Goal: Task Accomplishment & Management: Use online tool/utility

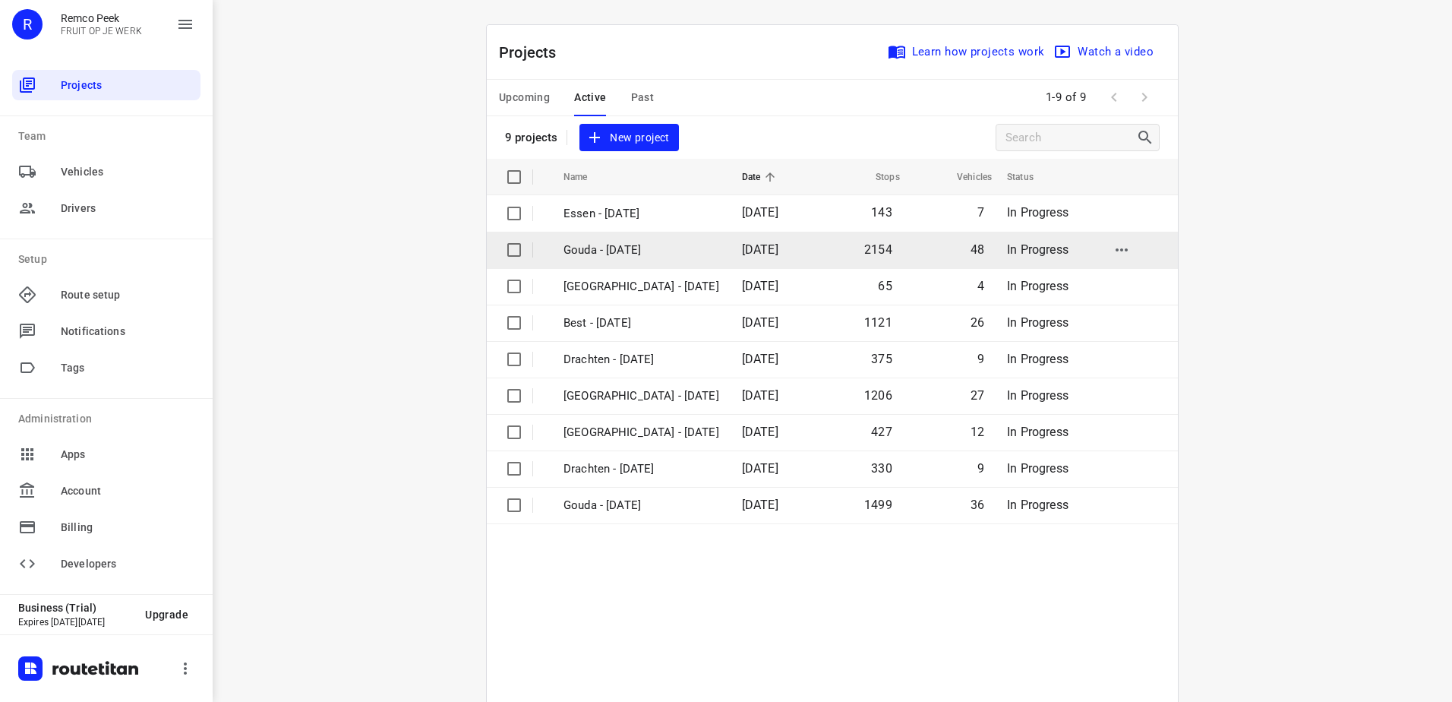
click at [646, 264] on td "Gouda - Wednesday" at bounding box center [639, 250] width 182 height 36
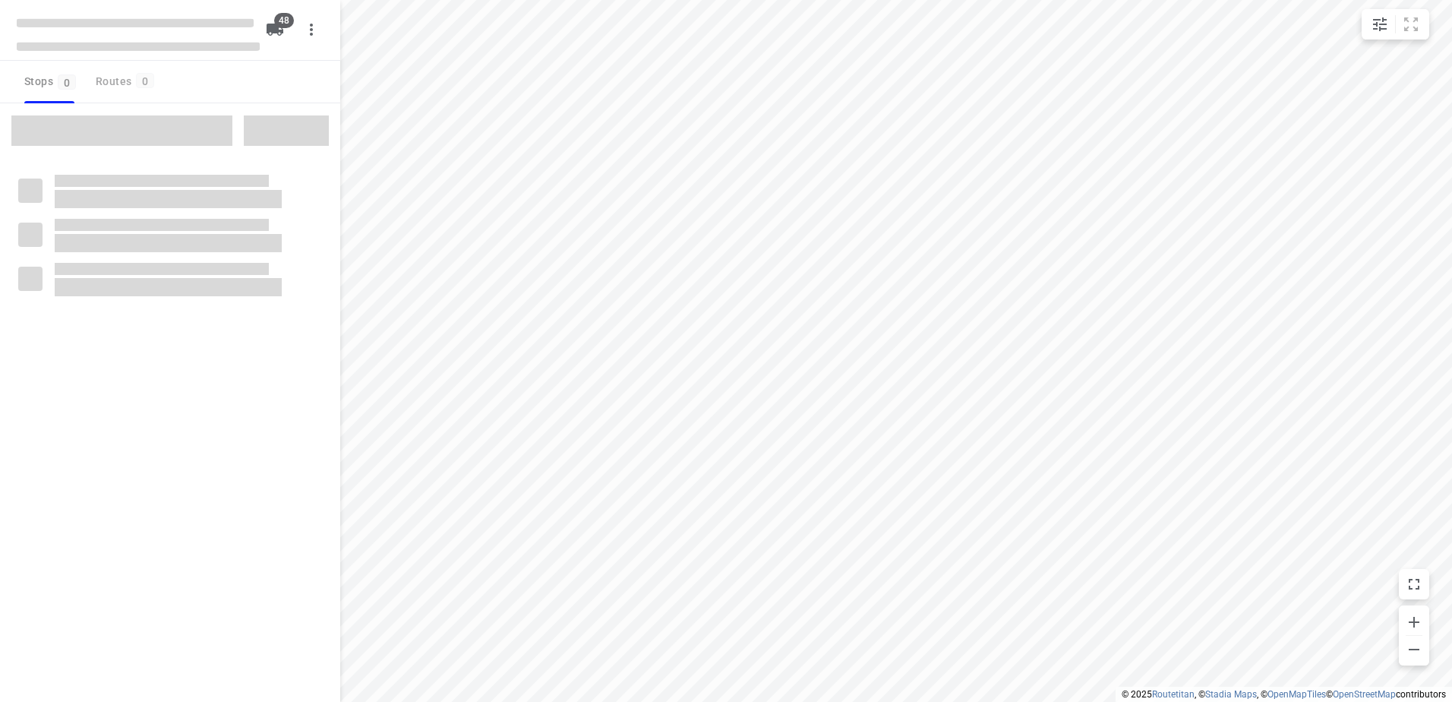
checkbox input "true"
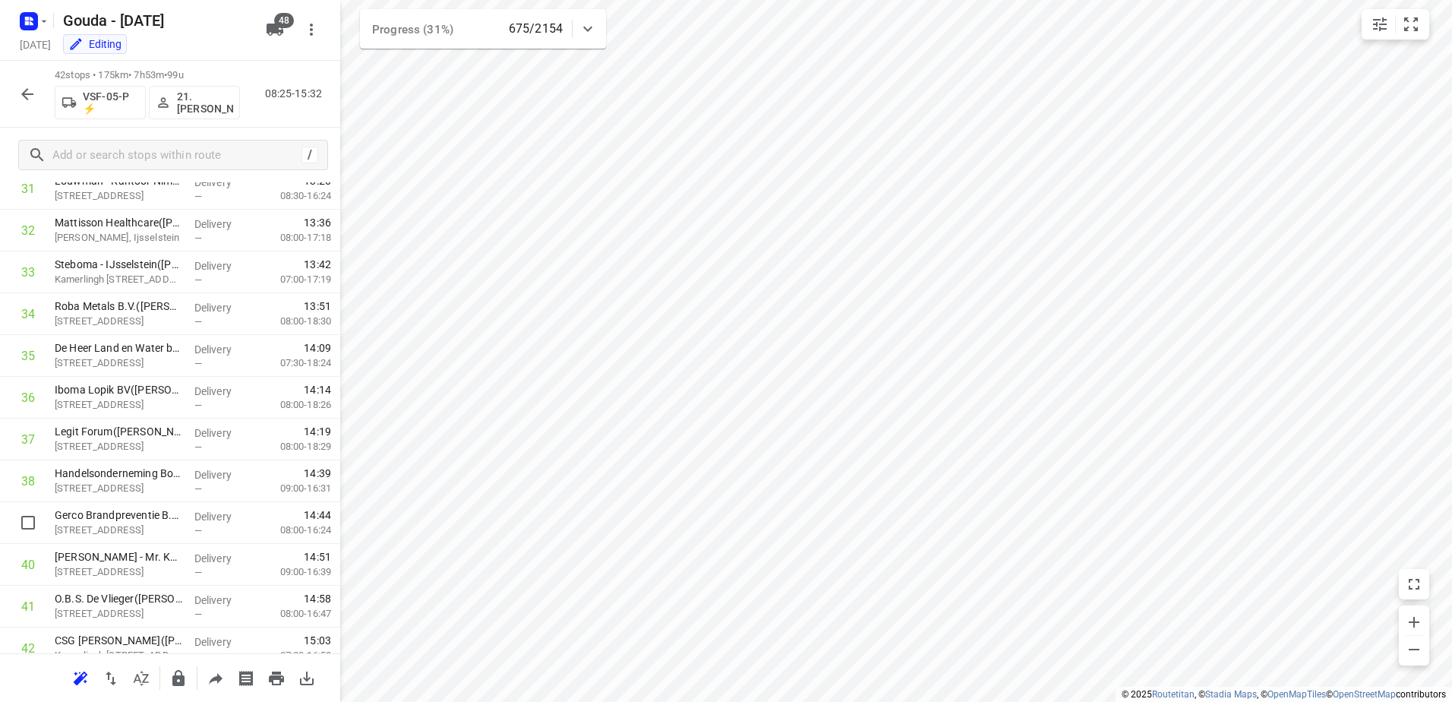
scroll to position [1401, 0]
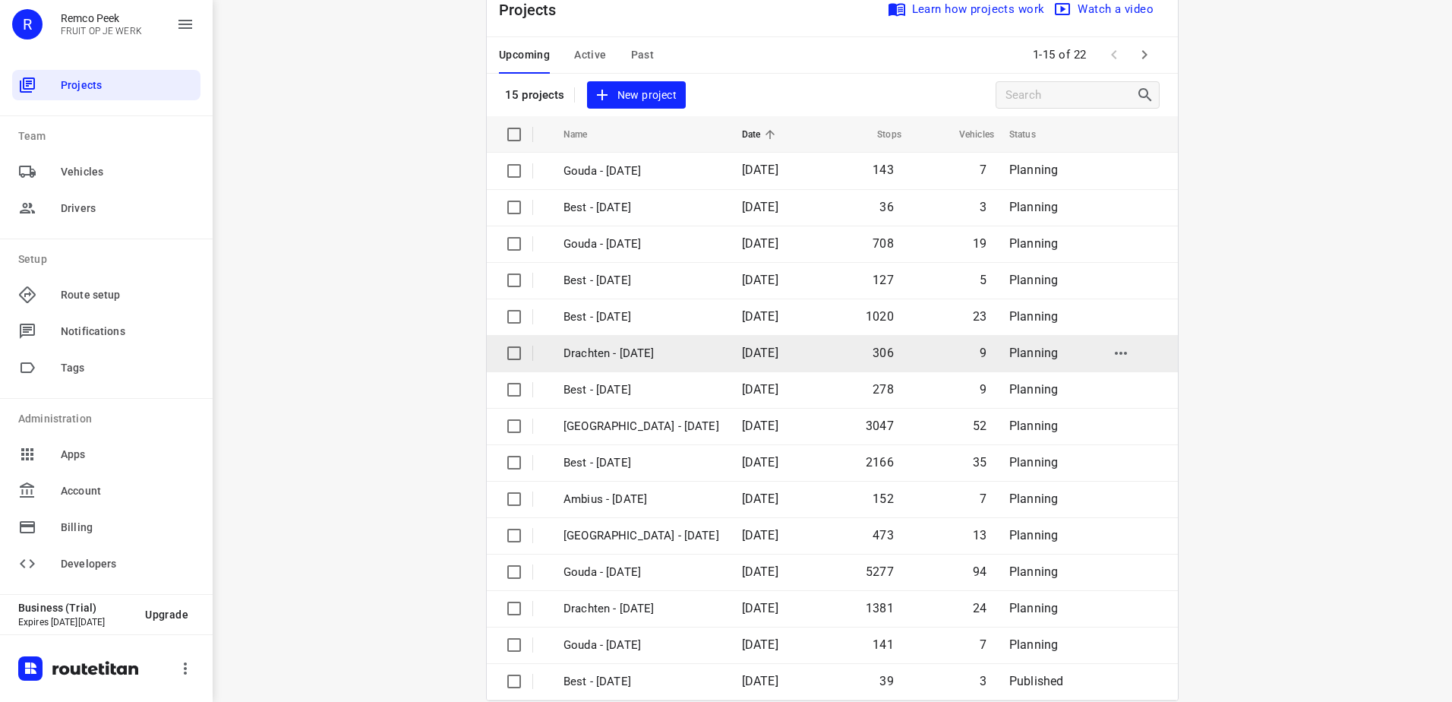
scroll to position [66, 0]
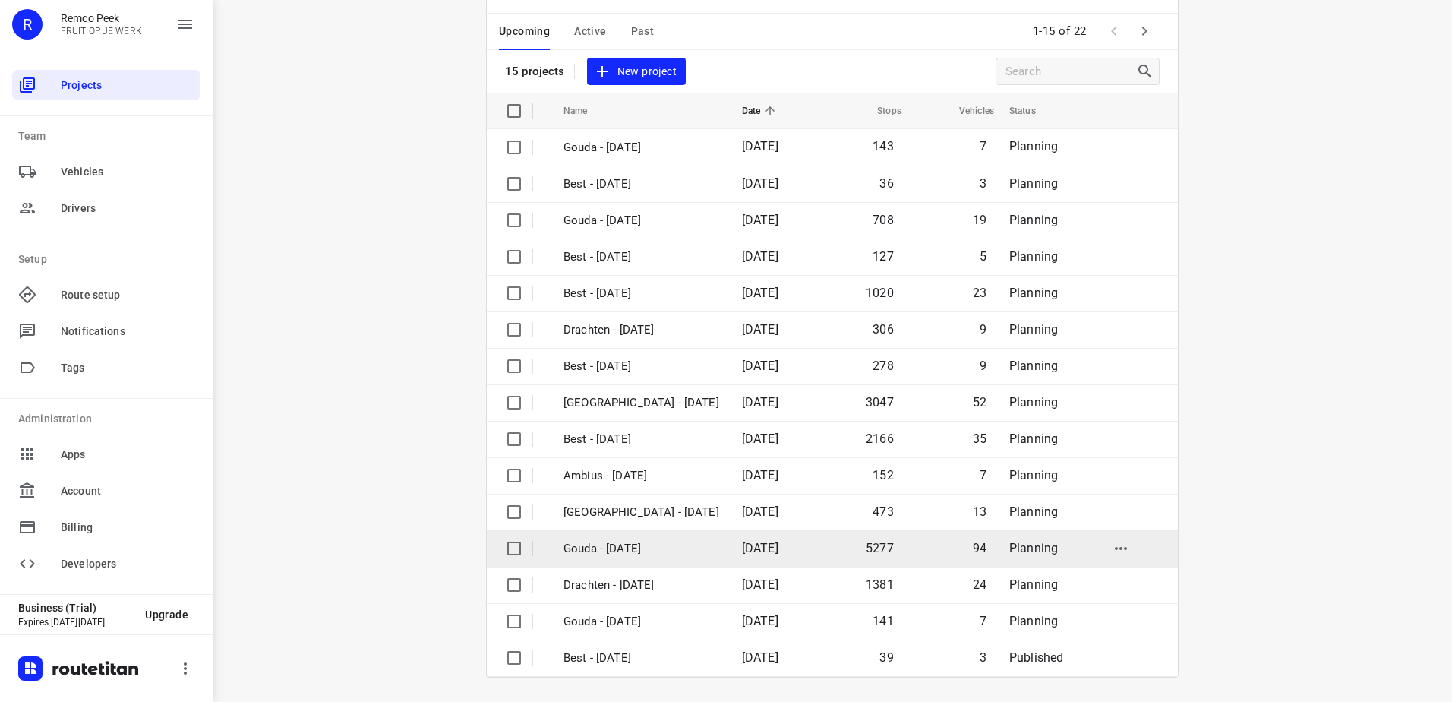
click at [685, 555] on td "Gouda - [DATE]" at bounding box center [639, 548] width 182 height 36
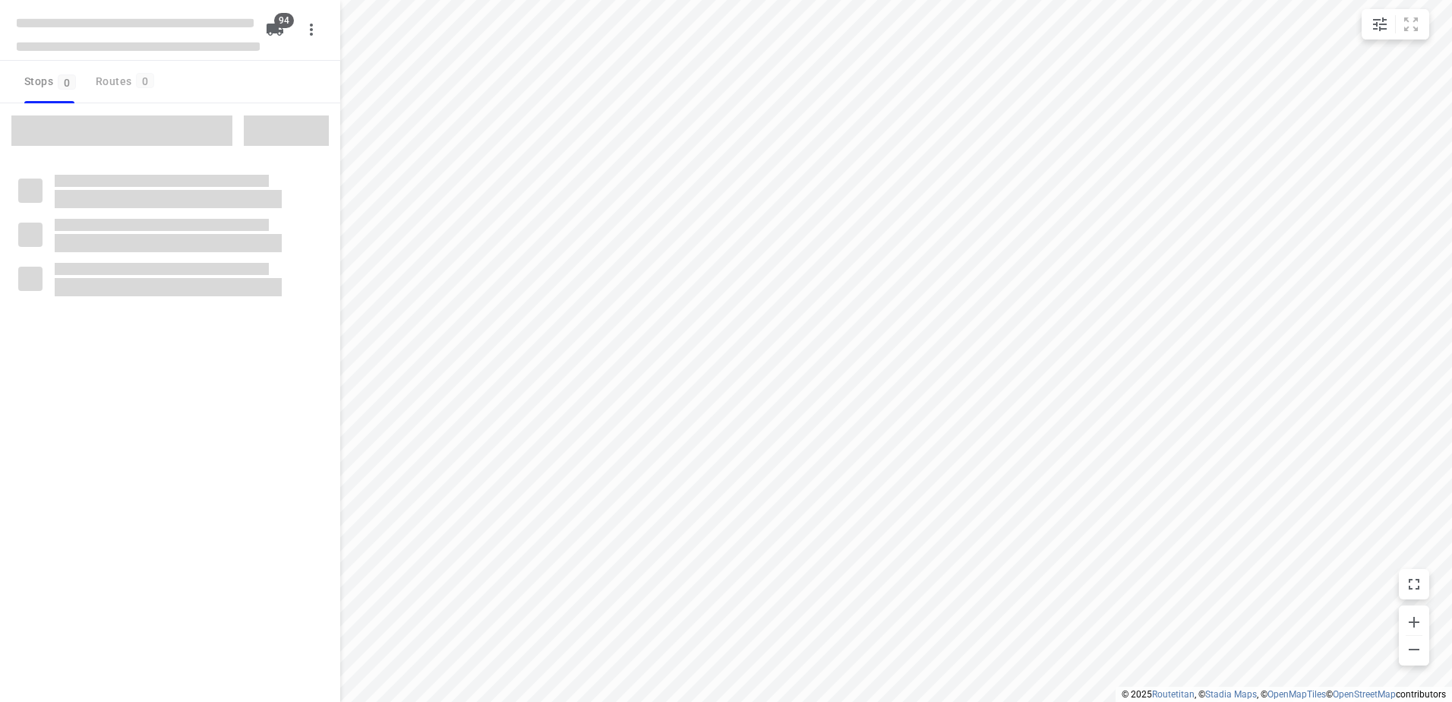
checkbox input "true"
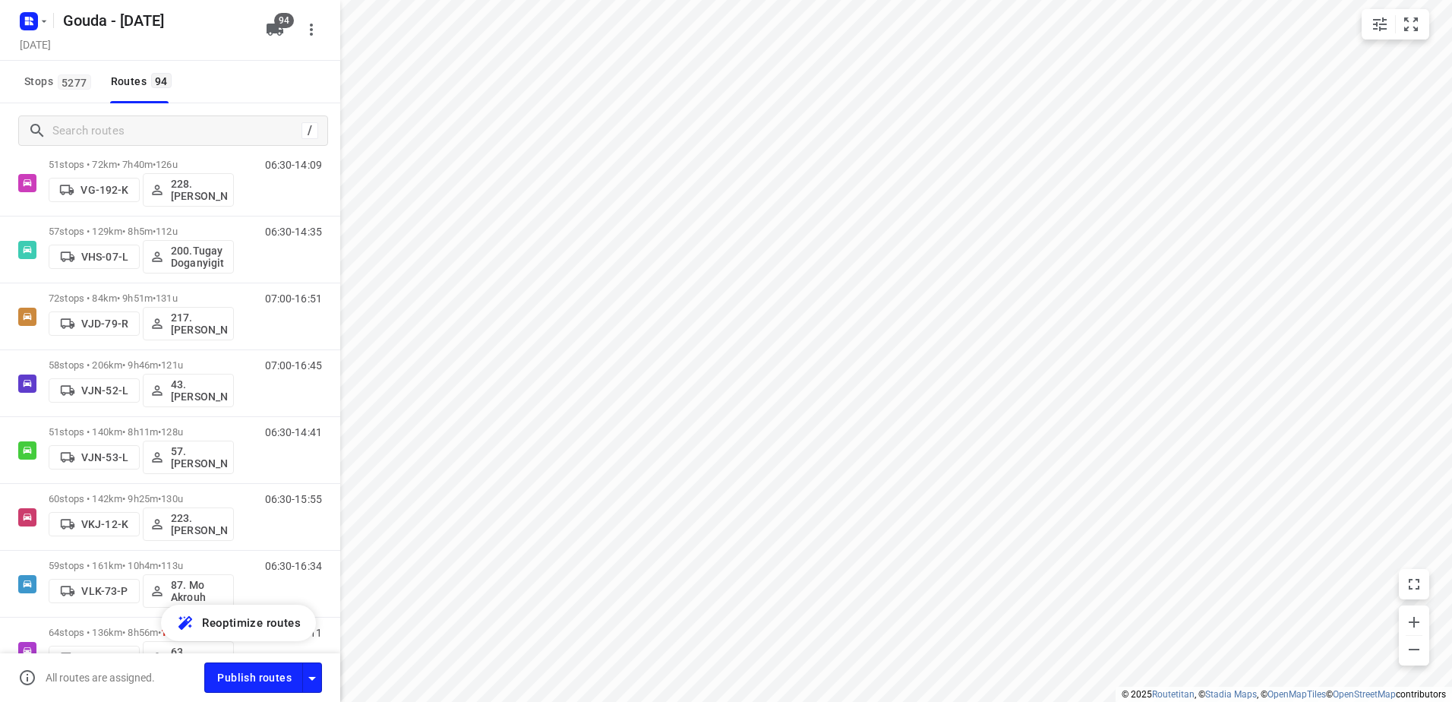
scroll to position [4035, 0]
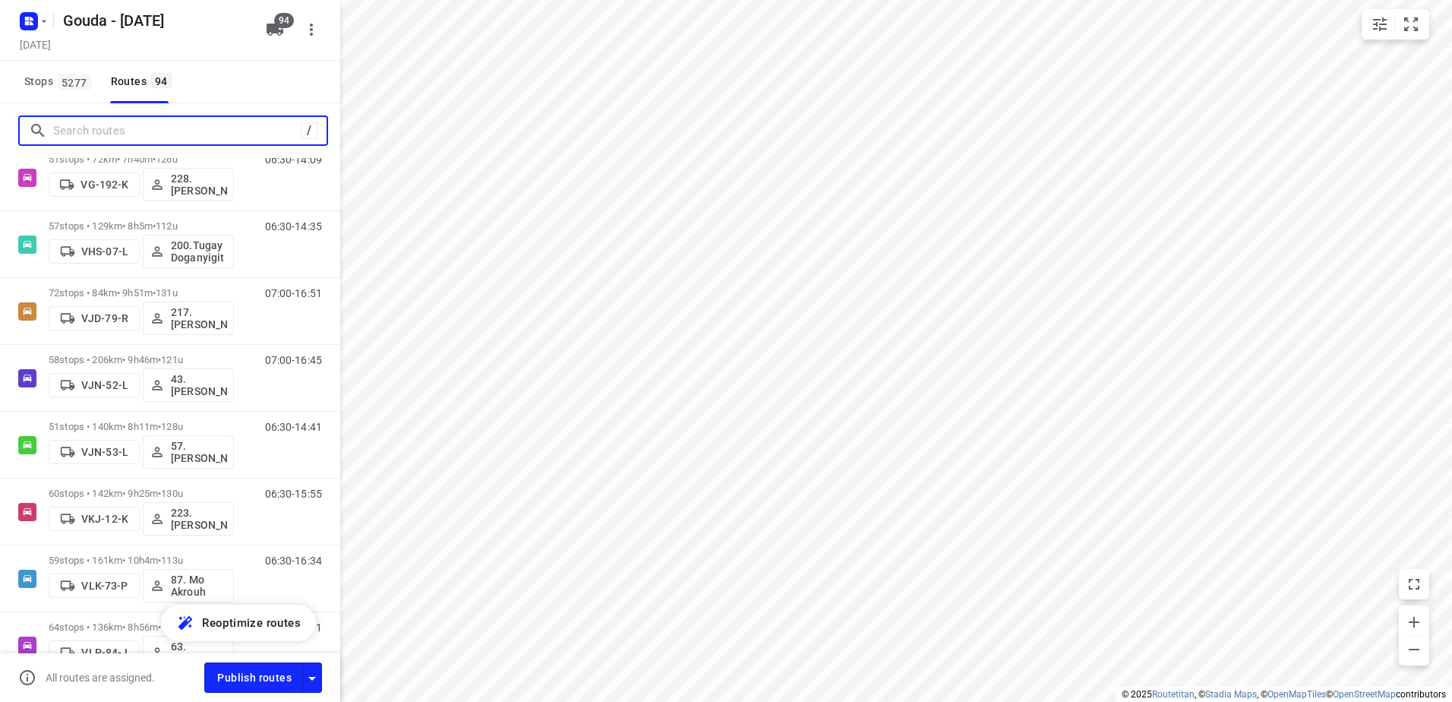
click at [154, 137] on input "Search routes" at bounding box center [177, 131] width 248 height 24
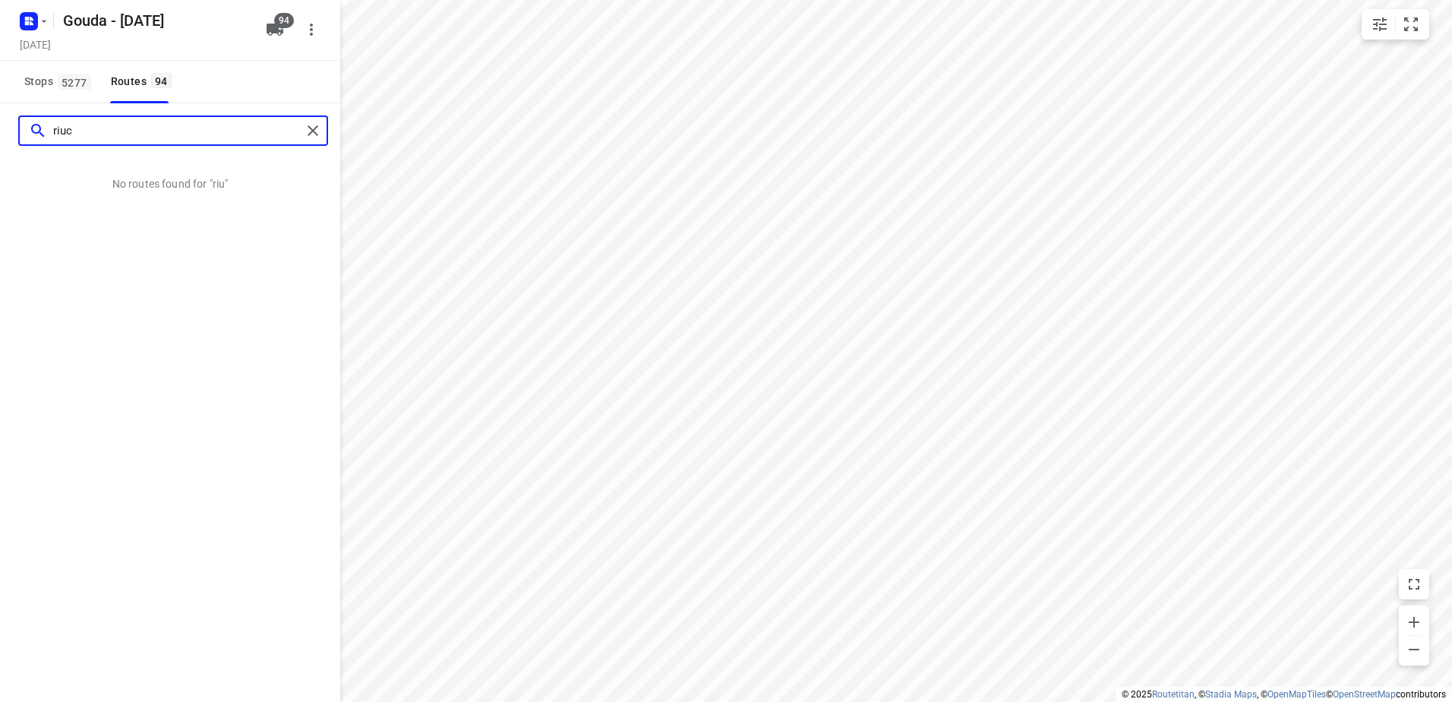
scroll to position [0, 0]
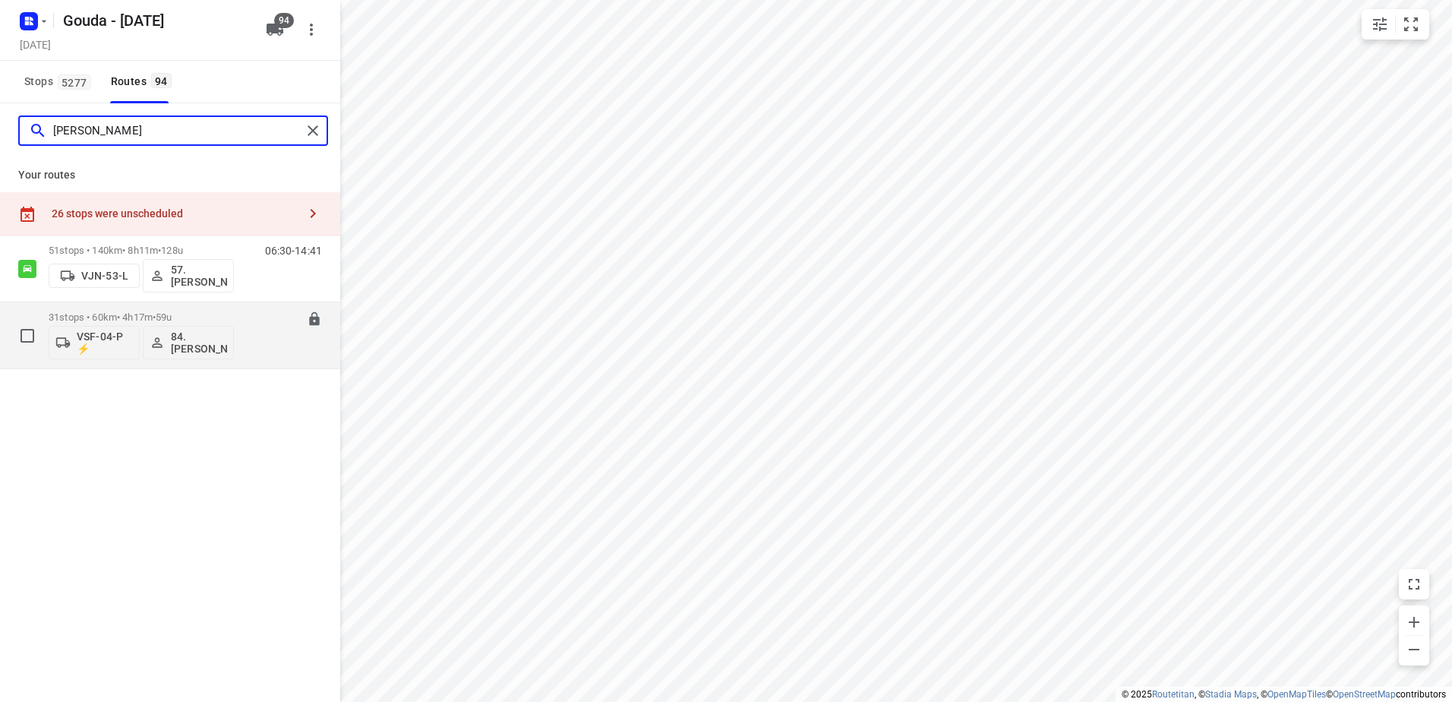
type input "rick"
click at [196, 309] on div "31 stops • 60km • 4h17m • 59u VSF-04-P ⚡ 84.Rick van Eijk" at bounding box center [141, 335] width 185 height 63
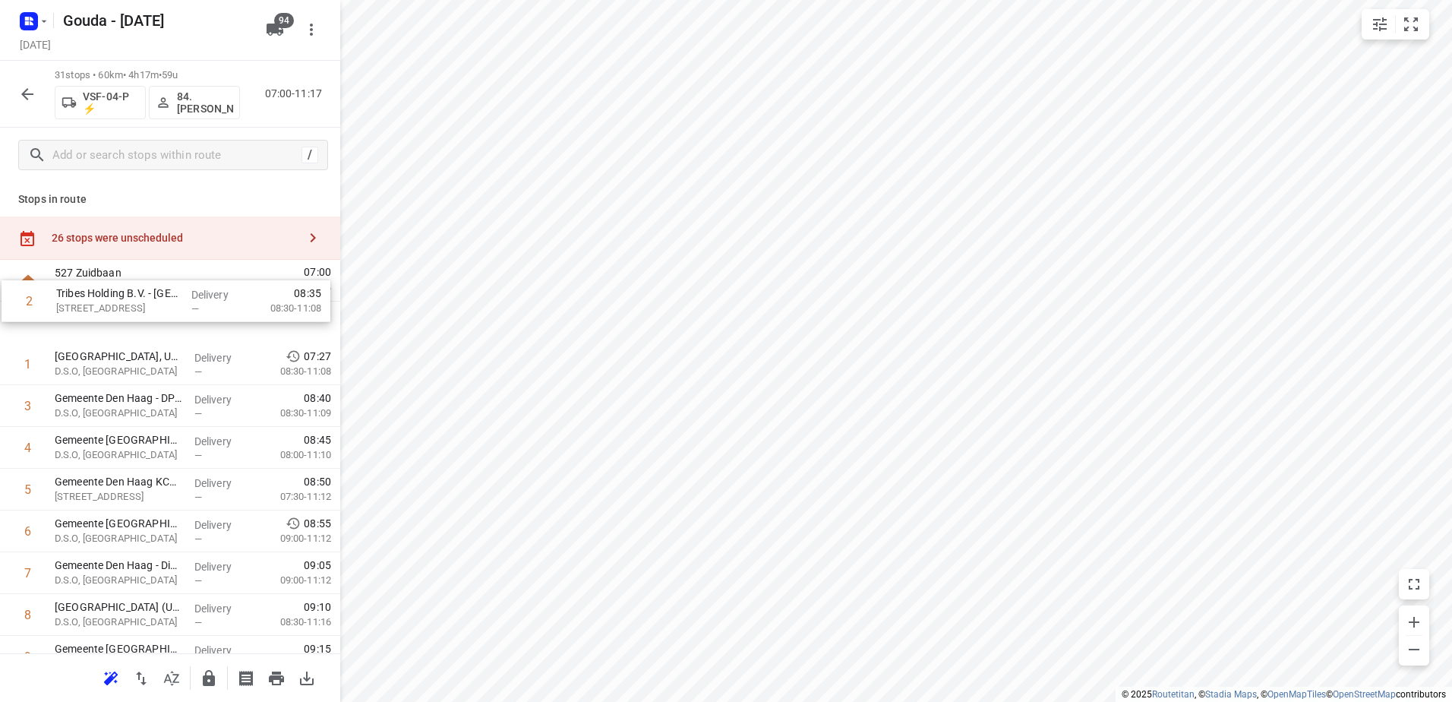
drag, startPoint x: 193, startPoint y: 378, endPoint x: 194, endPoint y: 309, distance: 68.4
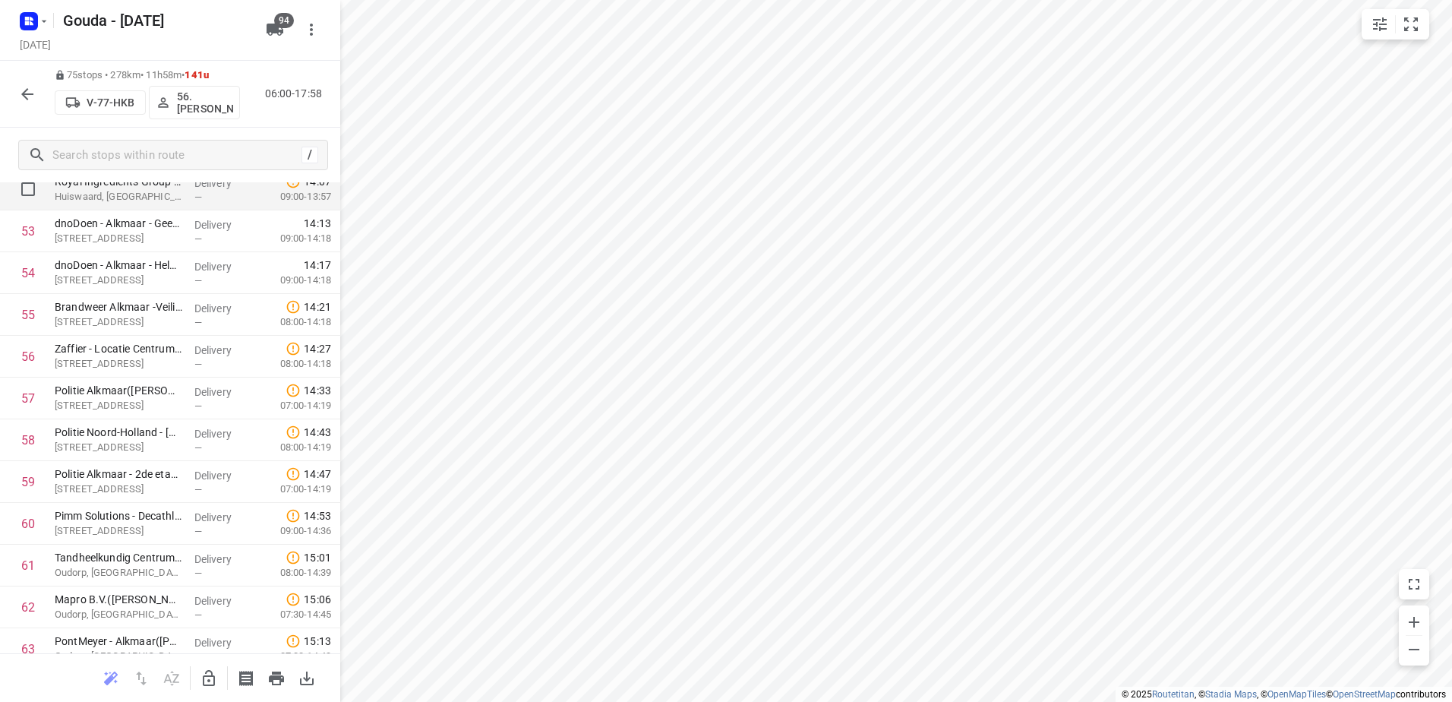
scroll to position [2276, 0]
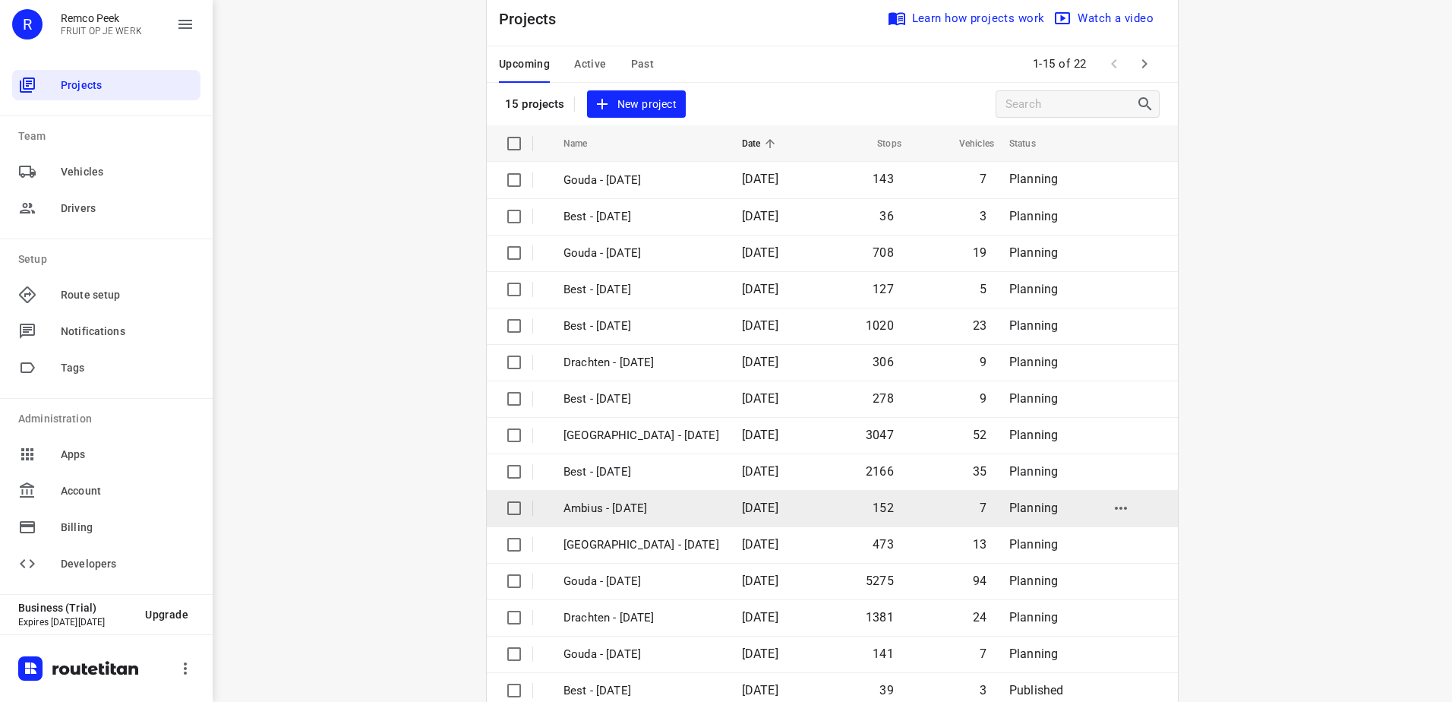
scroll to position [66, 0]
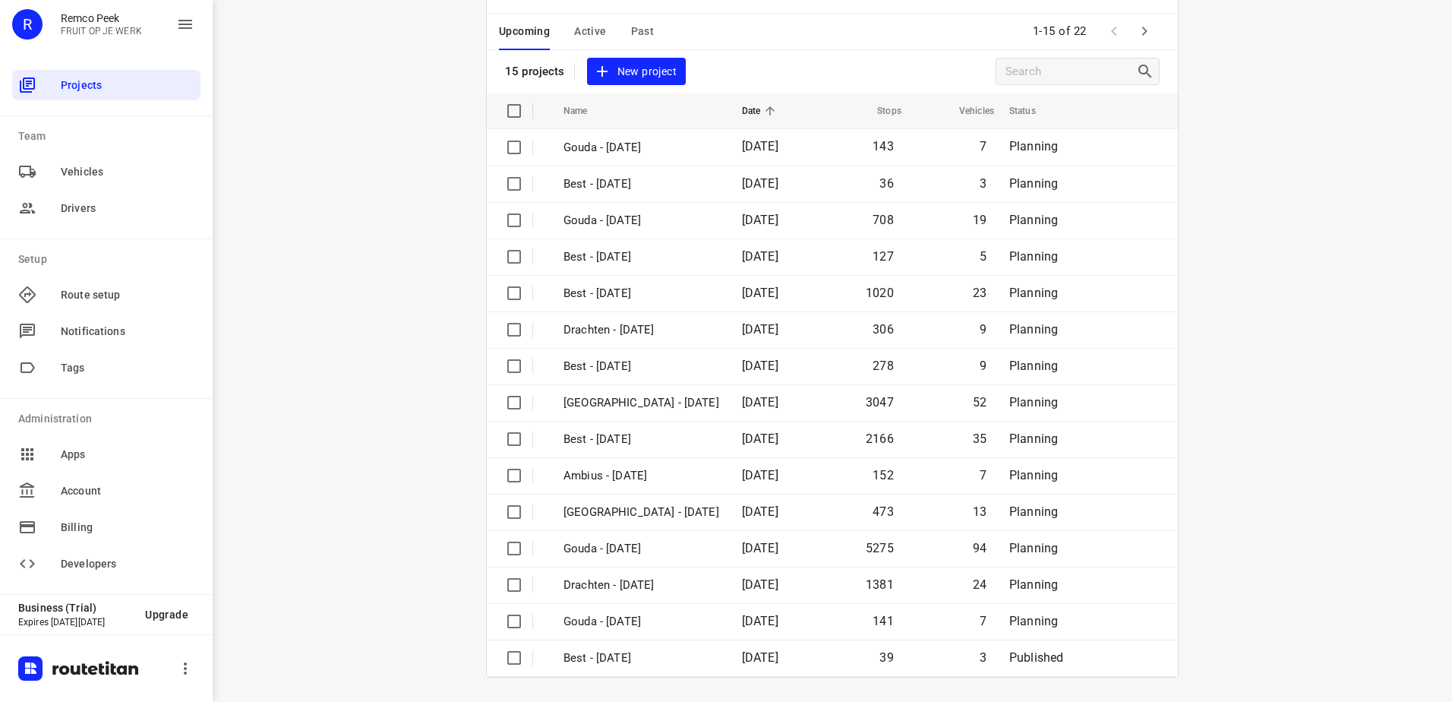
click at [1136, 39] on icon "button" at bounding box center [1145, 31] width 18 height 18
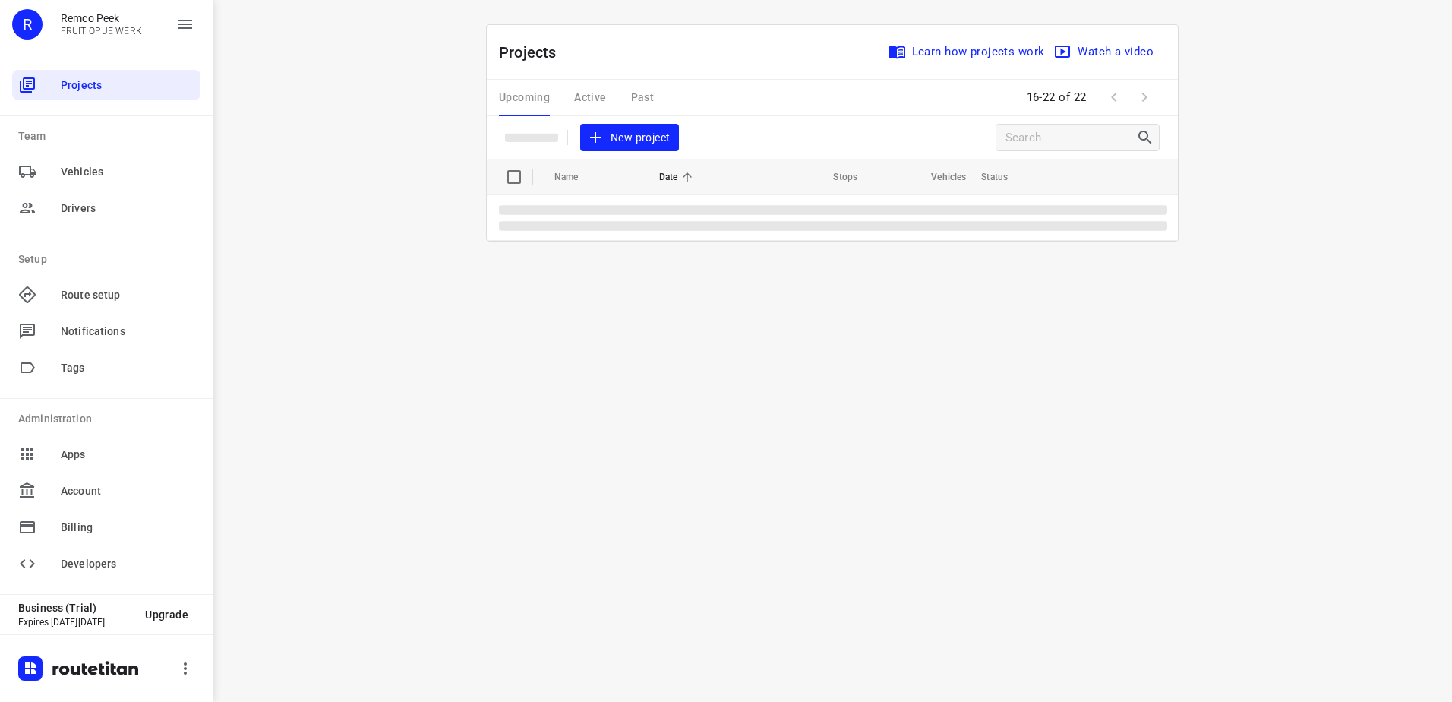
scroll to position [0, 0]
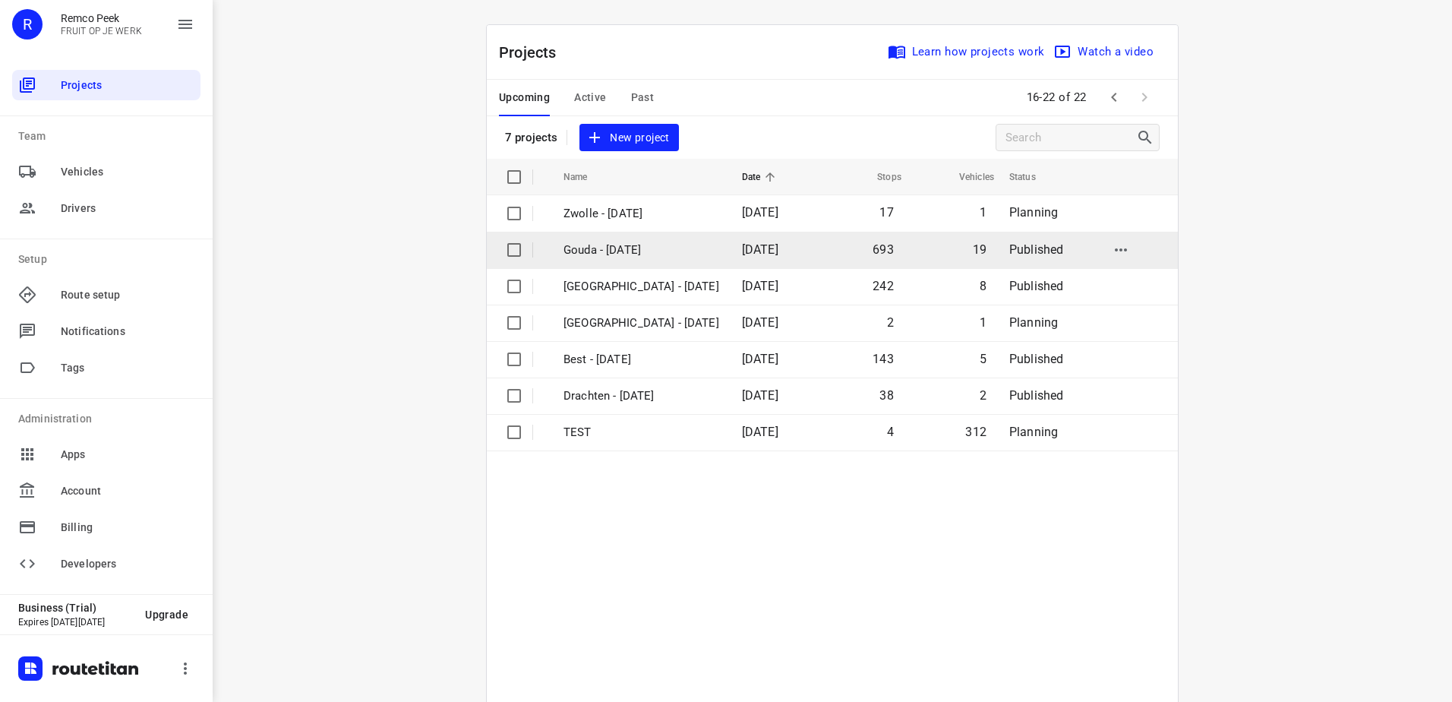
click at [664, 246] on p "Gouda - [DATE]" at bounding box center [642, 250] width 156 height 17
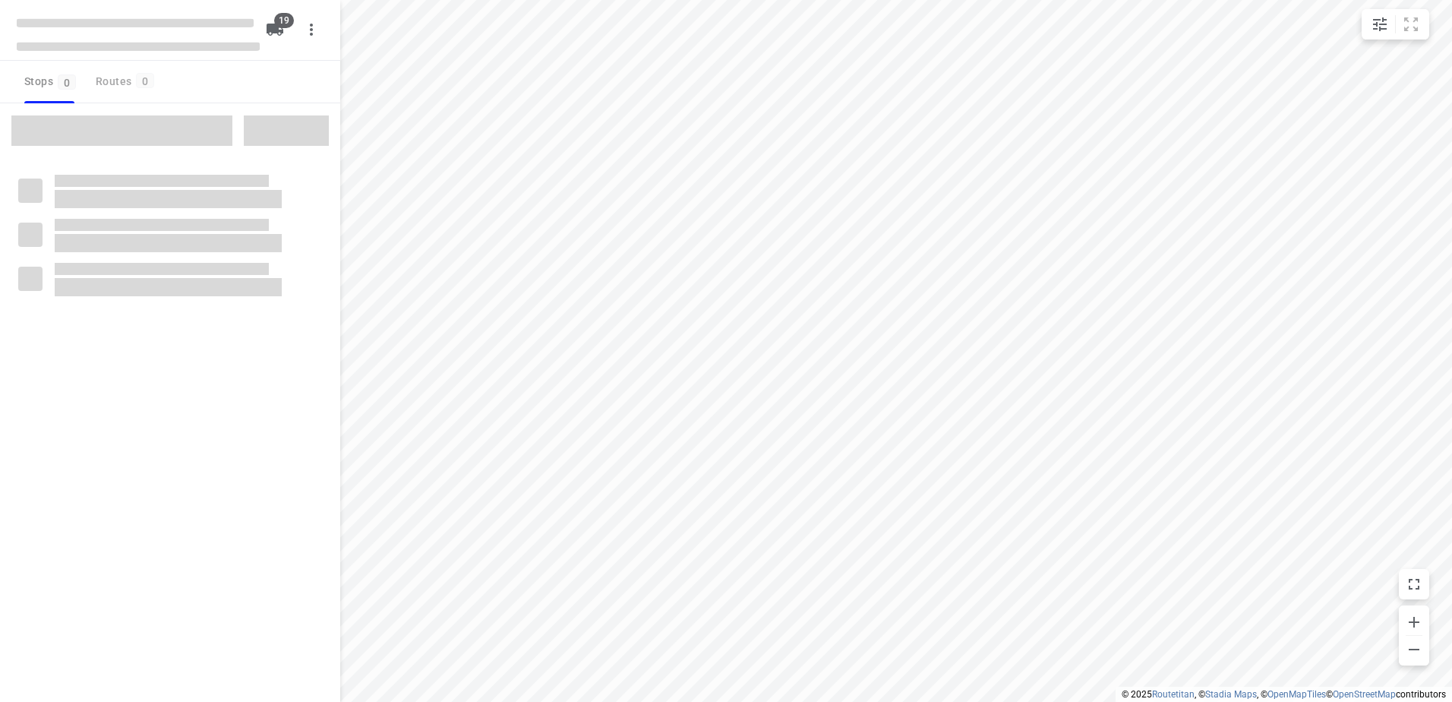
checkbox input "true"
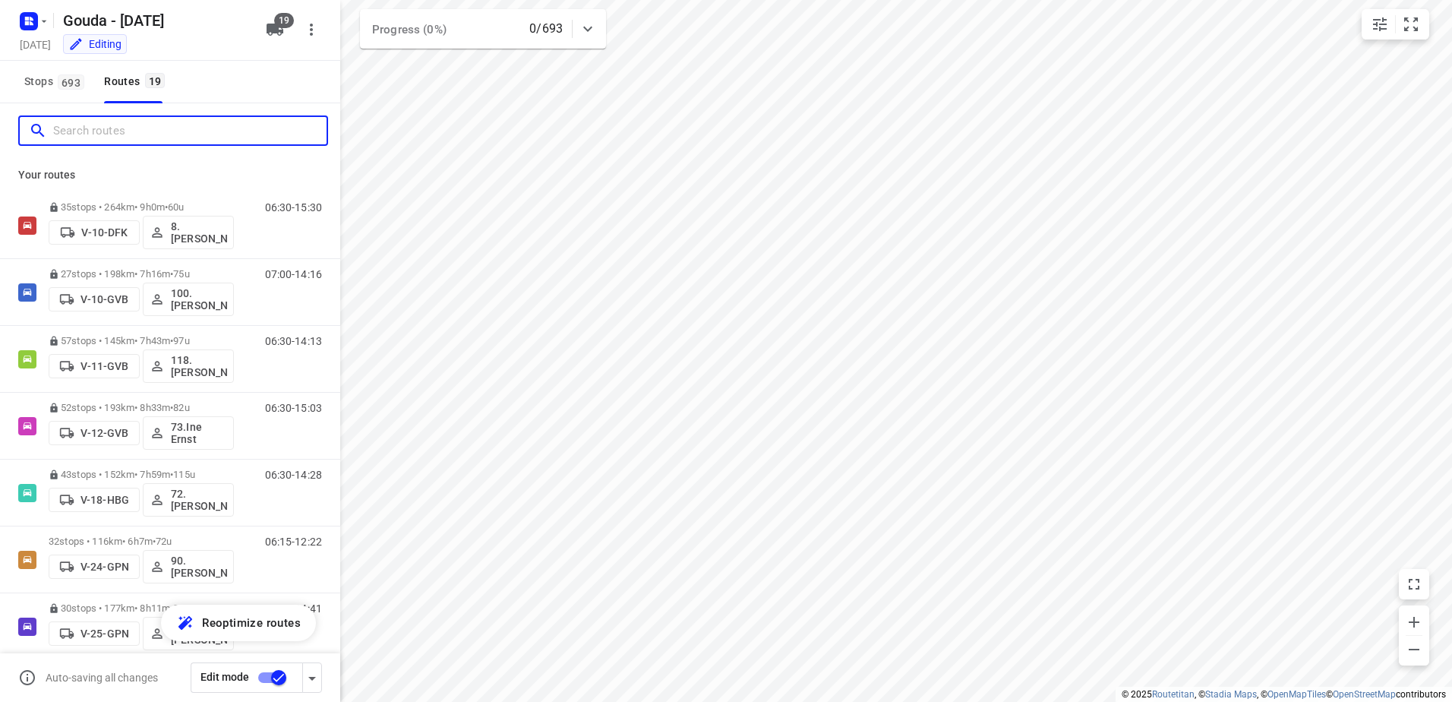
click at [160, 122] on input "Search routes" at bounding box center [189, 131] width 273 height 24
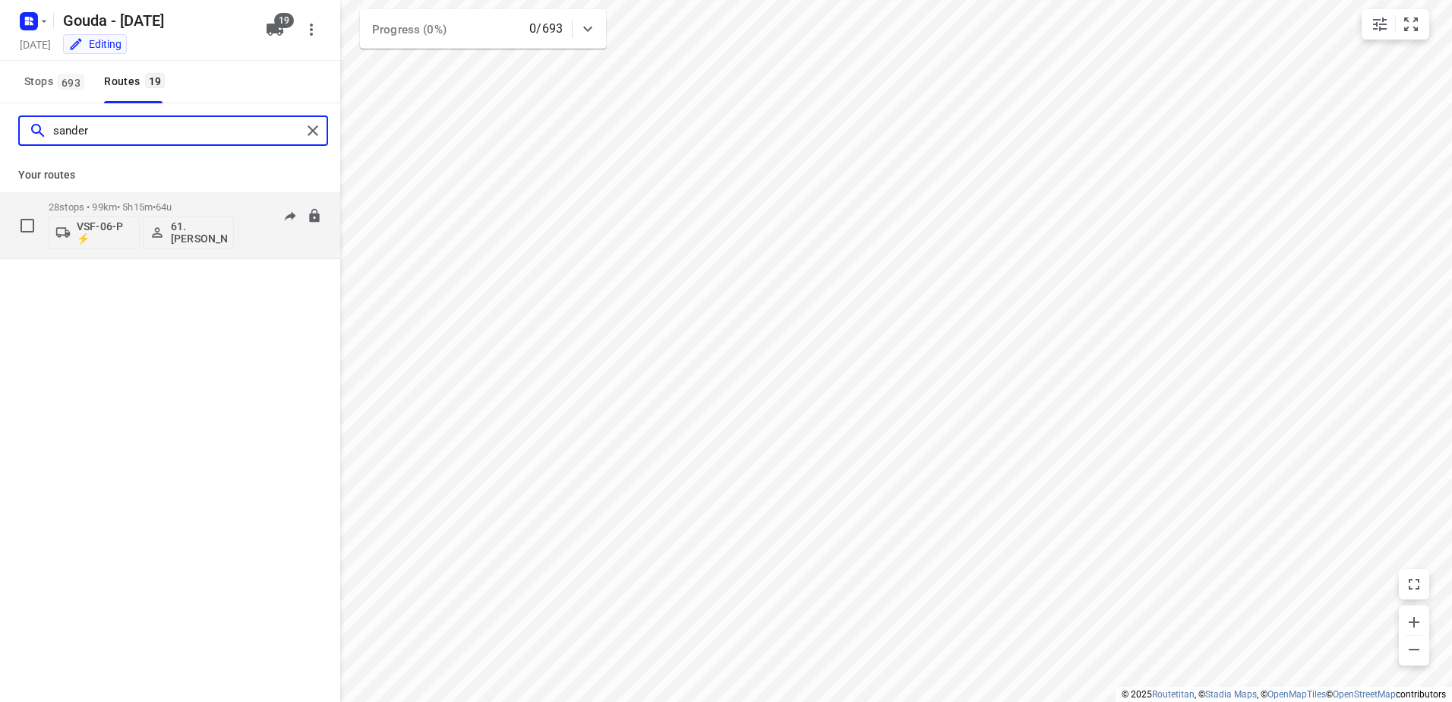
type input "sander"
click at [172, 210] on span "64u" at bounding box center [164, 206] width 16 height 11
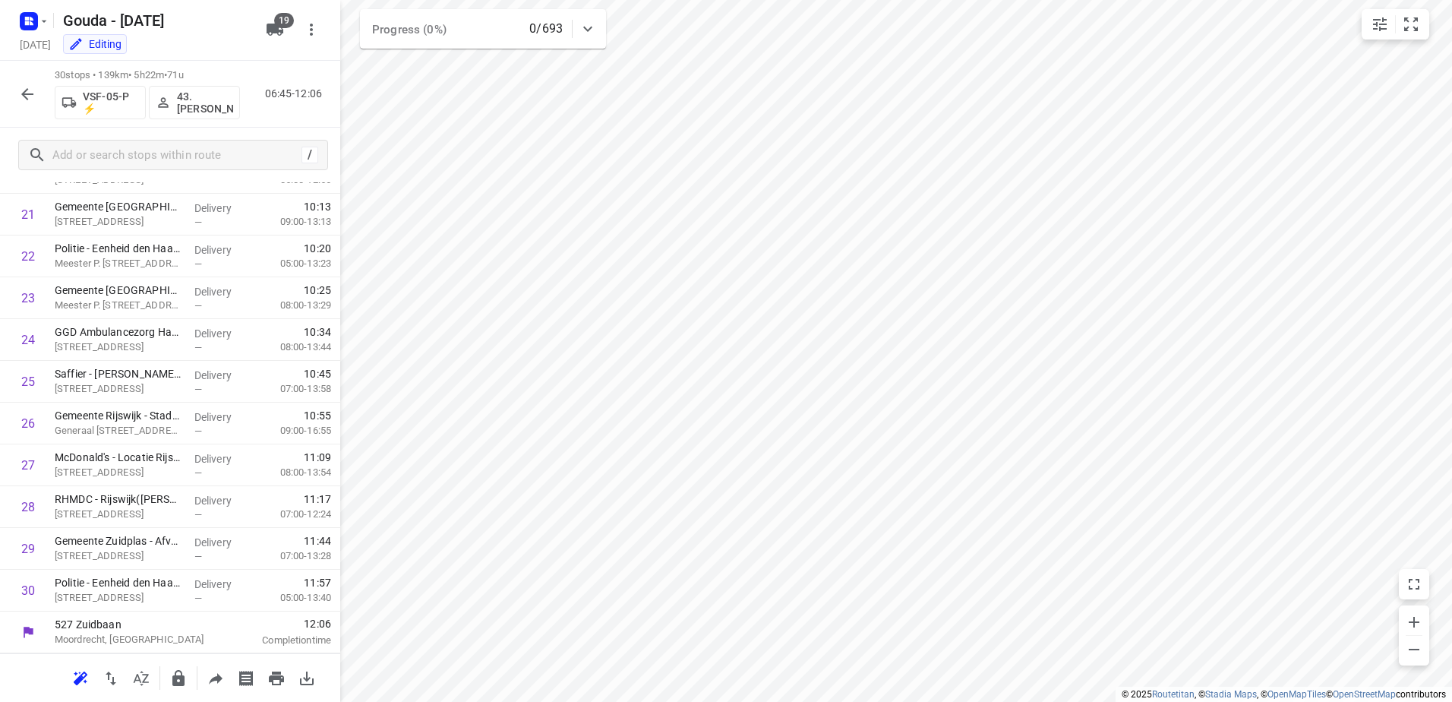
scroll to position [900, 0]
click at [25, 97] on icon "button" at bounding box center [27, 94] width 12 height 12
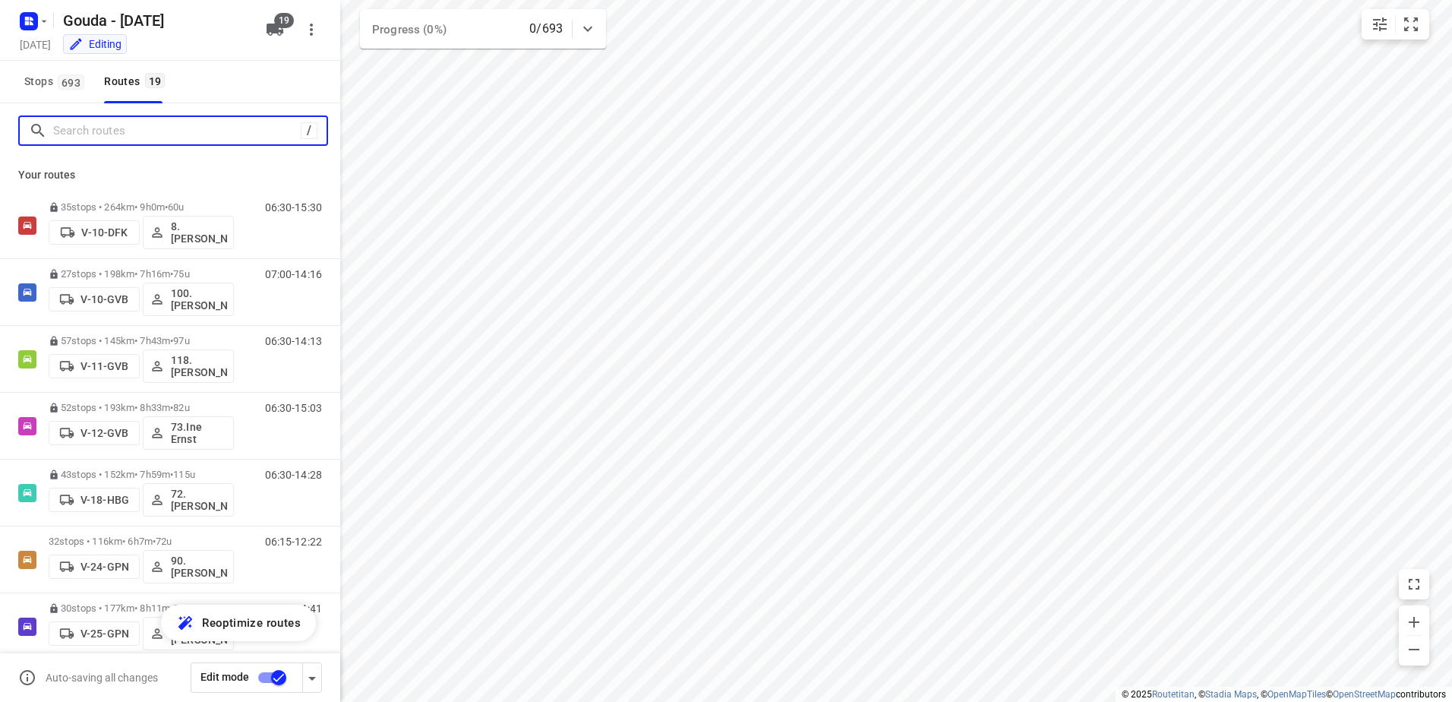
click at [149, 131] on input "Search routes" at bounding box center [177, 131] width 248 height 24
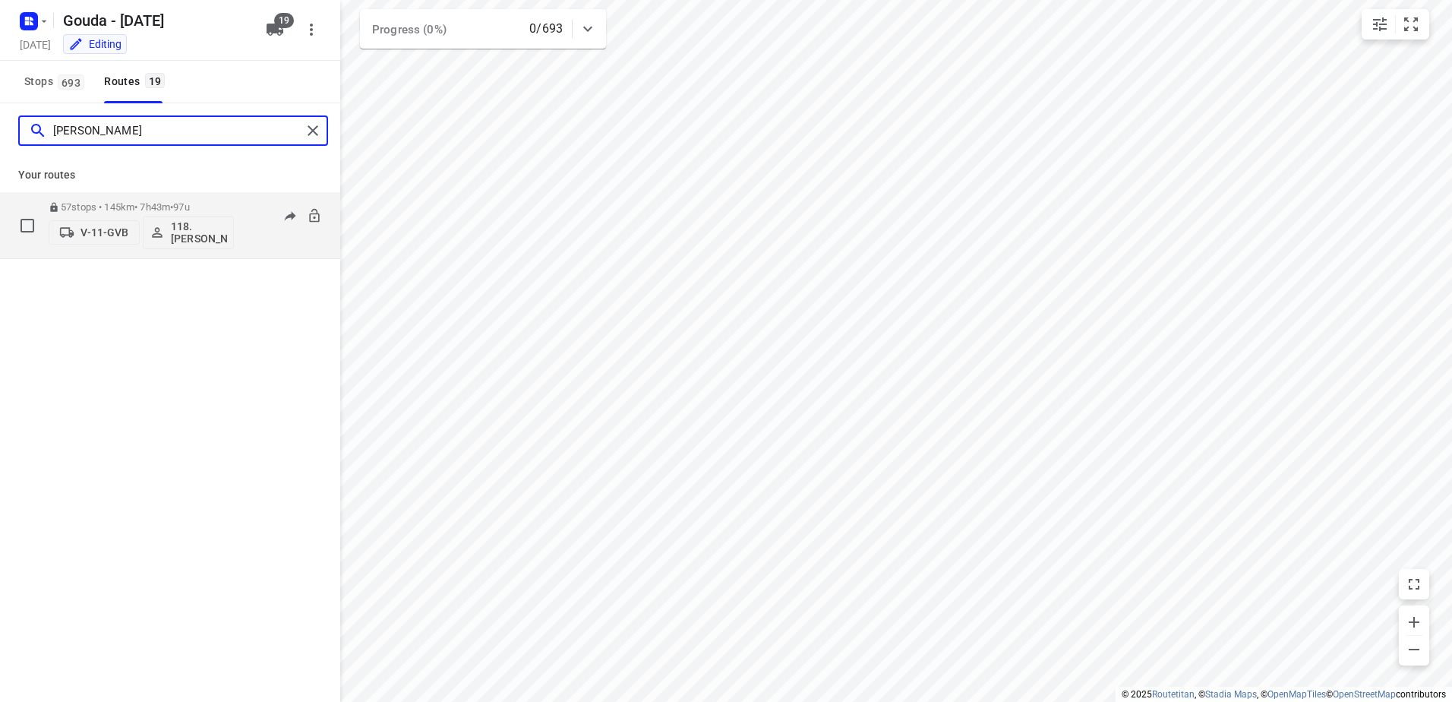
type input "niels"
click at [189, 206] on span "97u" at bounding box center [181, 206] width 16 height 11
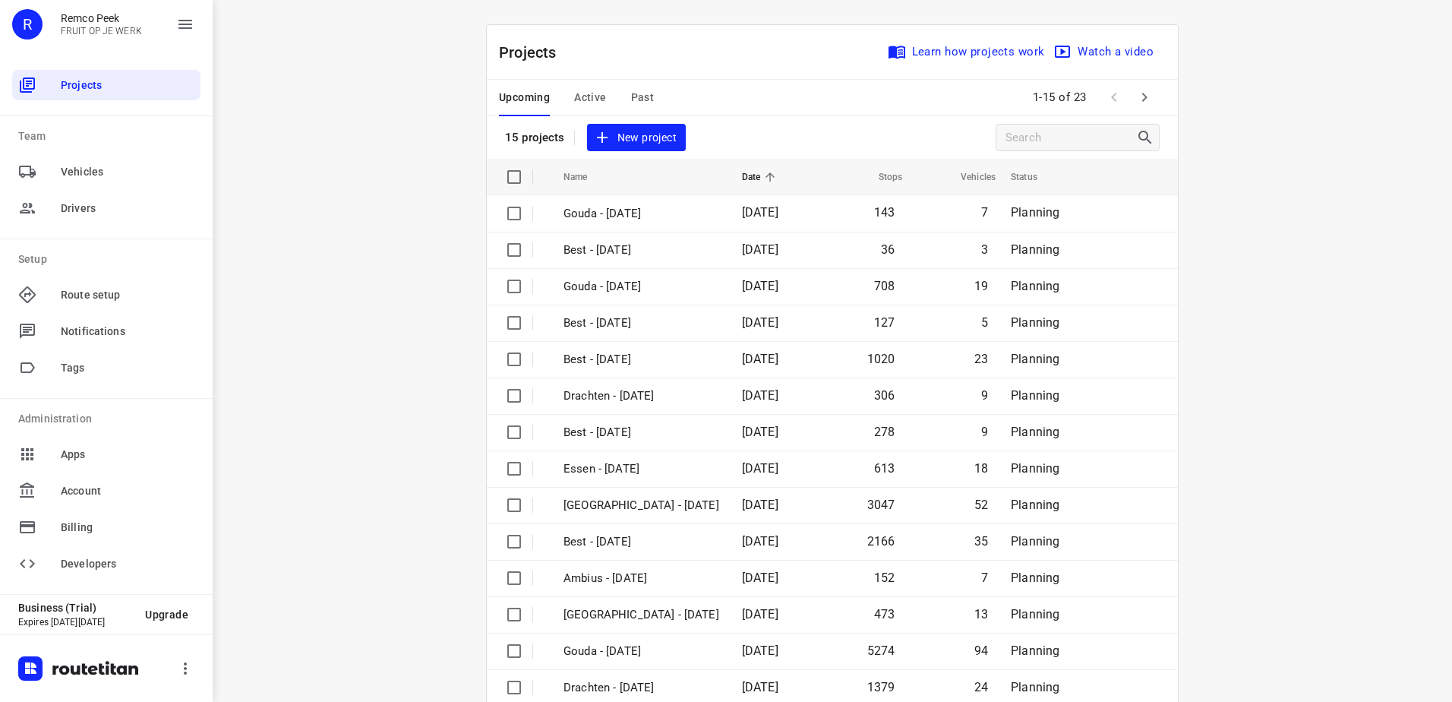
click at [577, 95] on span "Active" at bounding box center [590, 97] width 32 height 19
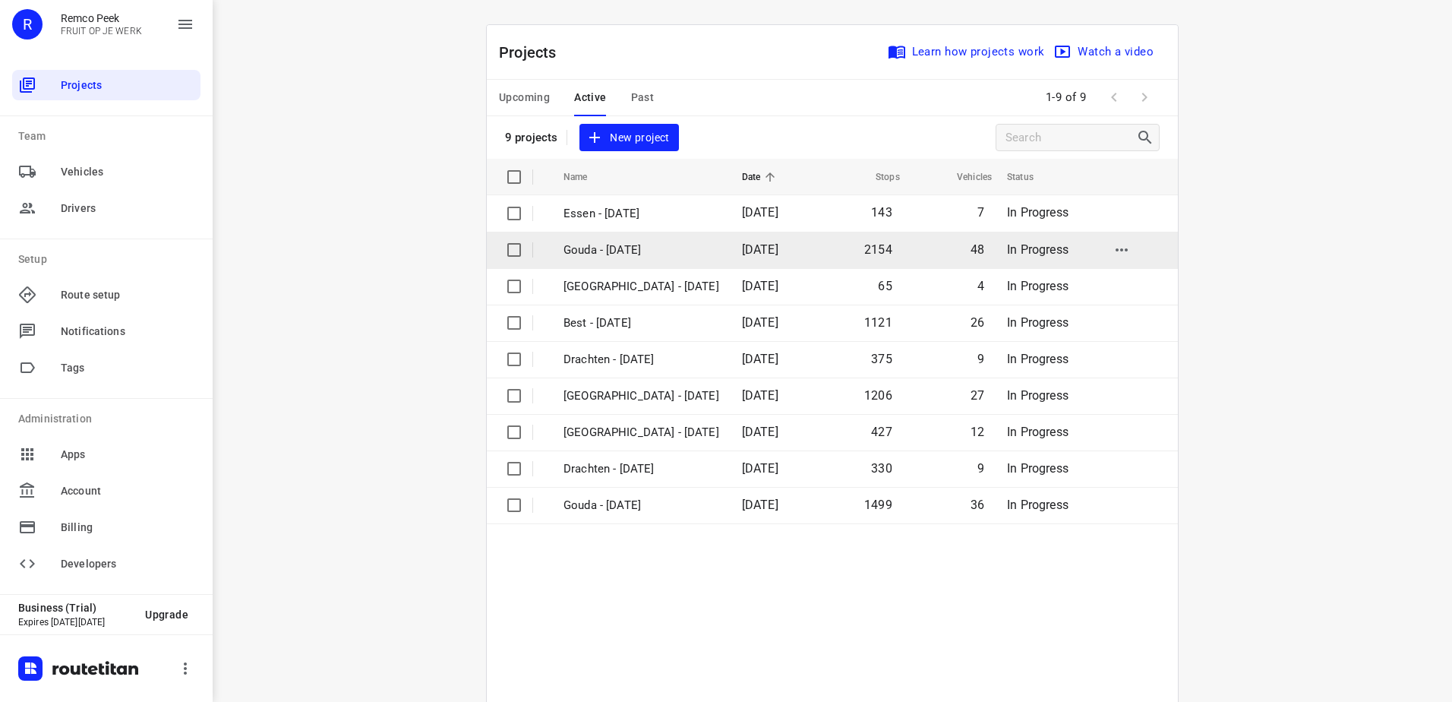
click at [659, 258] on p "Gouda - Wednesday" at bounding box center [642, 250] width 156 height 17
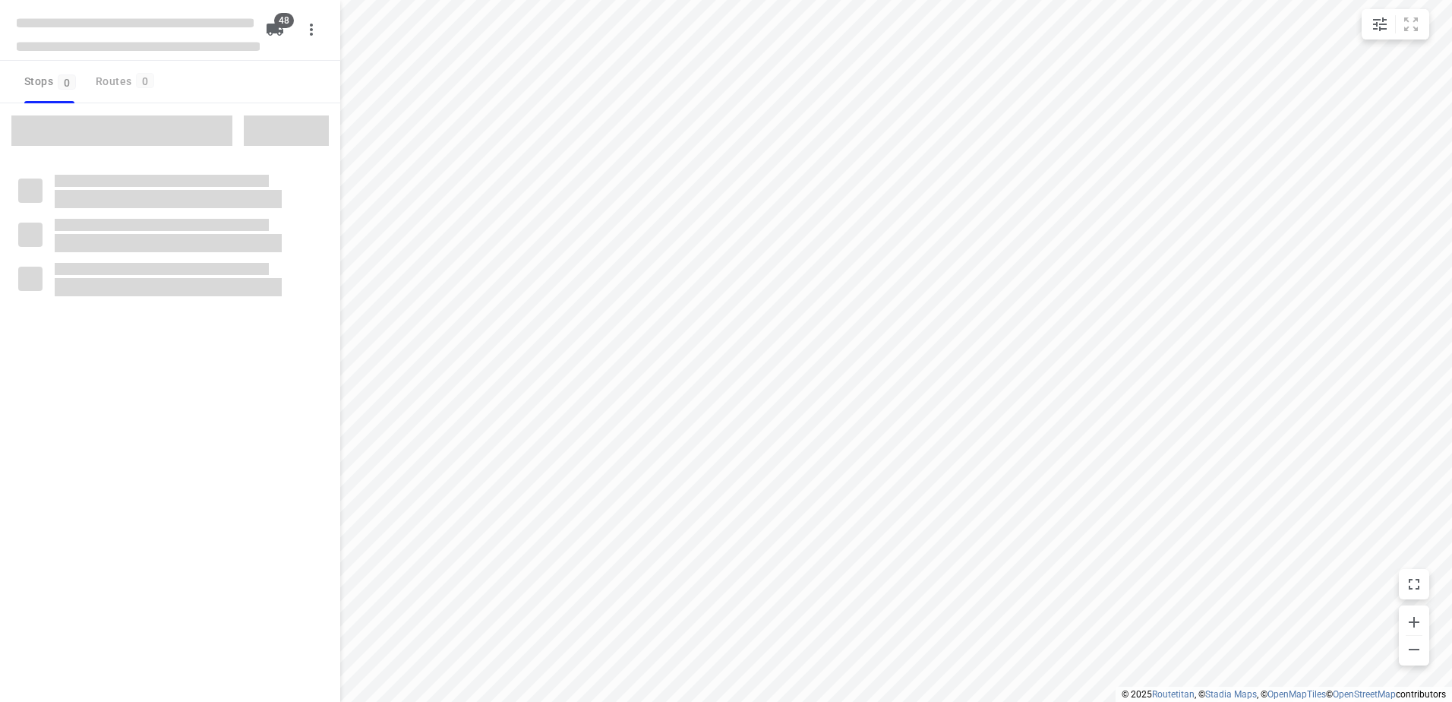
checkbox input "true"
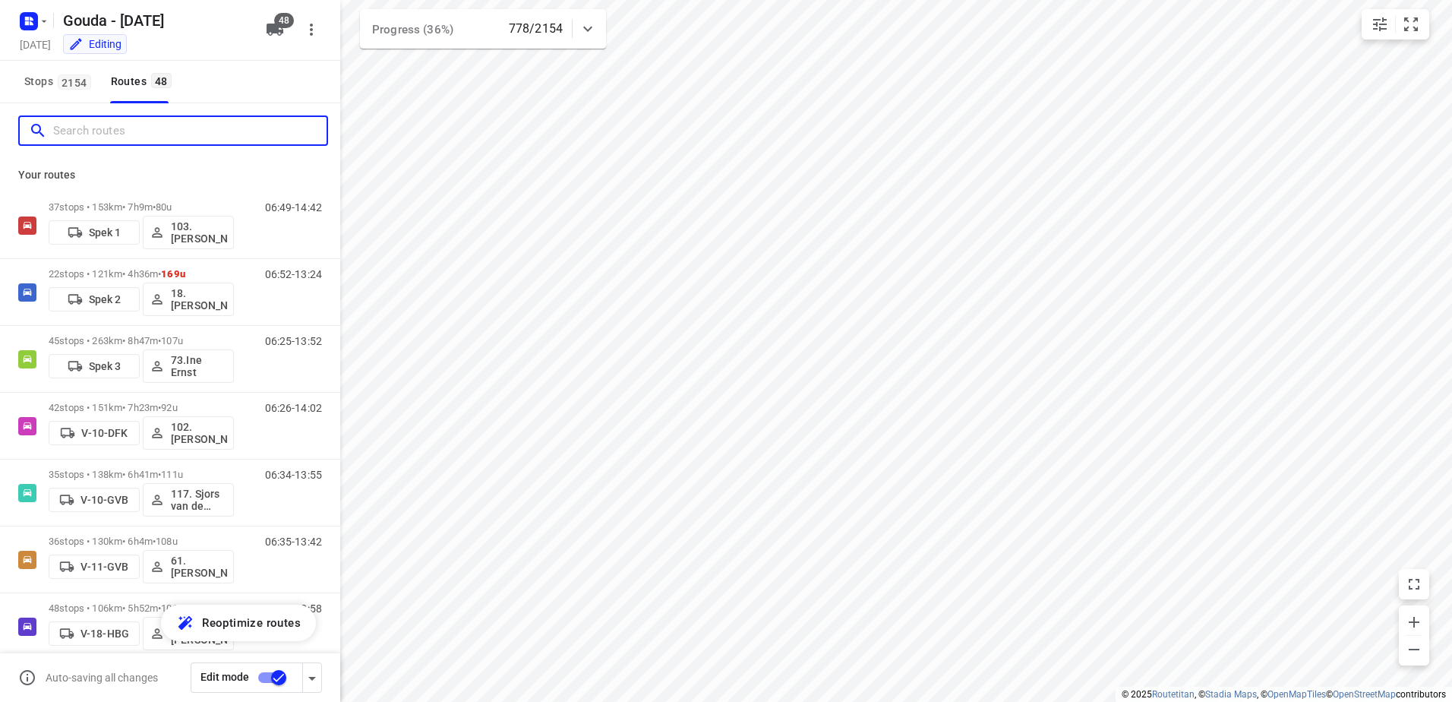
click at [128, 127] on input "Search routes" at bounding box center [189, 131] width 273 height 24
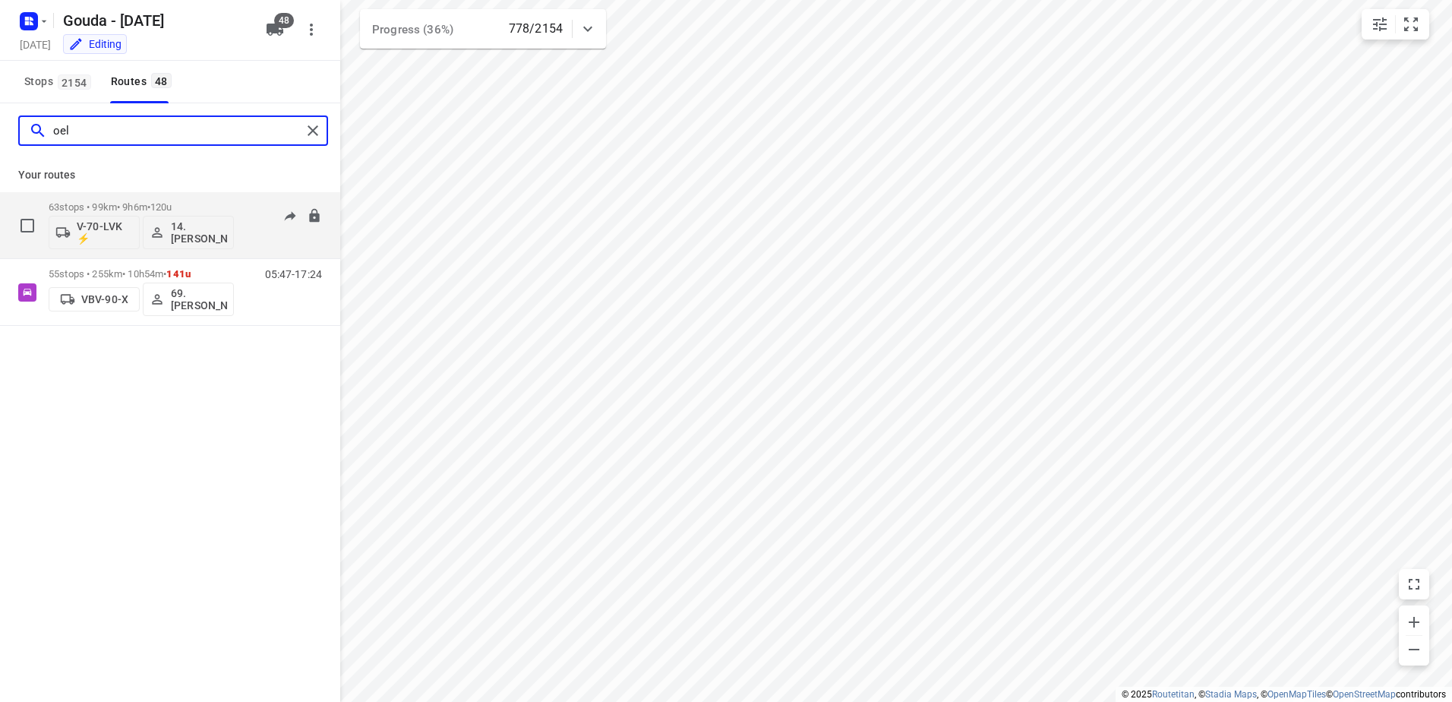
type input "oel"
click at [140, 204] on p "63 stops • 99km • 9h6m • 120u" at bounding box center [141, 206] width 185 height 11
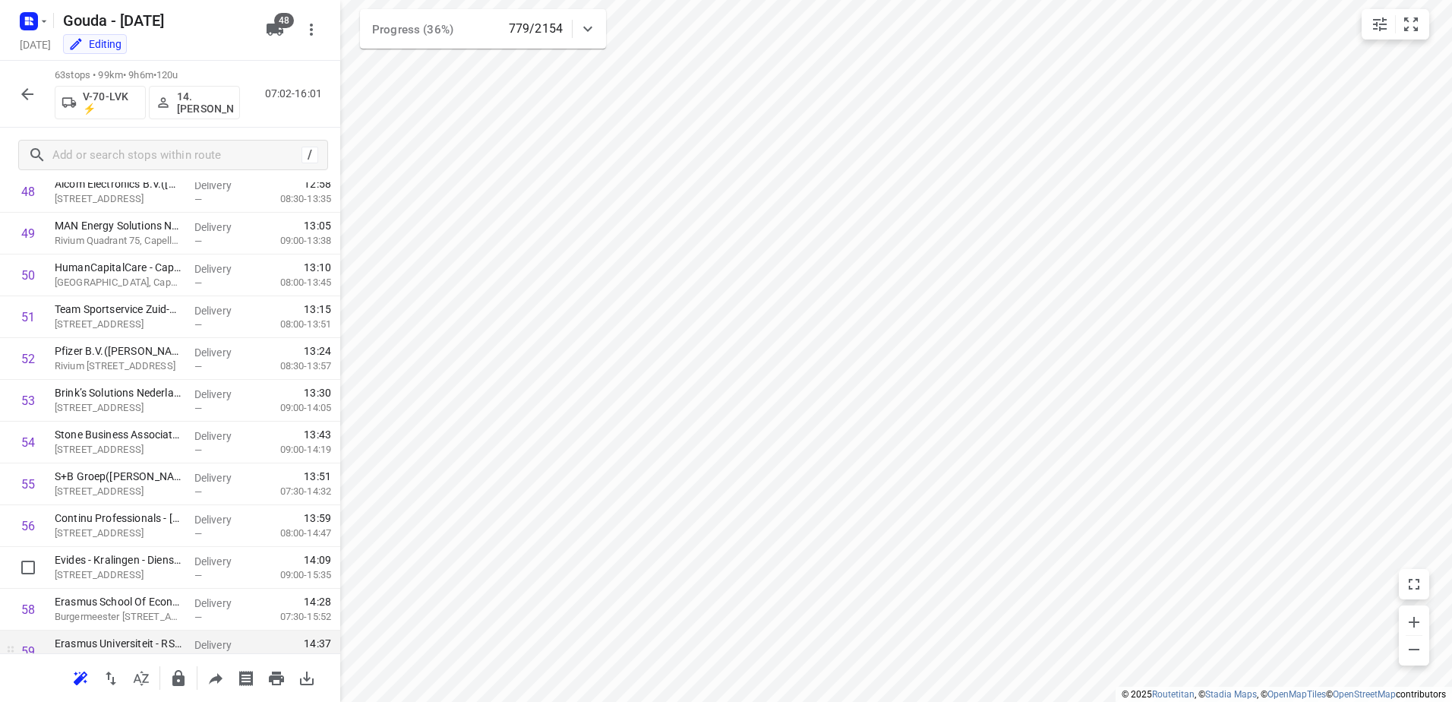
scroll to position [2279, 0]
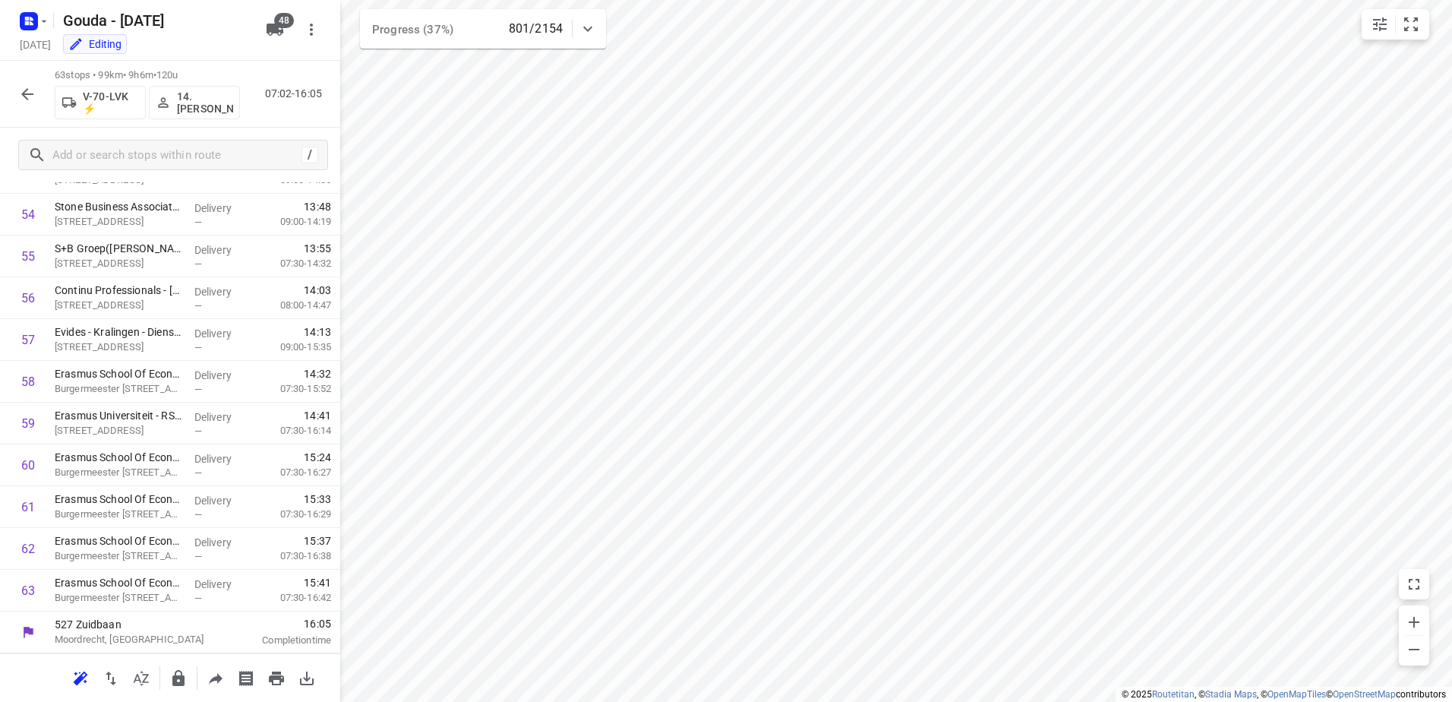
click at [17, 87] on button "button" at bounding box center [27, 94] width 30 height 30
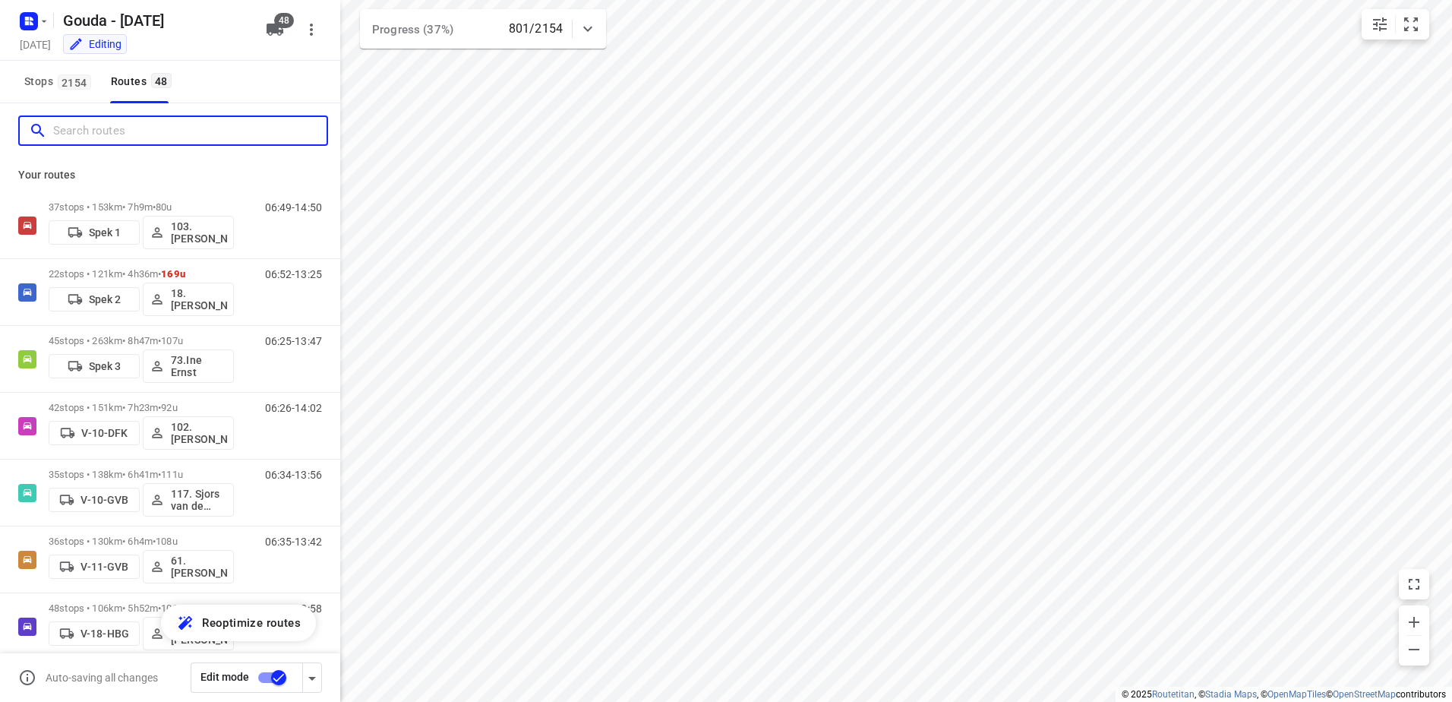
click at [111, 122] on input "Search routes" at bounding box center [189, 131] width 273 height 24
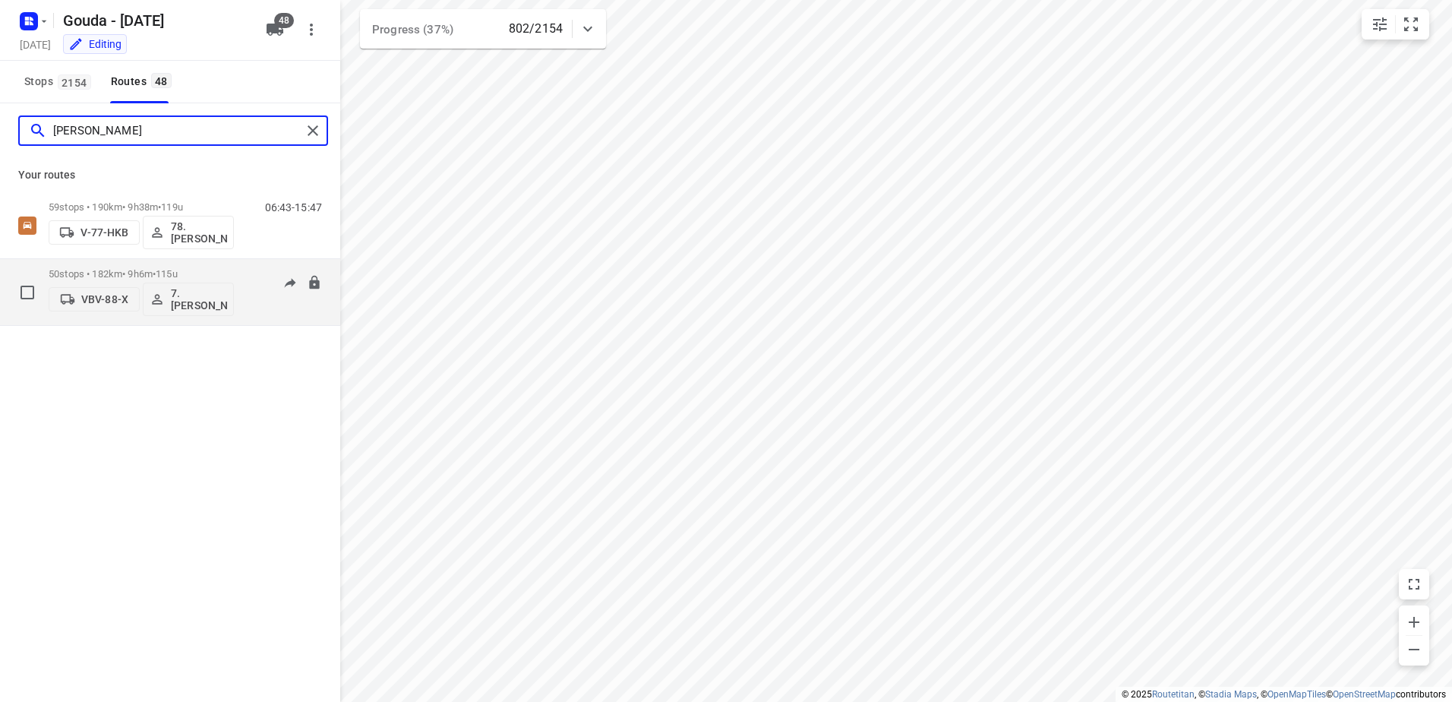
type input "jesse"
click at [175, 273] on span "115u" at bounding box center [167, 273] width 22 height 11
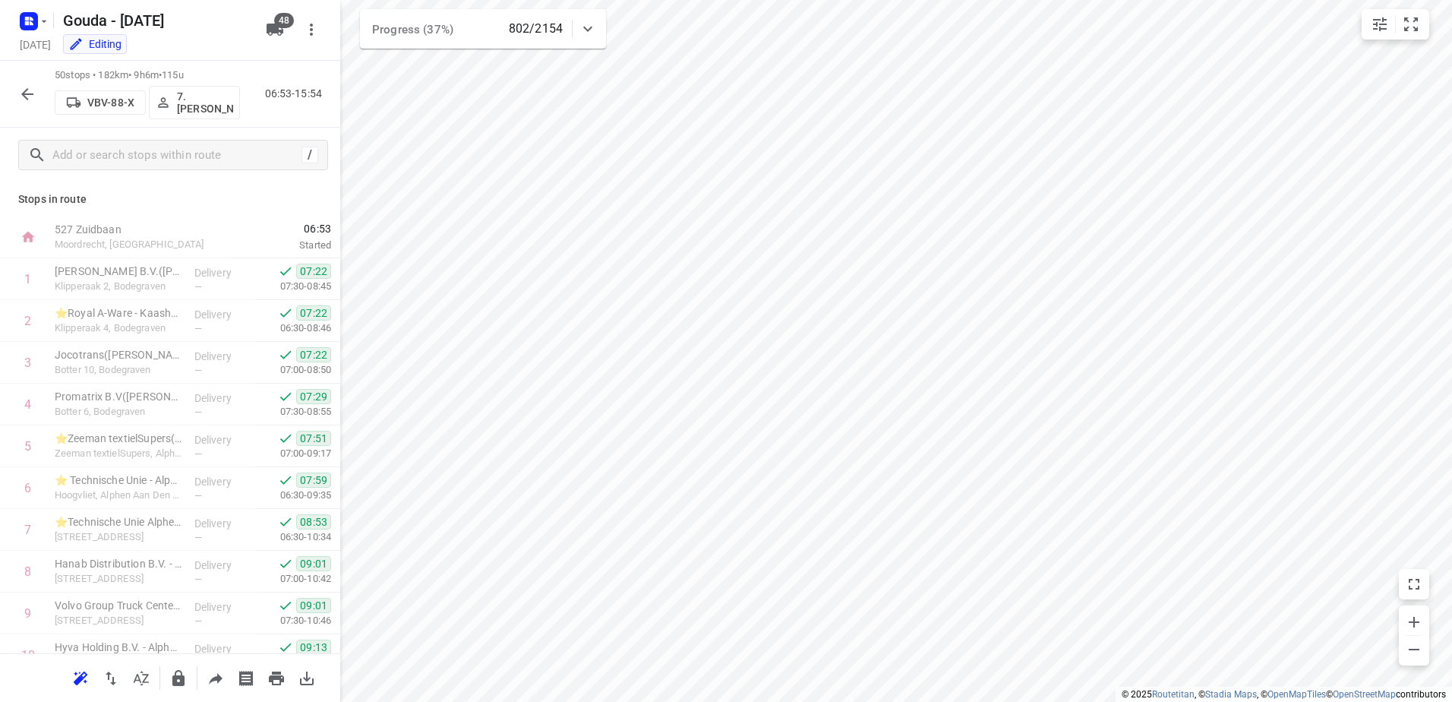
click at [29, 92] on icon "button" at bounding box center [27, 94] width 18 height 18
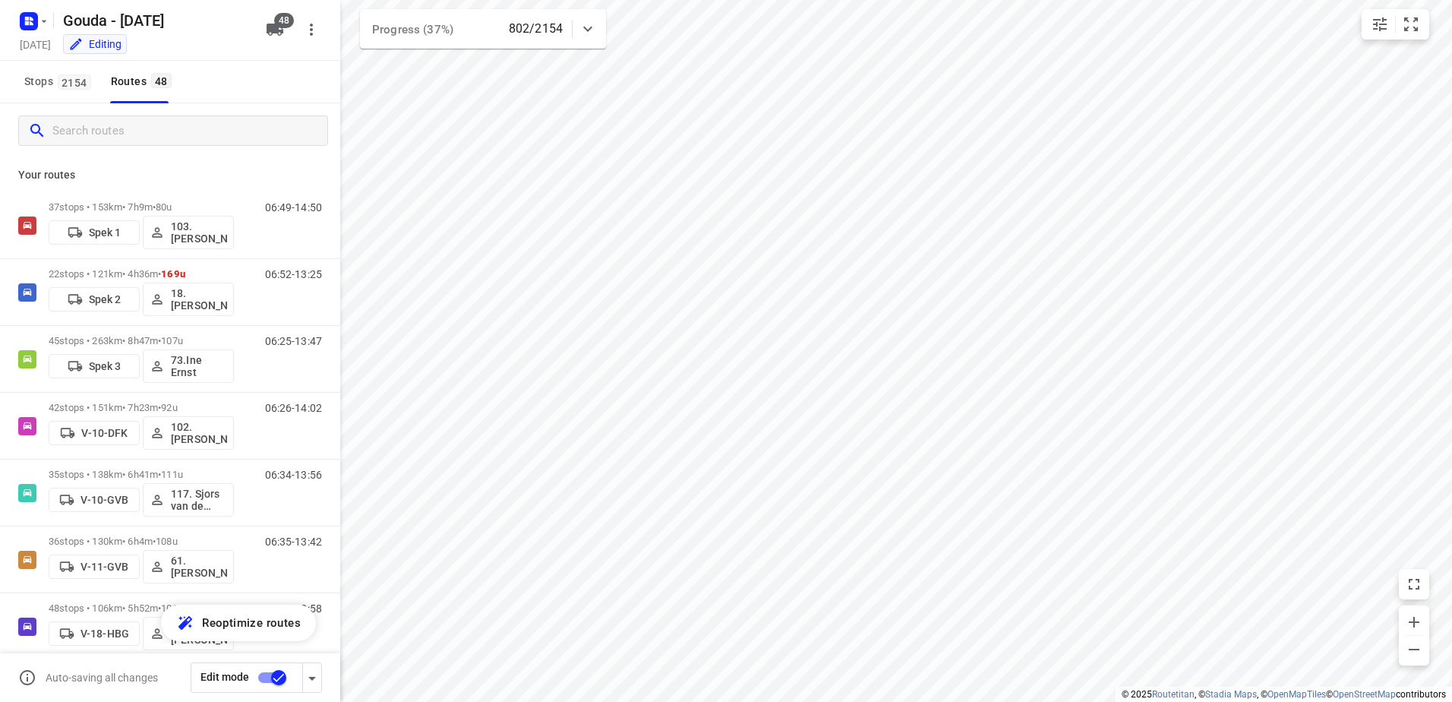
click at [89, 136] on input "Search routes" at bounding box center [189, 131] width 275 height 24
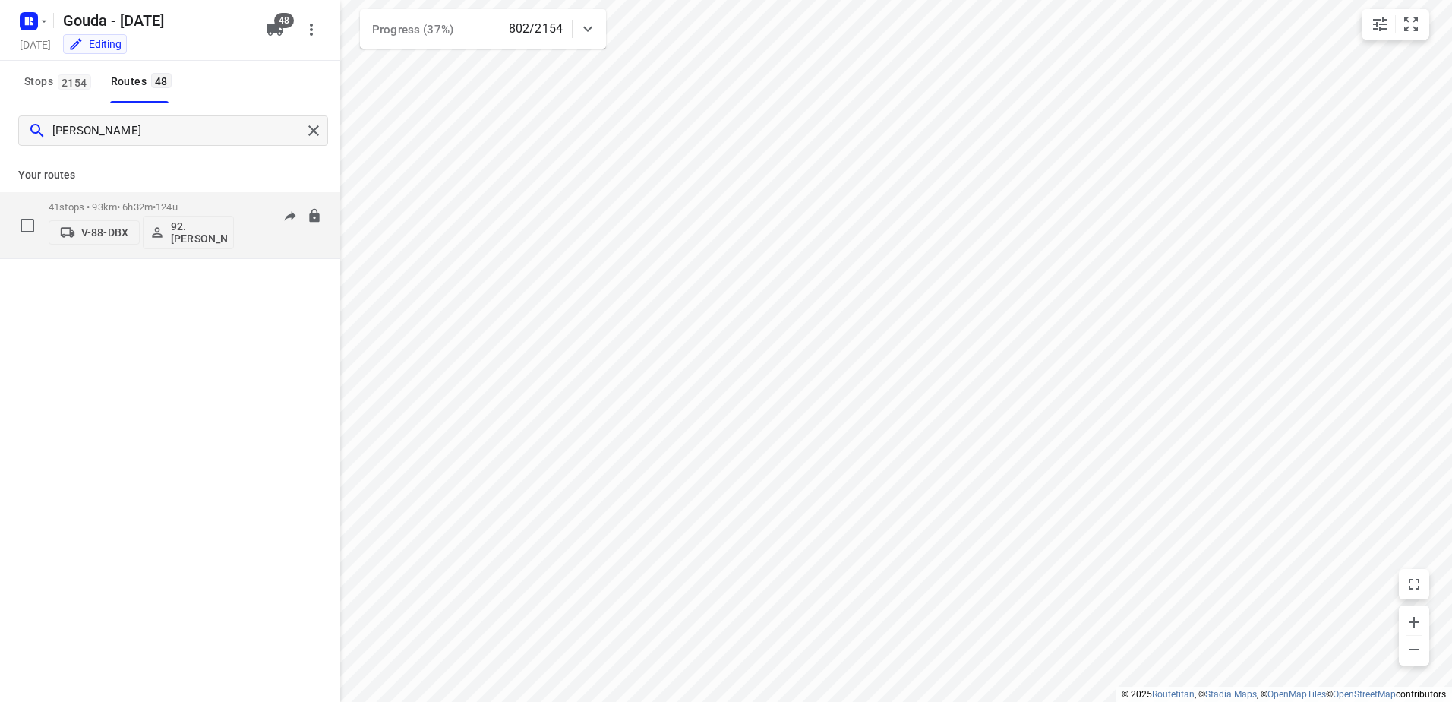
type input "lars"
click at [129, 194] on div "41 stops • 93km • 6h32m • 124u V-88-DBX 92.Lars van Tuinen" at bounding box center [141, 225] width 185 height 63
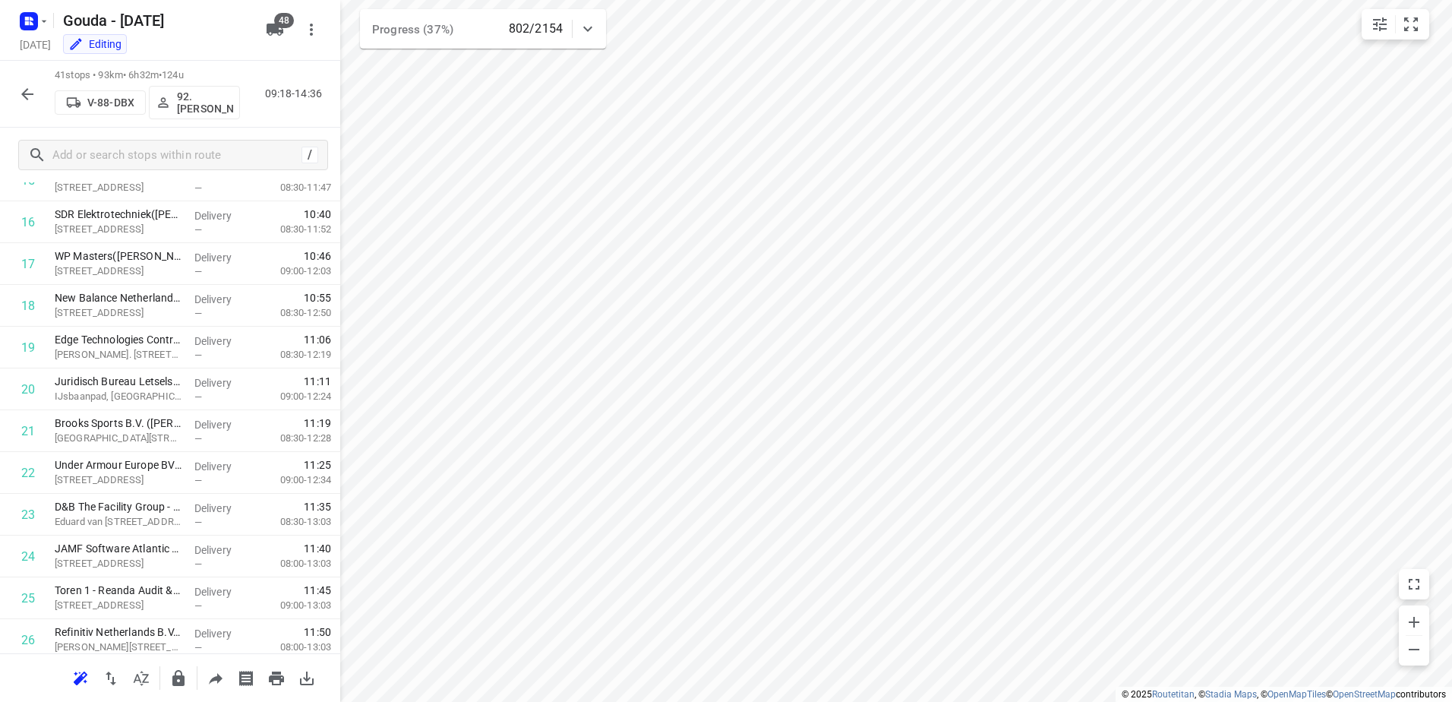
scroll to position [1360, 0]
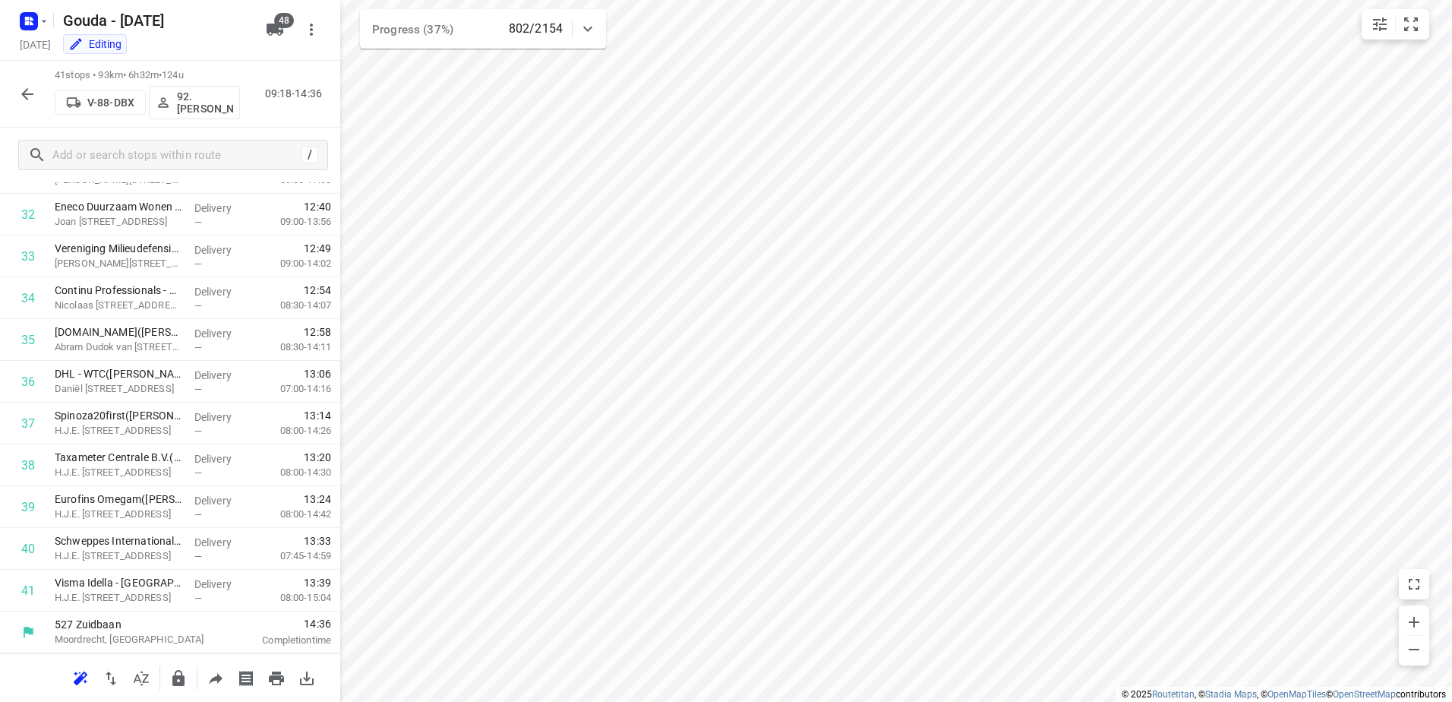
click at [8, 96] on div "41 stops • 93km • 6h32m • 124u V-88-DBX 92.Lars van Tuinen 09:18-14:36" at bounding box center [170, 94] width 340 height 67
click at [11, 95] on div "41 stops • 93km • 6h32m • 124u V-88-DBX 92.Lars van Tuinen 09:18-14:36" at bounding box center [170, 94] width 340 height 67
click at [11, 94] on div "41 stops • 93km • 6h32m • 124u V-88-DBX 92.Lars van Tuinen 09:18-14:36" at bounding box center [170, 94] width 340 height 67
click at [20, 85] on icon "button" at bounding box center [27, 94] width 18 height 18
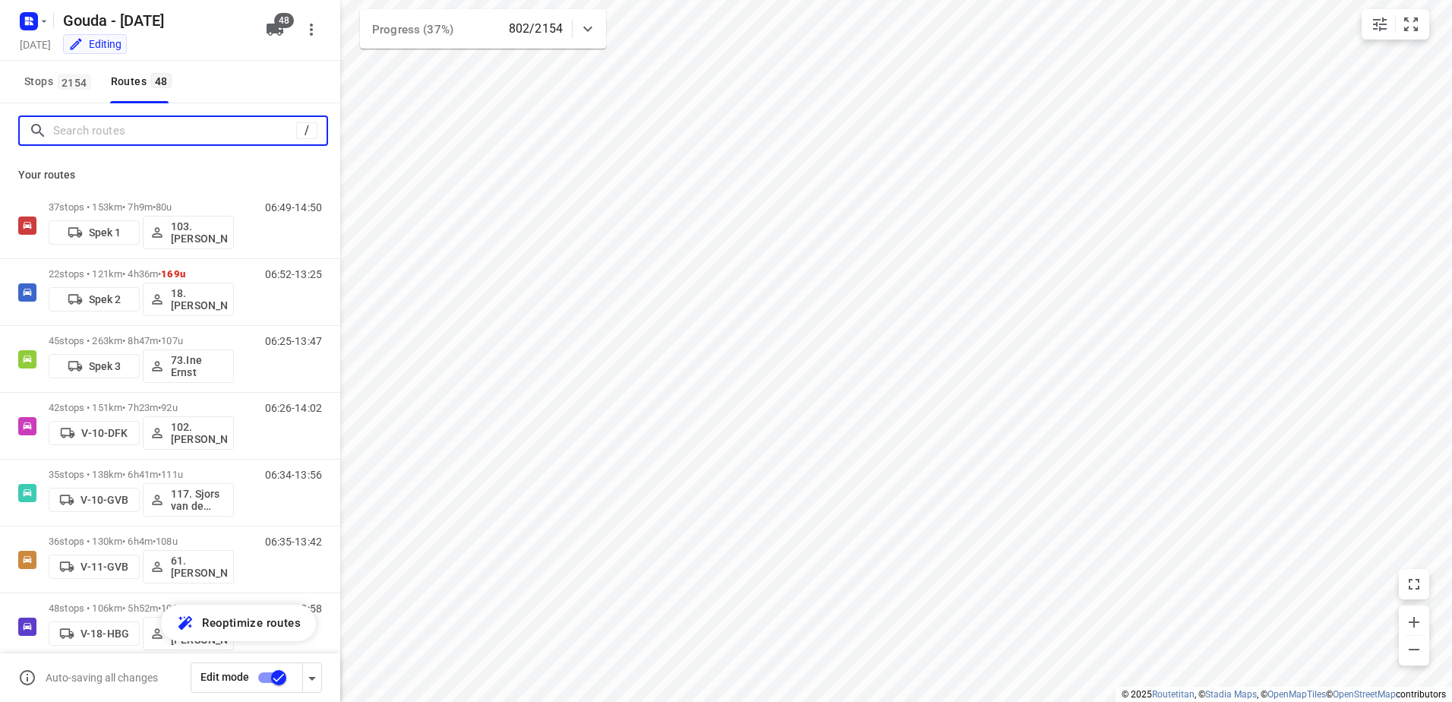
click at [139, 132] on input "Search routes" at bounding box center [174, 131] width 243 height 24
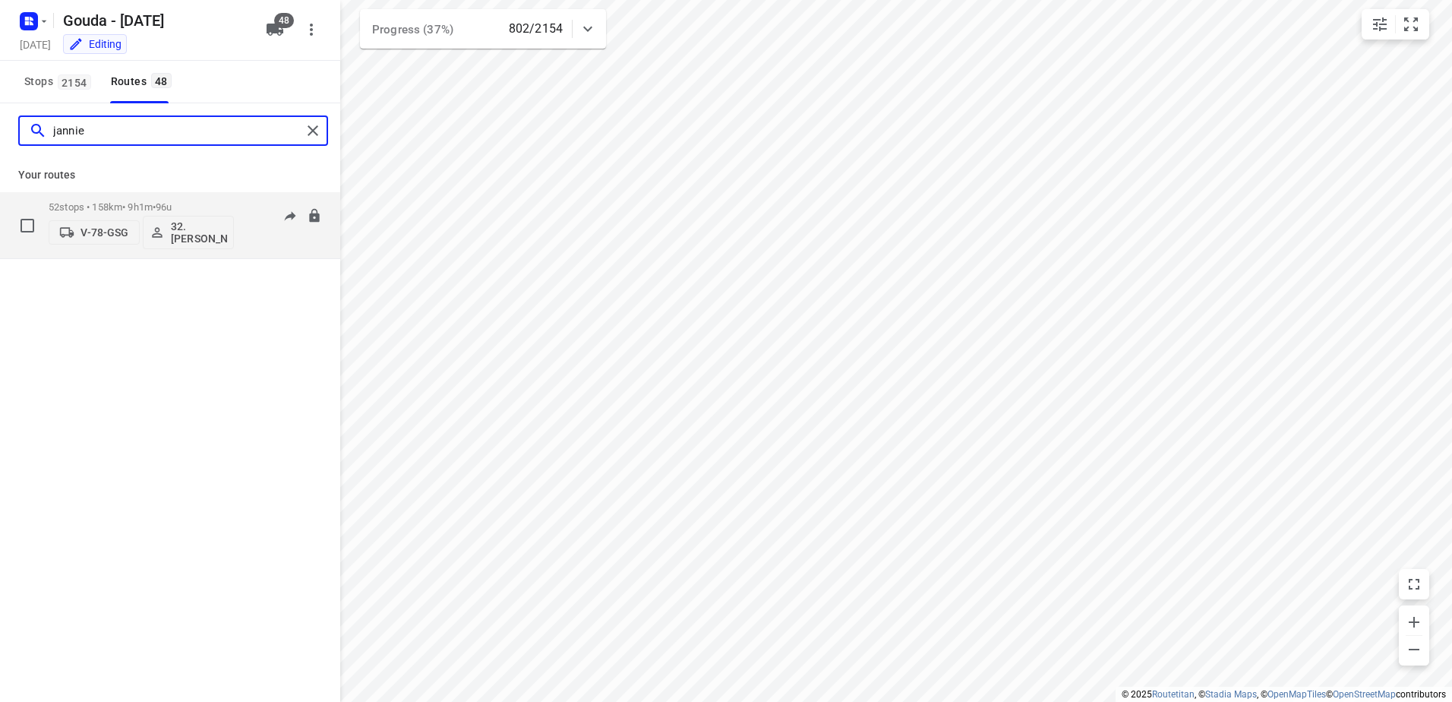
type input "jannie"
click at [172, 211] on span "96u" at bounding box center [164, 206] width 16 height 11
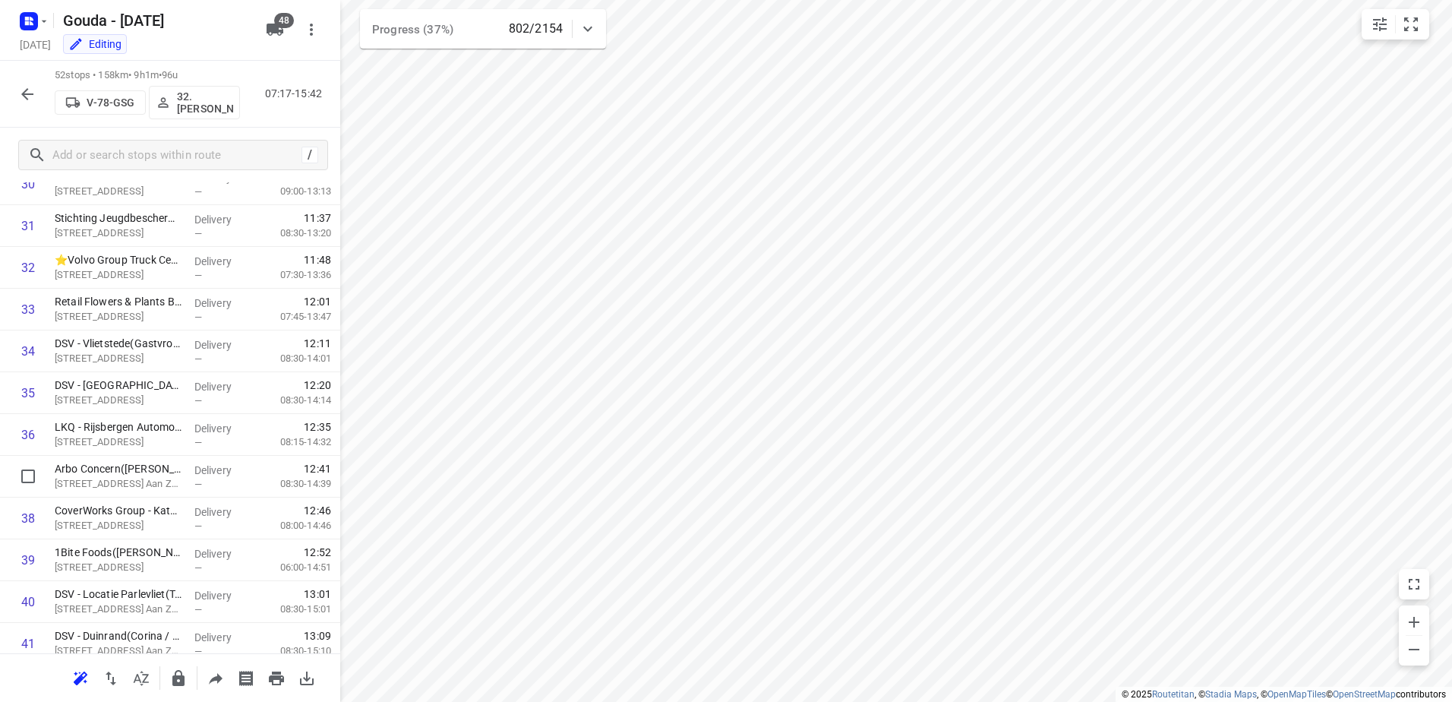
scroll to position [1819, 0]
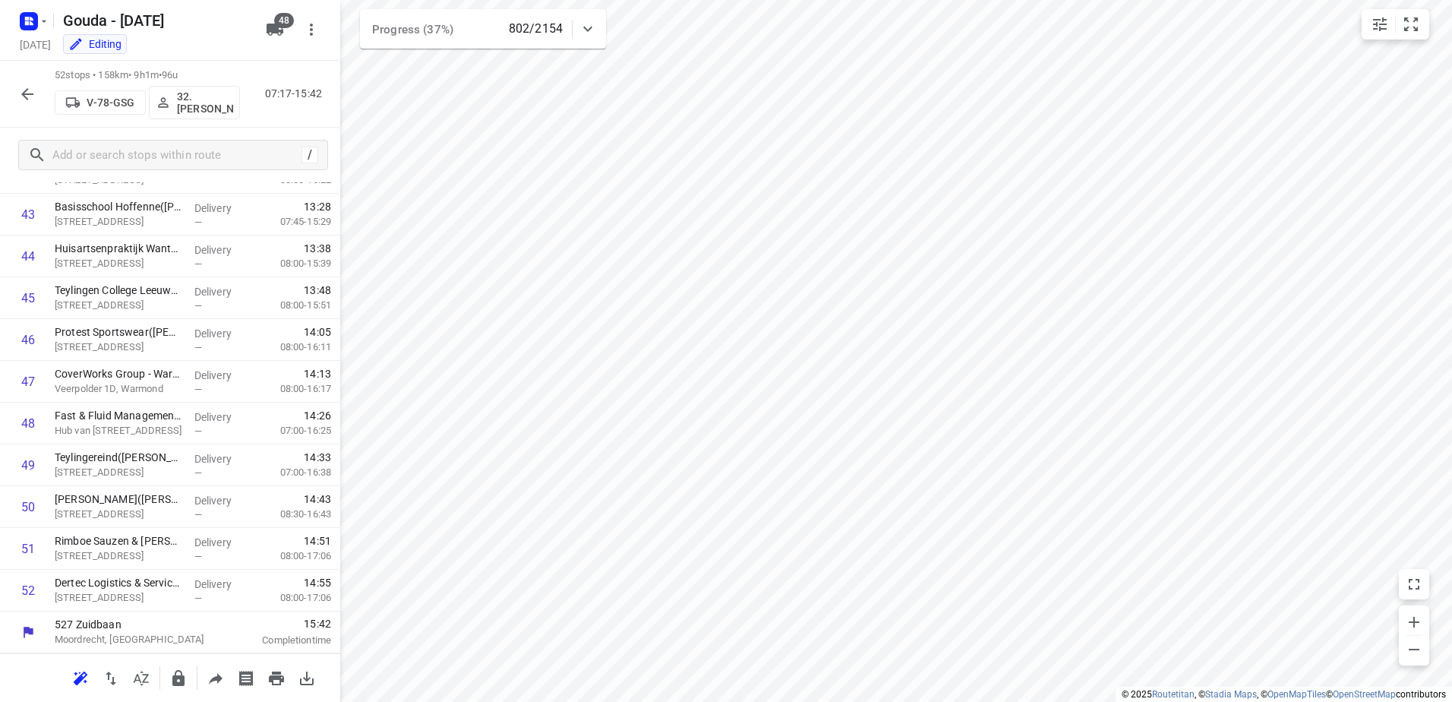
click at [21, 103] on button "button" at bounding box center [27, 94] width 30 height 30
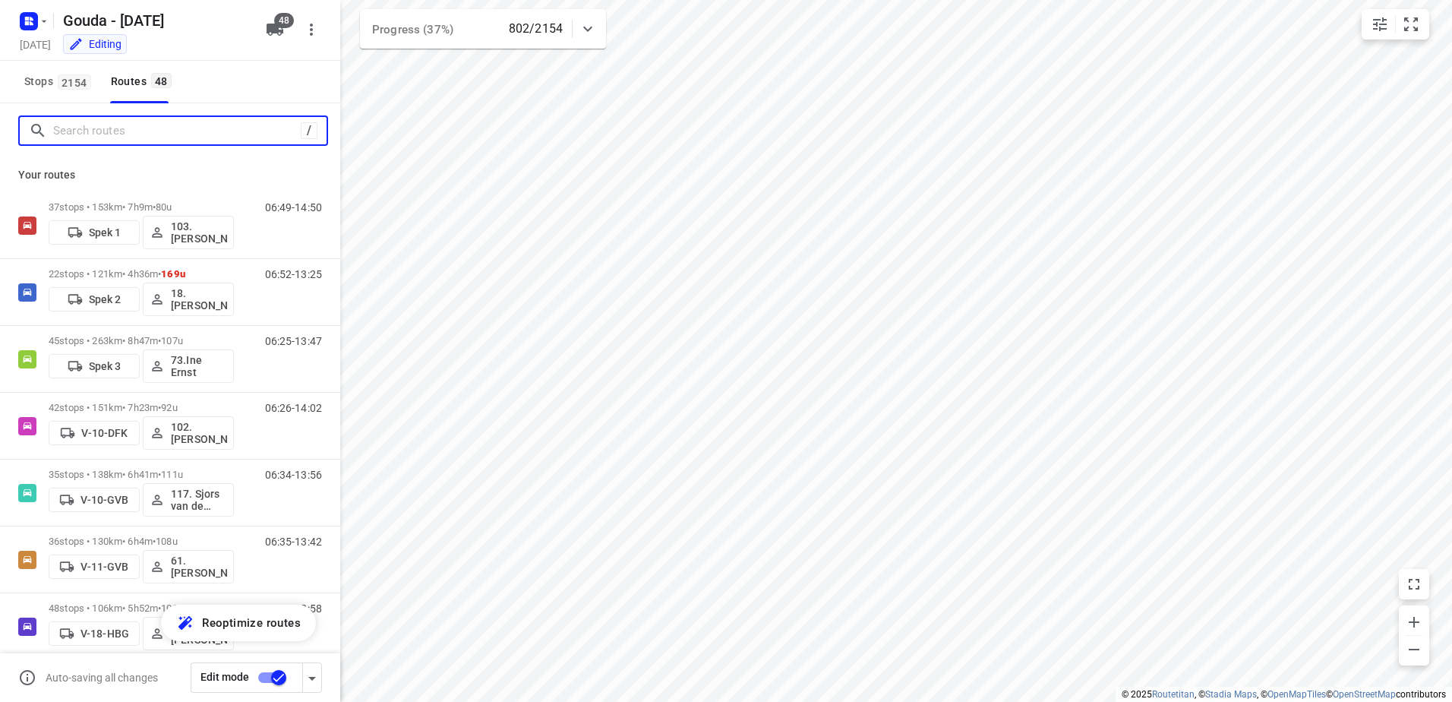
click at [109, 136] on input "Search routes" at bounding box center [177, 131] width 248 height 24
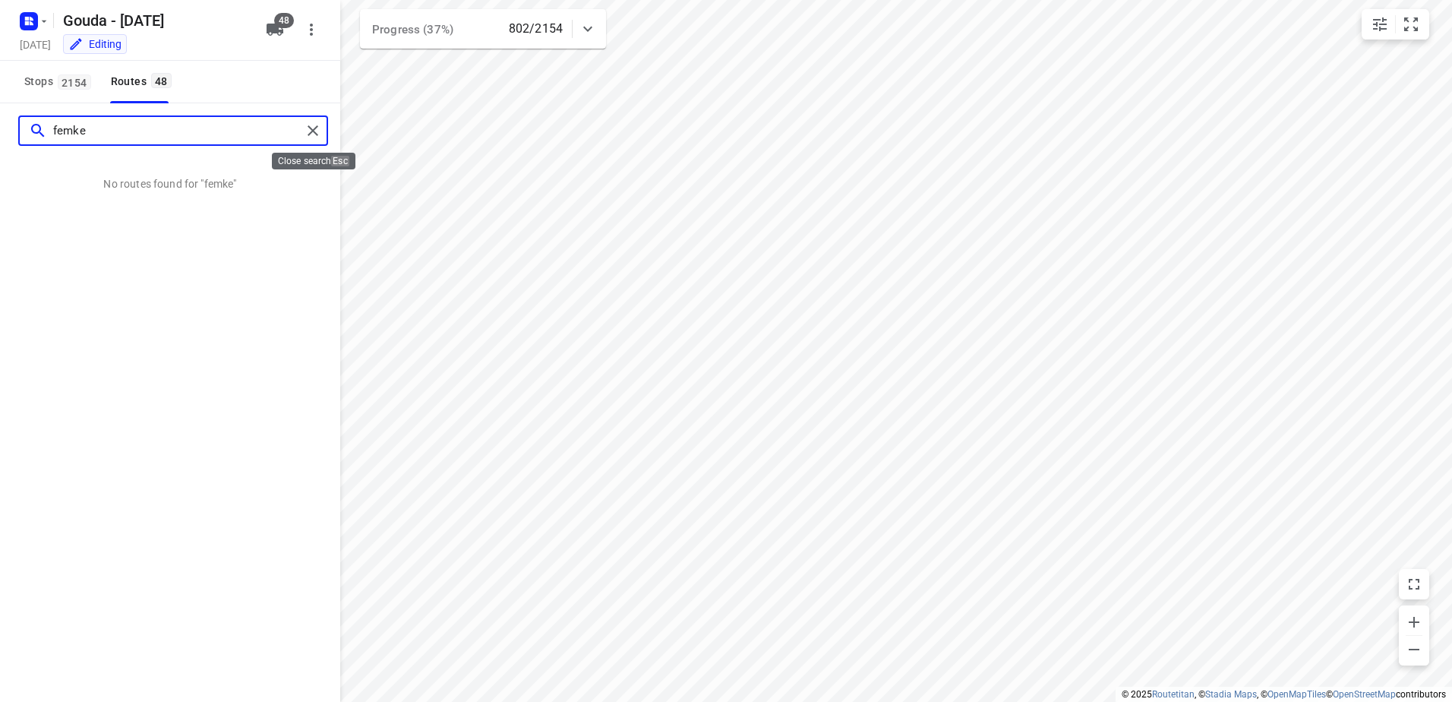
type input "femke"
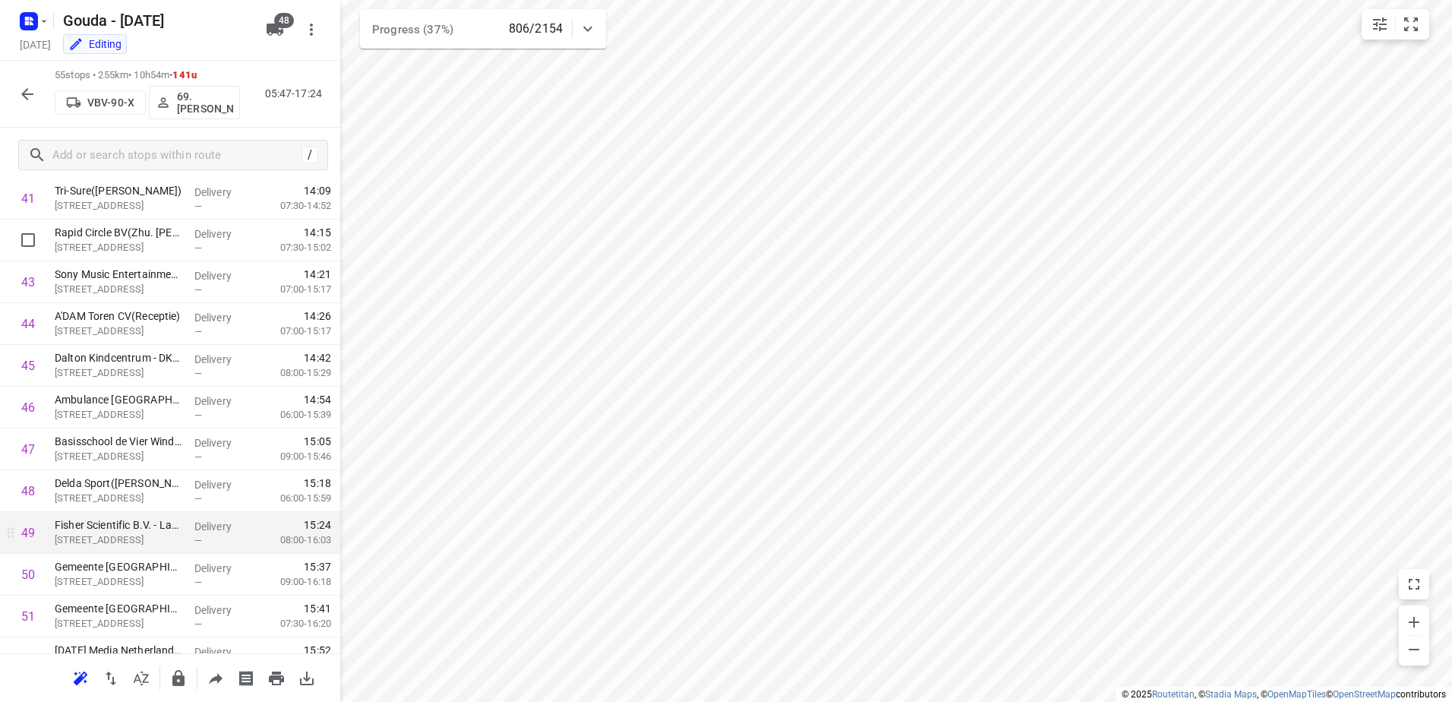
scroll to position [1945, 0]
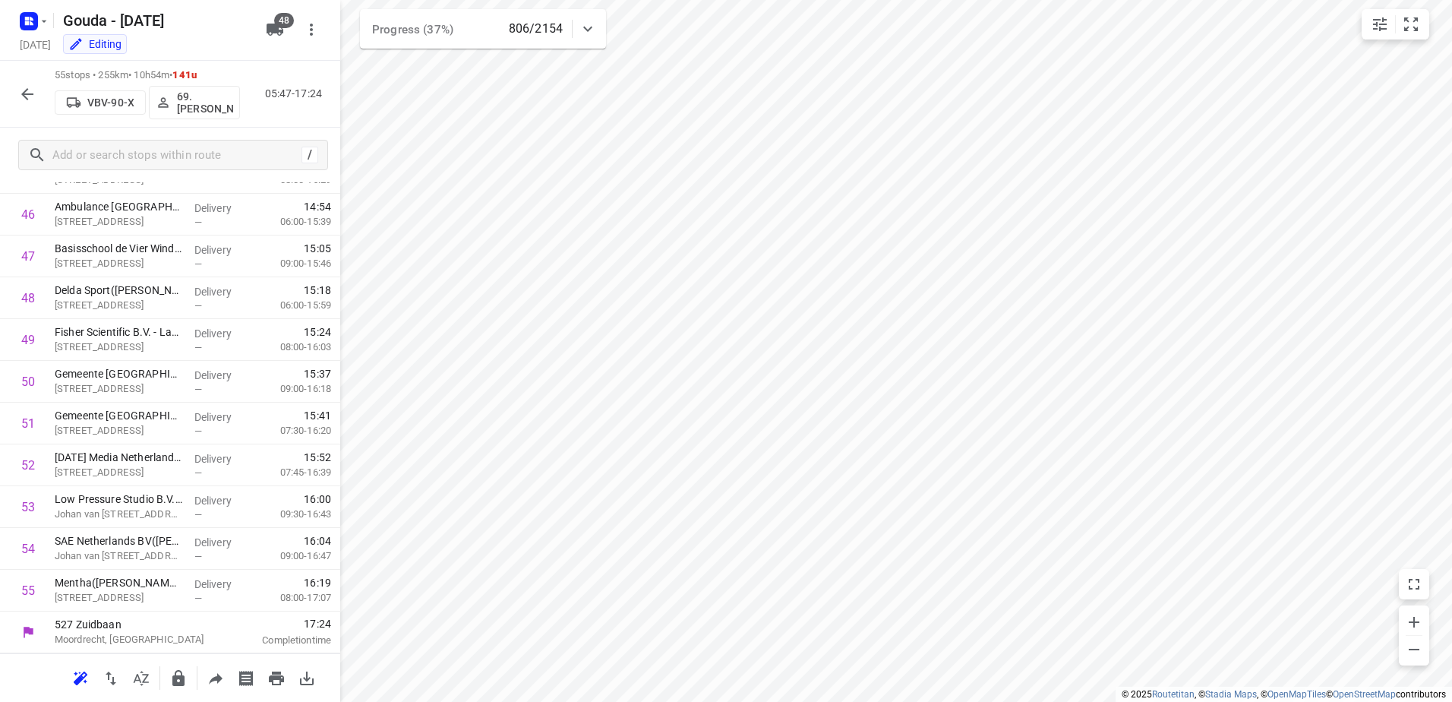
click at [18, 104] on button "button" at bounding box center [27, 94] width 30 height 30
click at [91, 165] on input "text" at bounding box center [174, 156] width 243 height 24
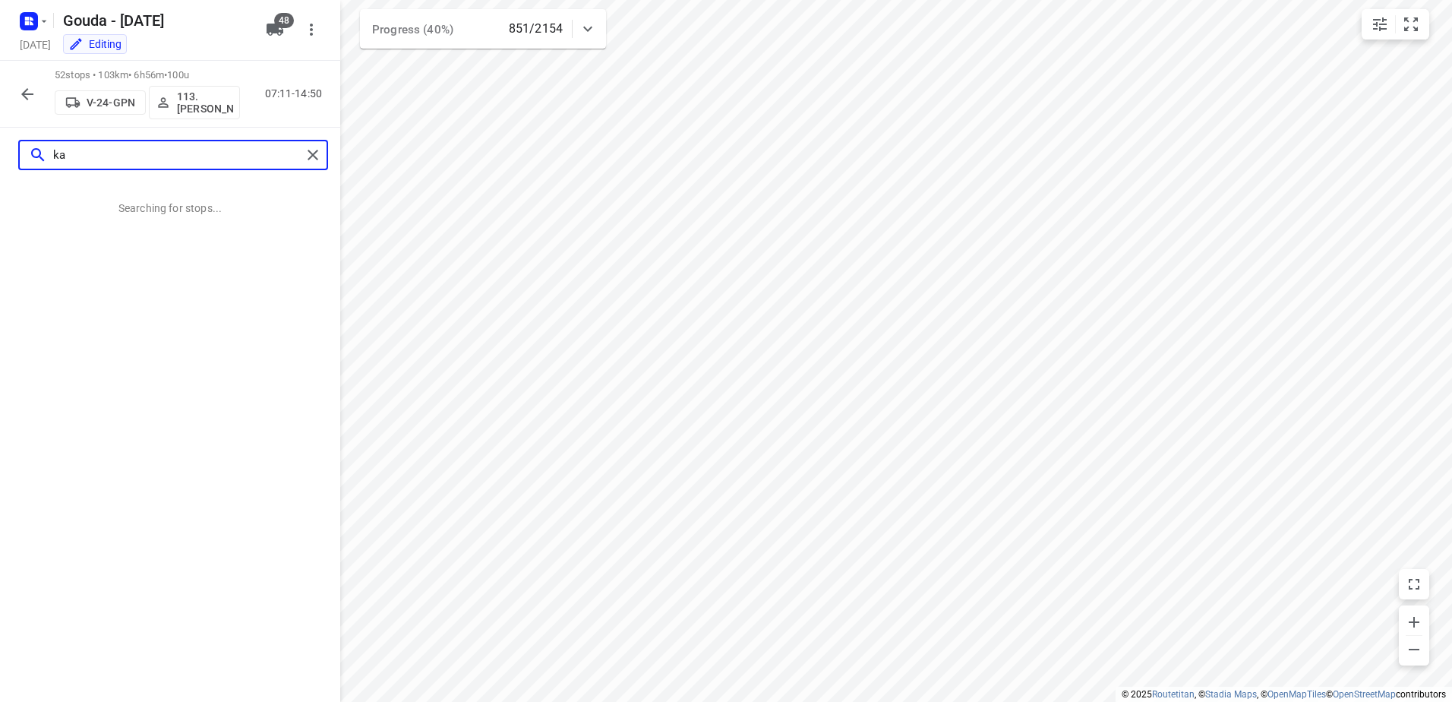
scroll to position [0, 0]
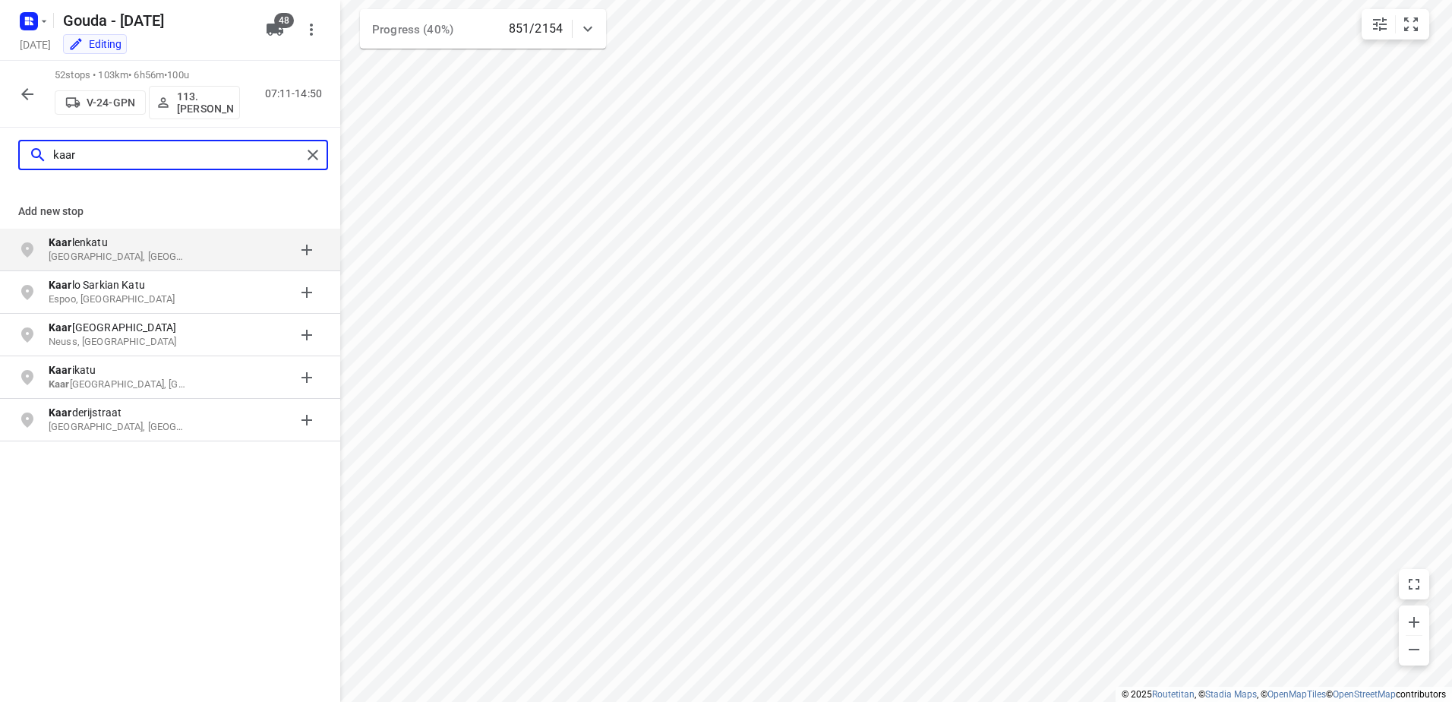
type input "kaar"
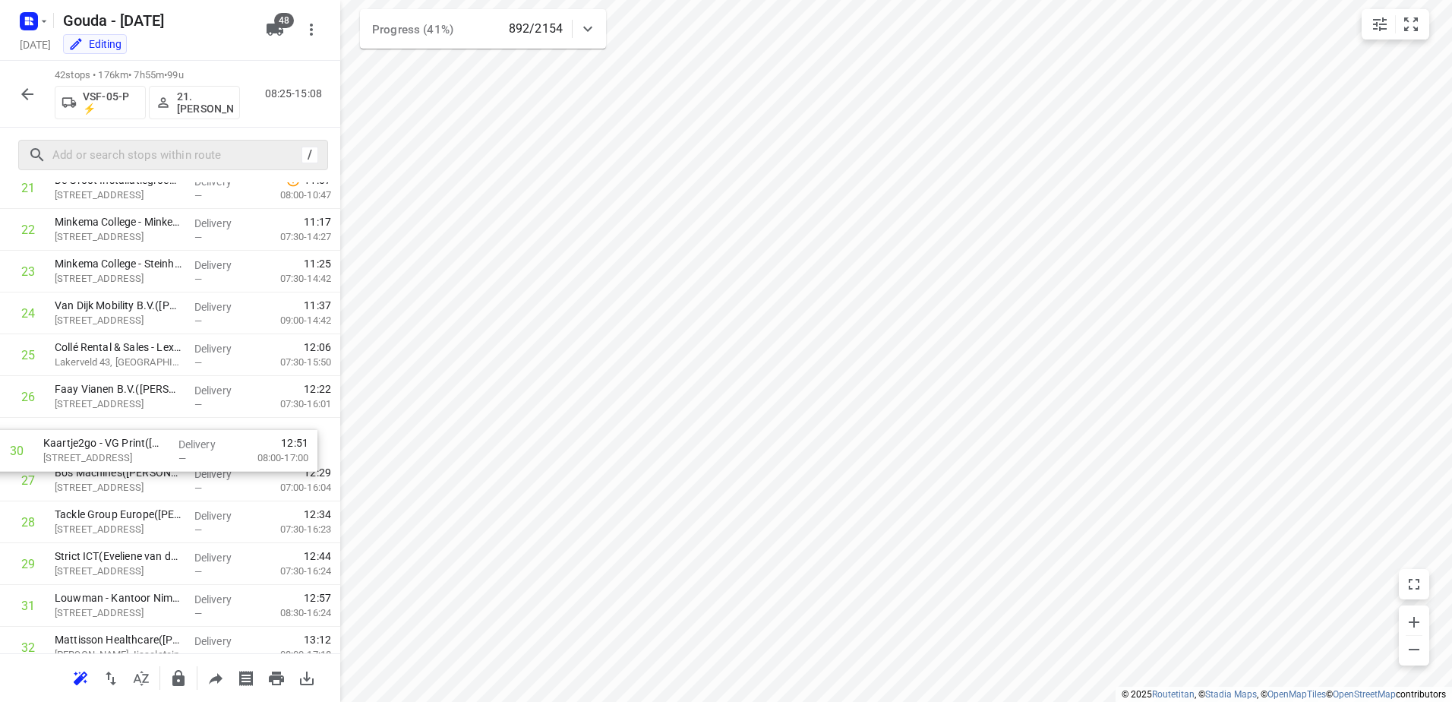
scroll to position [928, 0]
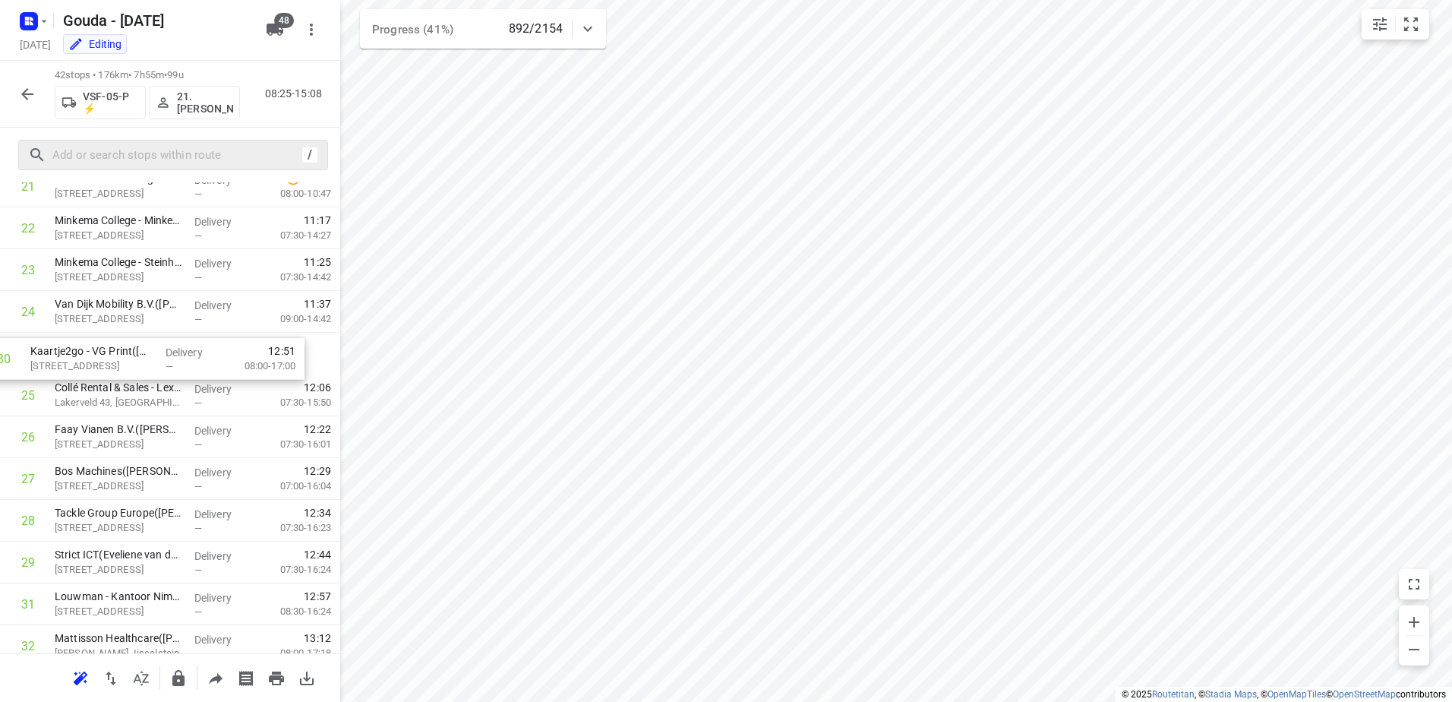
drag, startPoint x: 171, startPoint y: 567, endPoint x: 149, endPoint y: 351, distance: 216.8
click at [149, 351] on div "1 Kaars Koffie(Anouk Polman) Pascalstraat 13, Reeuwijk Delivery — 08:25 06:15-0…" at bounding box center [170, 207] width 340 height 1755
drag, startPoint x: 178, startPoint y: 516, endPoint x: 176, endPoint y: 367, distance: 148.9
click at [176, 367] on div "1 Kaars Koffie(Anouk Polman) Pascalstraat 13, Reeuwijk Delivery — 08:25 06:15-0…" at bounding box center [170, 207] width 340 height 1755
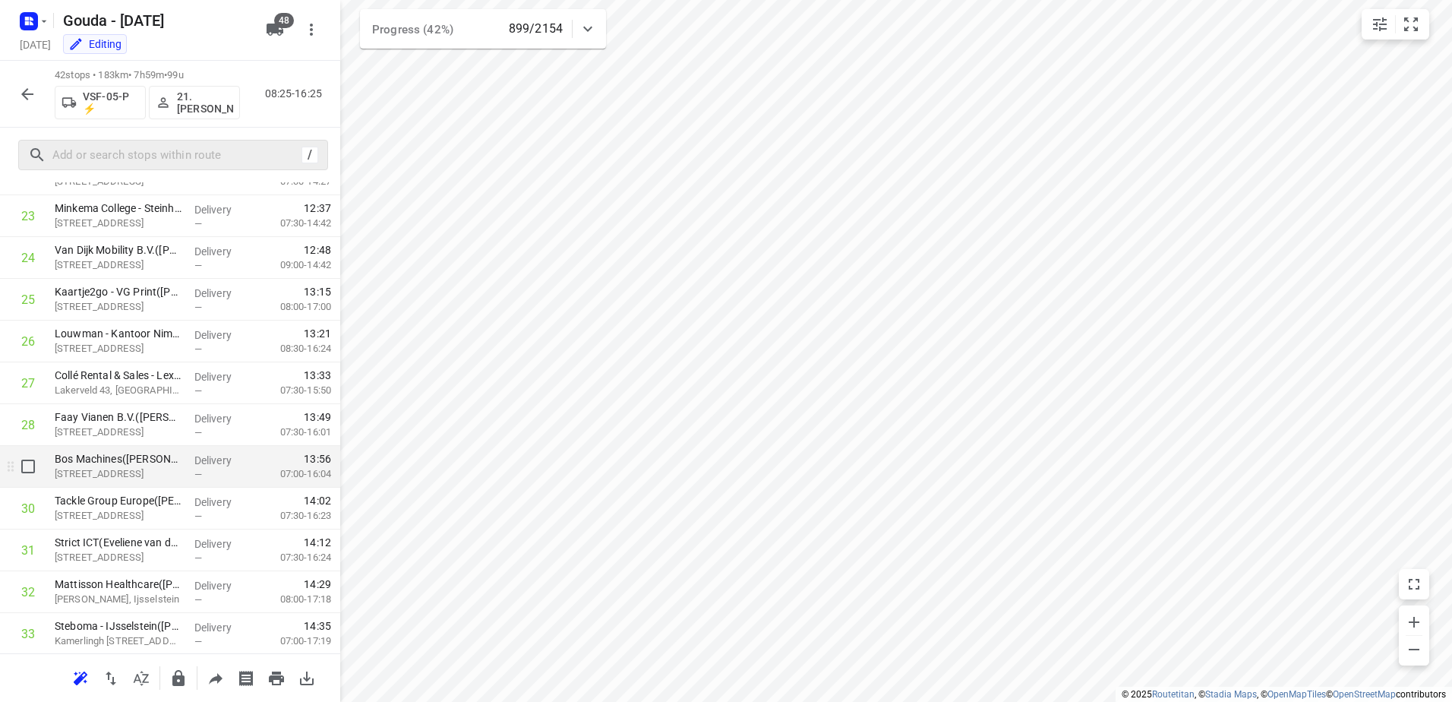
scroll to position [1004, 0]
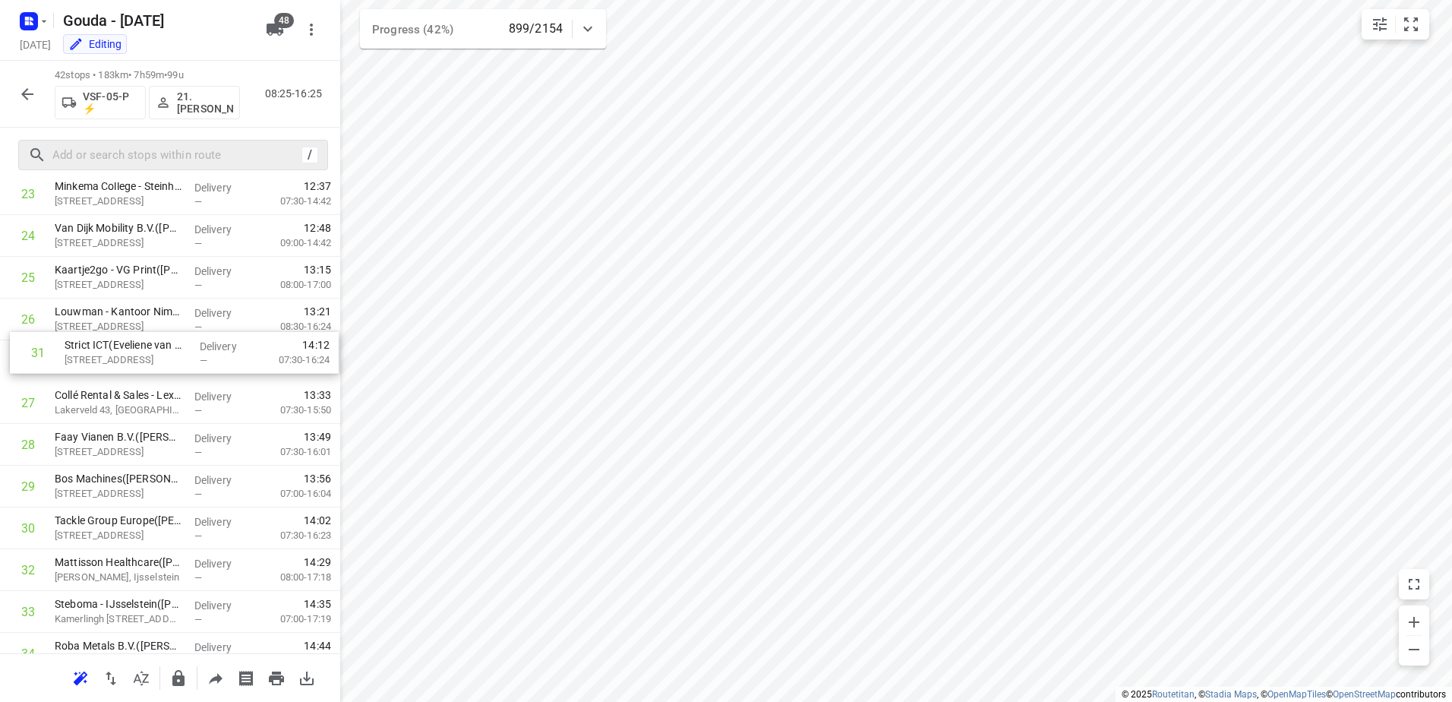
drag, startPoint x: 172, startPoint y: 532, endPoint x: 178, endPoint y: 359, distance: 172.6
click at [178, 359] on div "1 Kaars Koffie(Anouk Polman) Pascalstraat 13, Reeuwijk Delivery — 08:25 06:15-0…" at bounding box center [170, 131] width 340 height 1755
drag, startPoint x: 163, startPoint y: 403, endPoint x: 172, endPoint y: 529, distance: 127.2
click at [172, 529] on div "1 Kaars Koffie(Anouk Polman) Pascalstraat 13, Reeuwijk Delivery — 08:25 06:15-0…" at bounding box center [170, 131] width 340 height 1755
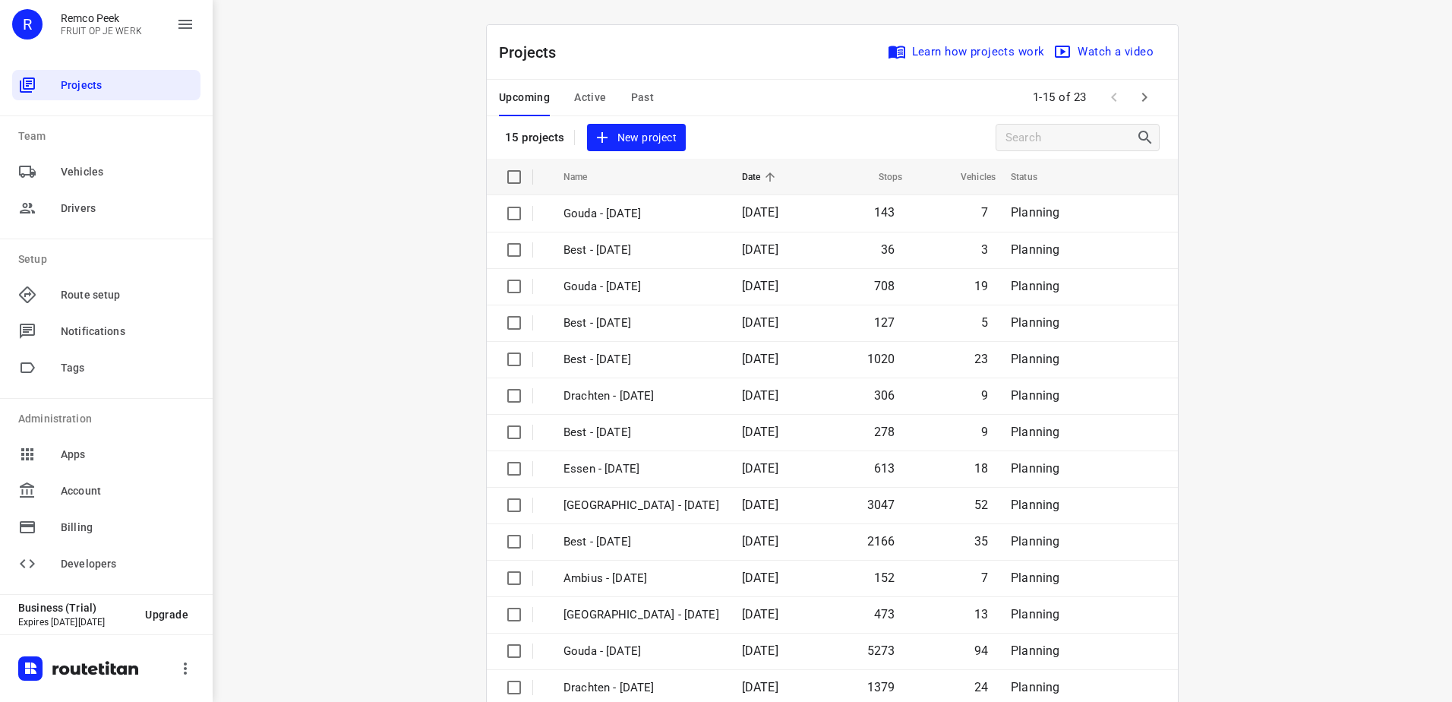
click at [577, 96] on span "Active" at bounding box center [590, 97] width 32 height 19
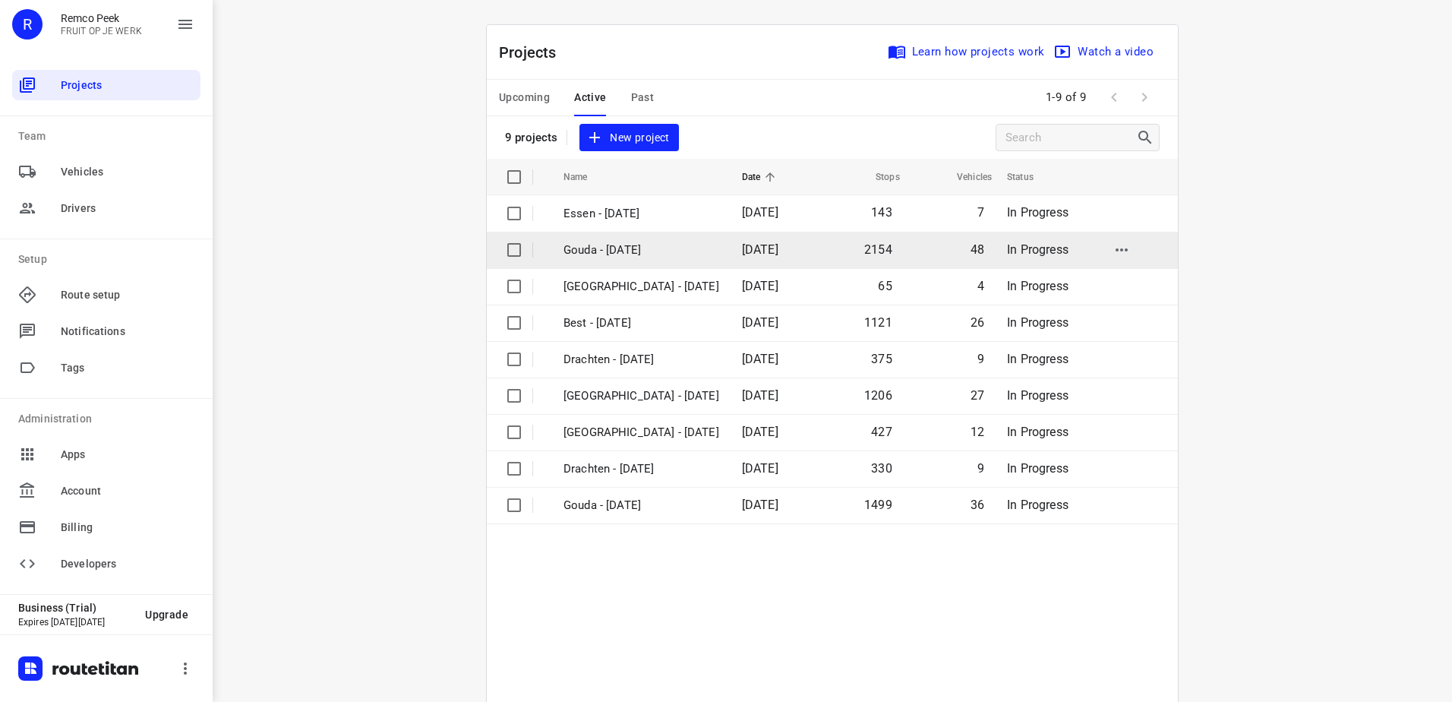
click at [742, 243] on span "[DATE]" at bounding box center [760, 249] width 36 height 14
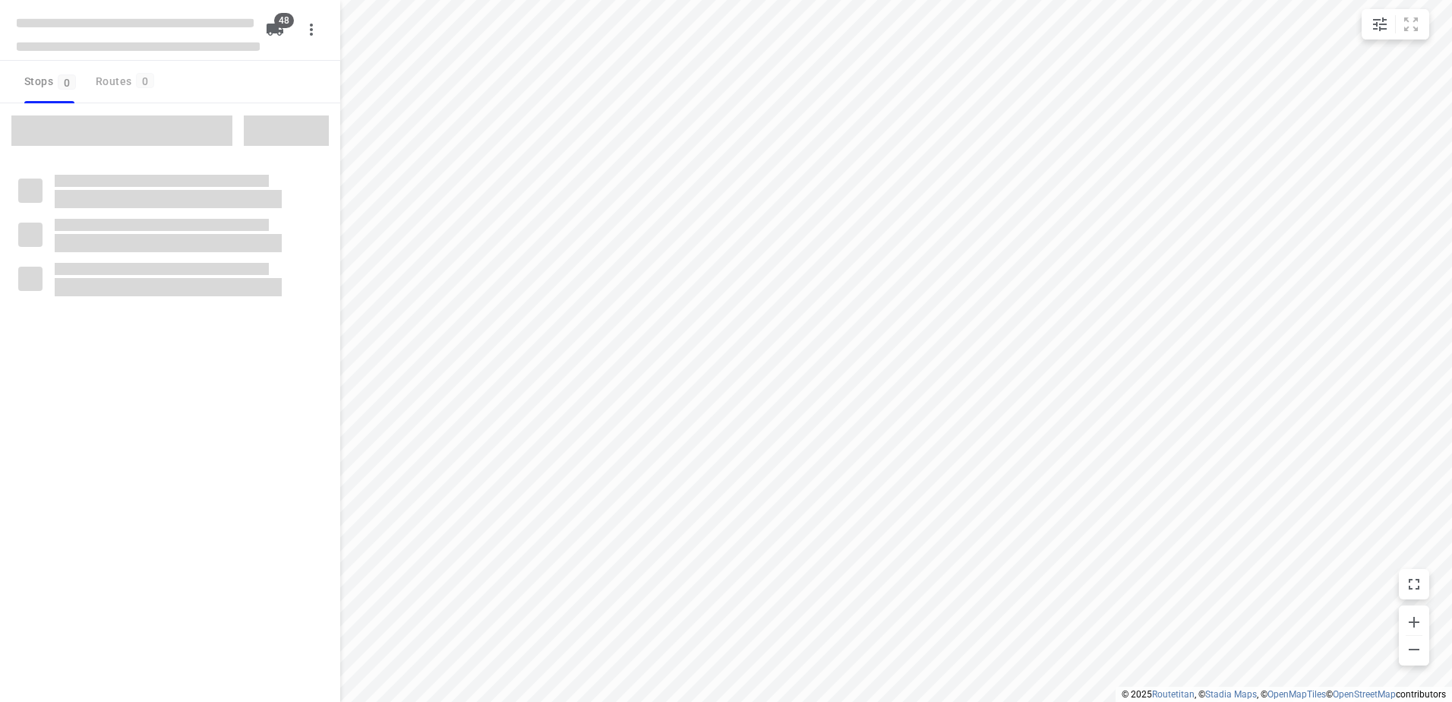
checkbox input "true"
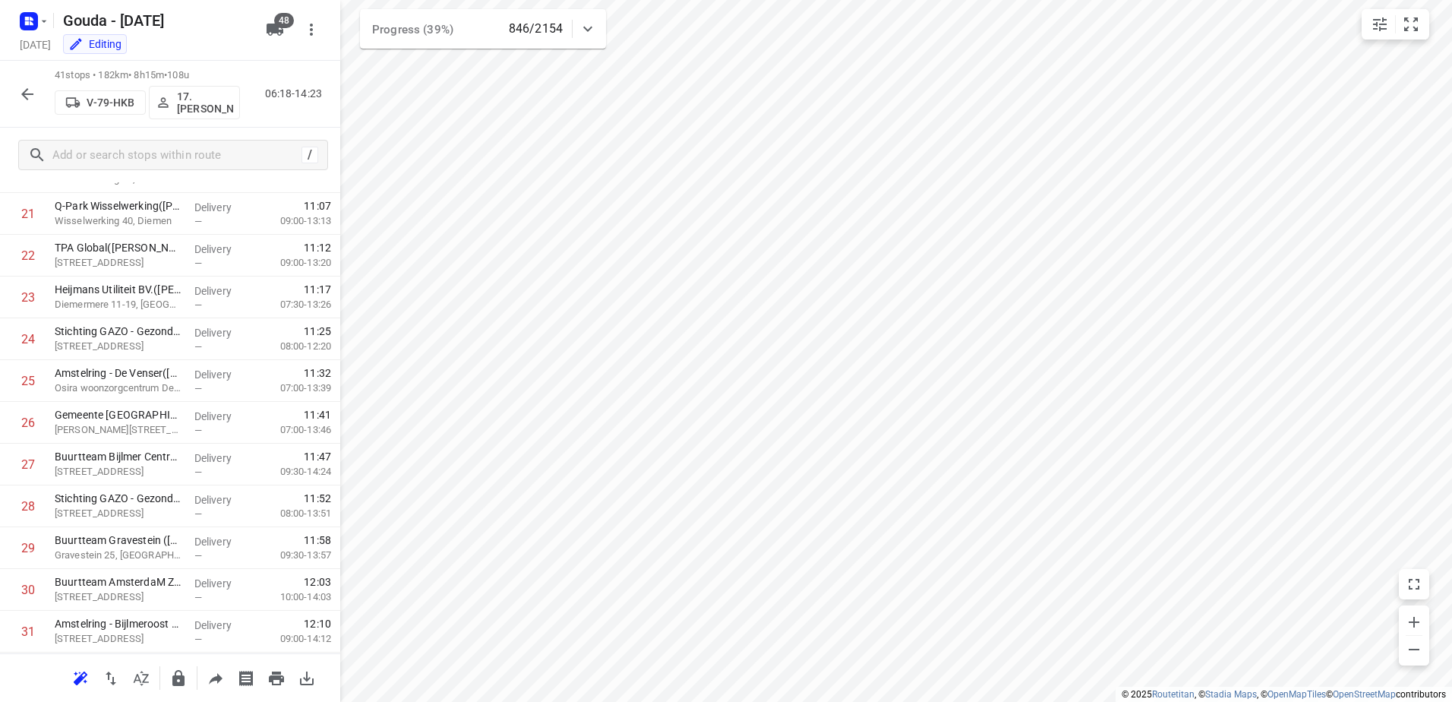
scroll to position [524, 0]
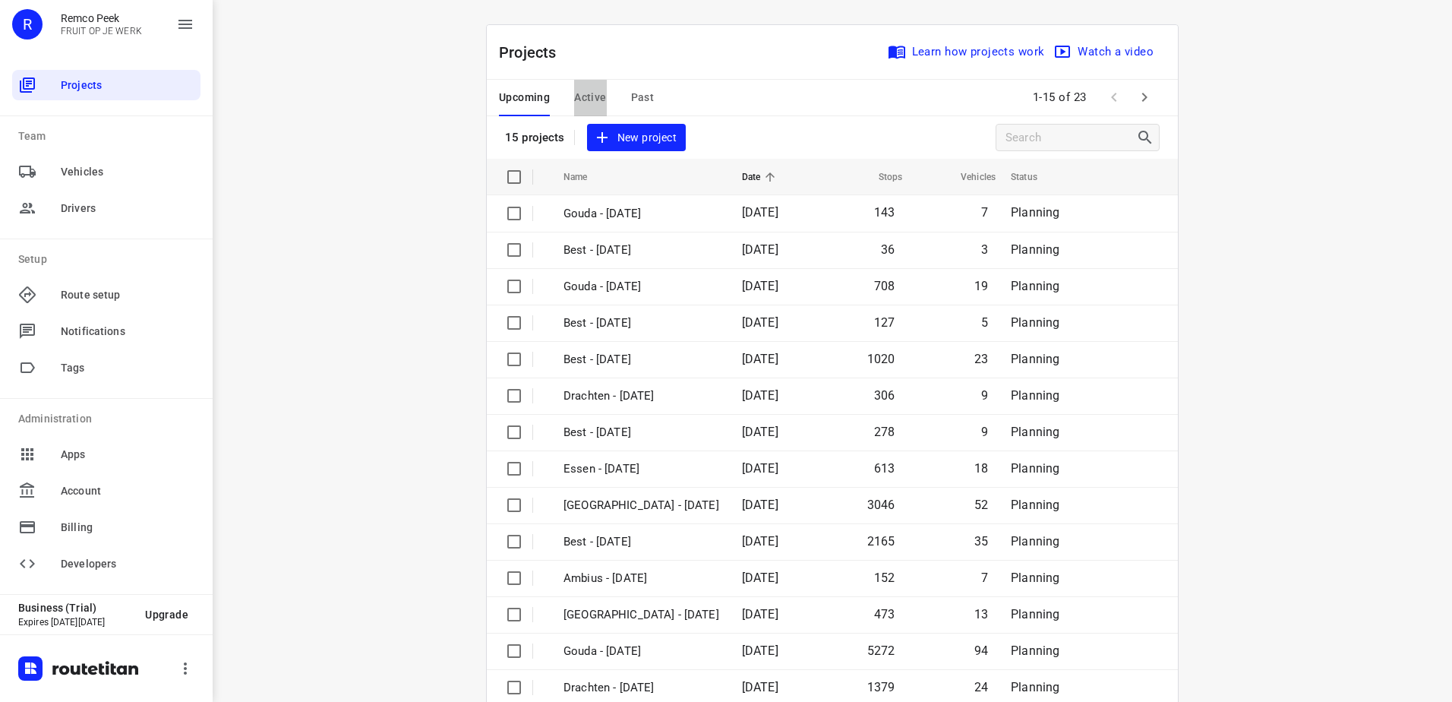
click at [587, 93] on span "Active" at bounding box center [590, 97] width 32 height 19
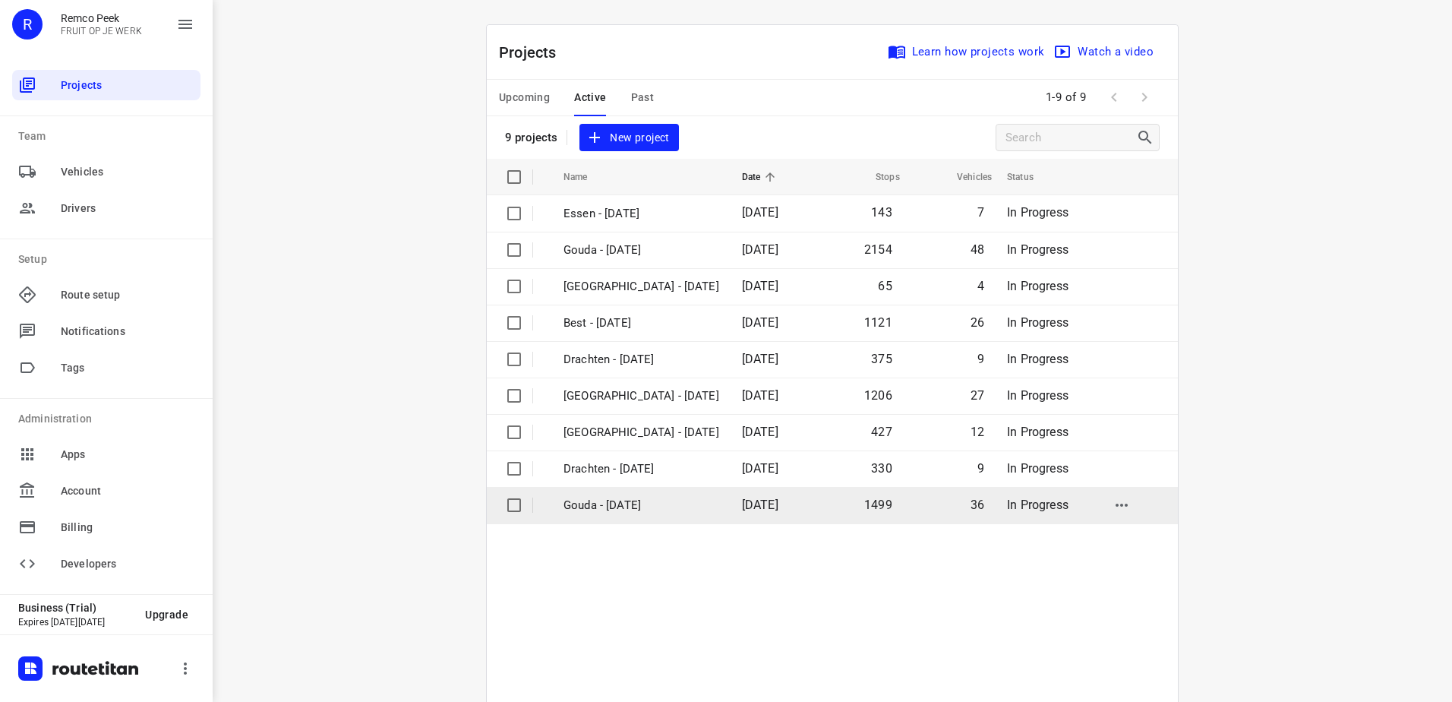
click at [730, 504] on td "[DATE]" at bounding box center [773, 505] width 87 height 36
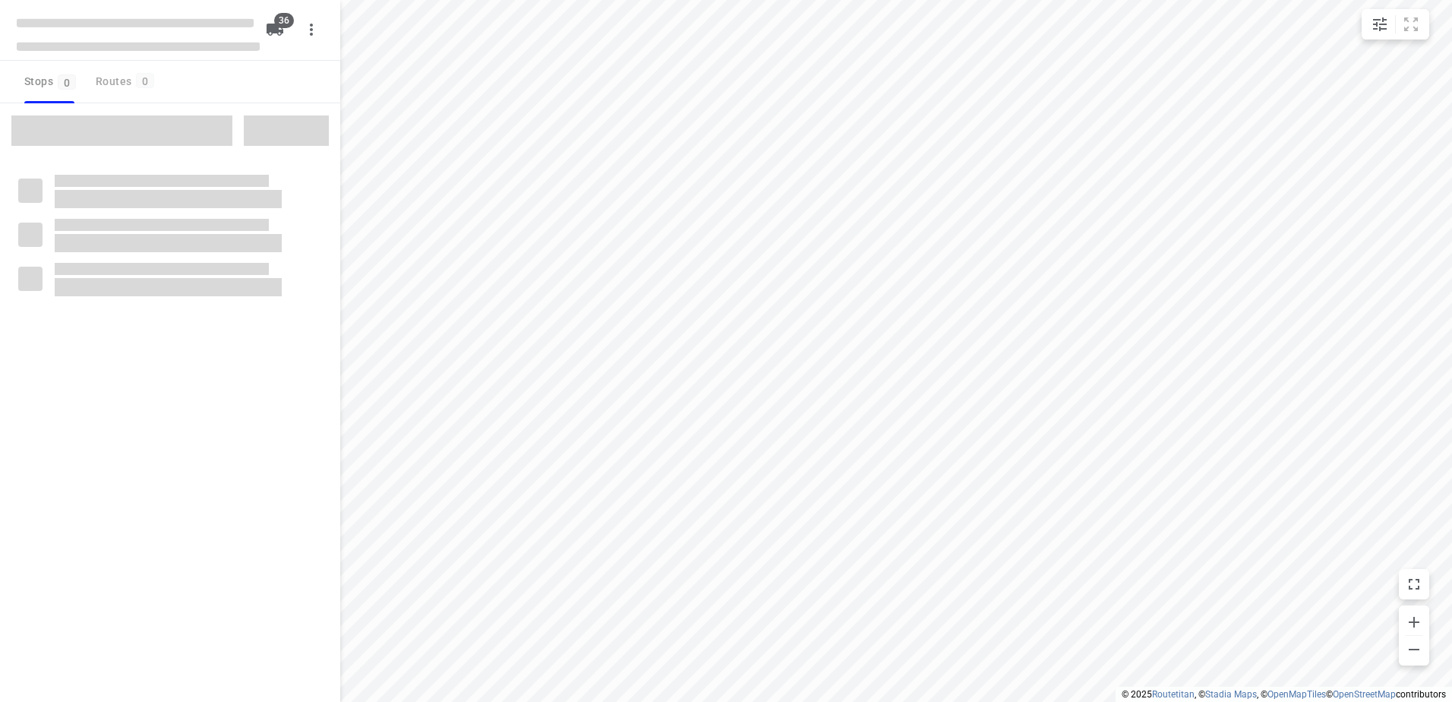
checkbox input "true"
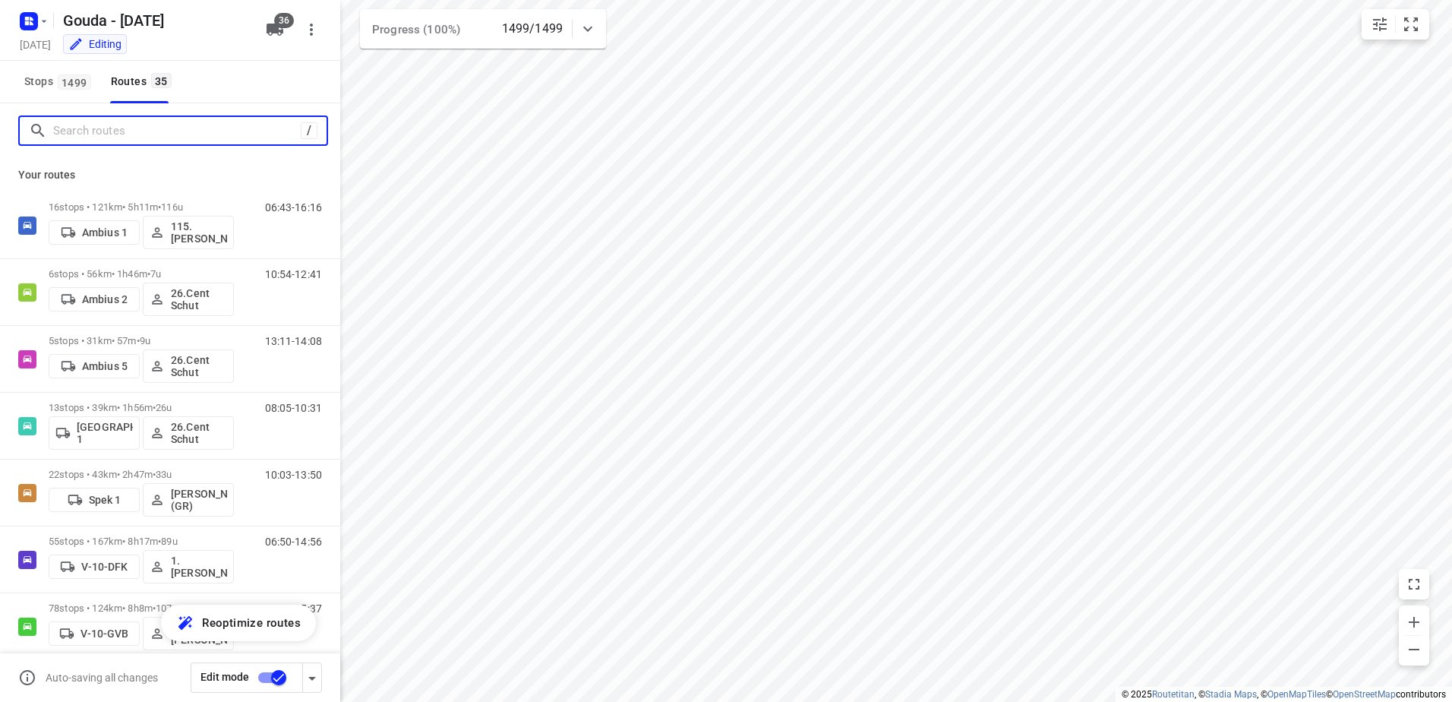
click at [186, 136] on input "Search routes" at bounding box center [177, 131] width 248 height 24
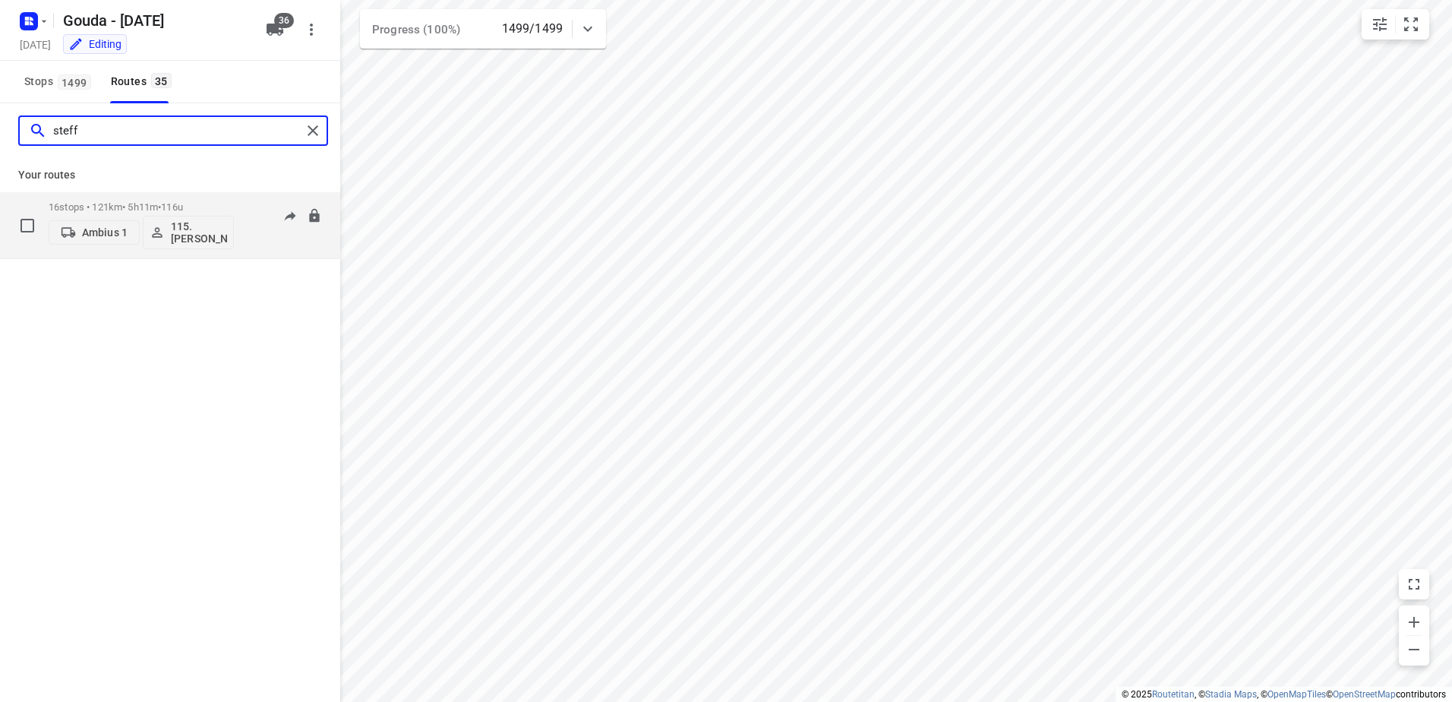
type input "steff"
click at [184, 200] on div "16 stops • 121km • 5h11m • 116u Ambius 1 115.Steff Crijnen" at bounding box center [141, 225] width 185 height 63
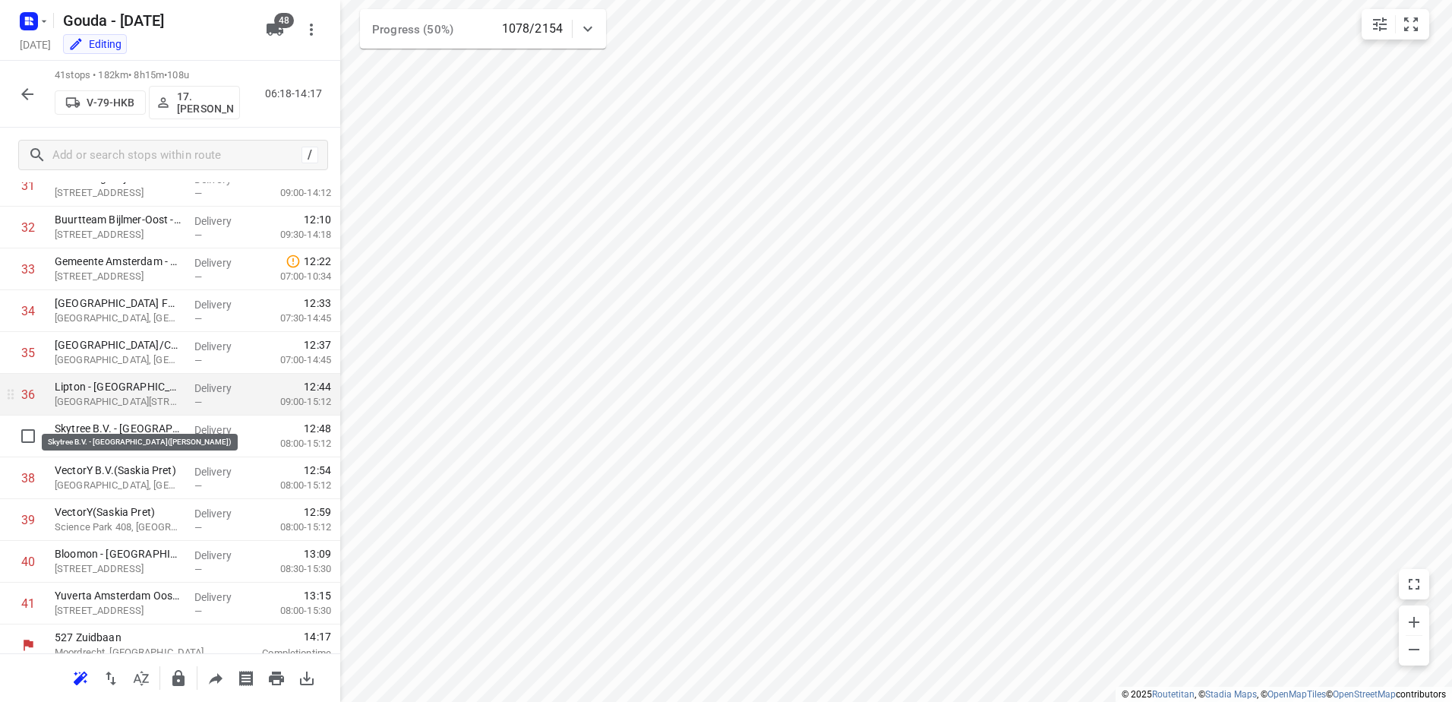
scroll to position [1360, 0]
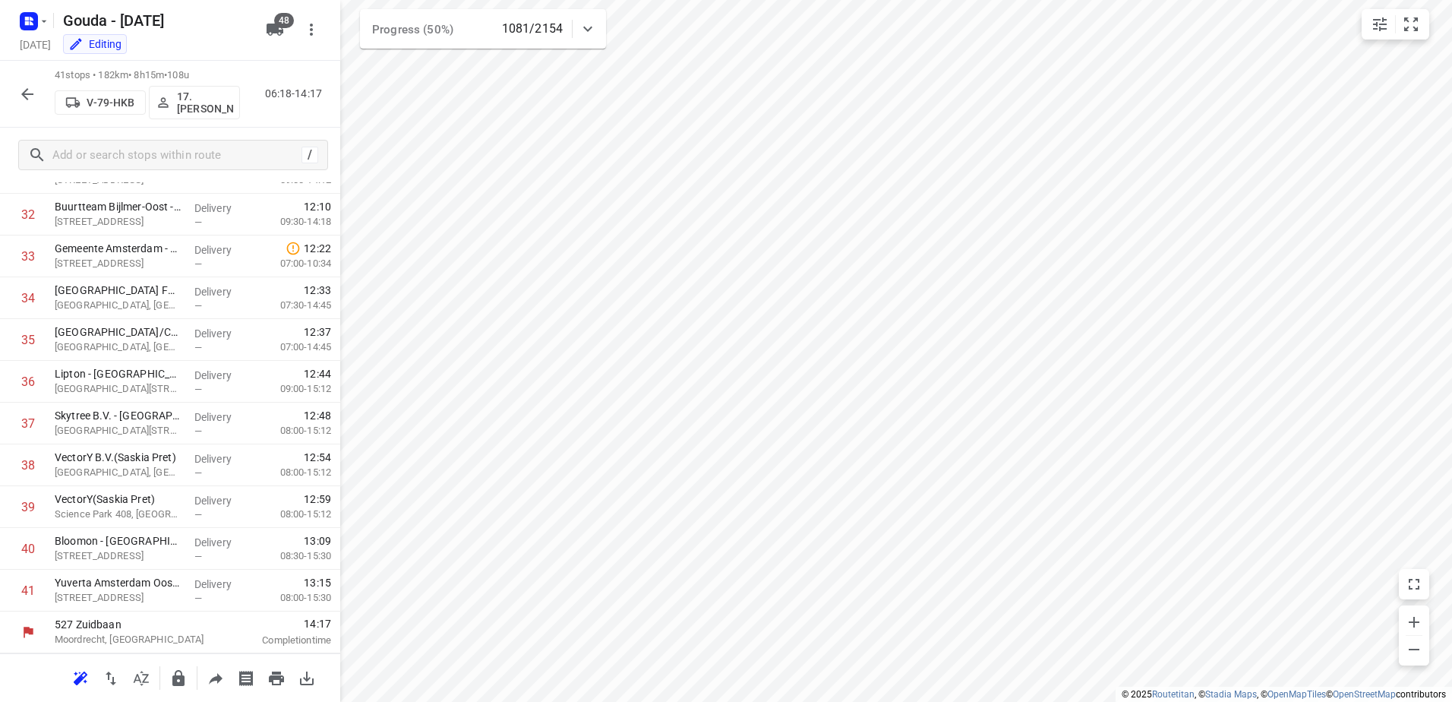
click at [27, 87] on icon "button" at bounding box center [27, 94] width 18 height 18
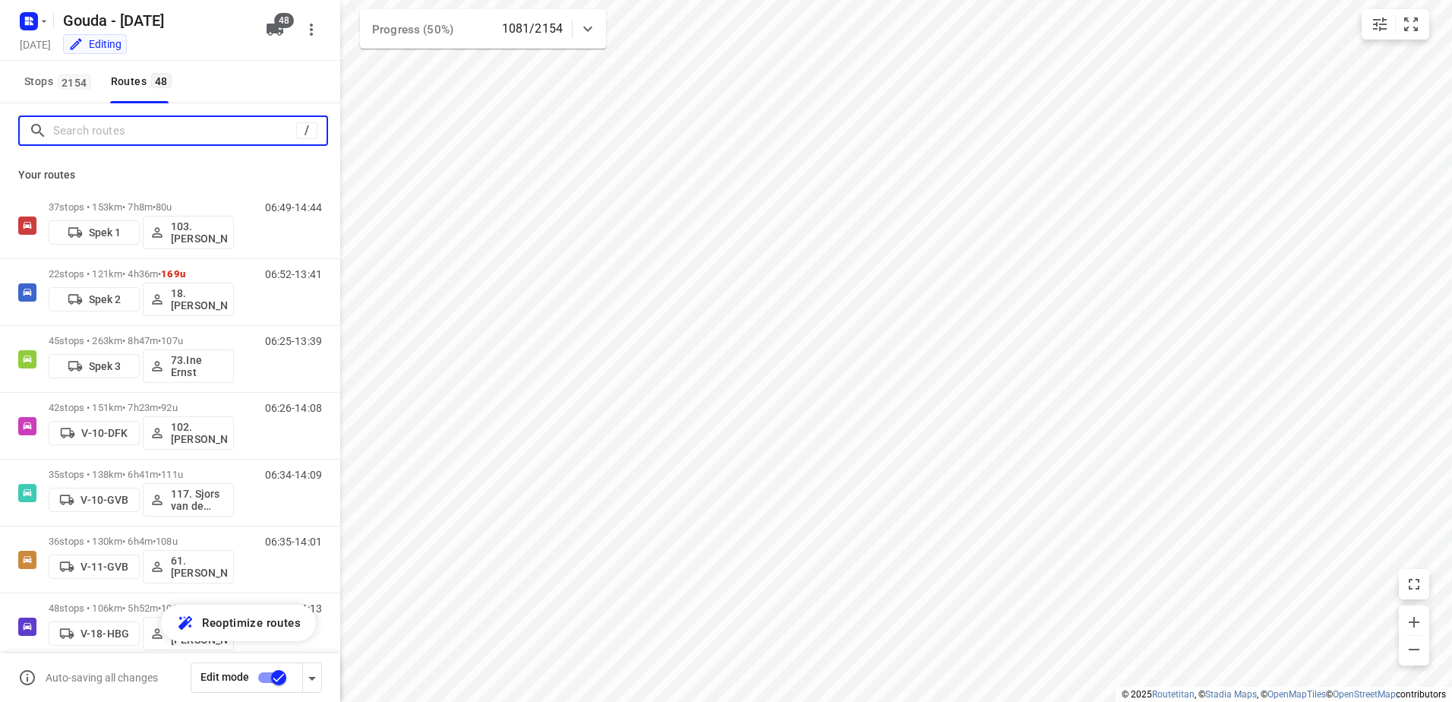
click at [187, 139] on input "Search routes" at bounding box center [174, 131] width 243 height 24
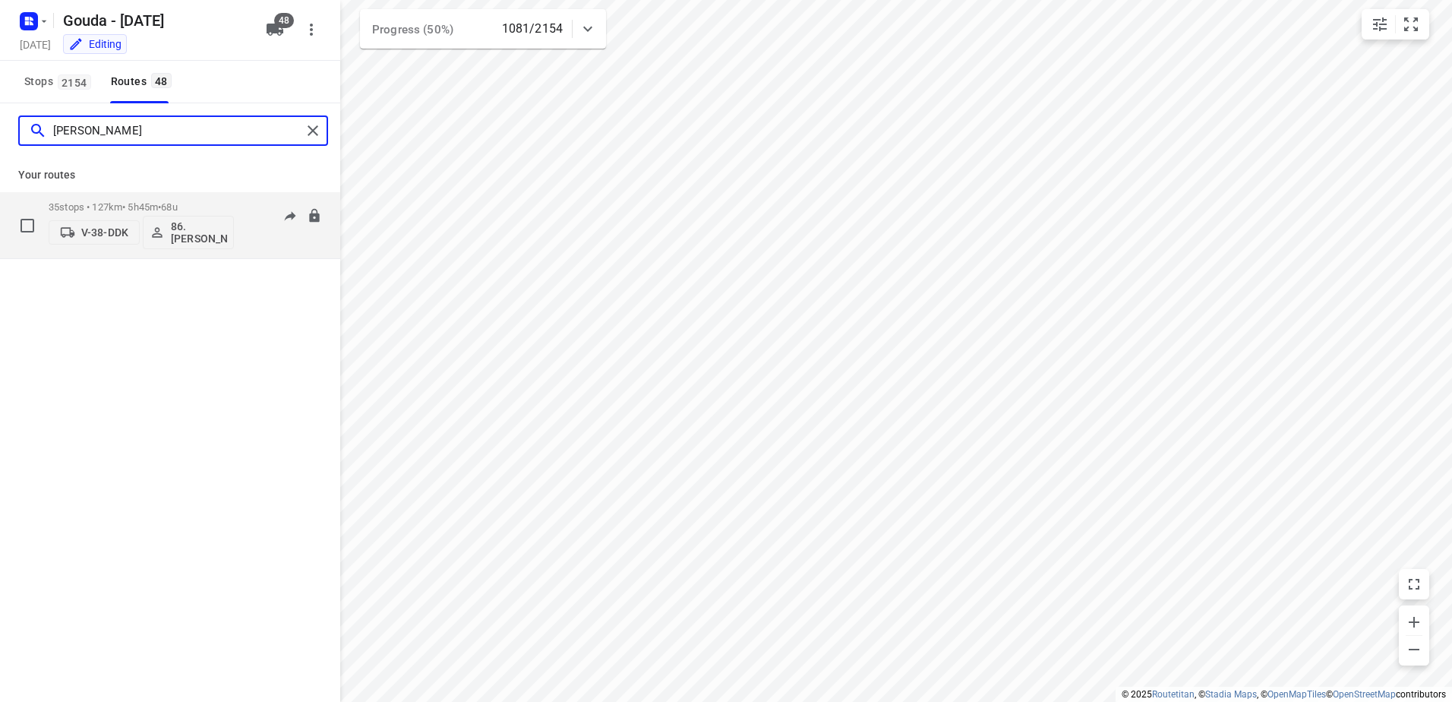
type input "elisa"
click at [177, 205] on span "68u" at bounding box center [169, 206] width 16 height 11
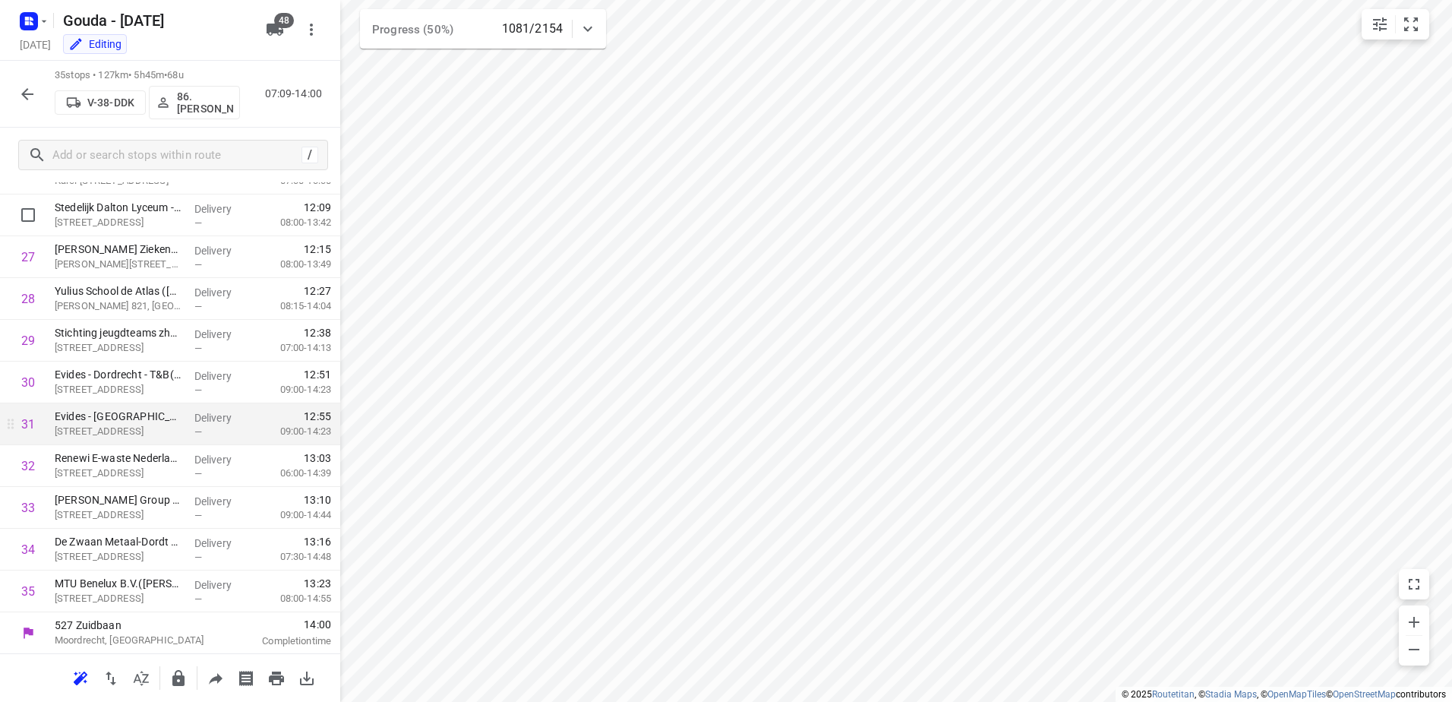
scroll to position [1109, 0]
click at [12, 93] on button "button" at bounding box center [27, 94] width 30 height 30
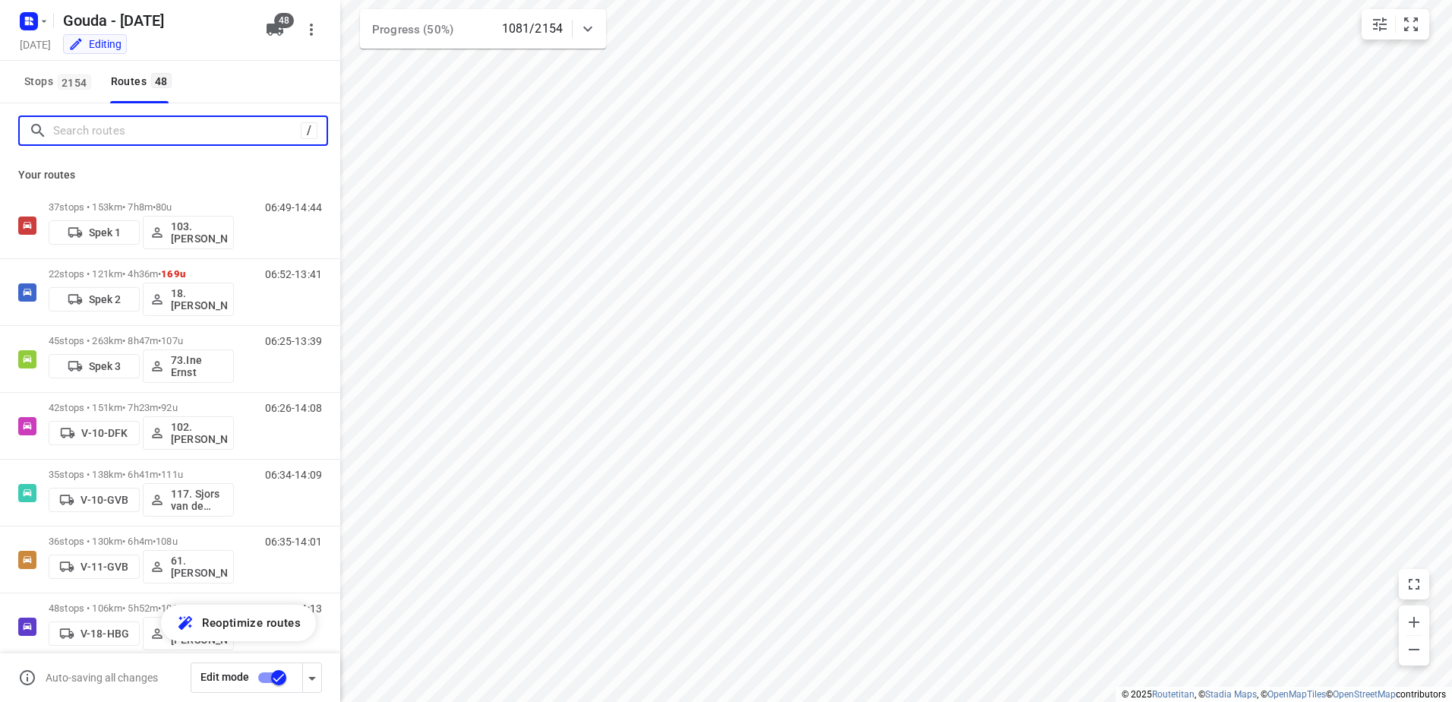
click at [126, 138] on input "Search routes" at bounding box center [177, 131] width 248 height 24
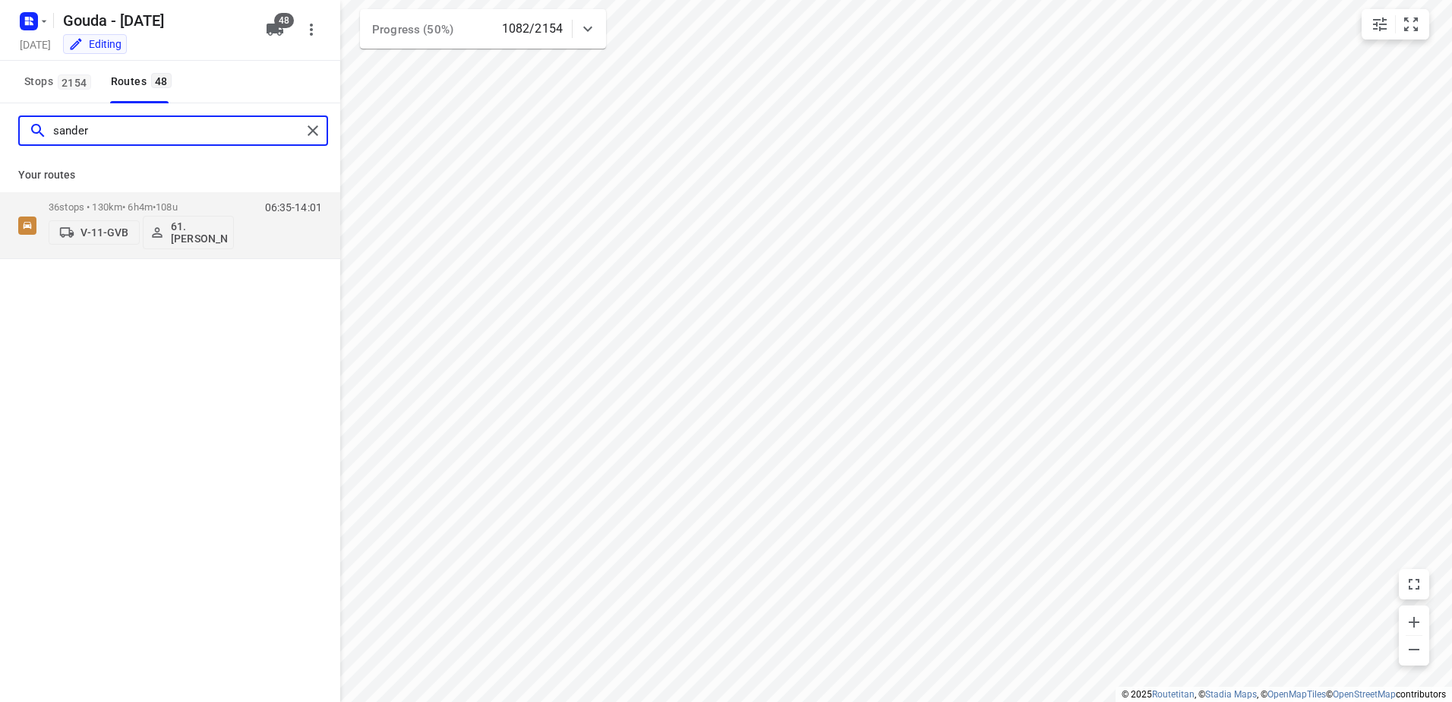
type input "sander"
click at [191, 190] on div "Your routes 36 stops • 130km • 6h4m • 108u V-11-GVB 61.Sander Bos 06:35-14:01" at bounding box center [170, 208] width 340 height 101
click at [191, 197] on div "36 stops • 130km • 6h4m • 108u V-11-GVB 61.Sander Bos" at bounding box center [141, 225] width 185 height 63
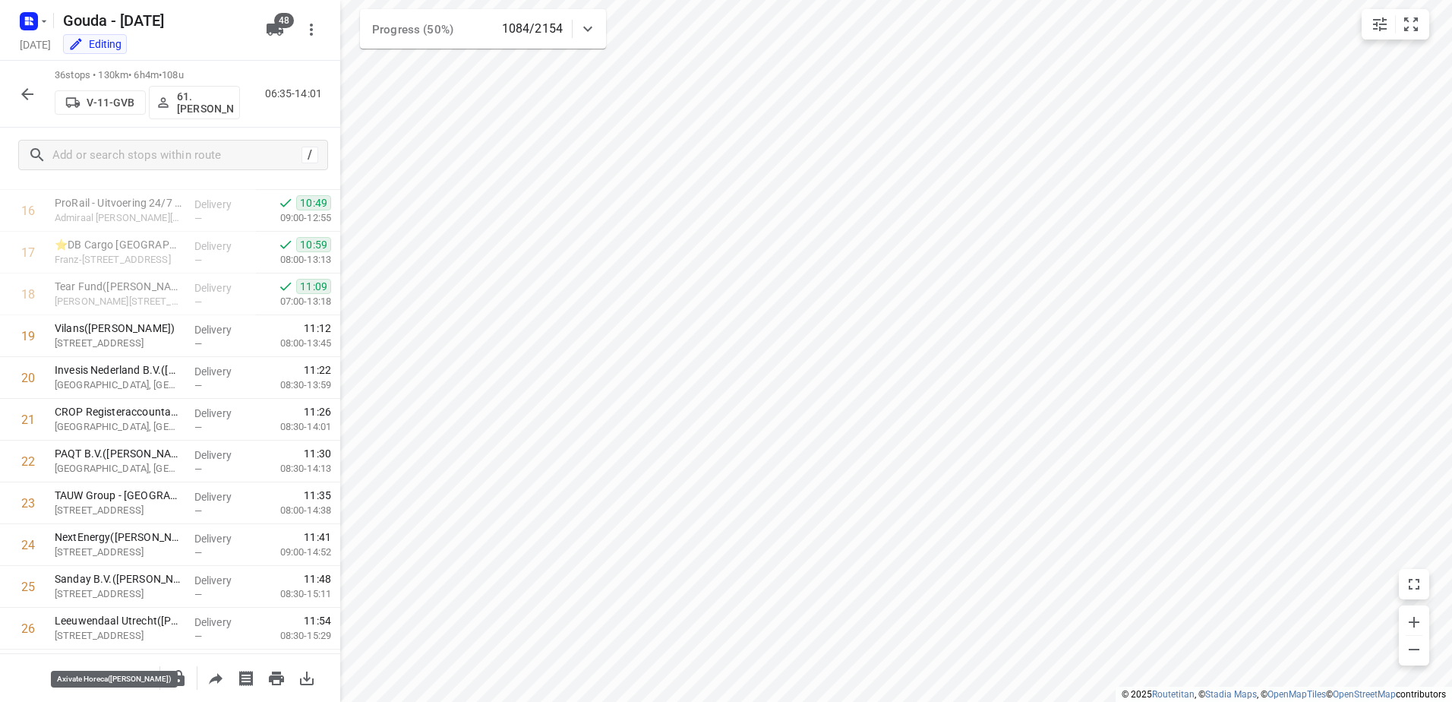
scroll to position [1151, 0]
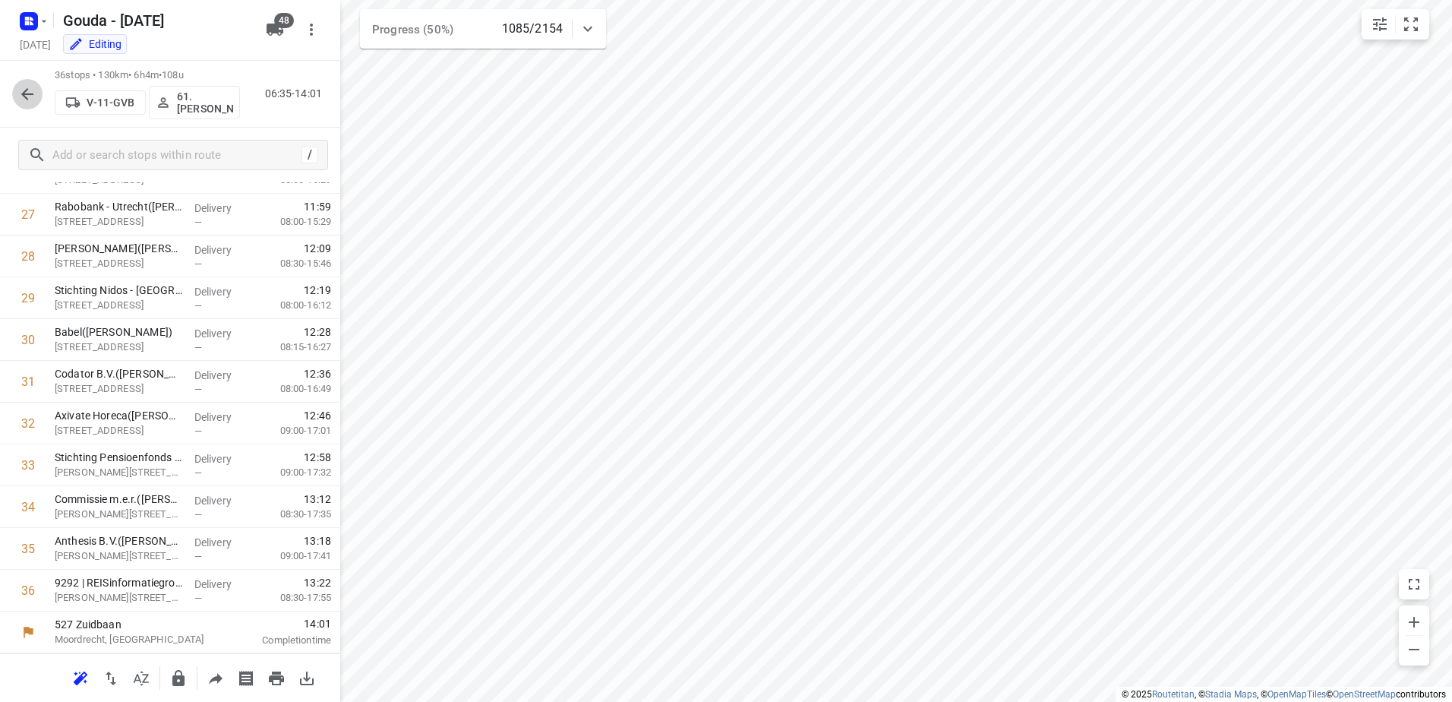
click at [24, 105] on button "button" at bounding box center [27, 94] width 30 height 30
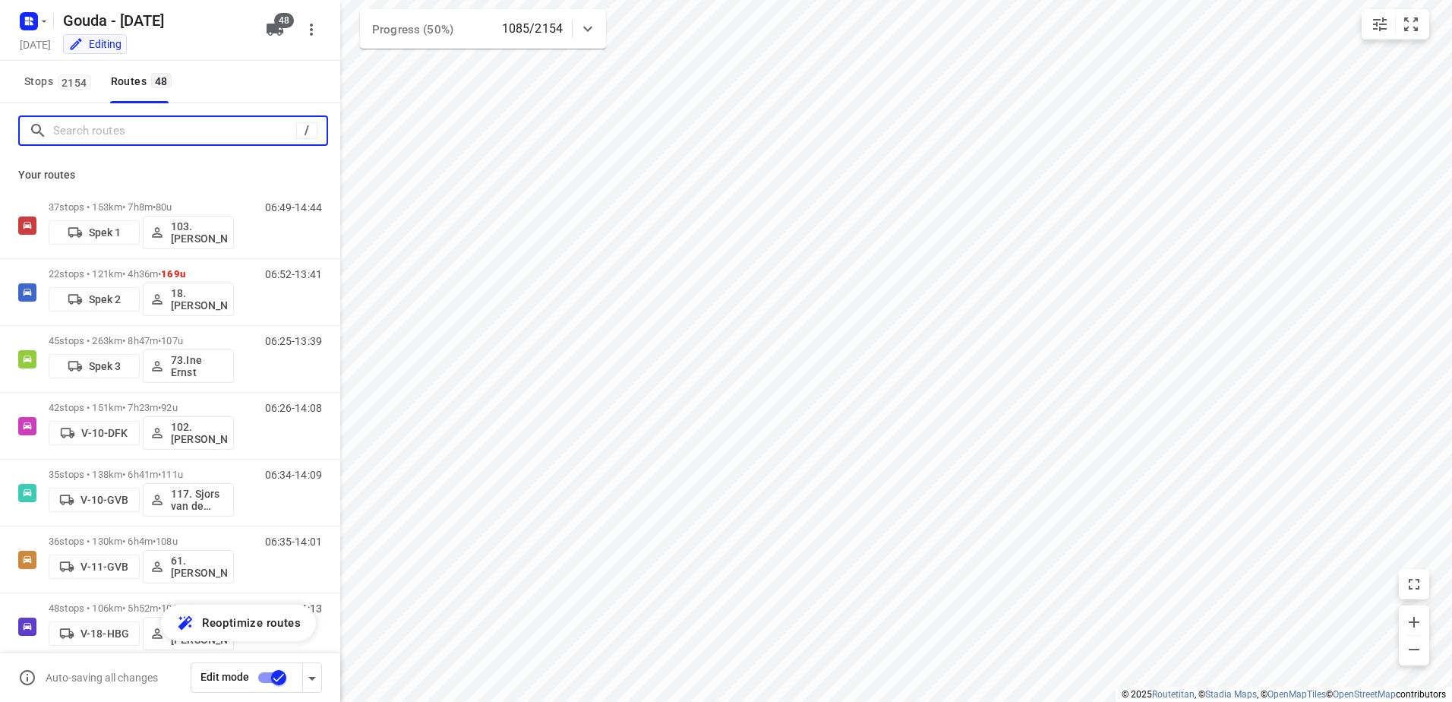
drag, startPoint x: 24, startPoint y: 105, endPoint x: 178, endPoint y: 141, distance: 159.0
click at [178, 141] on input "Search routes" at bounding box center [174, 131] width 243 height 24
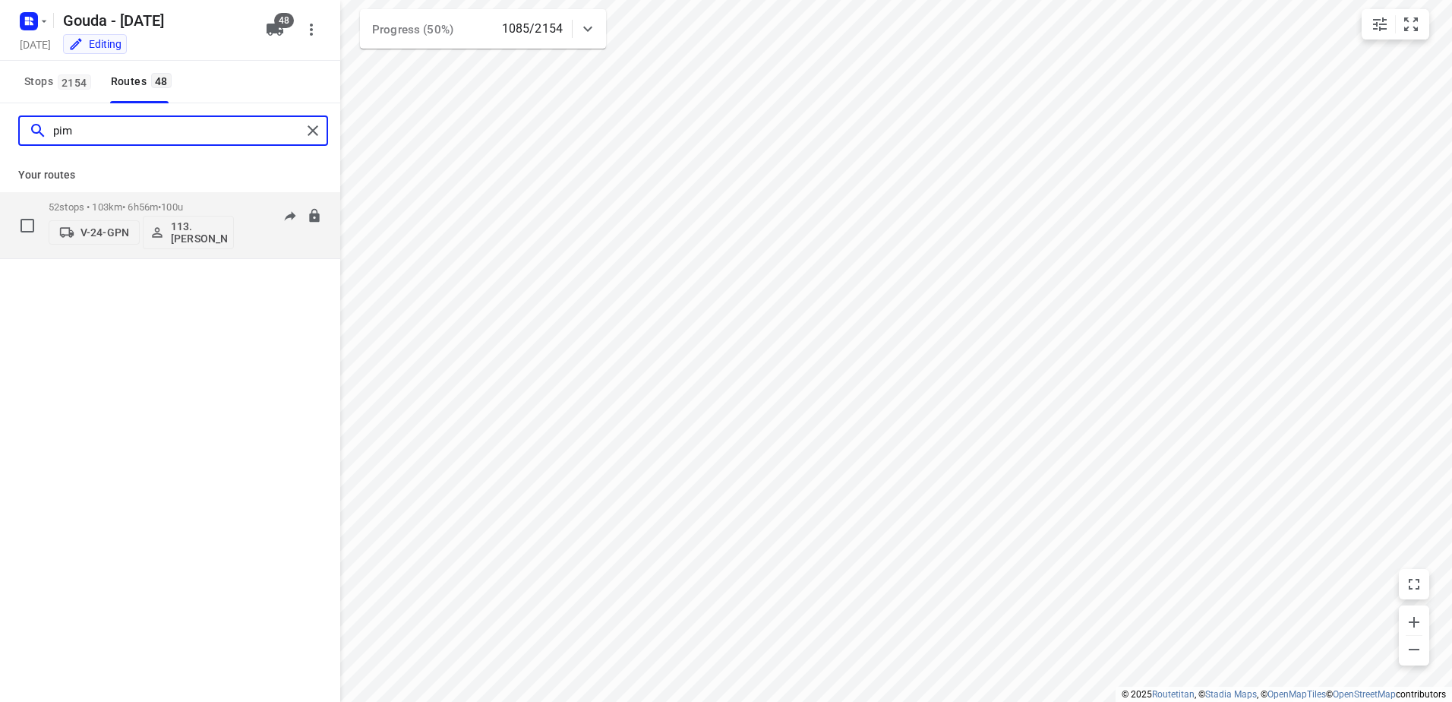
type input "pim"
click at [188, 201] on div "52 stops • 103km • 6h56m • 100u V-24-GPN 113.Pim Rosielle" at bounding box center [141, 225] width 185 height 63
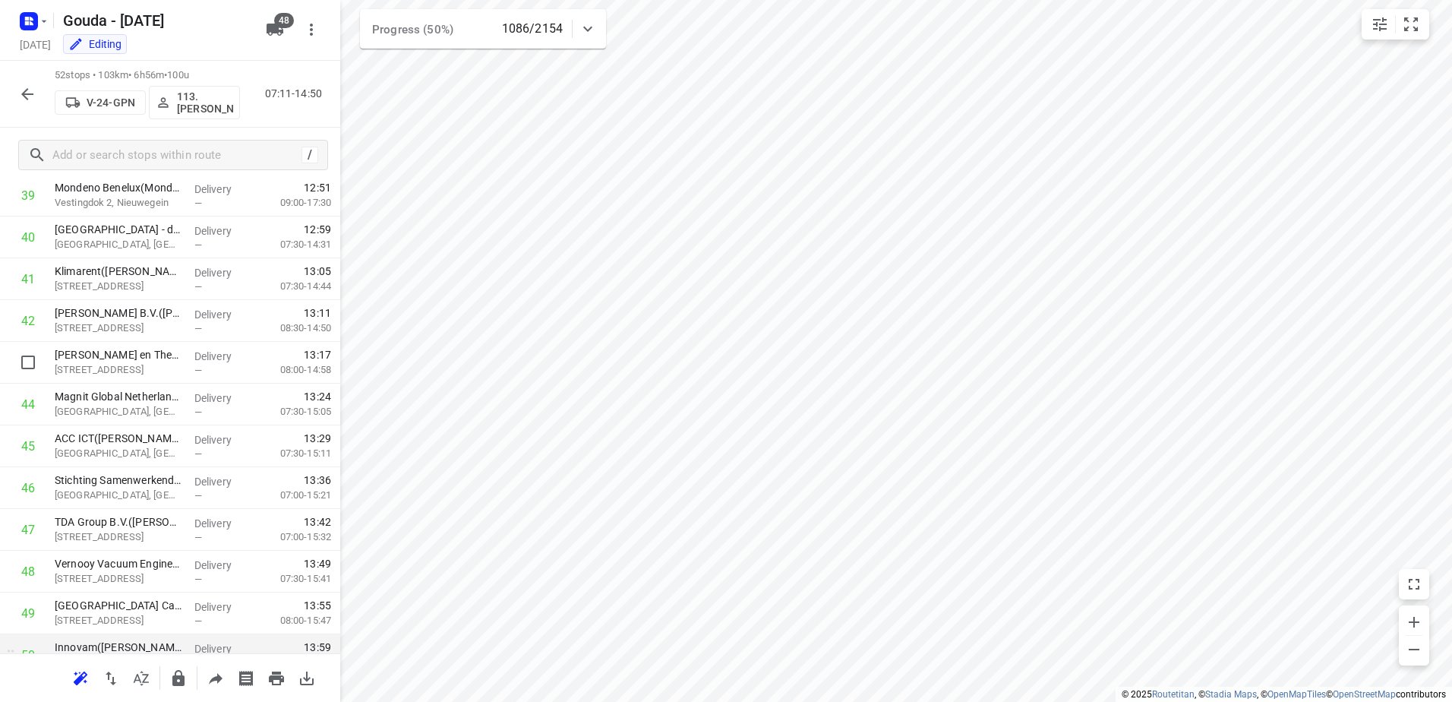
scroll to position [1819, 0]
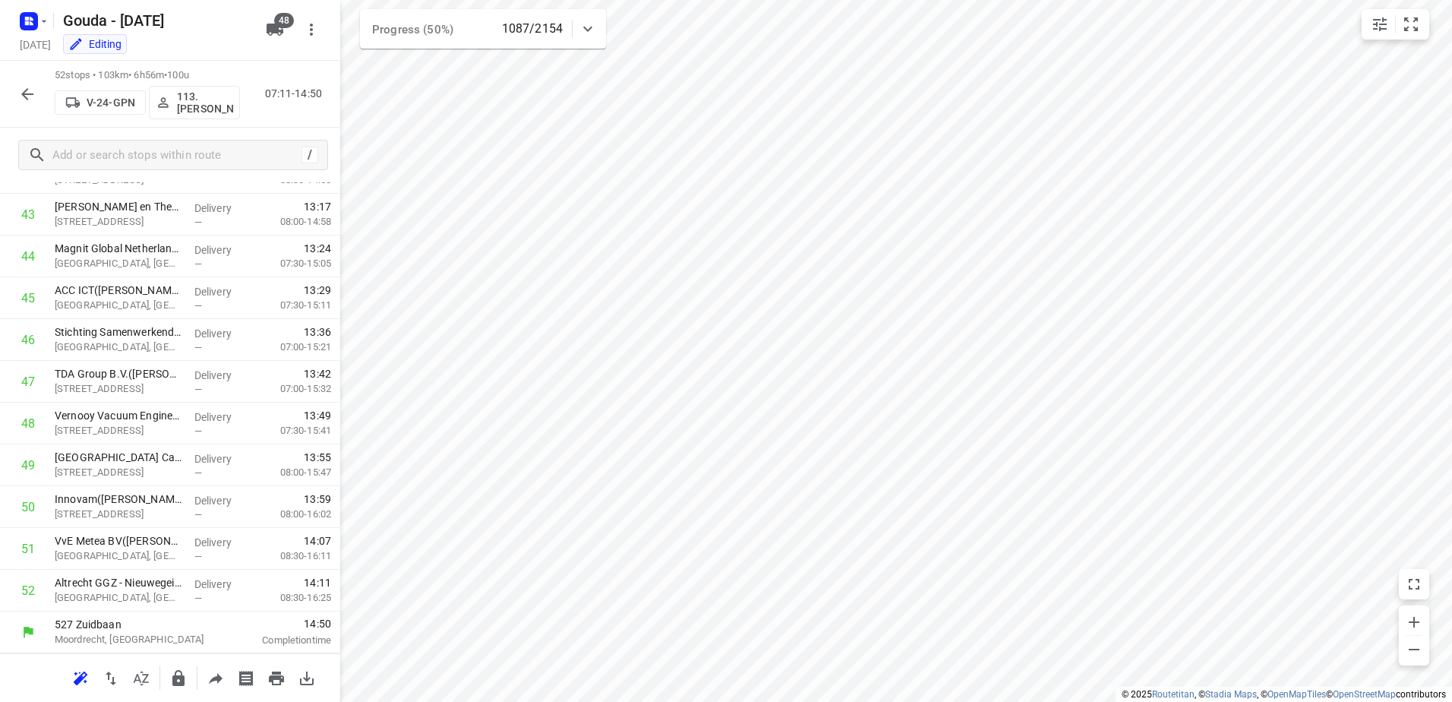
click at [26, 97] on icon "button" at bounding box center [27, 94] width 12 height 12
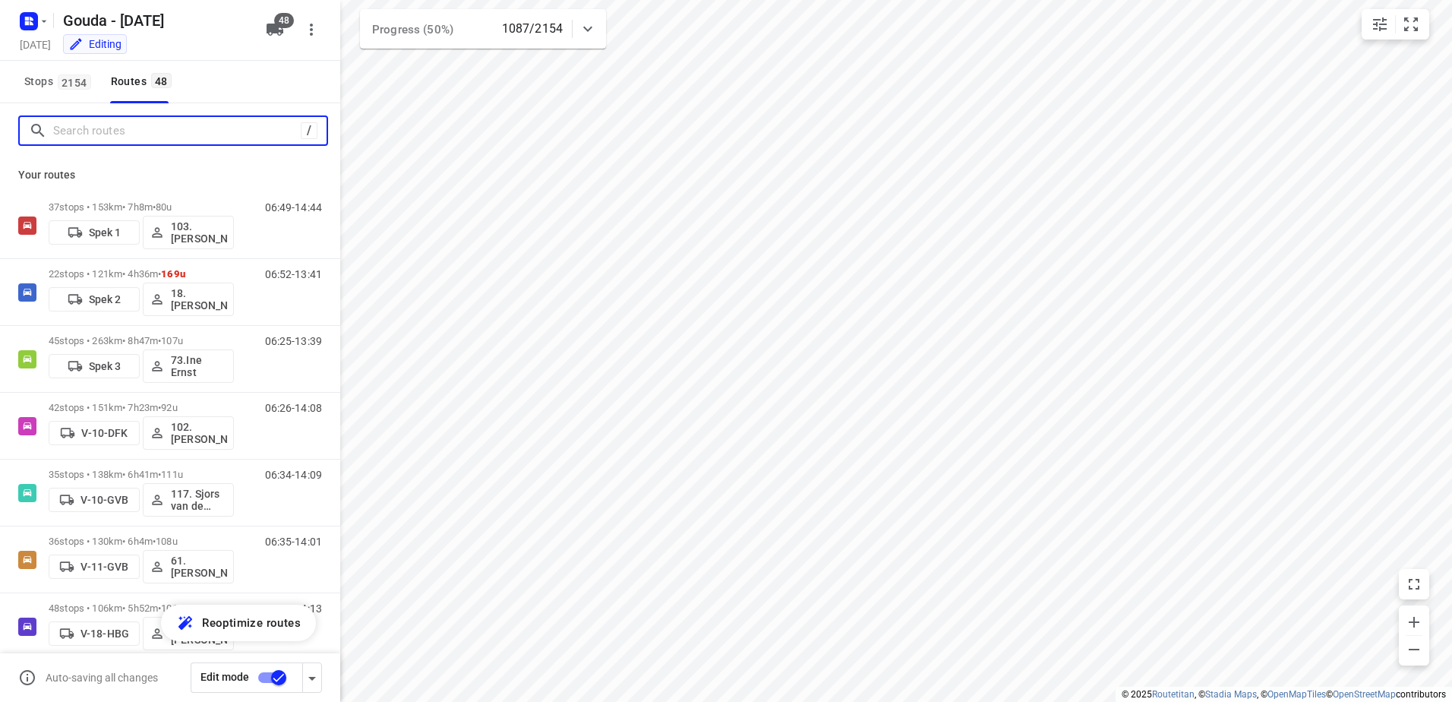
click at [161, 131] on input "Search routes" at bounding box center [177, 131] width 248 height 24
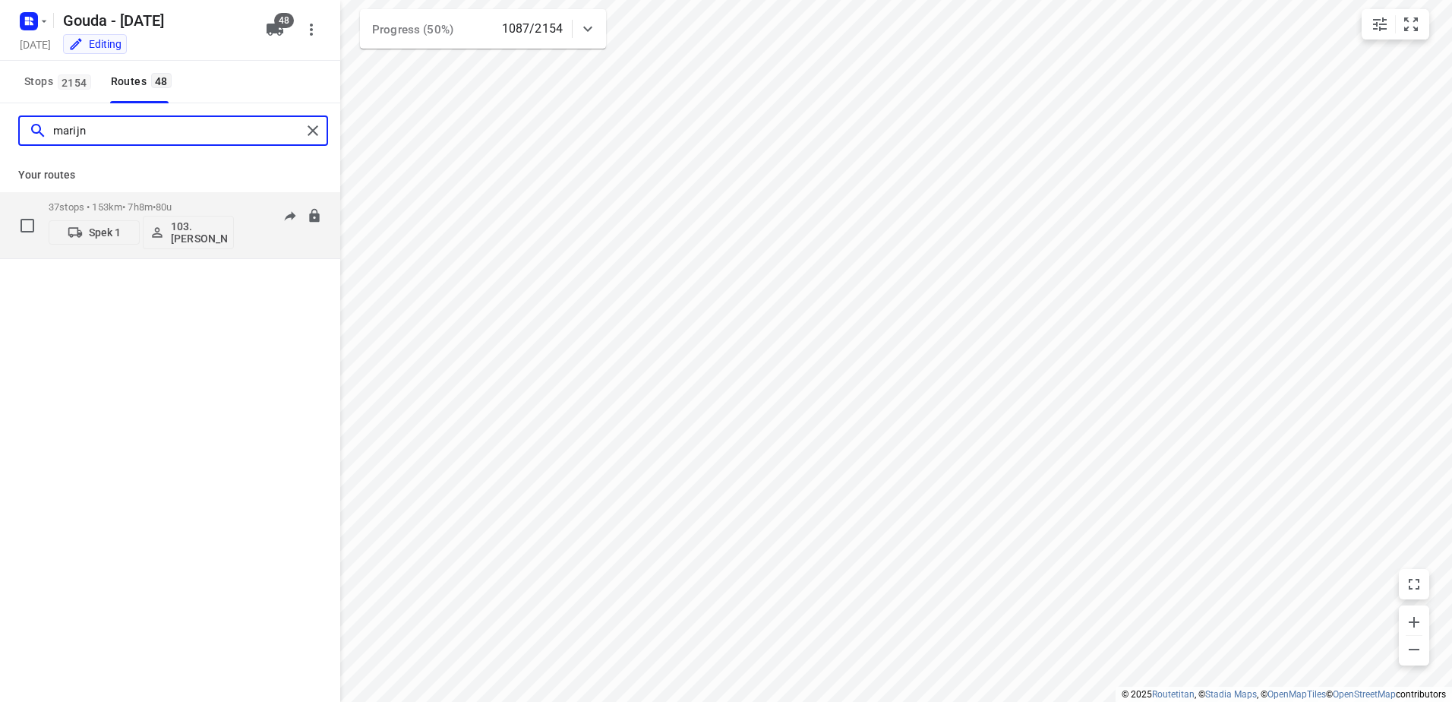
type input "marijn"
click at [150, 205] on p "37 stops • 153km • 7h8m • 80u" at bounding box center [141, 206] width 185 height 11
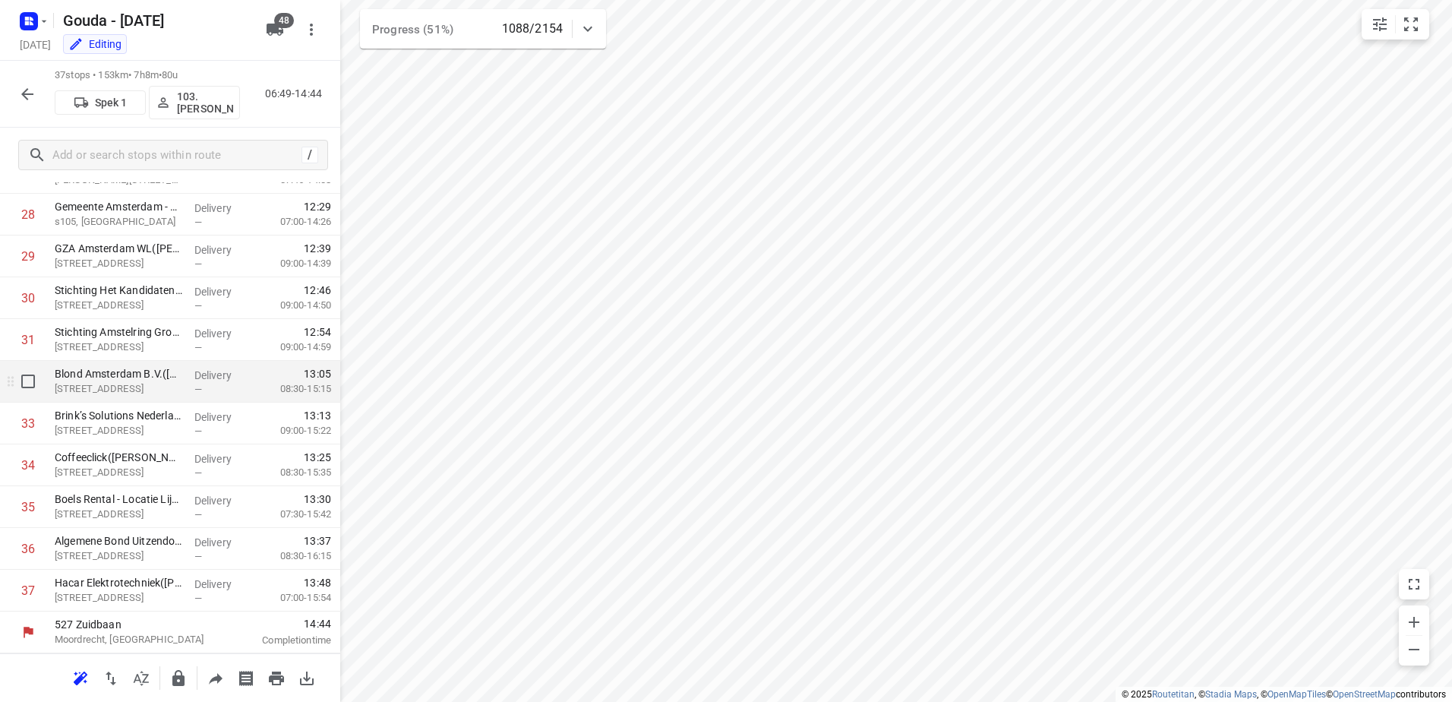
scroll to position [1117, 0]
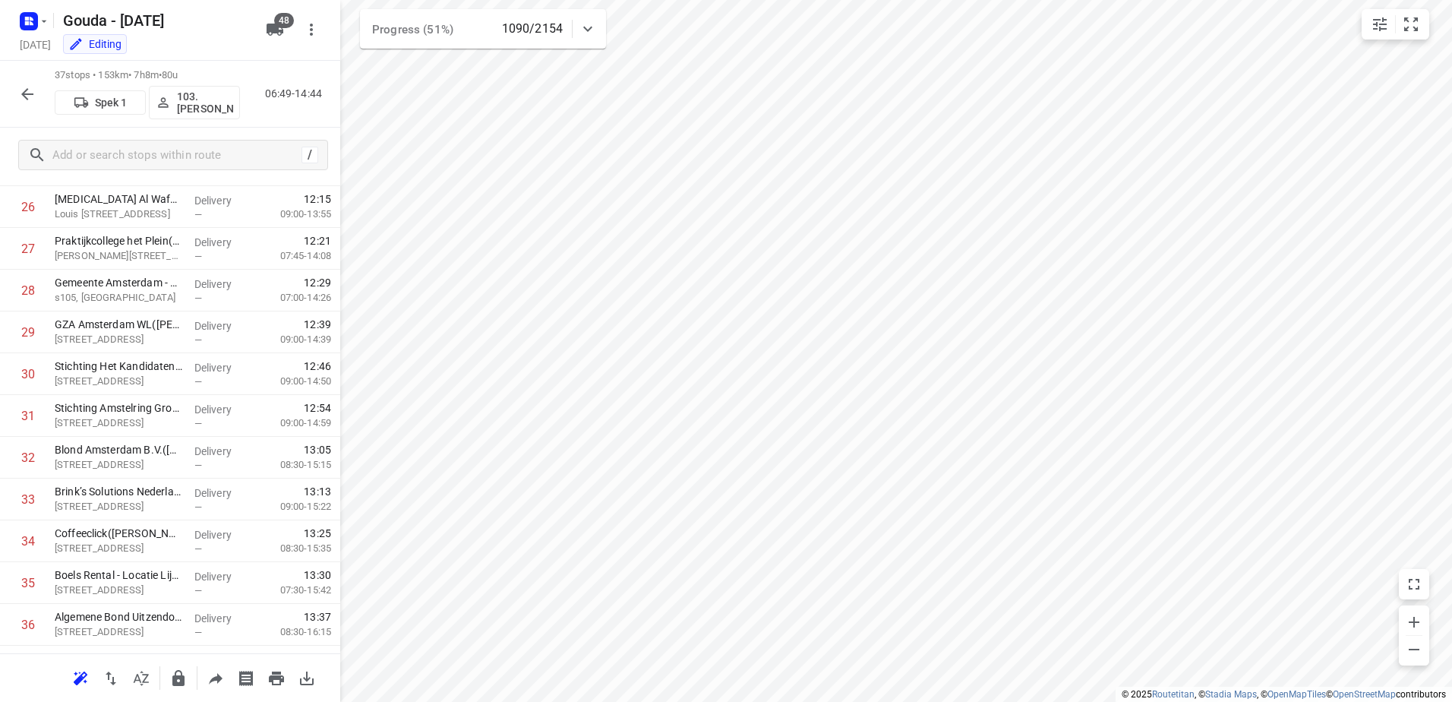
click at [30, 85] on icon "button" at bounding box center [27, 94] width 18 height 18
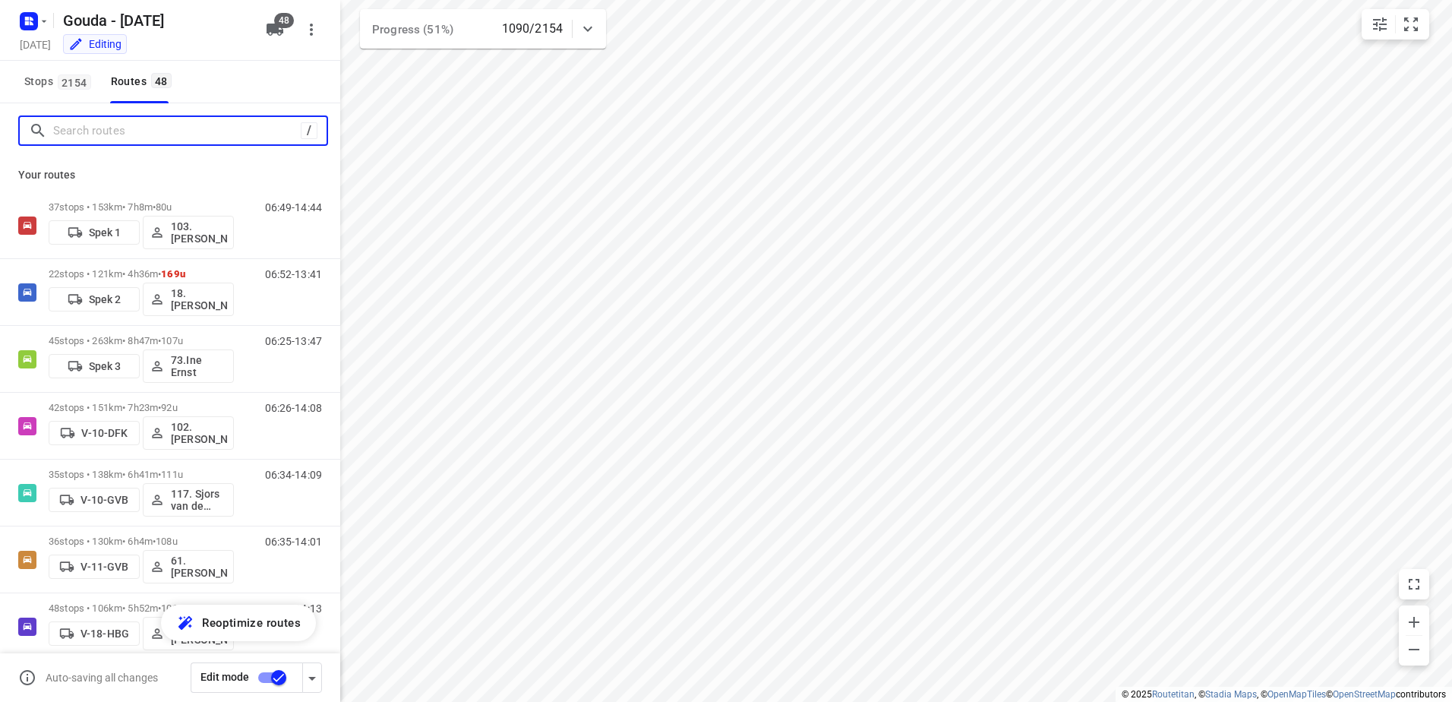
click at [170, 139] on input "Search routes" at bounding box center [177, 131] width 248 height 24
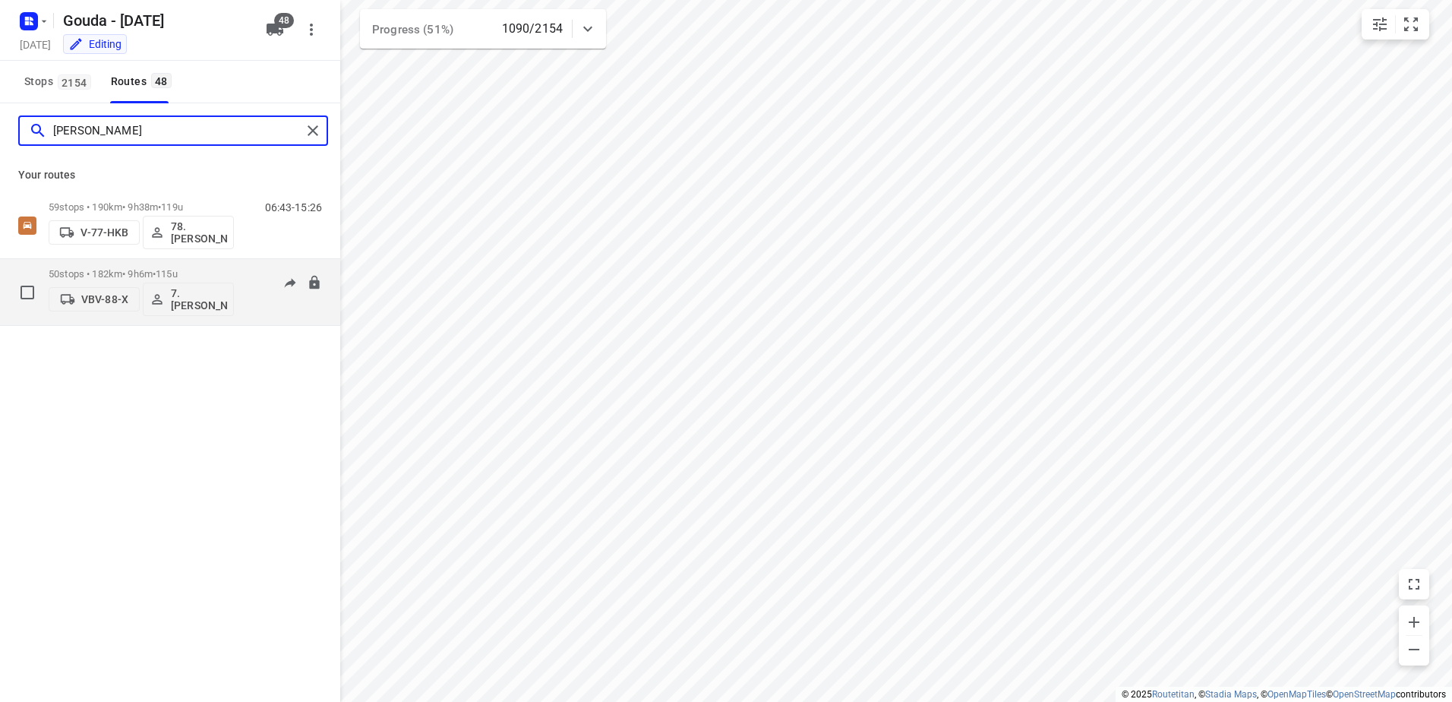
type input "jesse"
click at [167, 280] on div "VBV-88-X 7.Jesse Koemans" at bounding box center [141, 298] width 185 height 36
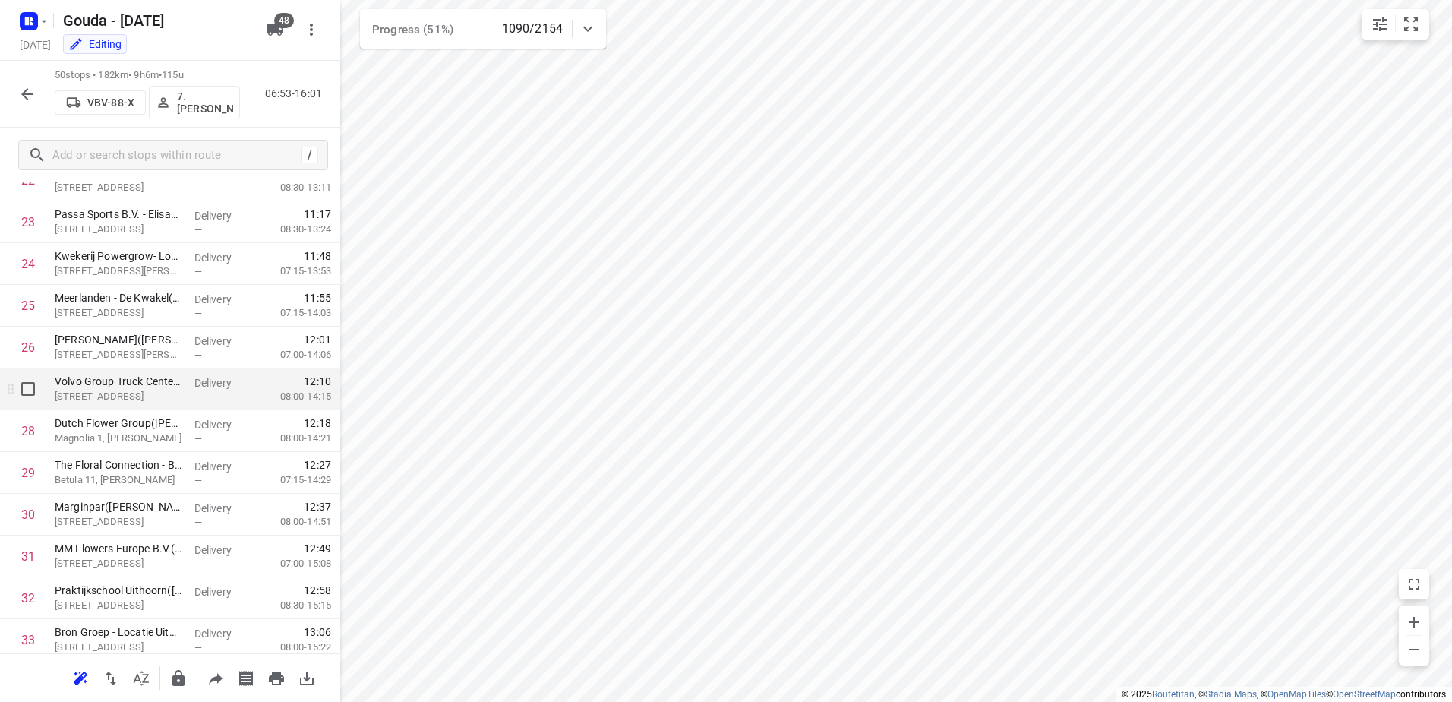
scroll to position [824, 0]
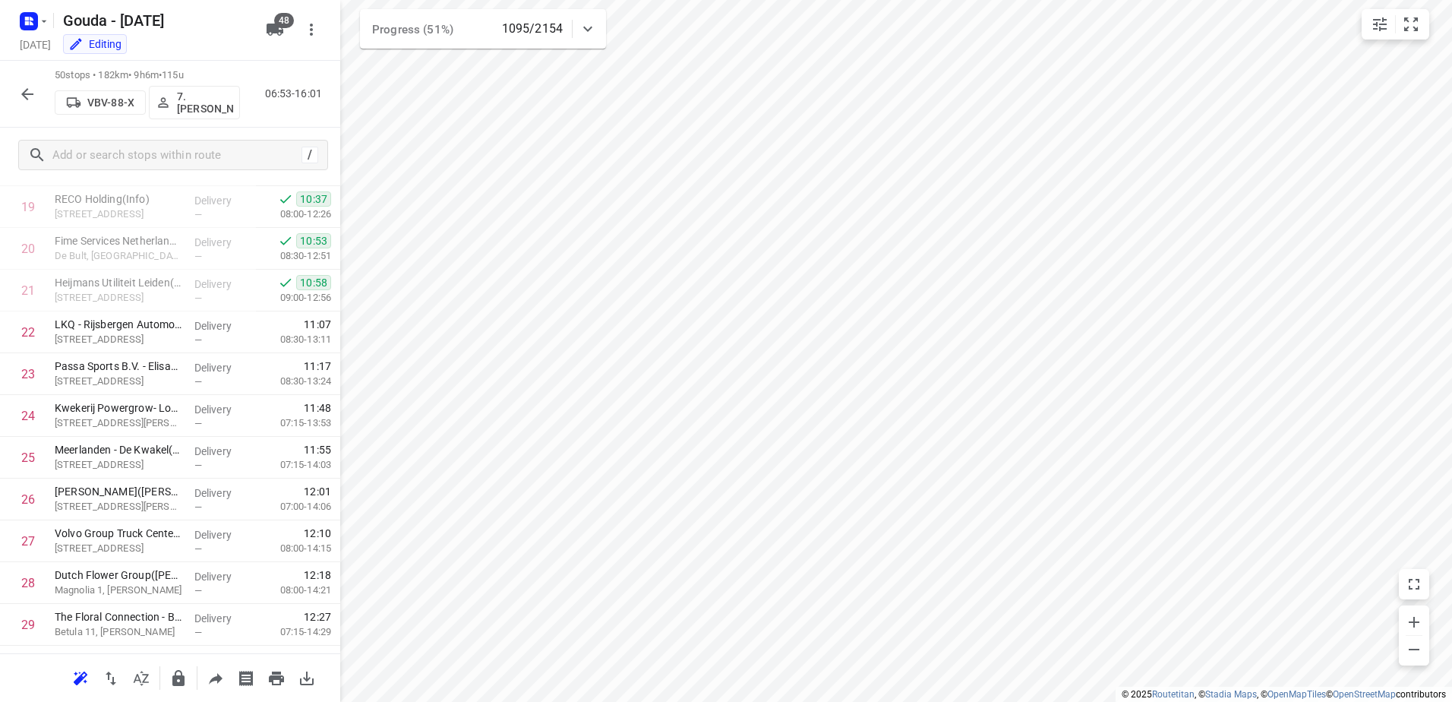
click at [23, 85] on icon "button" at bounding box center [27, 94] width 18 height 18
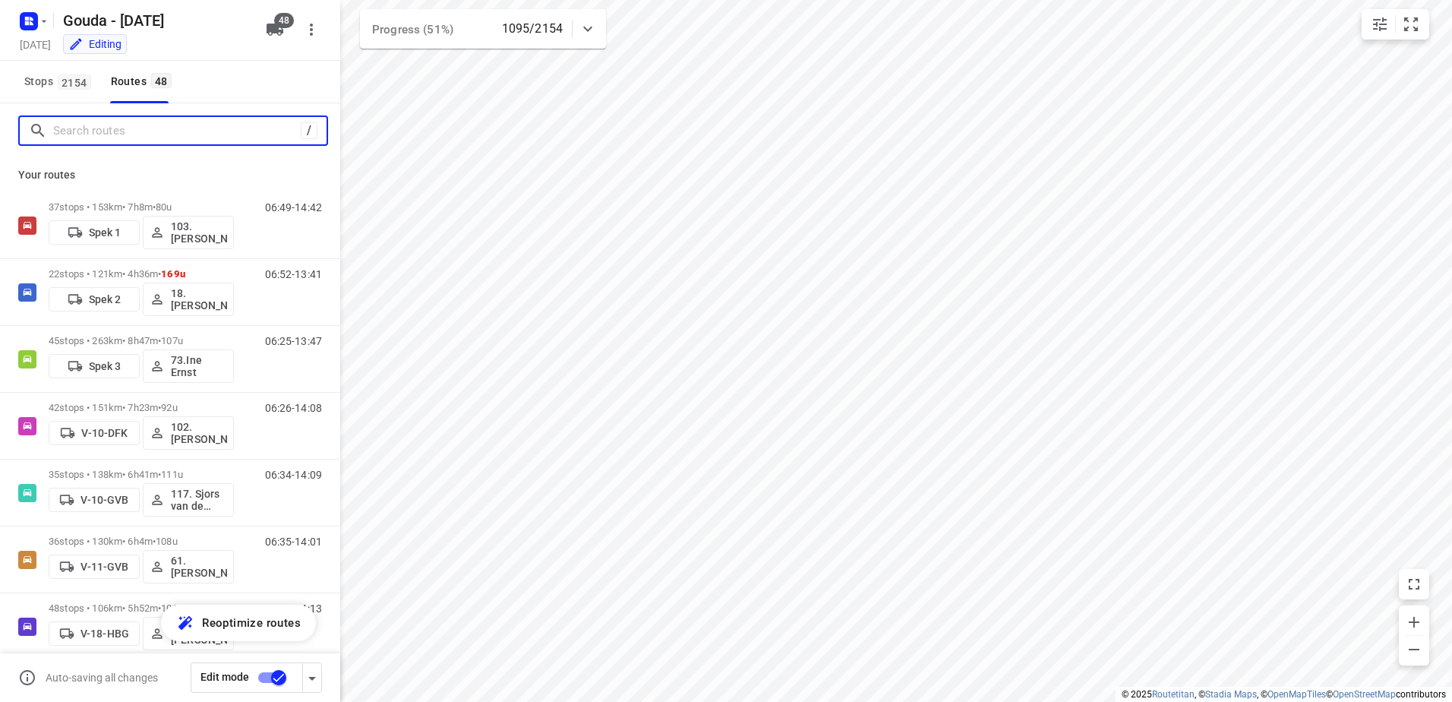
click at [137, 129] on input "Search routes" at bounding box center [177, 131] width 248 height 24
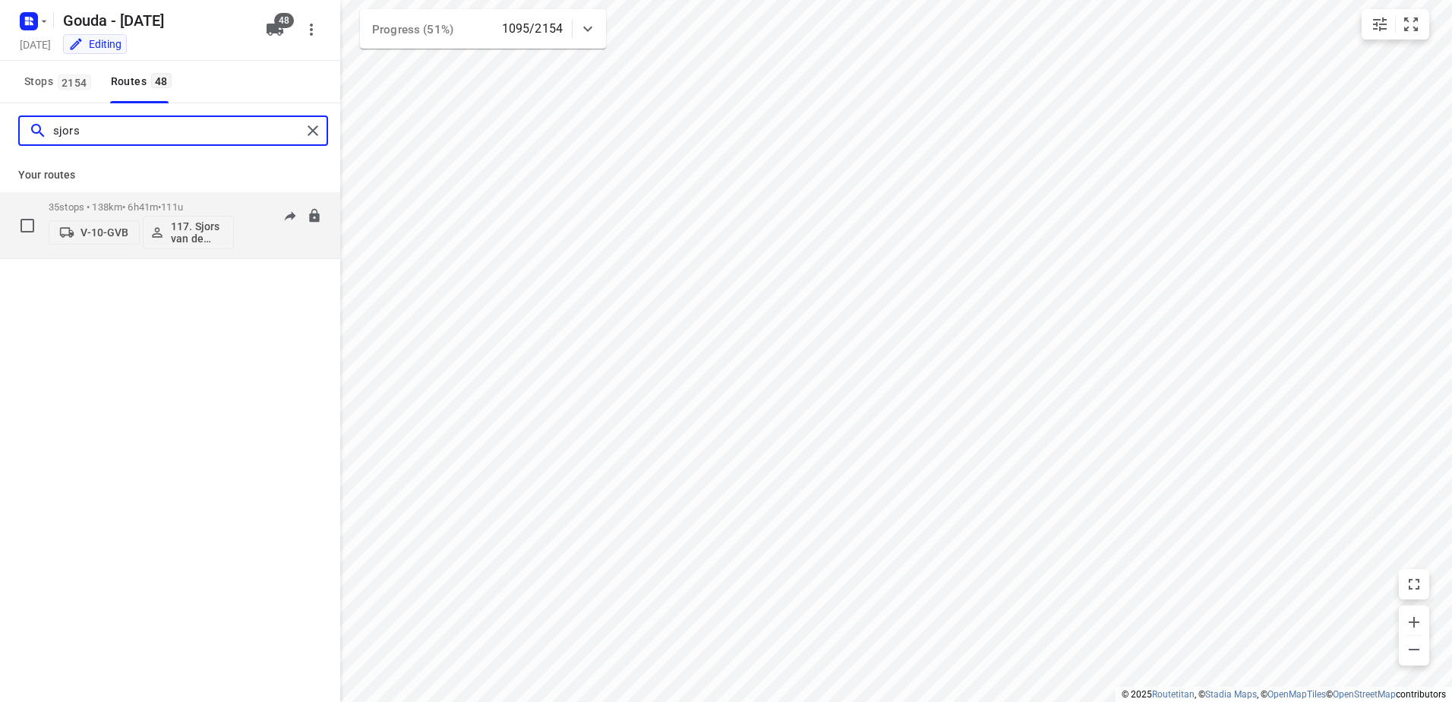
type input "sjors"
click at [134, 213] on div "35 stops • 138km • 6h41m • 111u V-10-GVB 117. Sjors van de Brande" at bounding box center [141, 225] width 185 height 48
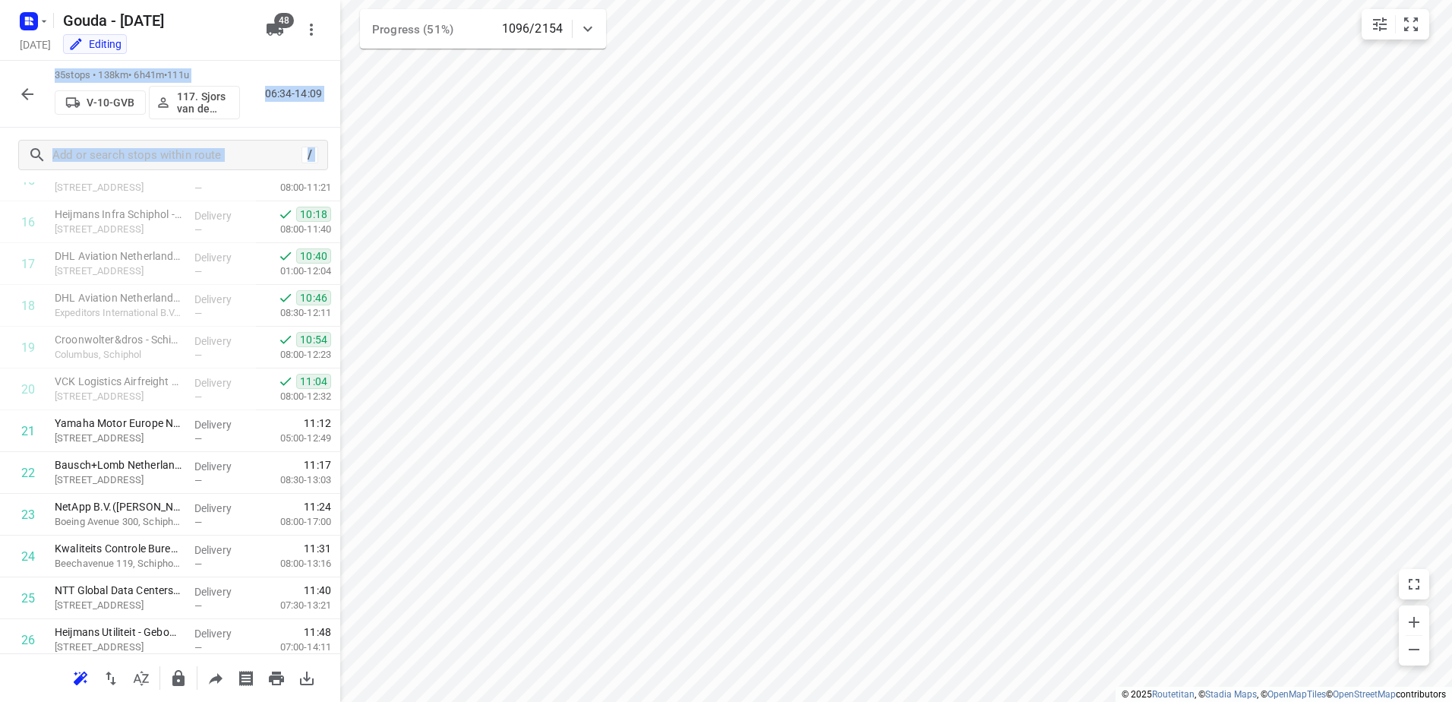
scroll to position [1109, 0]
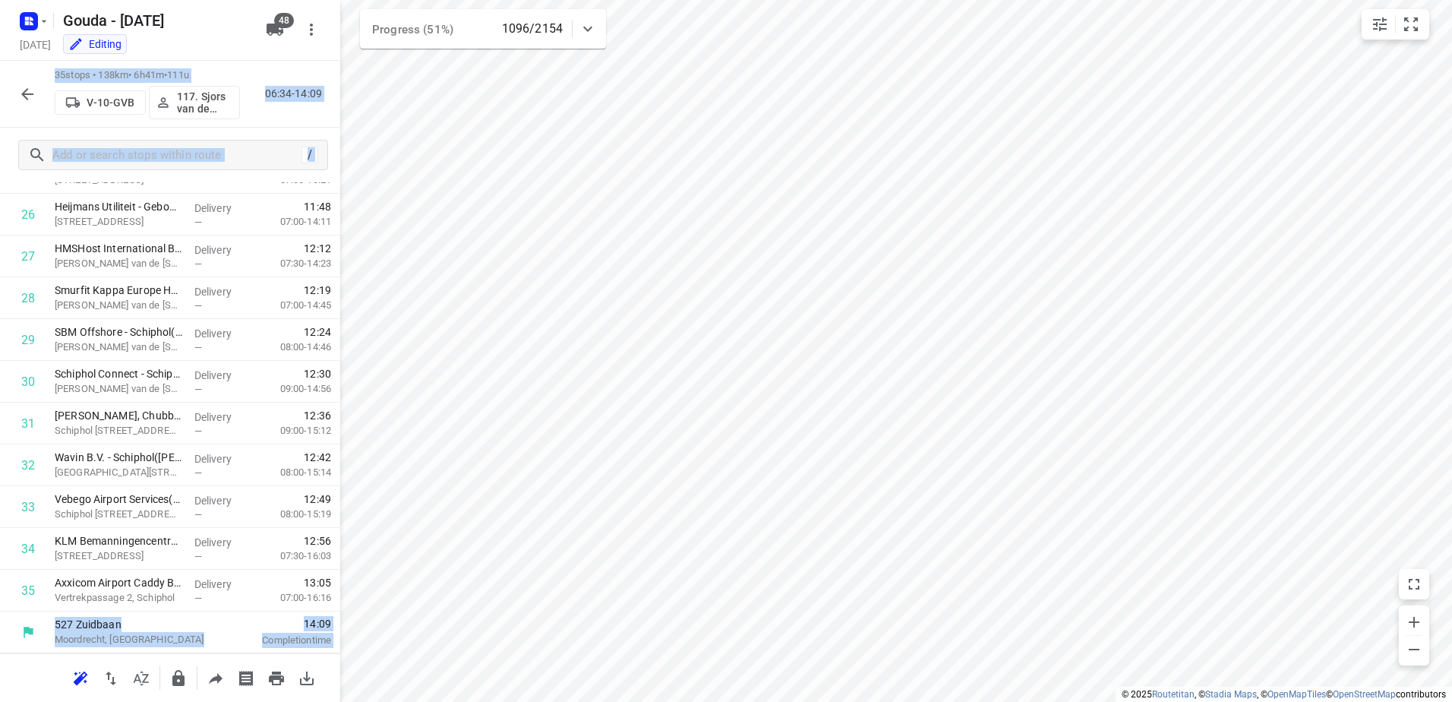
click at [19, 90] on icon "button" at bounding box center [27, 94] width 18 height 18
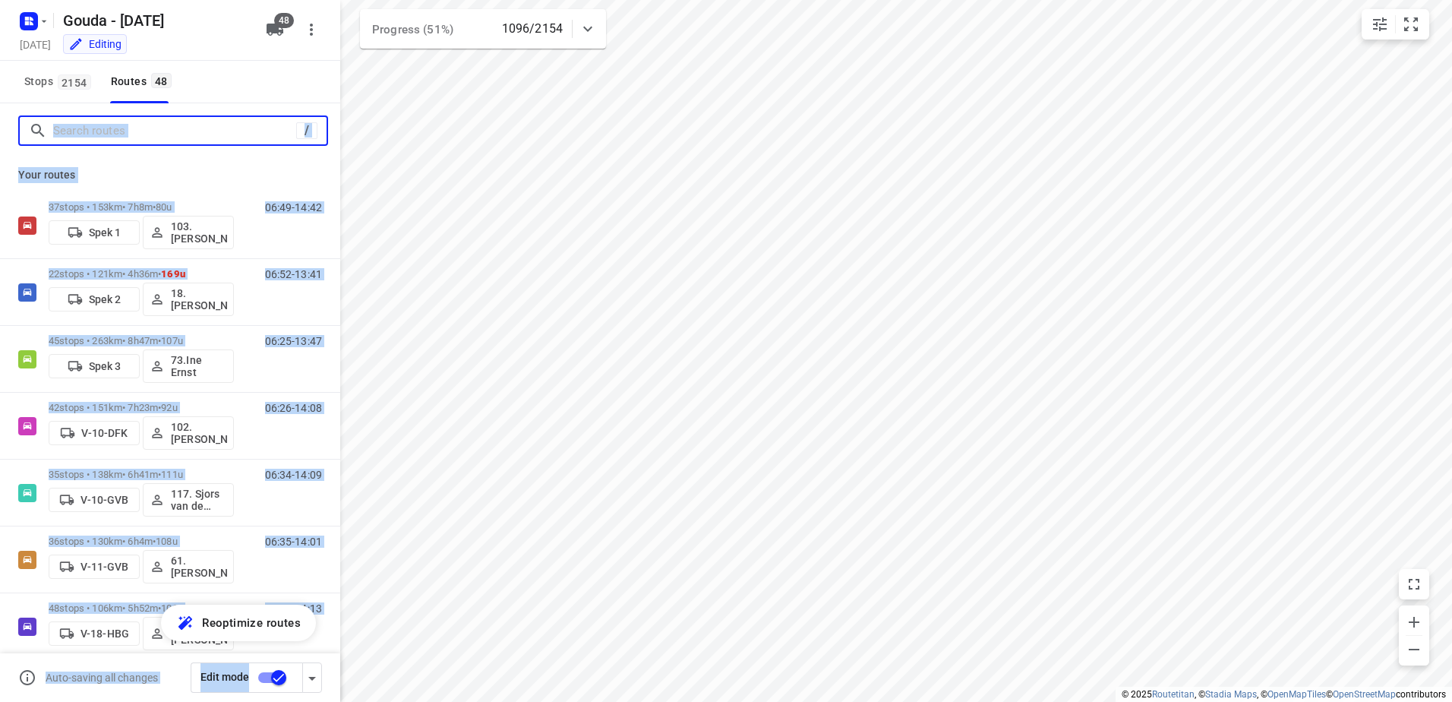
click at [128, 136] on input "Search routes" at bounding box center [174, 131] width 243 height 24
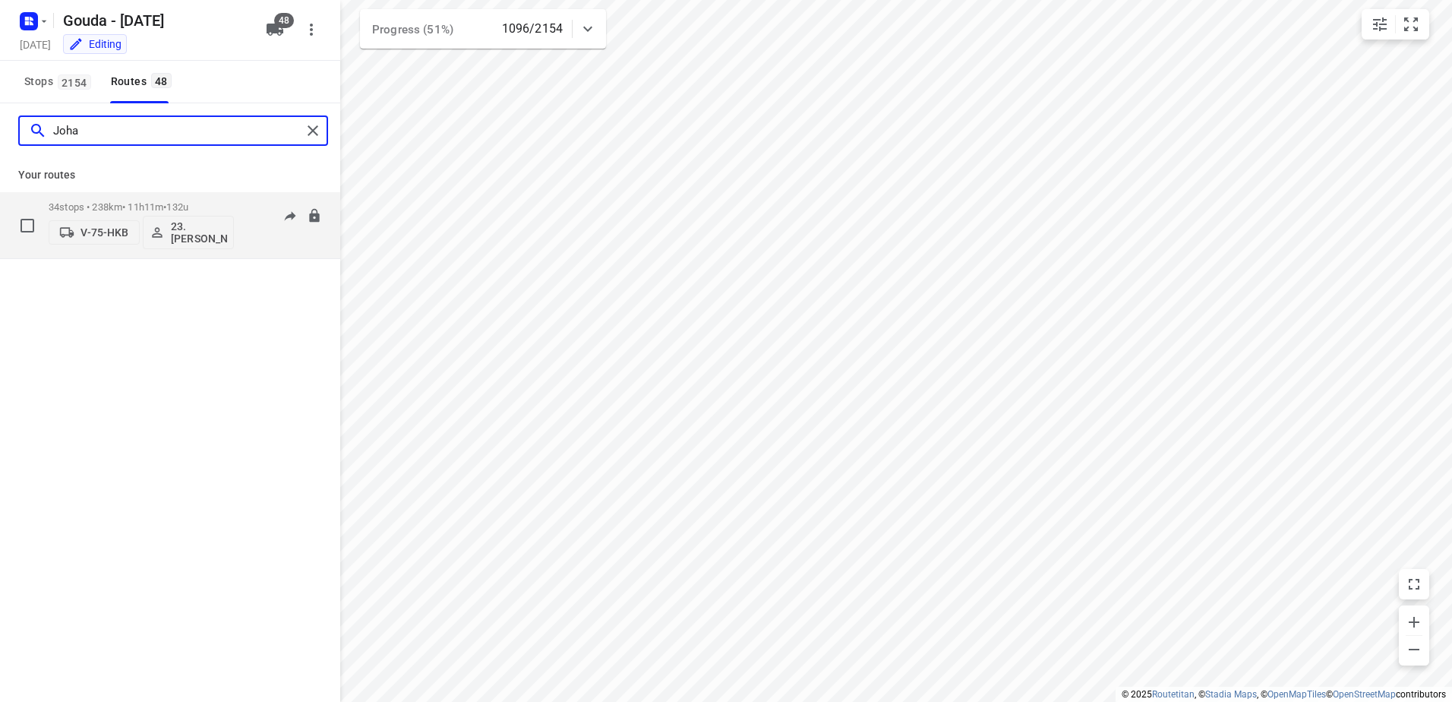
type input "Joha"
click at [207, 207] on p "34 stops • 238km • 11h11m • 132u" at bounding box center [141, 206] width 185 height 11
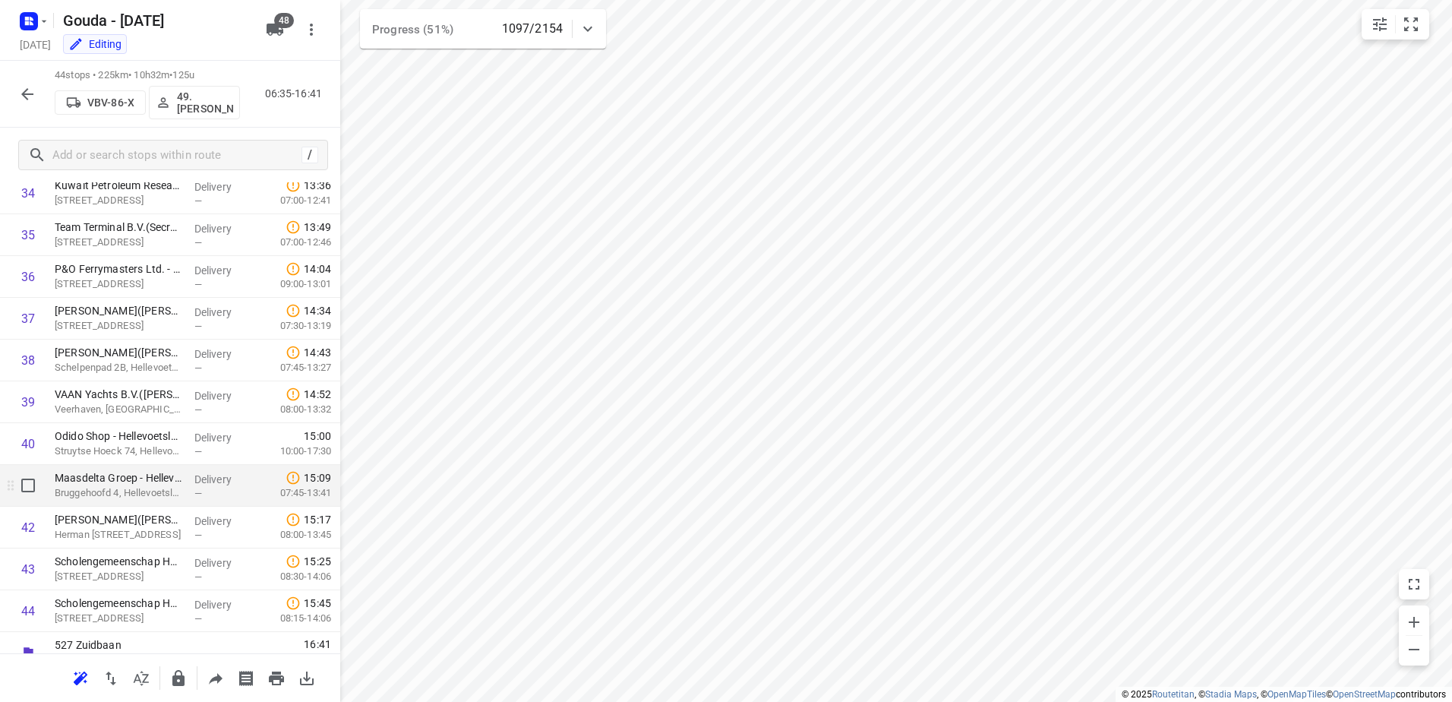
scroll to position [1485, 0]
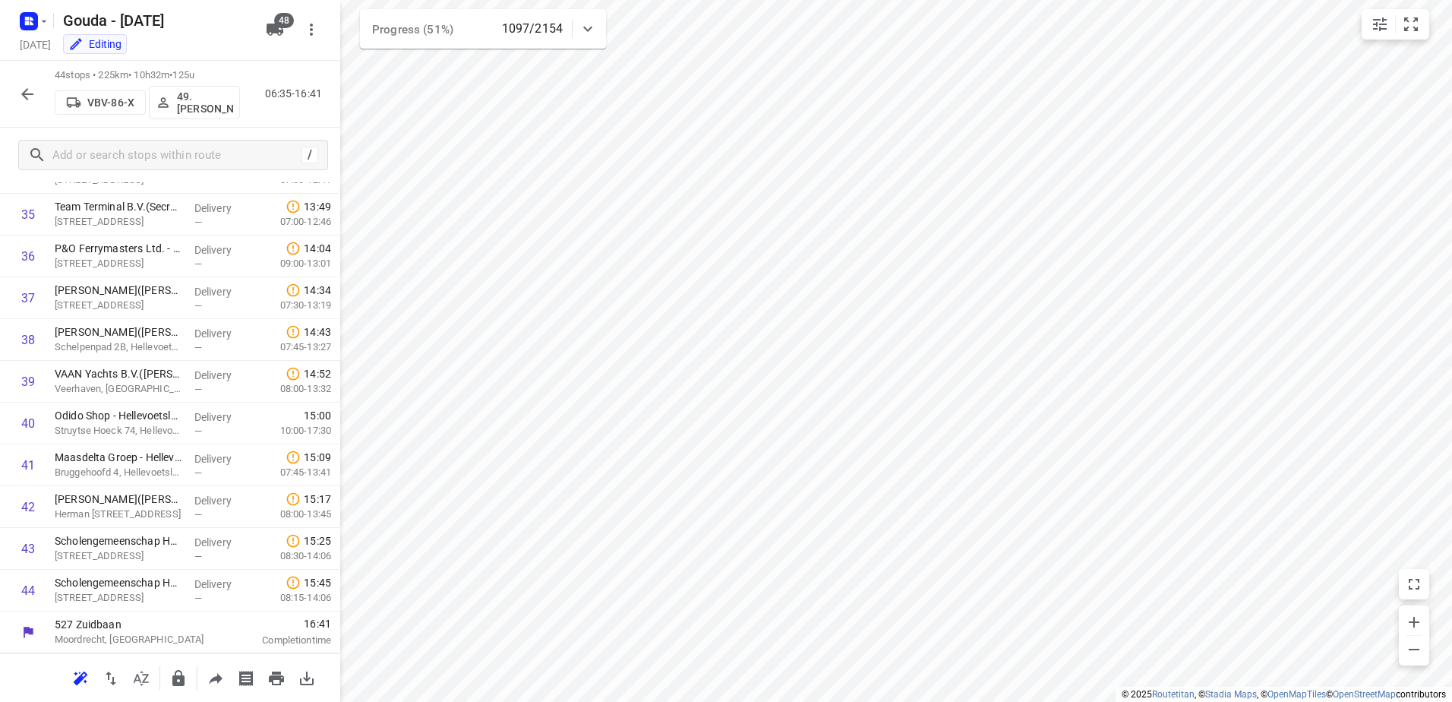
click at [11, 84] on div "44 stops • 225km • 10h32m • 125u VBV-86-X 49. Mariska van der Meer 06:35-16:41" at bounding box center [170, 94] width 340 height 67
click at [43, 91] on div "44 stops • 225km • 10h32m • 125u VBV-86-X 49. Mariska van der Meer 06:35-16:41" at bounding box center [170, 94] width 340 height 67
click at [21, 96] on icon "button" at bounding box center [27, 94] width 18 height 18
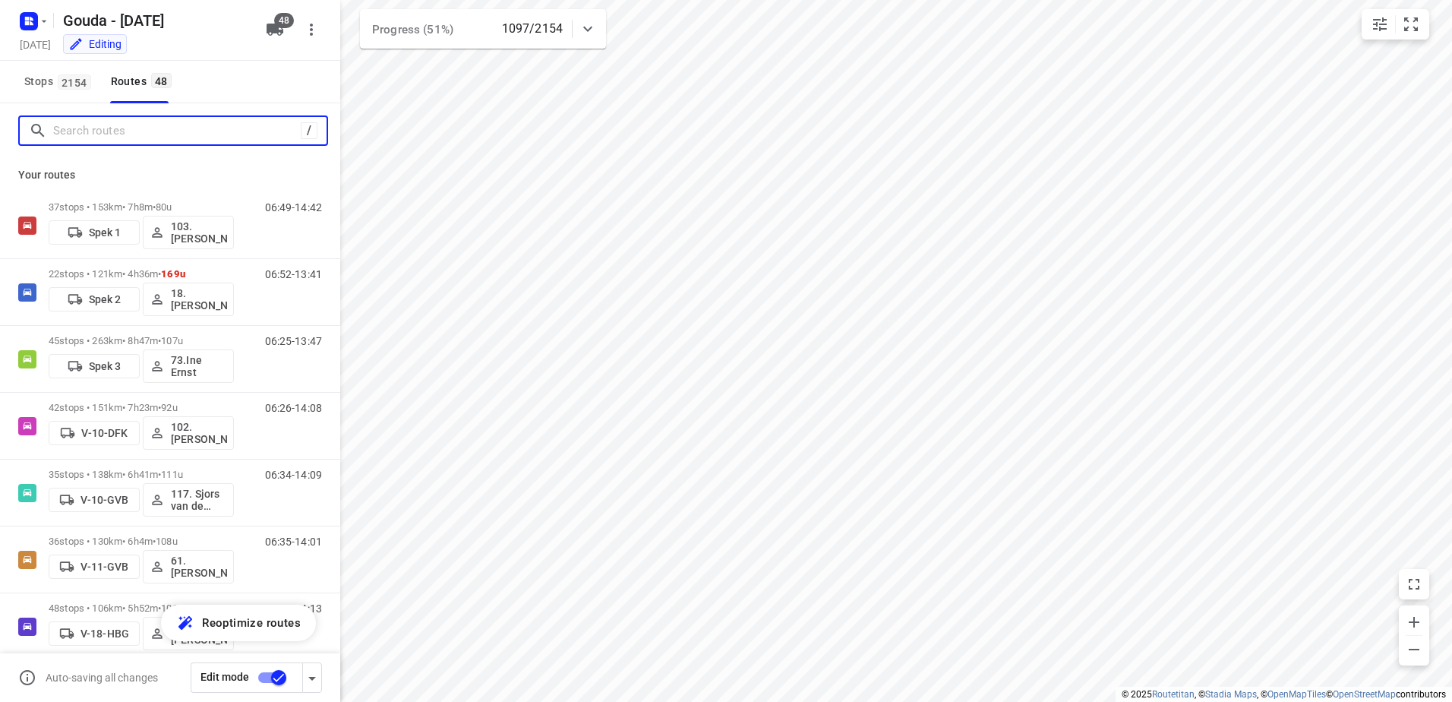
click at [189, 131] on input "Search routes" at bounding box center [177, 131] width 248 height 24
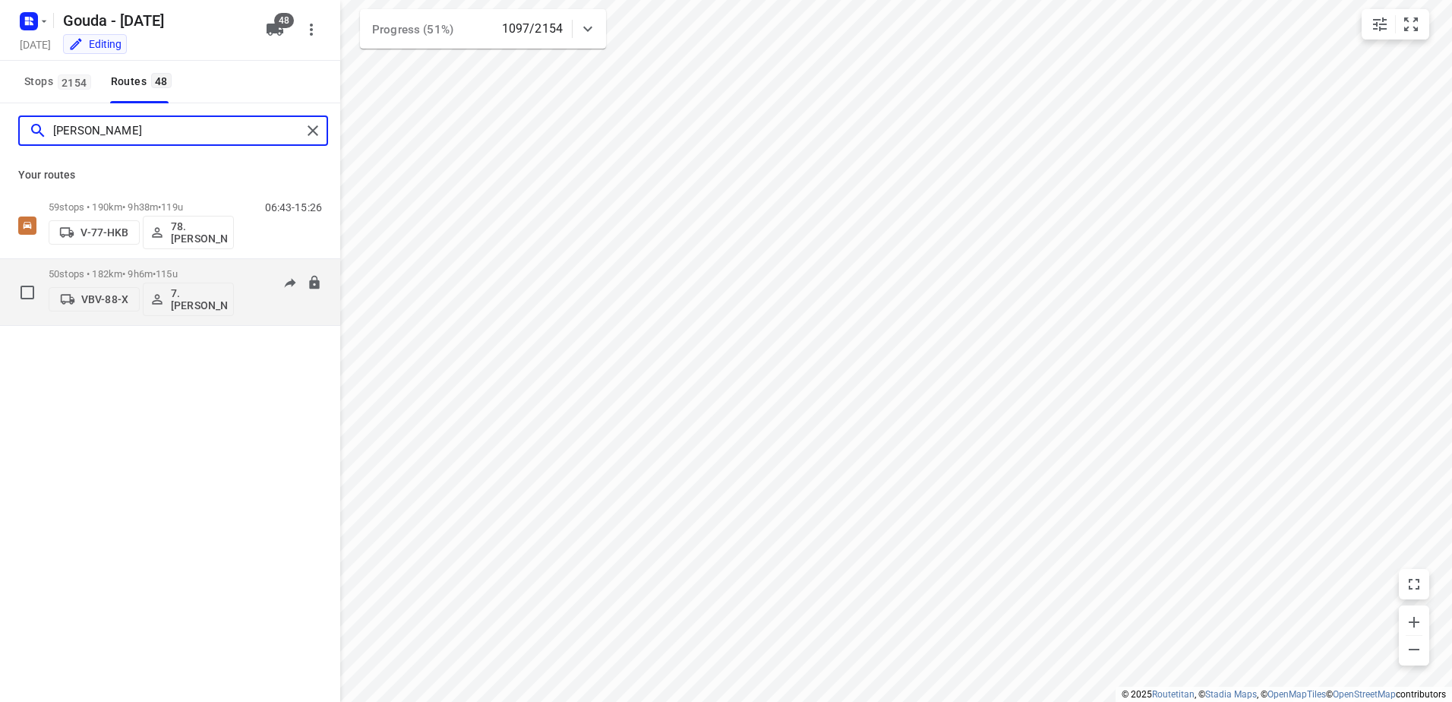
type input "Jesse"
click at [176, 273] on span "115u" at bounding box center [167, 273] width 22 height 11
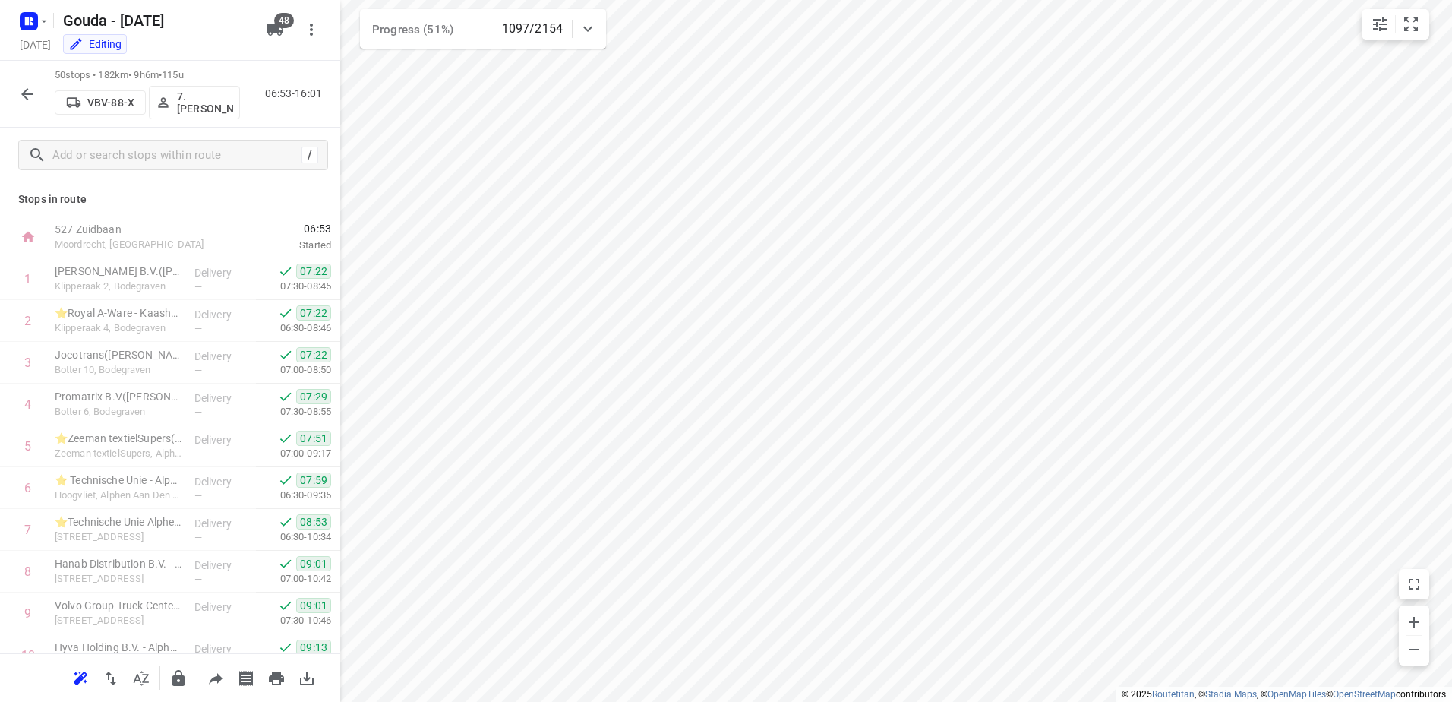
click at [810, 701] on html "i © 2025 Routetitan , © Stadia Maps , © OpenMapTiles © OpenStreetMap contributo…" at bounding box center [726, 351] width 1452 height 702
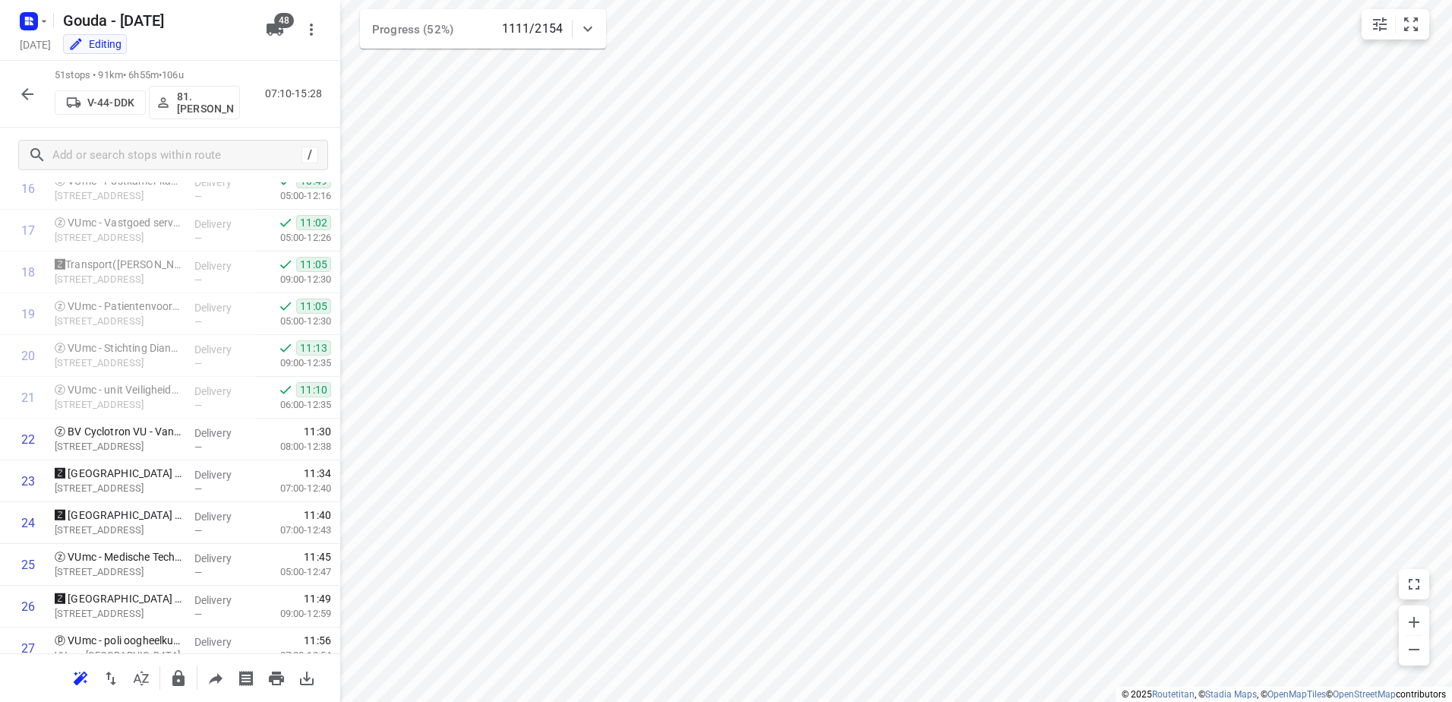
scroll to position [638, 0]
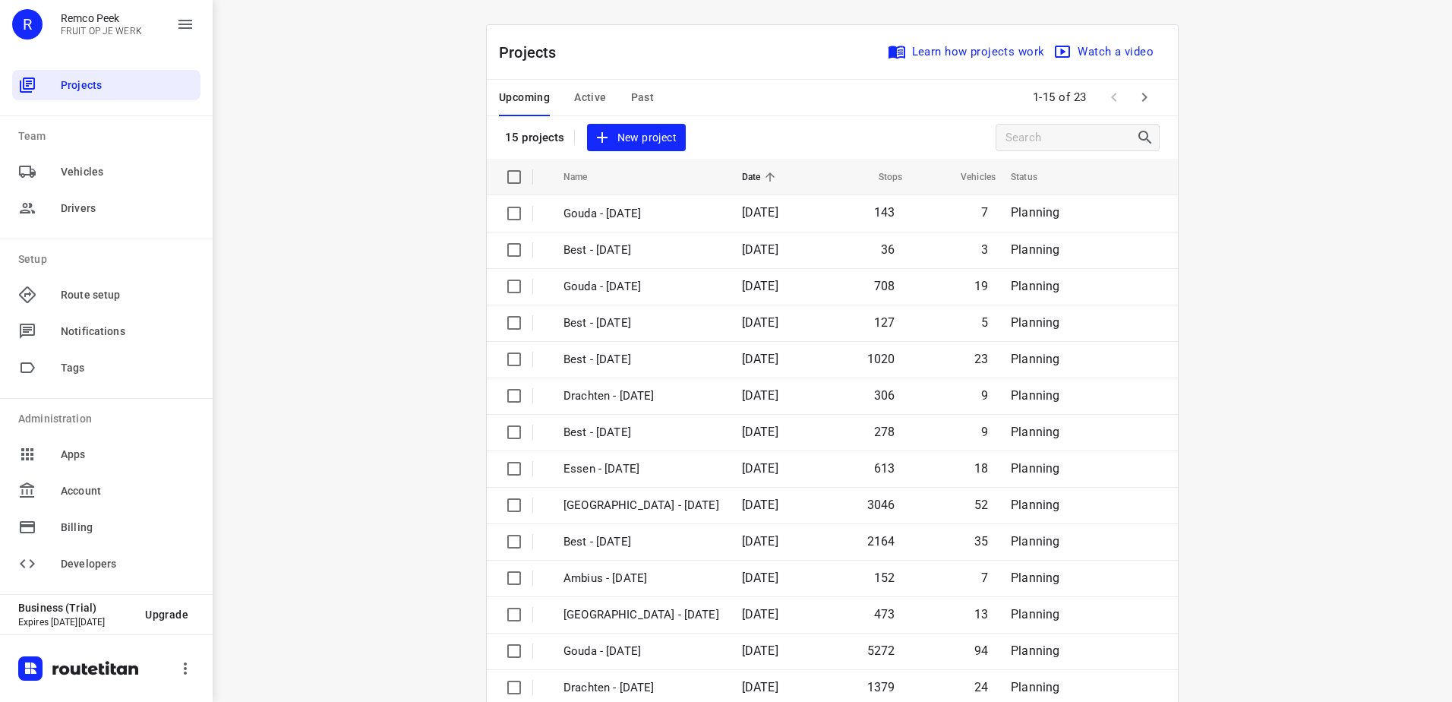
click at [592, 103] on span "Active" at bounding box center [590, 97] width 32 height 19
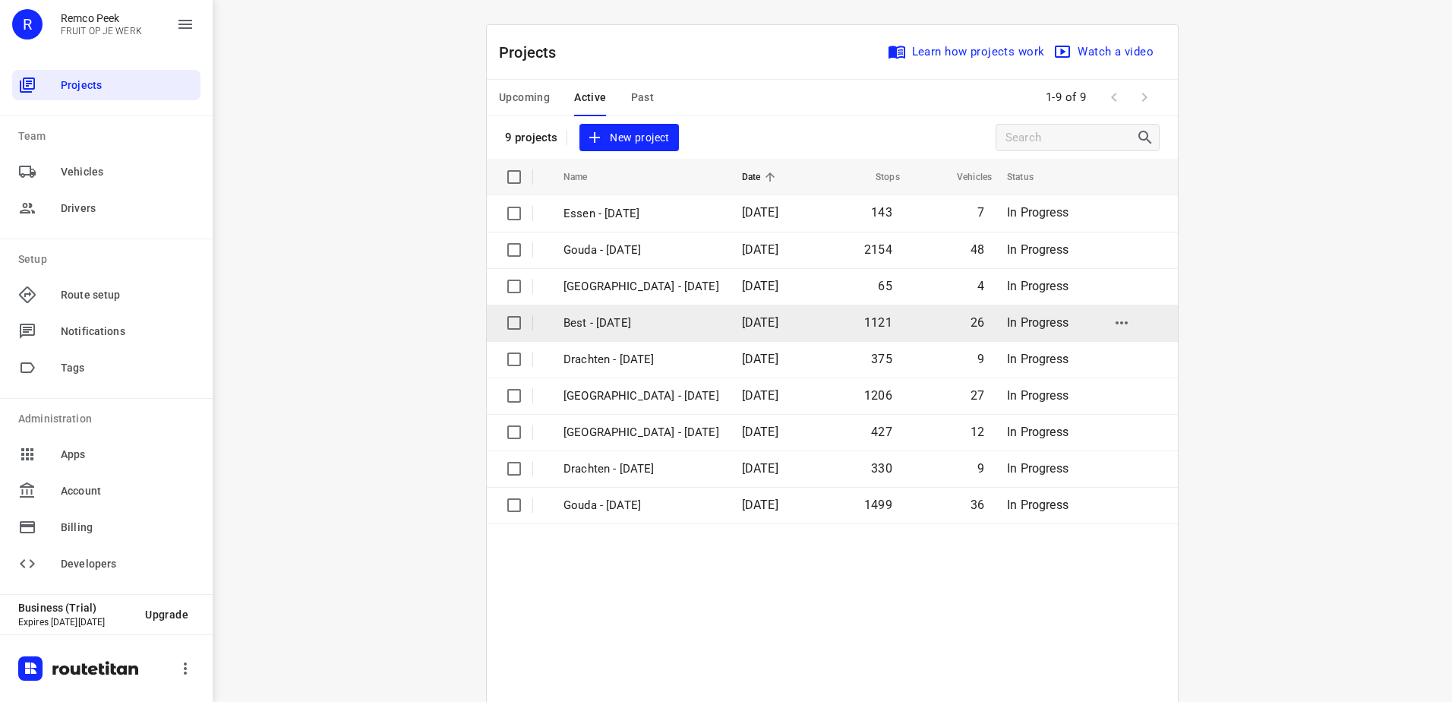
click at [617, 321] on p "Best - [DATE]" at bounding box center [642, 322] width 156 height 17
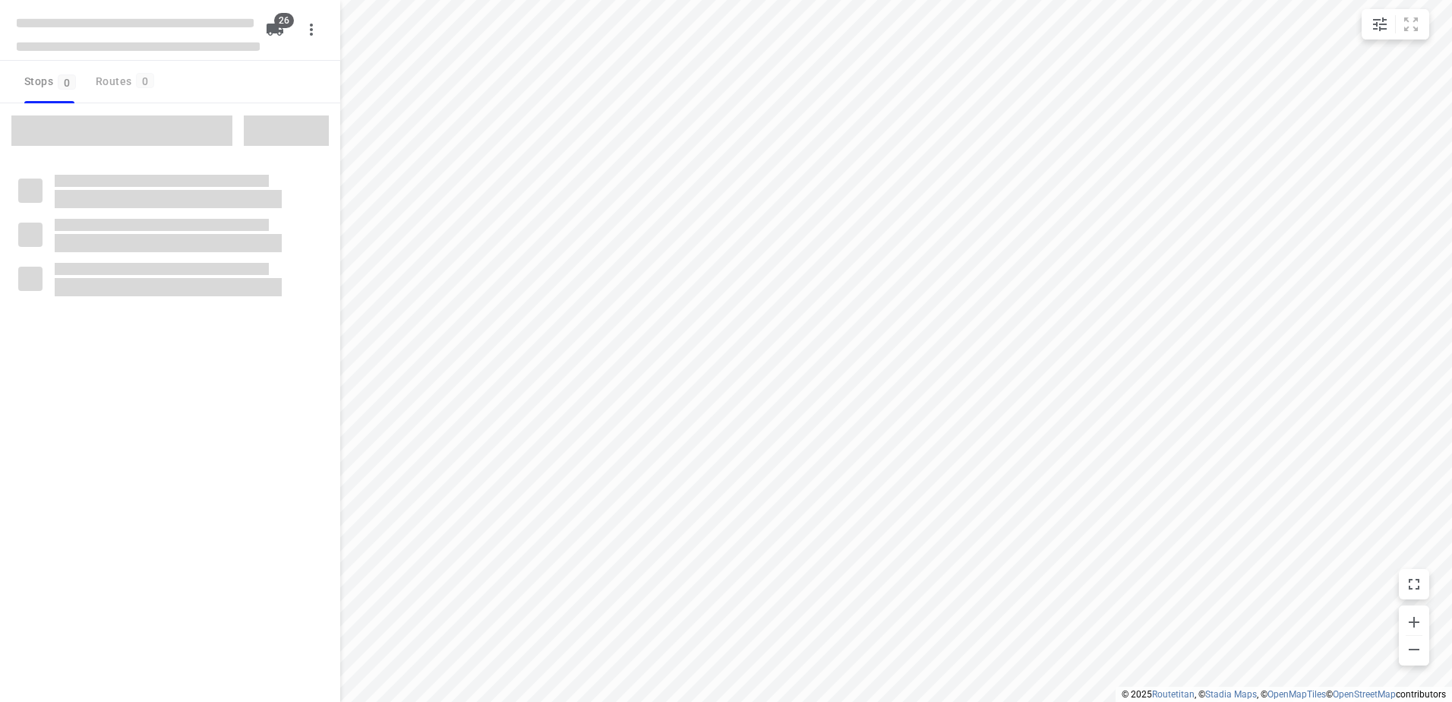
checkbox input "true"
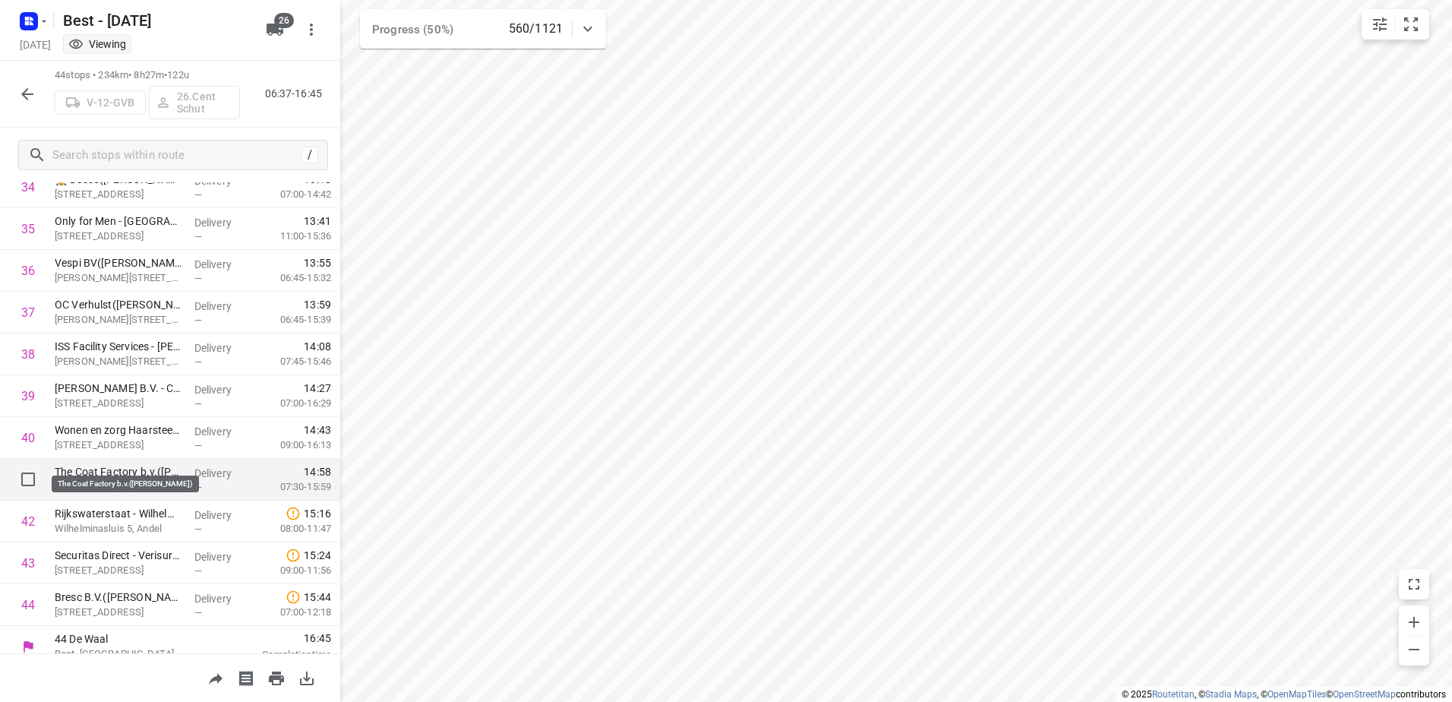
scroll to position [1485, 0]
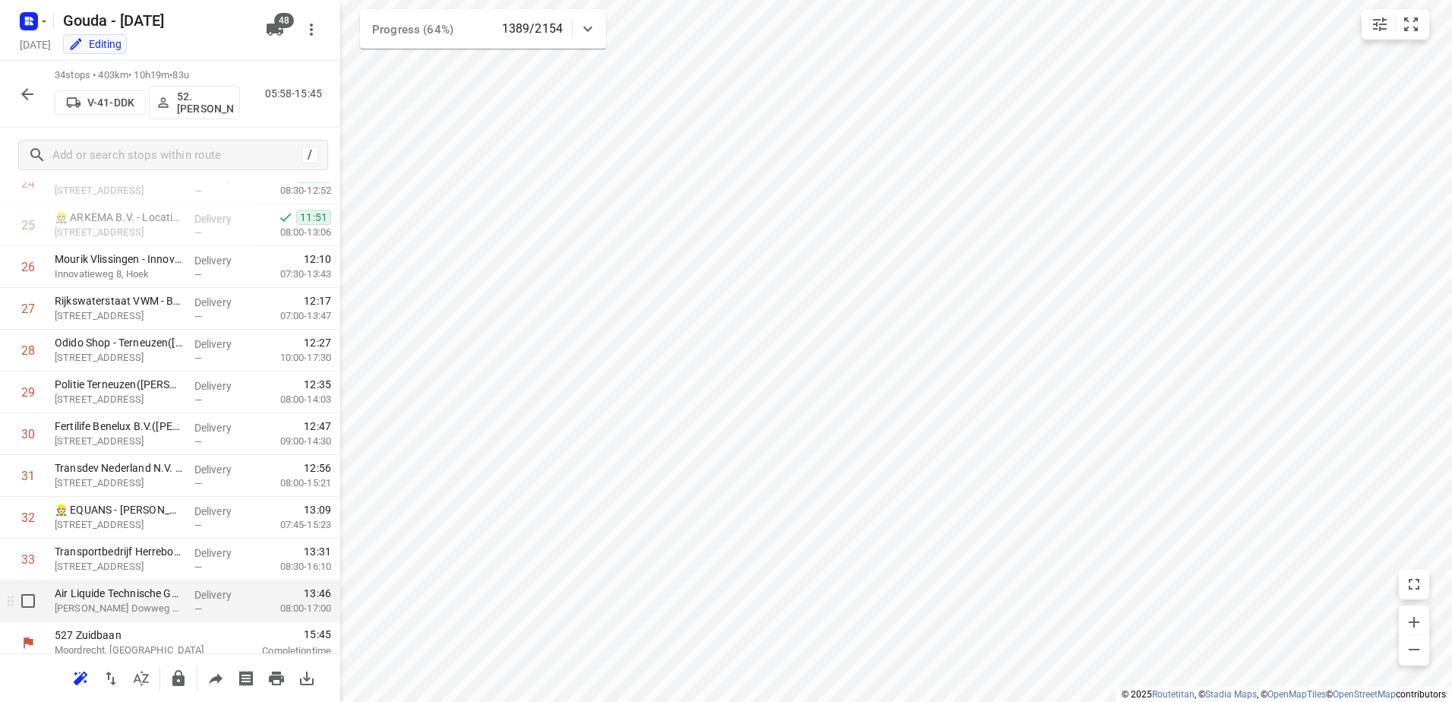
scroll to position [1067, 0]
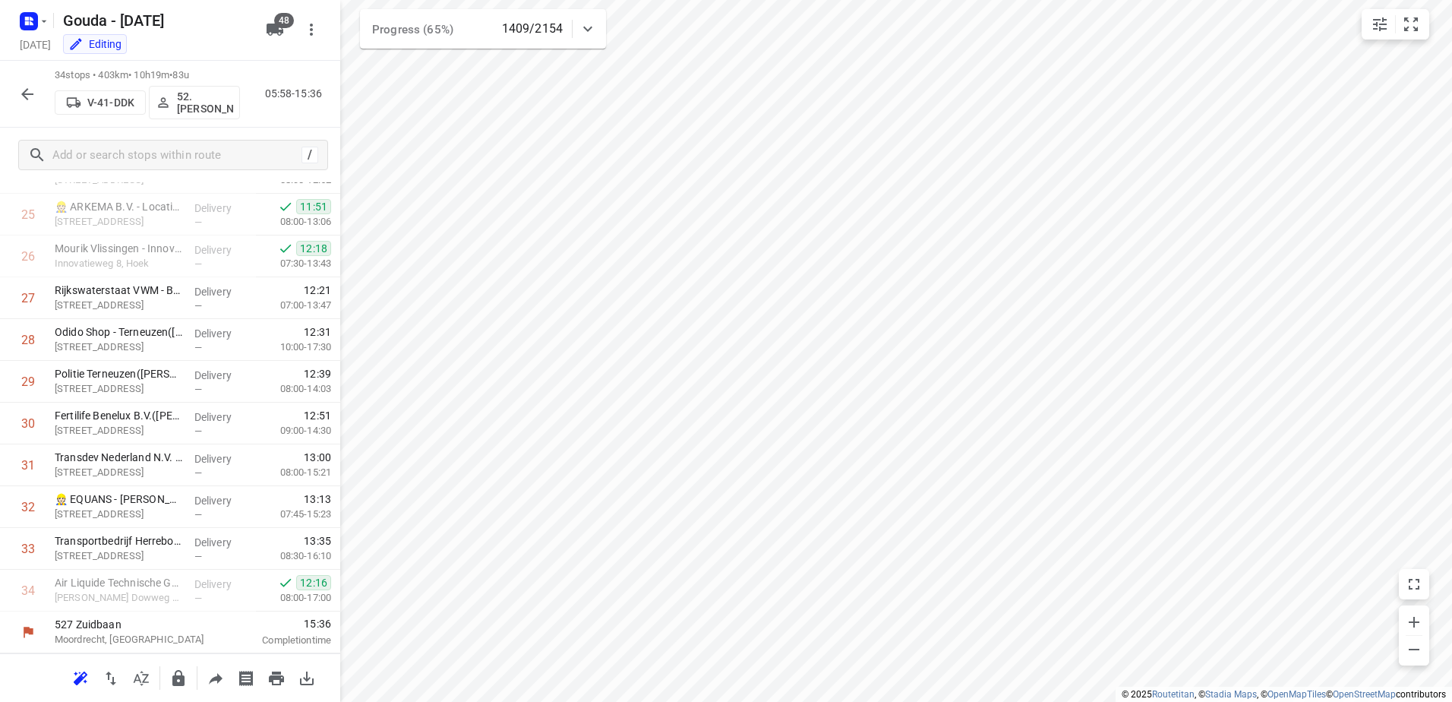
drag, startPoint x: 6, startPoint y: 86, endPoint x: 26, endPoint y: 86, distance: 19.7
click at [9, 86] on div "34 stops • 403km • 10h19m • 83u V-41-DDK 52. Merijn Bouw 05:58-15:36" at bounding box center [170, 94] width 340 height 67
click at [26, 86] on icon "button" at bounding box center [27, 94] width 18 height 18
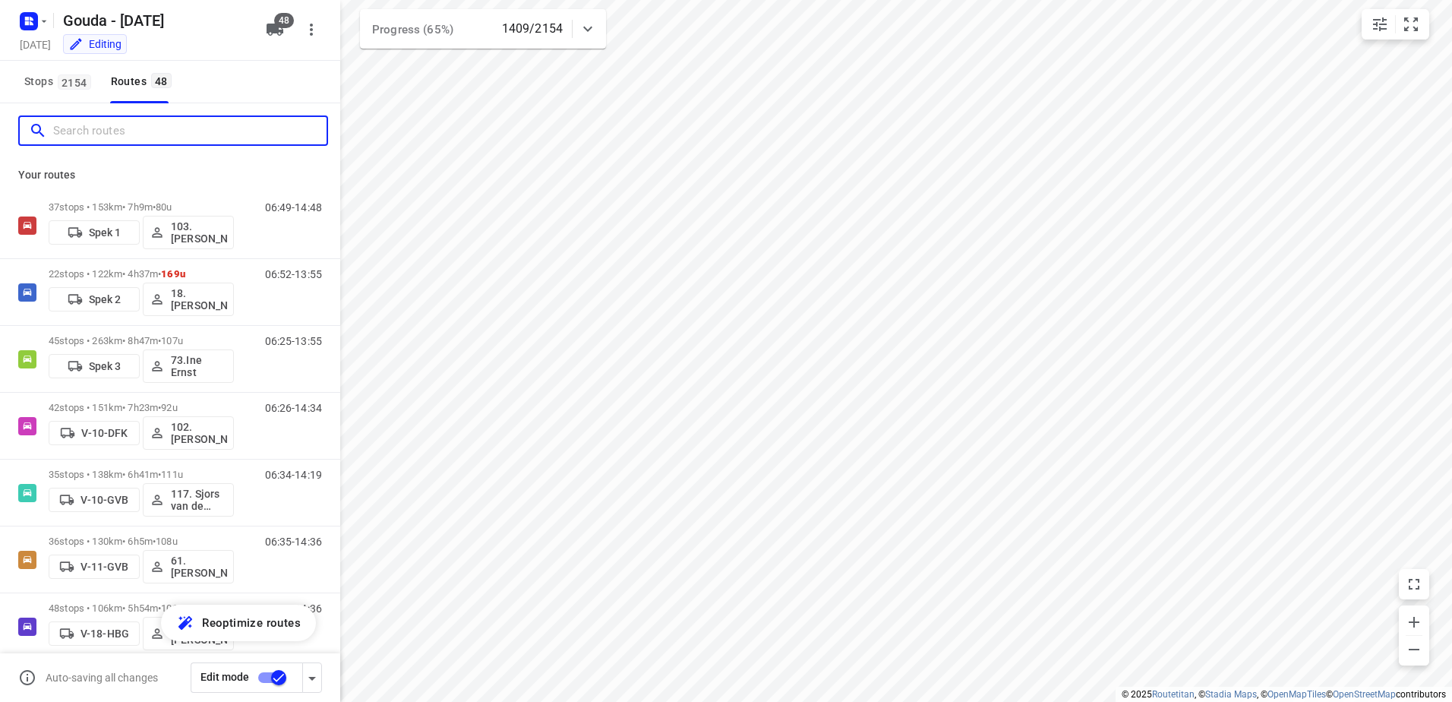
click at [95, 137] on input "Search routes" at bounding box center [189, 131] width 273 height 24
type input "g"
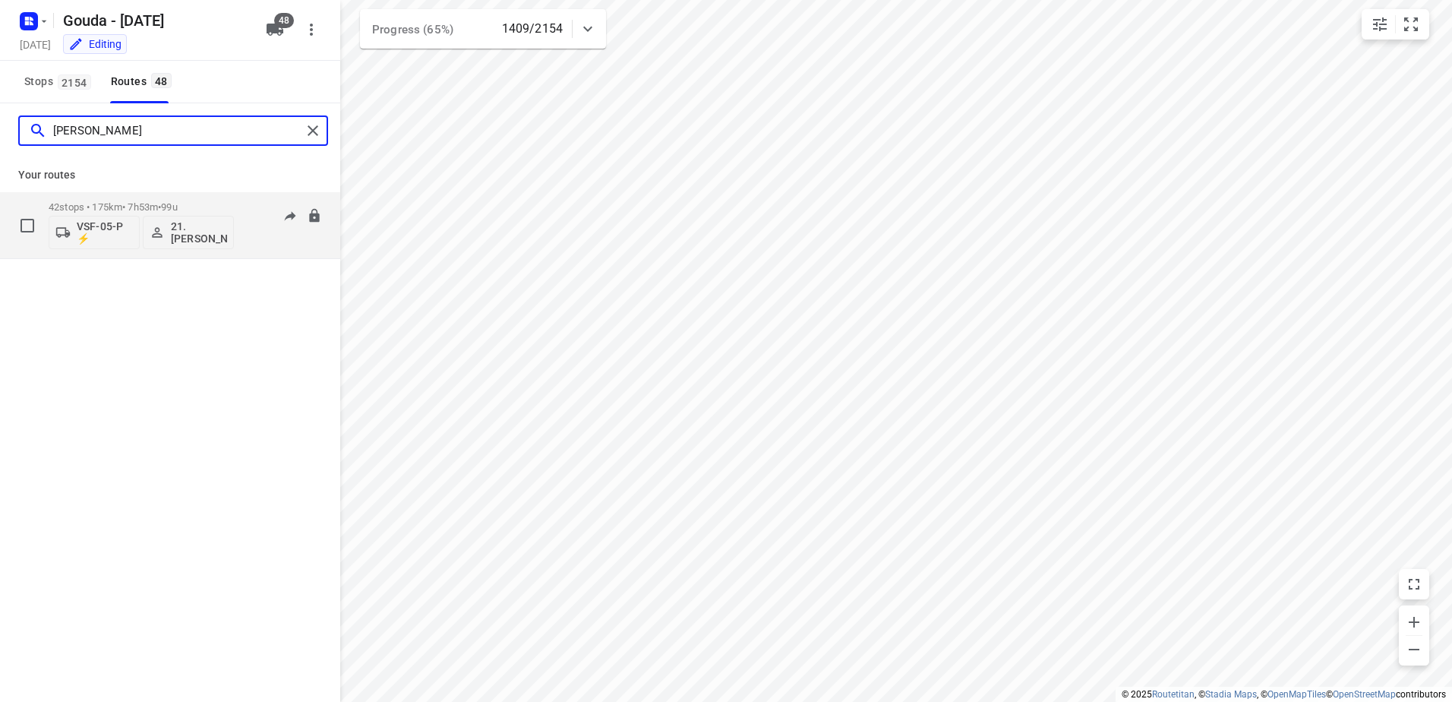
type input "frank"
click at [136, 199] on div "42 stops • 175km • 7h53m • 99u VSF-05-P ⚡ 21. Frank van der Kraan" at bounding box center [141, 225] width 185 height 63
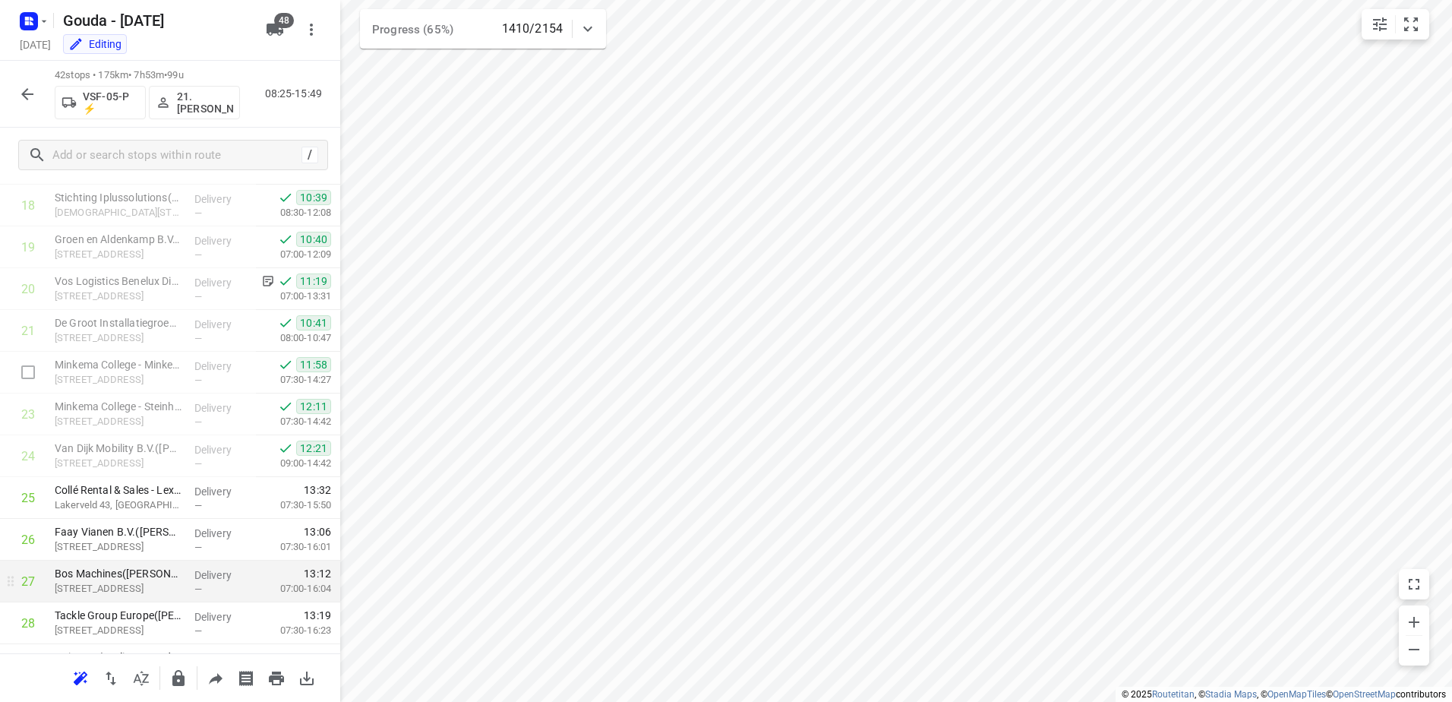
scroll to position [794, 0]
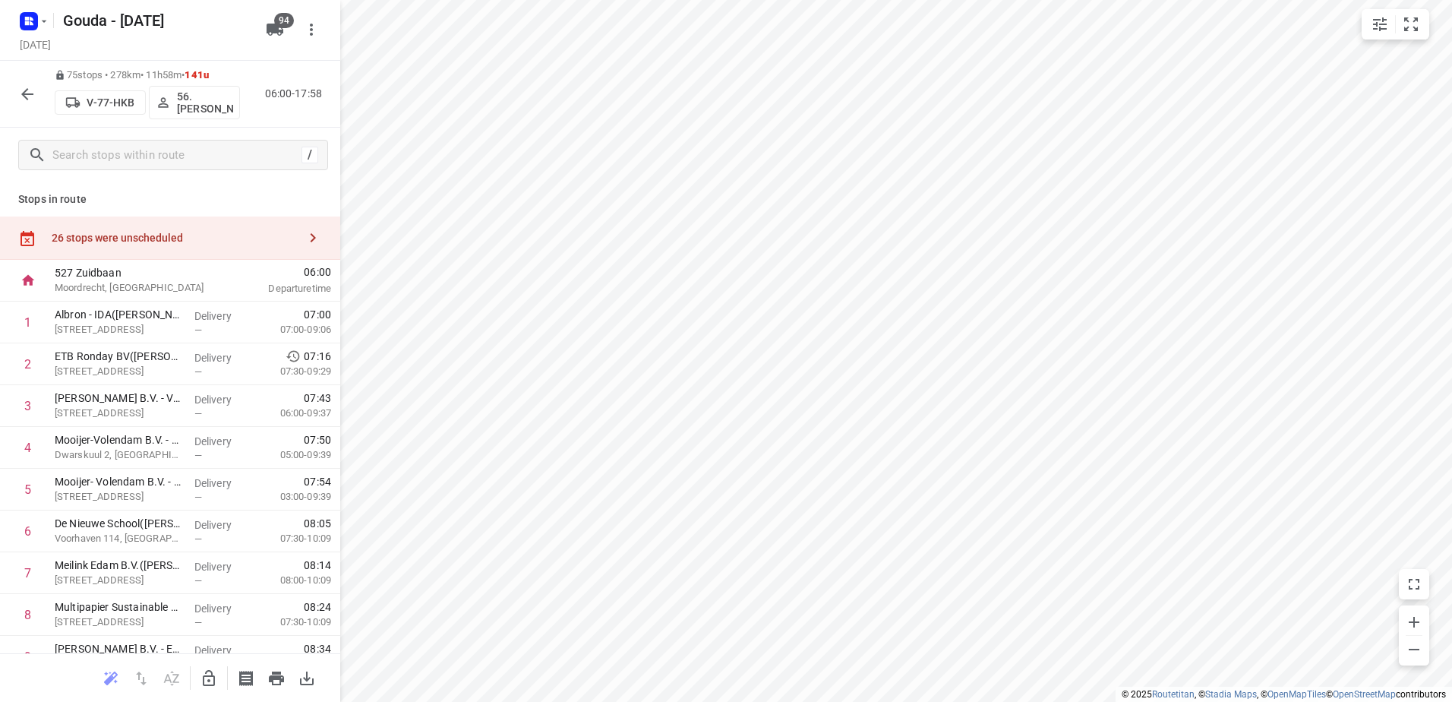
scroll to position [2276, 0]
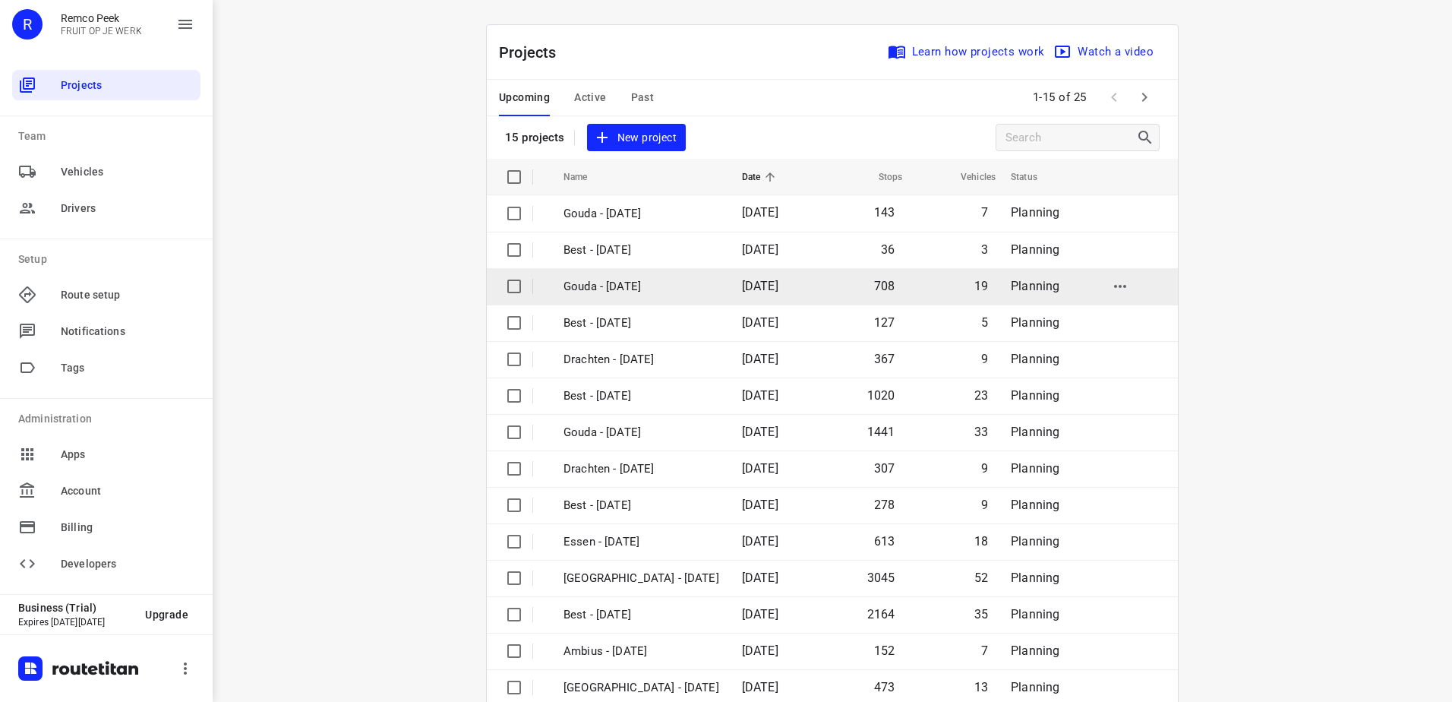
click at [649, 295] on p "Gouda - [DATE]" at bounding box center [642, 286] width 156 height 17
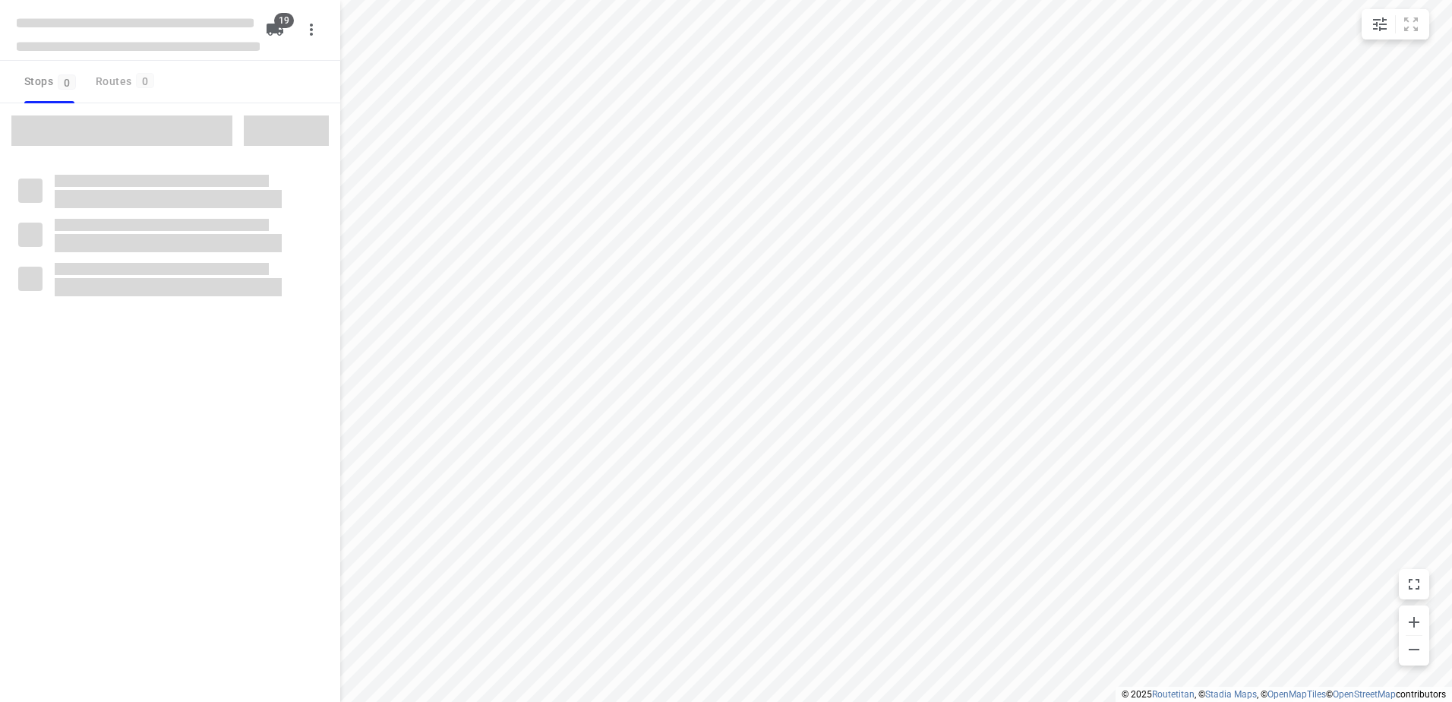
checkbox input "true"
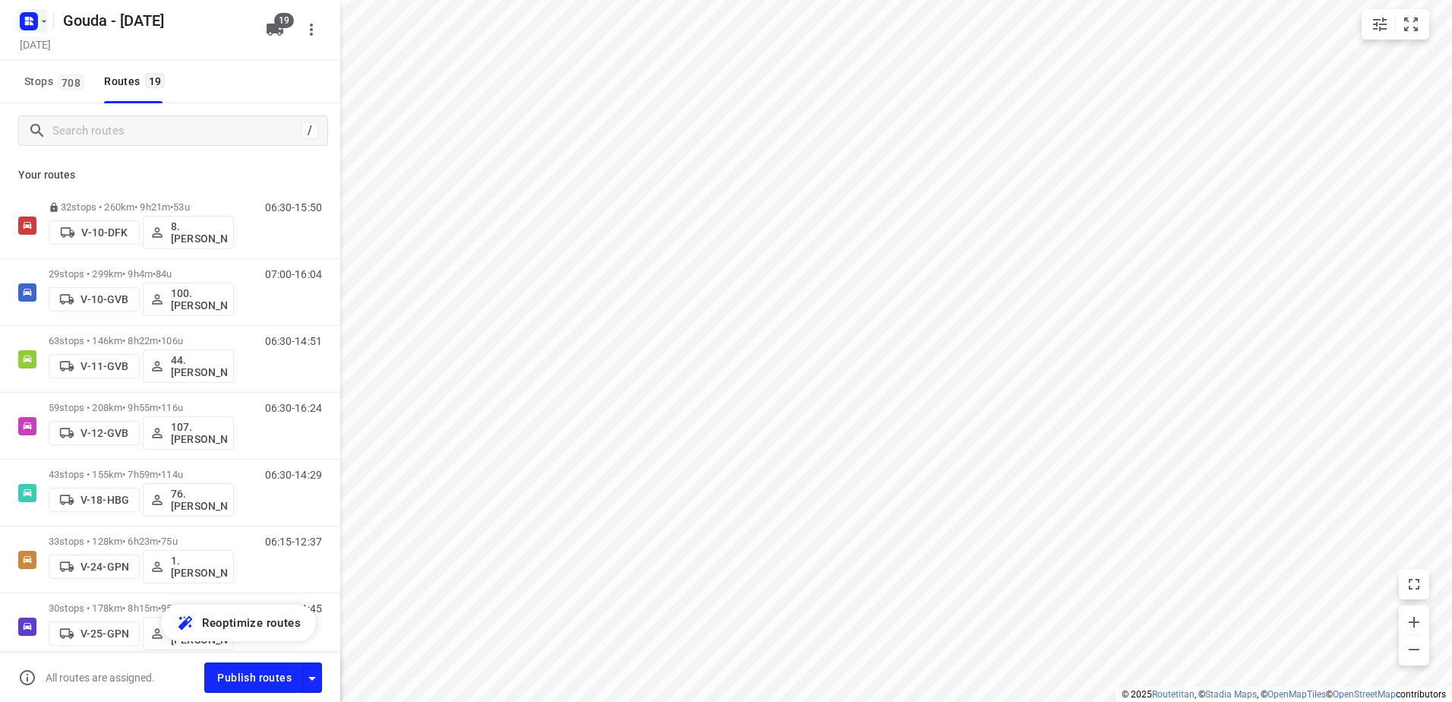
click at [34, 21] on rect "button" at bounding box center [29, 21] width 18 height 18
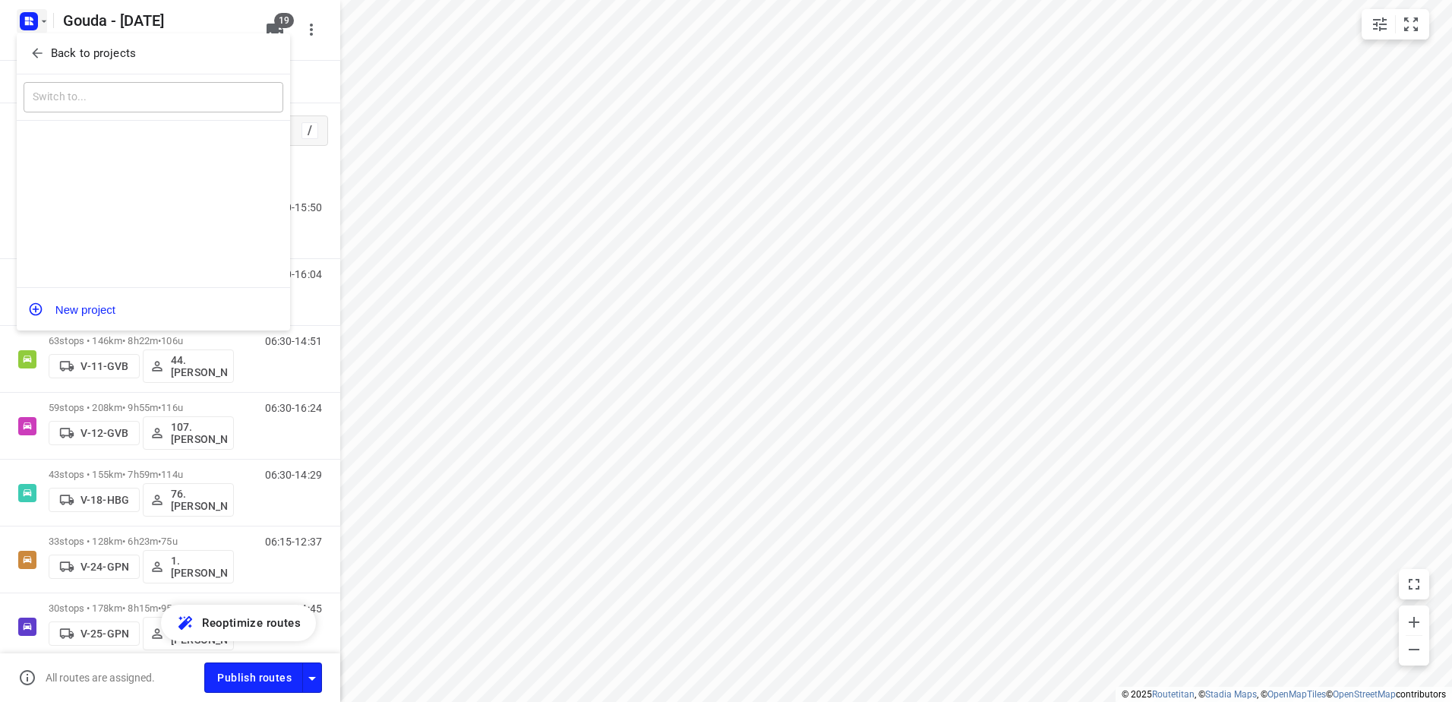
click at [55, 54] on p "Back to projects" at bounding box center [93, 53] width 85 height 17
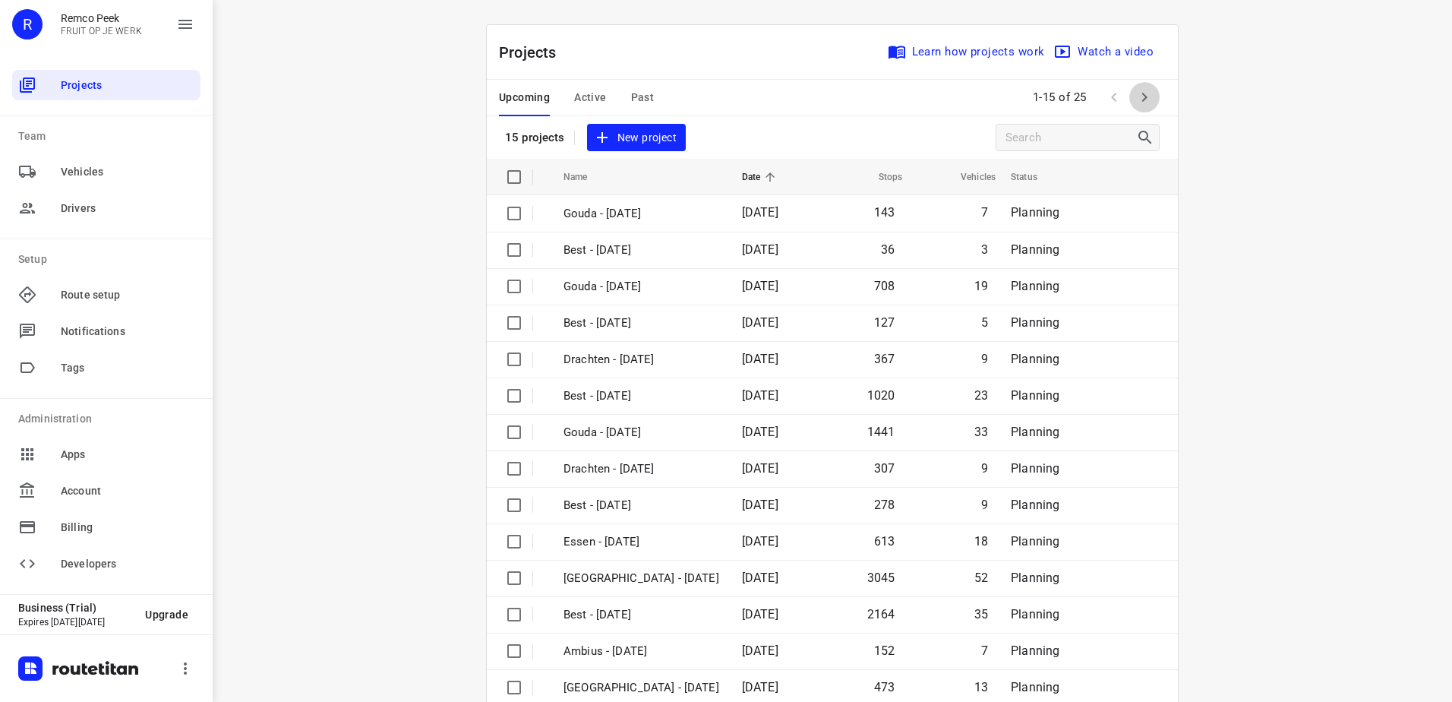
click at [1139, 85] on button "button" at bounding box center [1144, 97] width 30 height 30
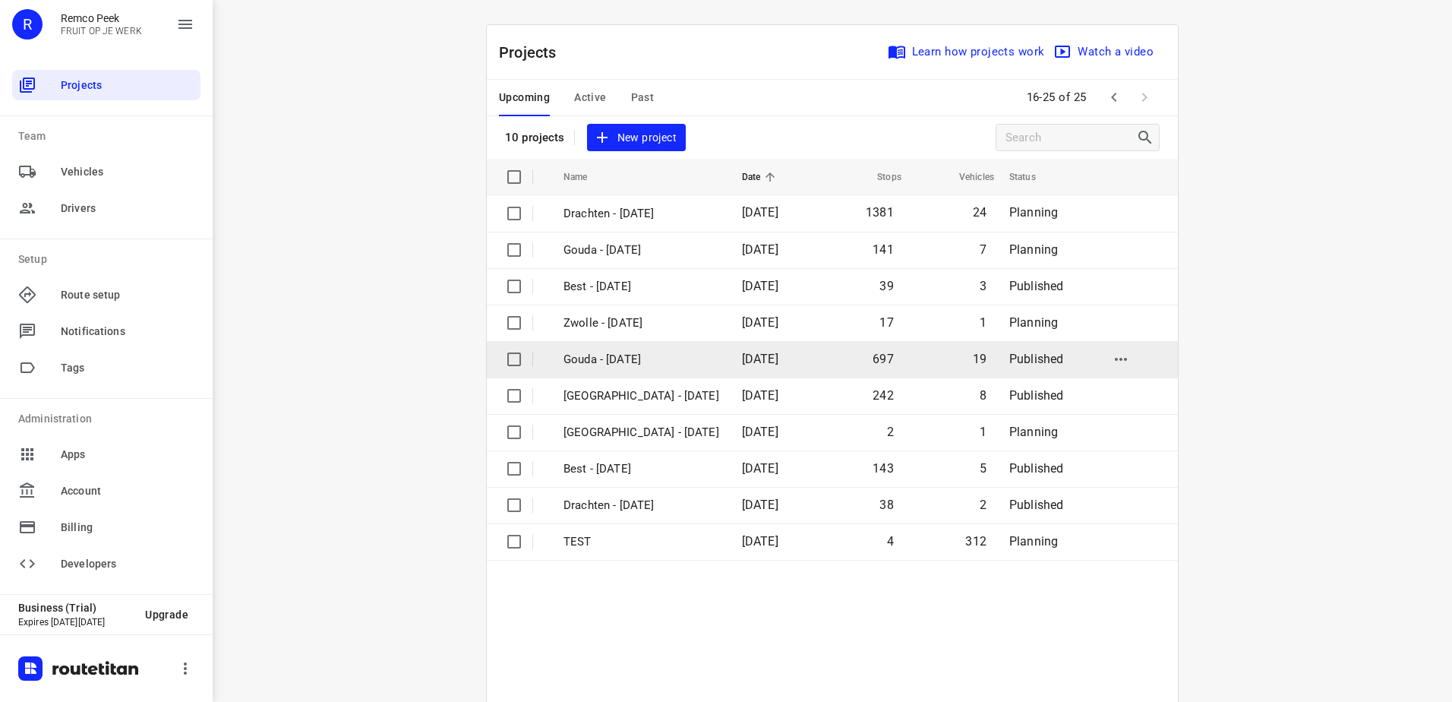
click at [759, 374] on td "09 Oct 2025" at bounding box center [773, 359] width 87 height 36
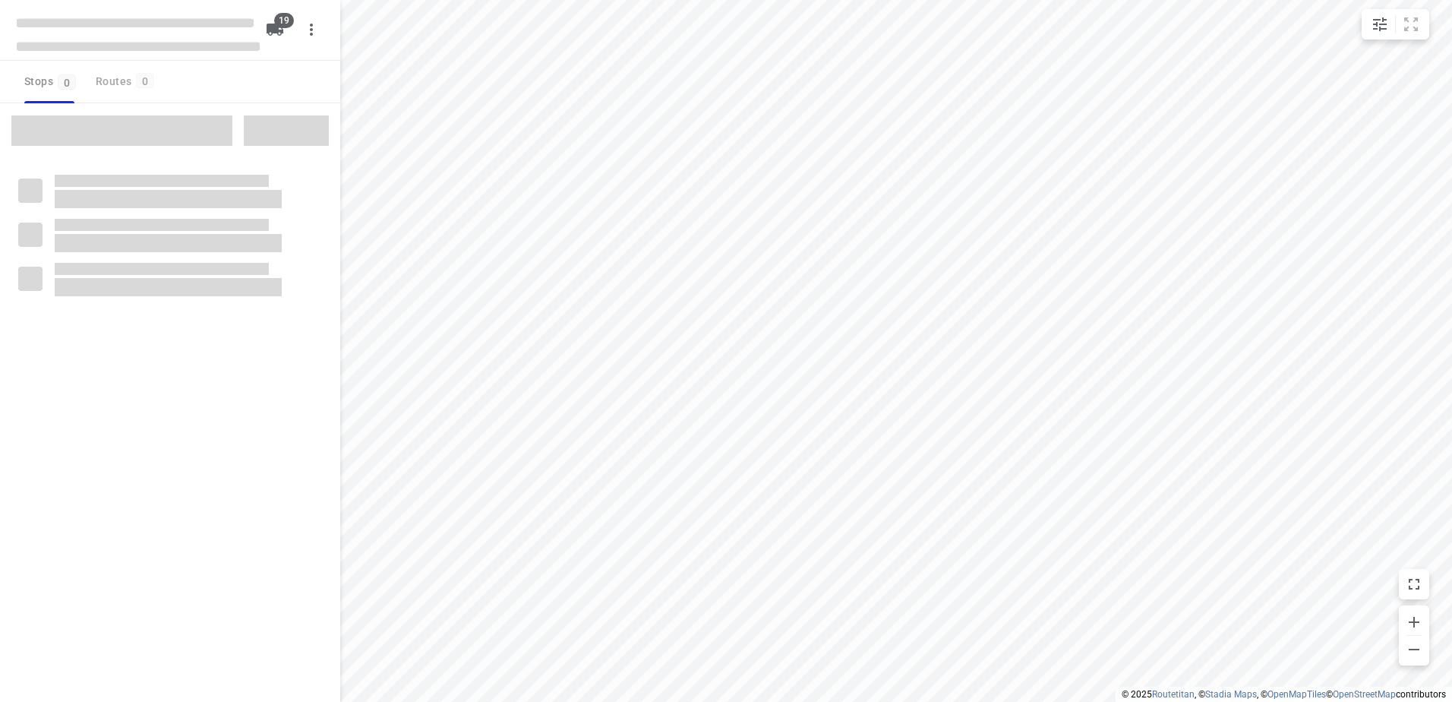
checkbox input "true"
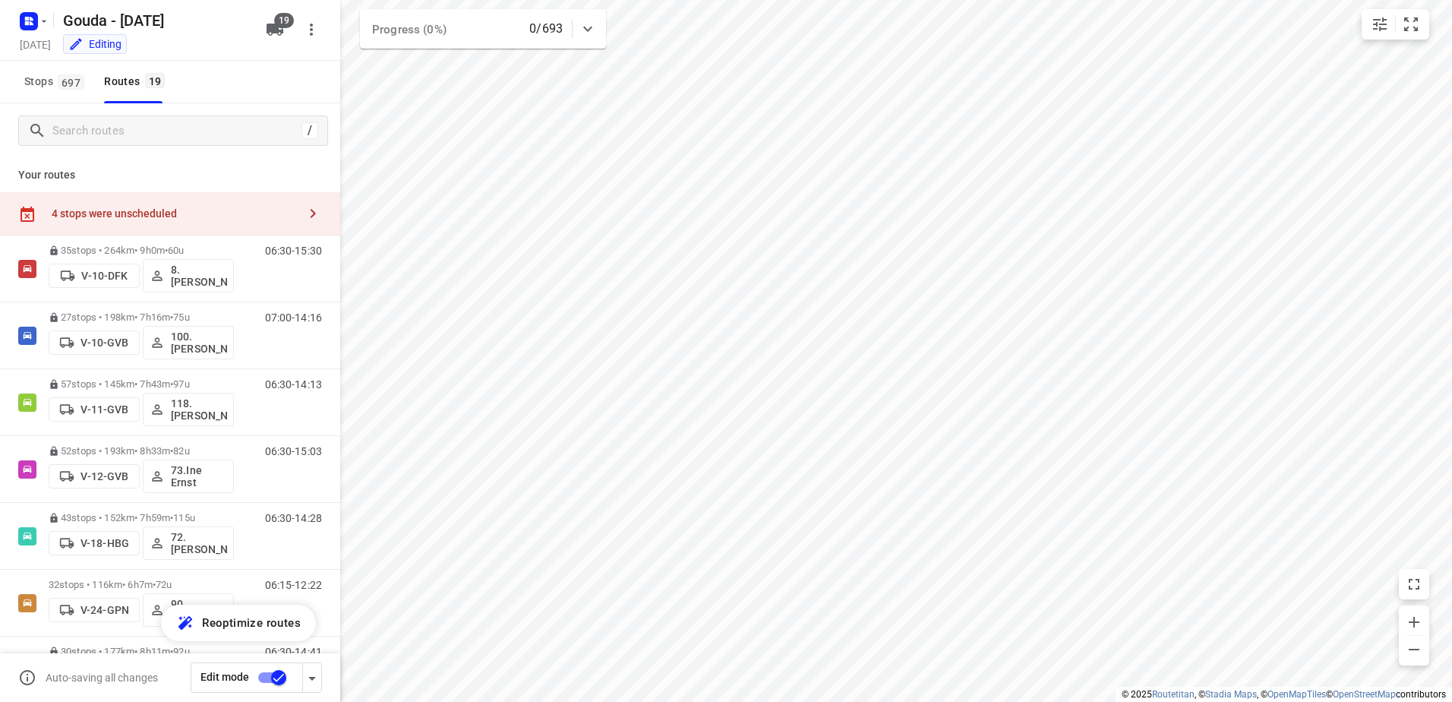
click at [226, 206] on div "4 stops were unscheduled" at bounding box center [170, 213] width 340 height 43
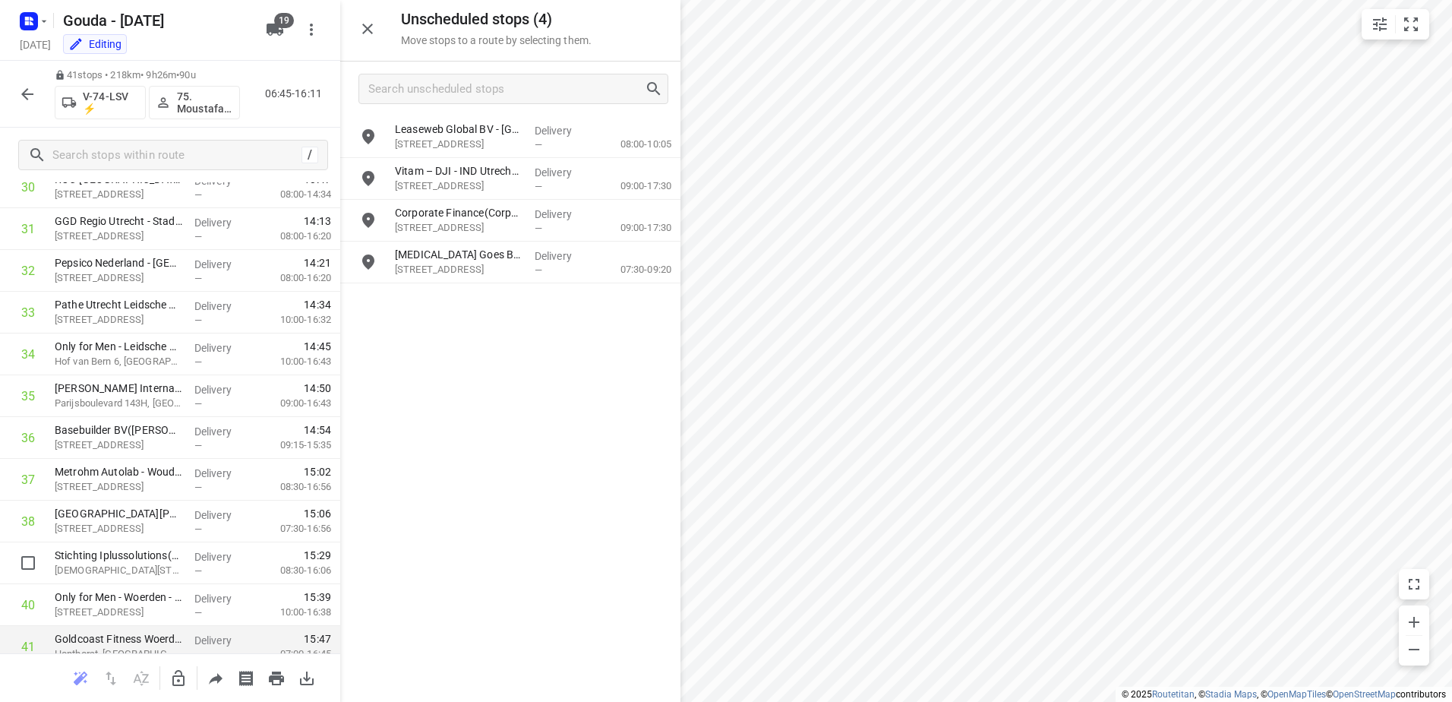
scroll to position [1403, 0]
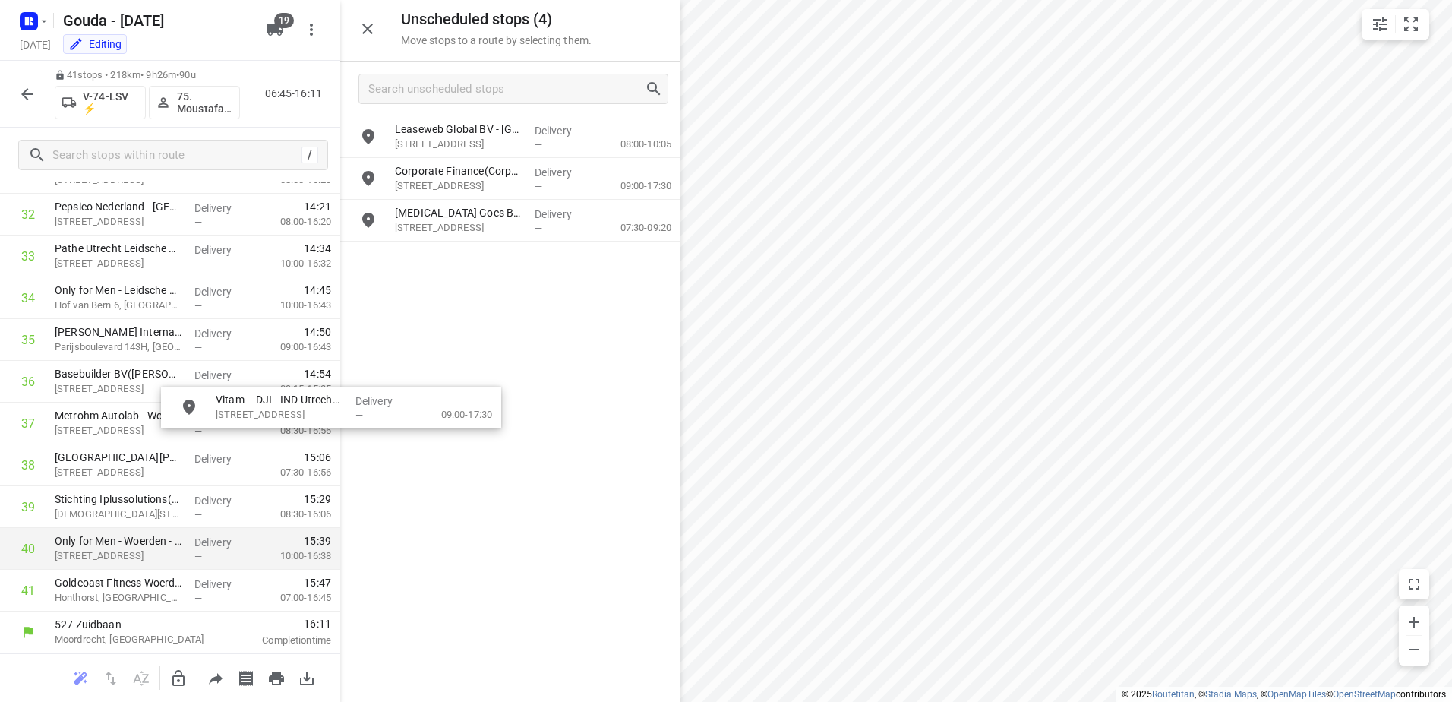
drag, startPoint x: 520, startPoint y: 185, endPoint x: 284, endPoint y: 561, distance: 444.7
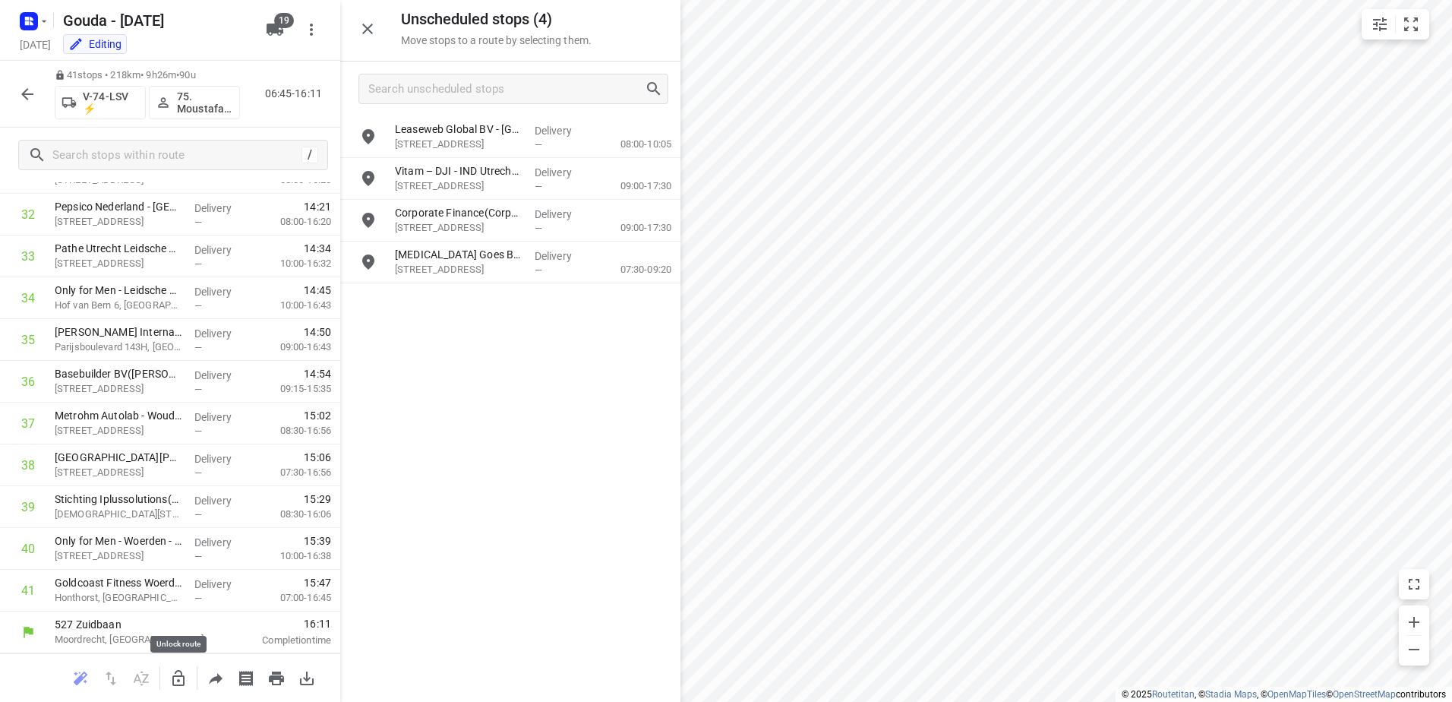
click at [172, 680] on icon "button" at bounding box center [178, 678] width 18 height 18
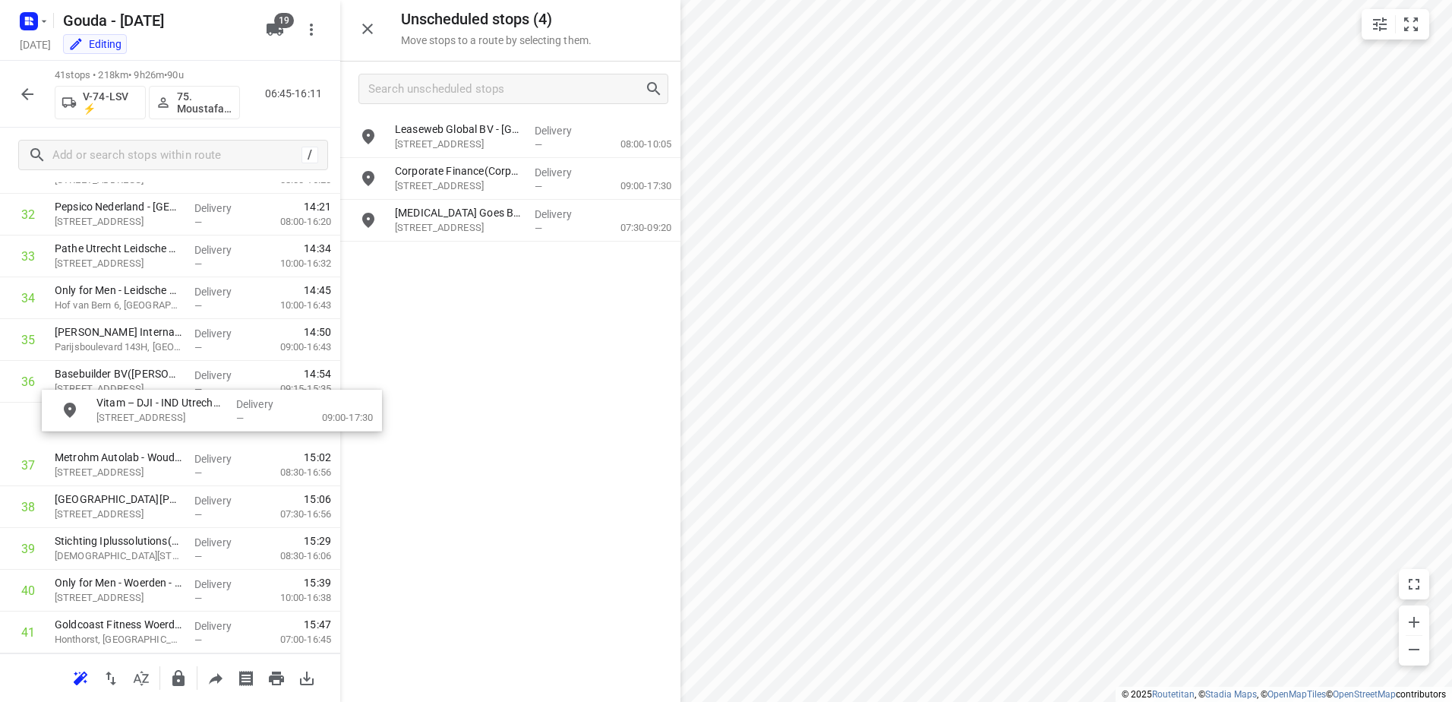
scroll to position [1402, 0]
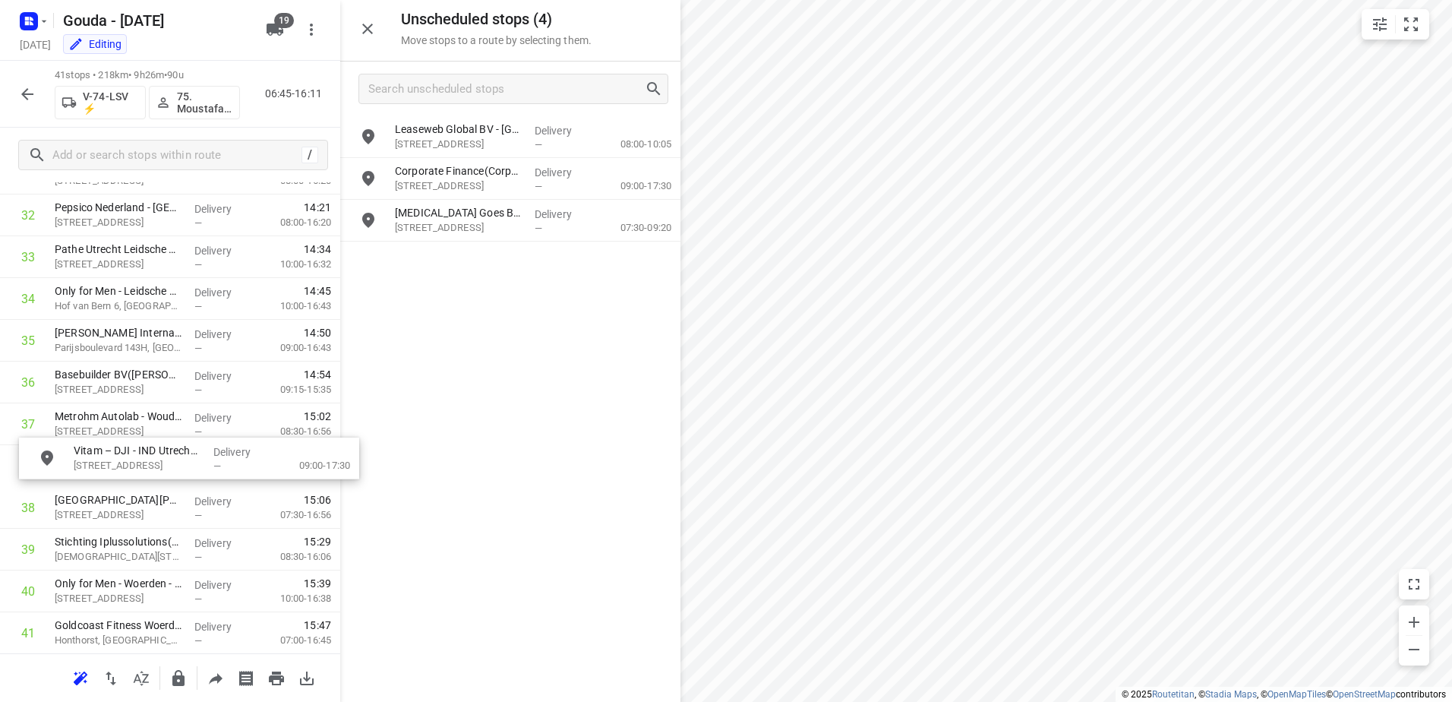
drag, startPoint x: 488, startPoint y: 166, endPoint x: 158, endPoint y: 453, distance: 437.2
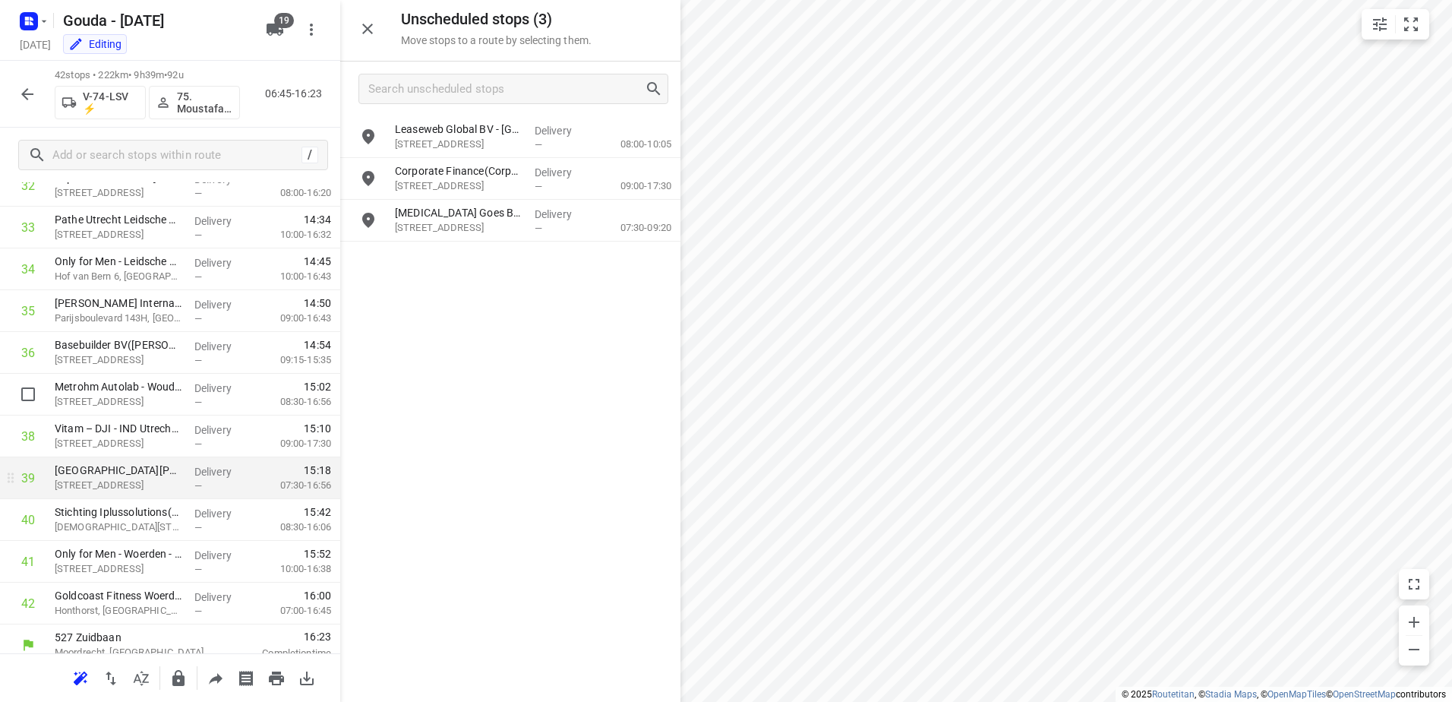
scroll to position [1445, 0]
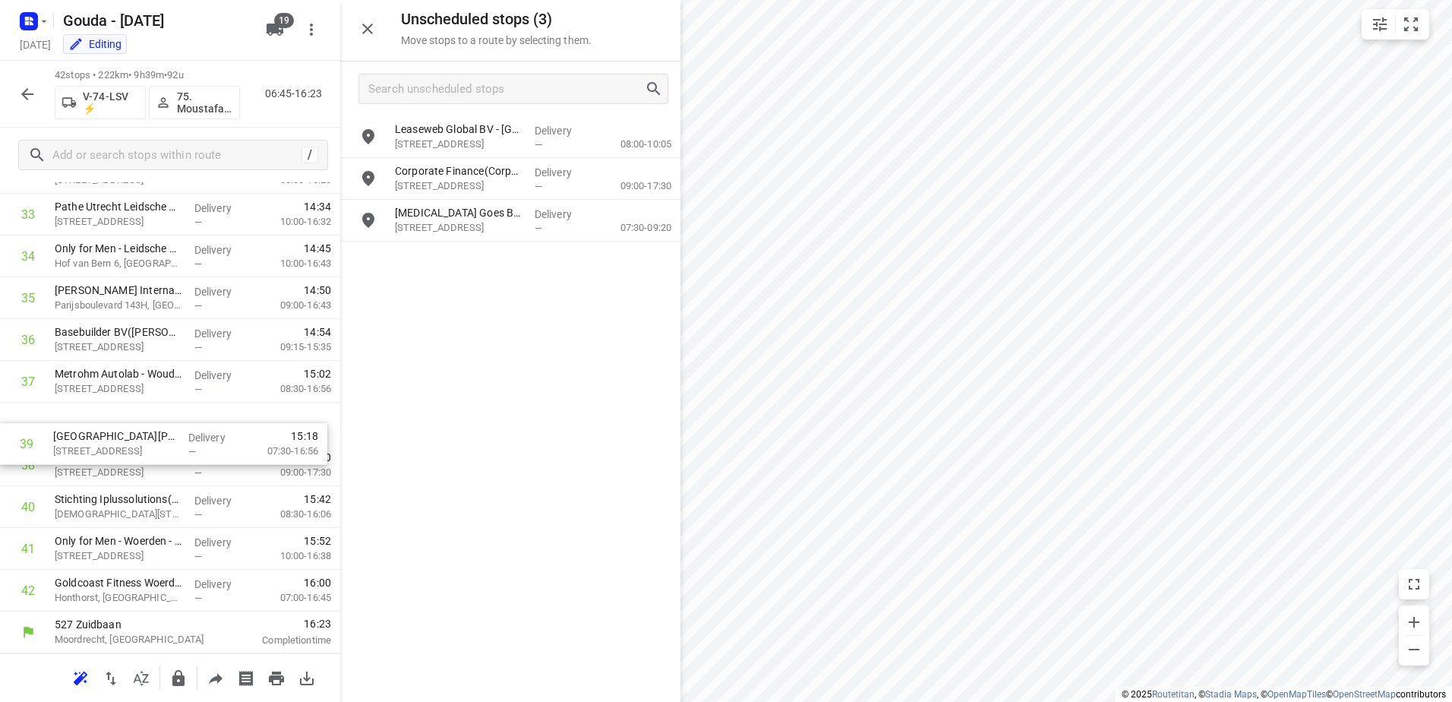
drag, startPoint x: 207, startPoint y: 461, endPoint x: 204, endPoint y: 428, distance: 32.8
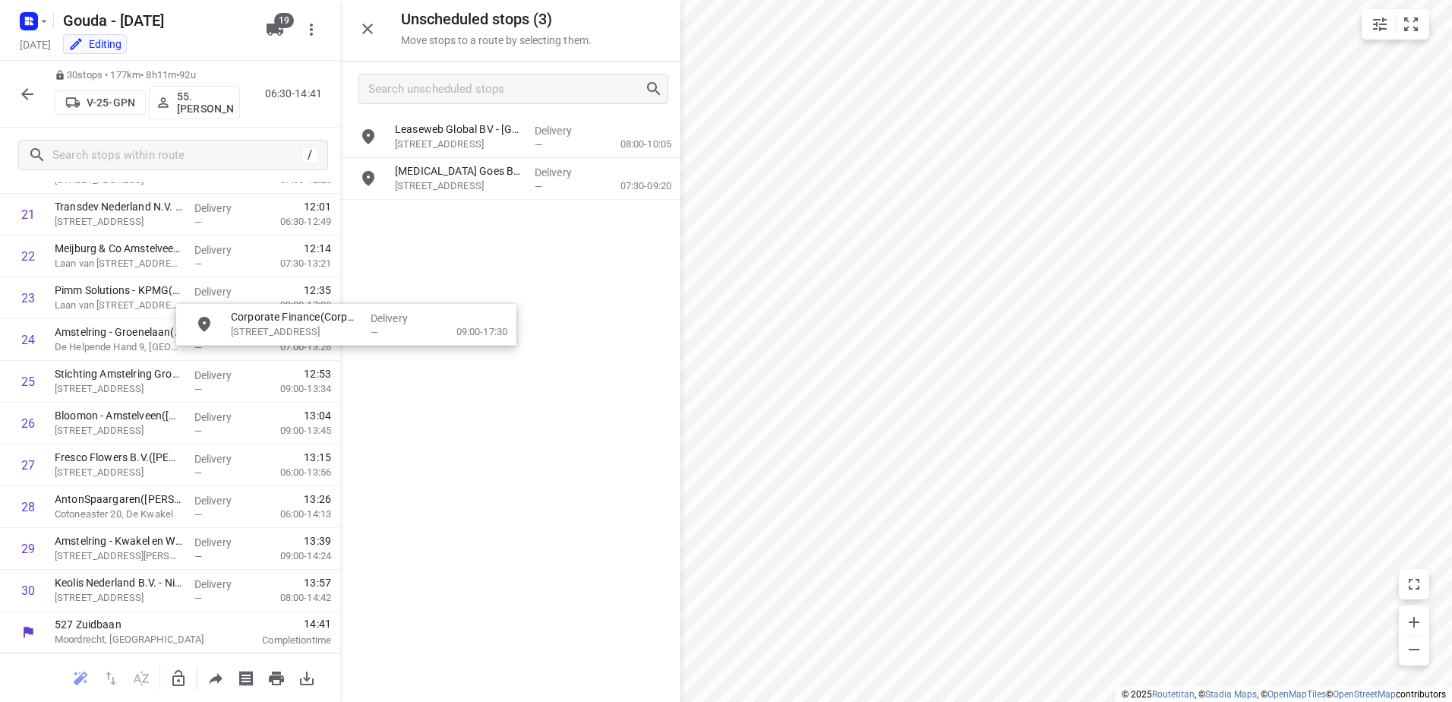
drag, startPoint x: 596, startPoint y: 178, endPoint x: 373, endPoint y: 469, distance: 366.3
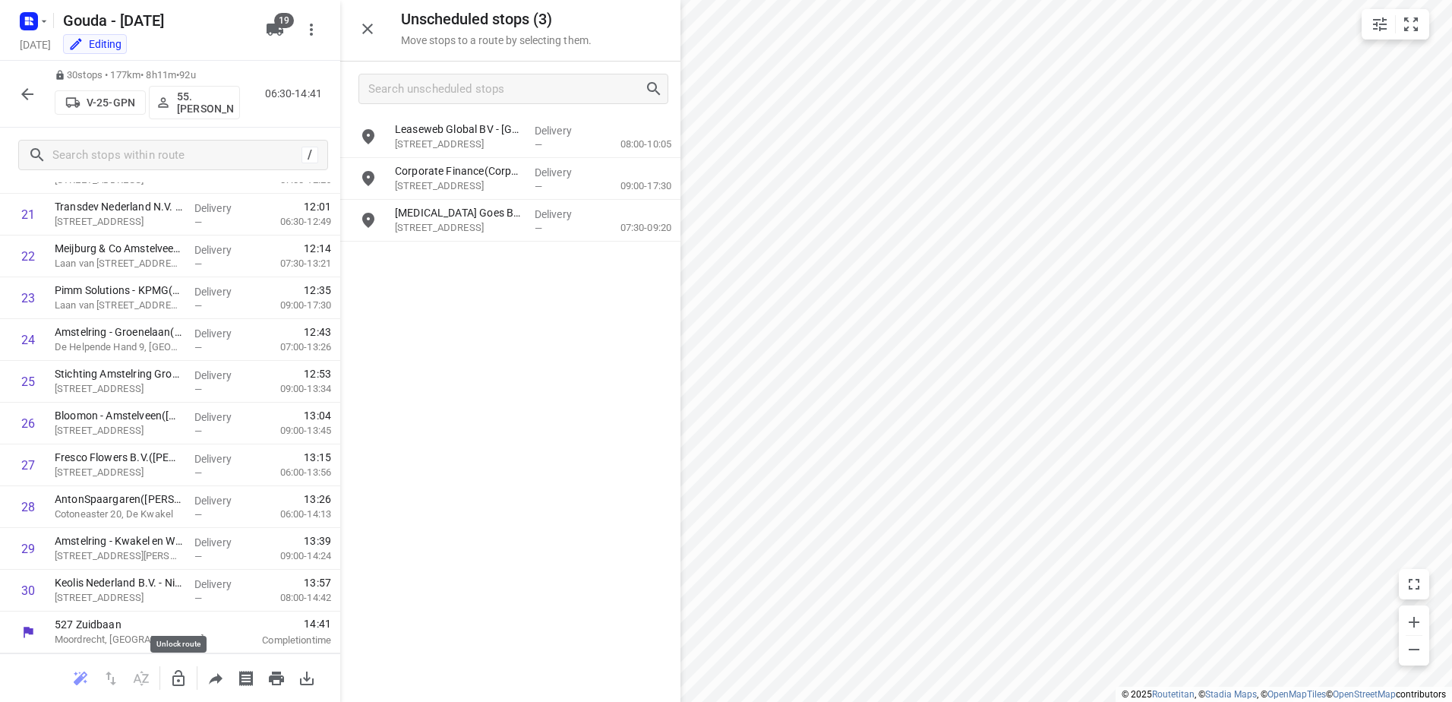
click at [171, 671] on icon "button" at bounding box center [178, 678] width 18 height 18
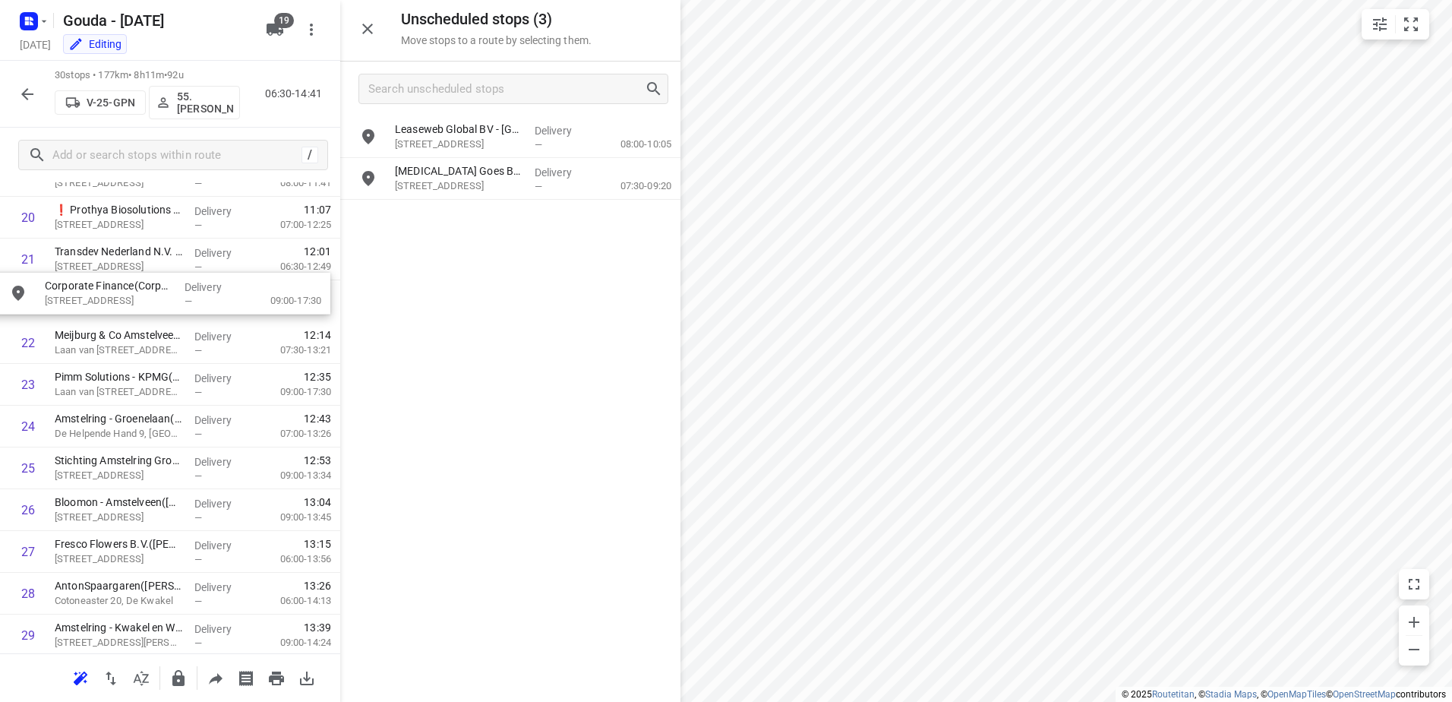
drag, startPoint x: 460, startPoint y: 175, endPoint x: 101, endPoint y: 293, distance: 377.6
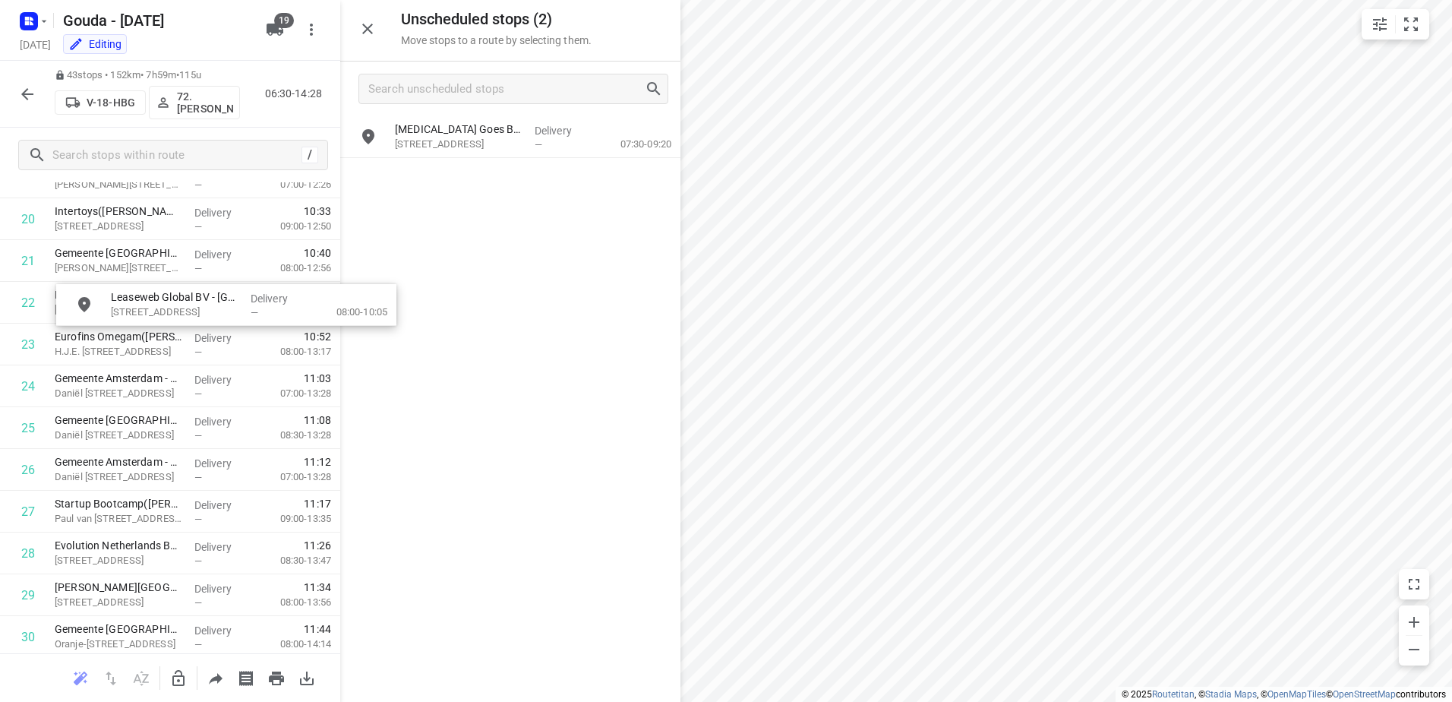
drag, startPoint x: 649, startPoint y: 147, endPoint x: 419, endPoint y: 427, distance: 362.6
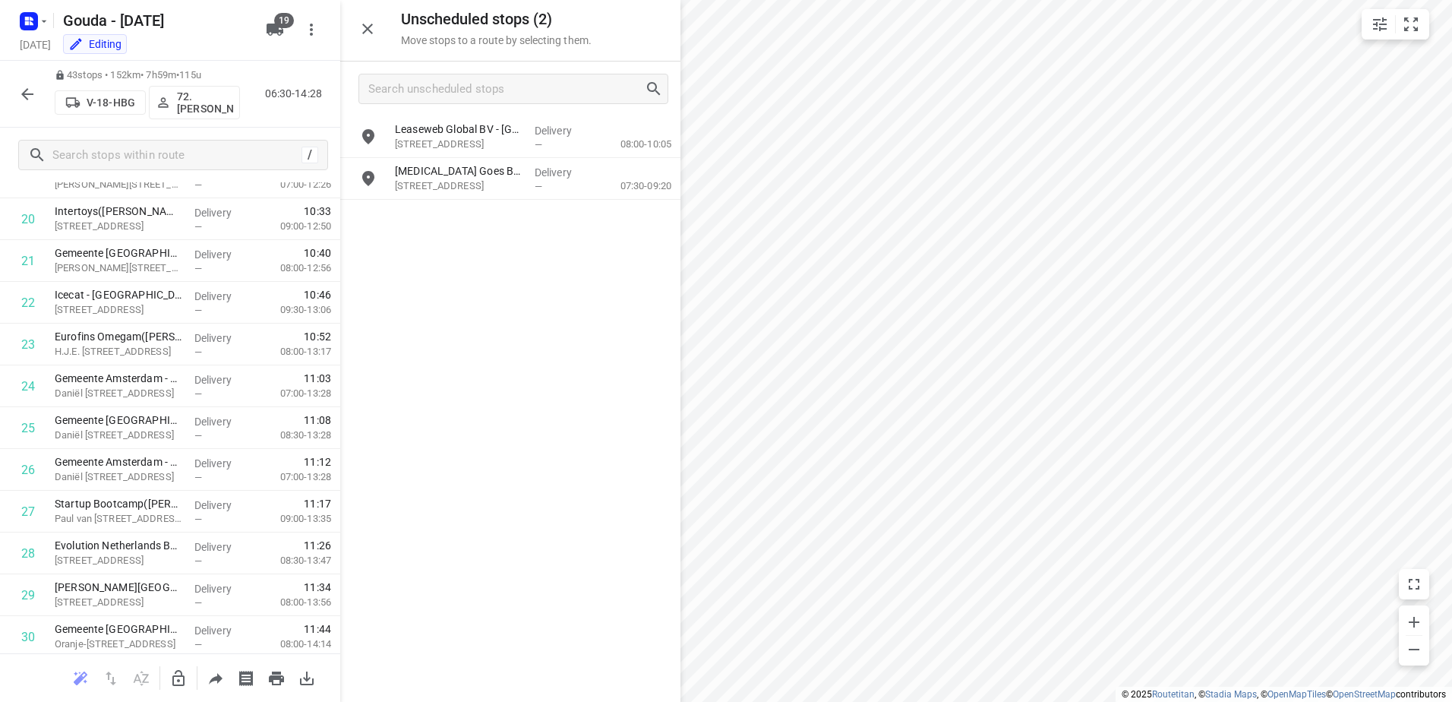
click at [187, 685] on icon "button" at bounding box center [178, 678] width 18 height 18
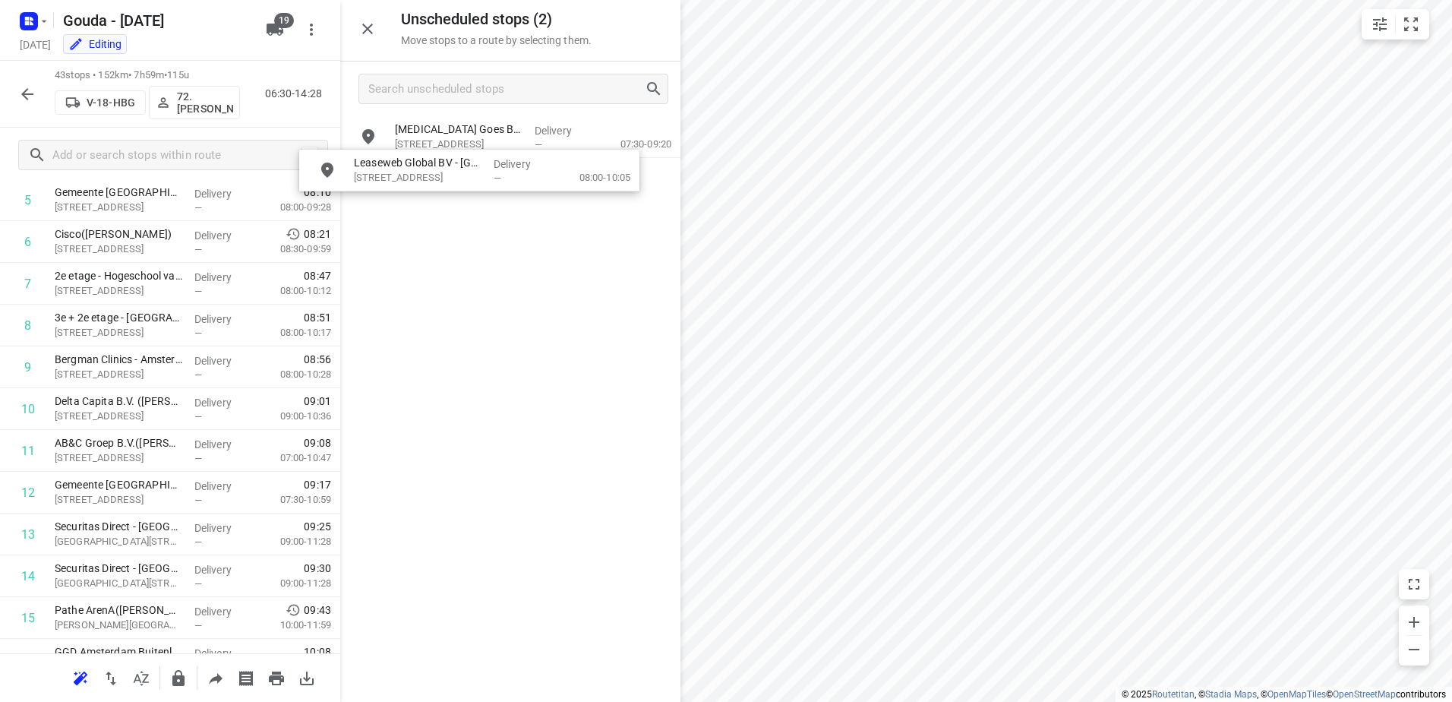
scroll to position [289, 0]
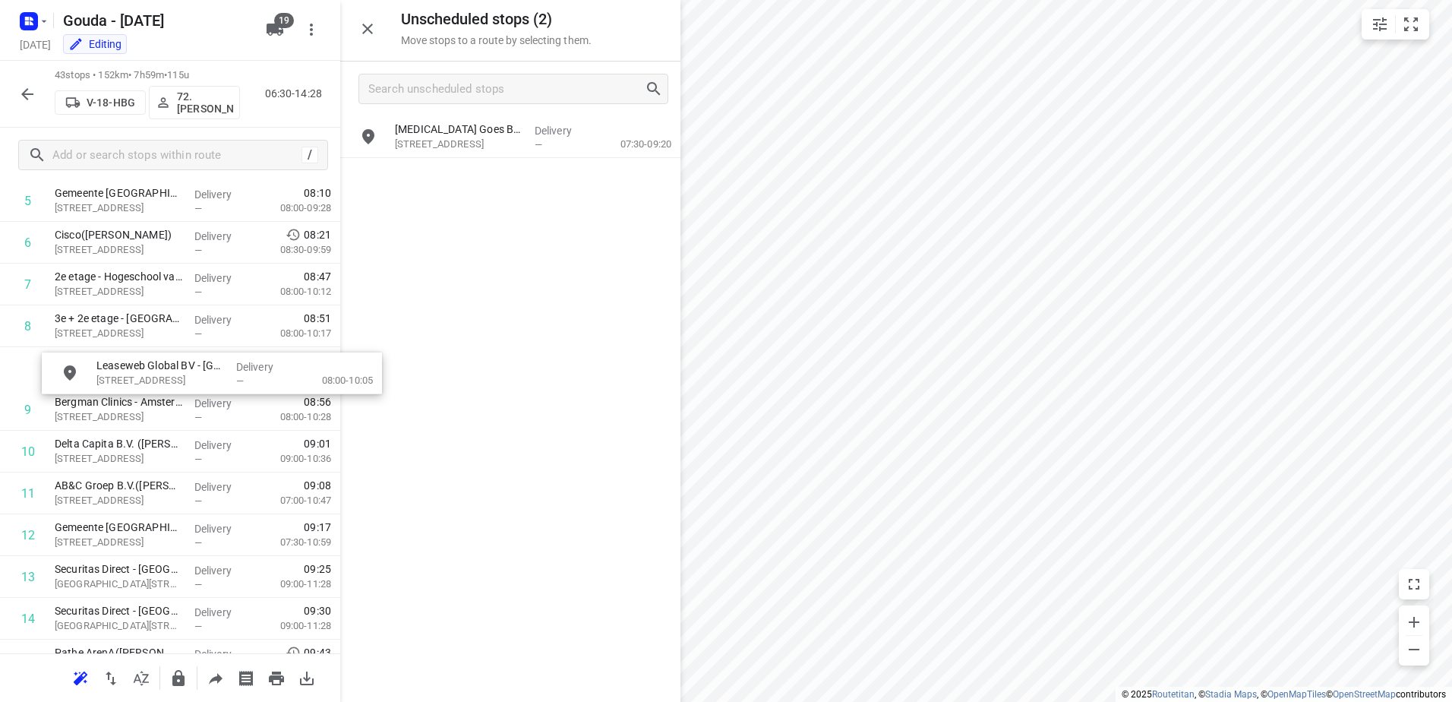
drag, startPoint x: 512, startPoint y: 137, endPoint x: 198, endPoint y: 381, distance: 397.3
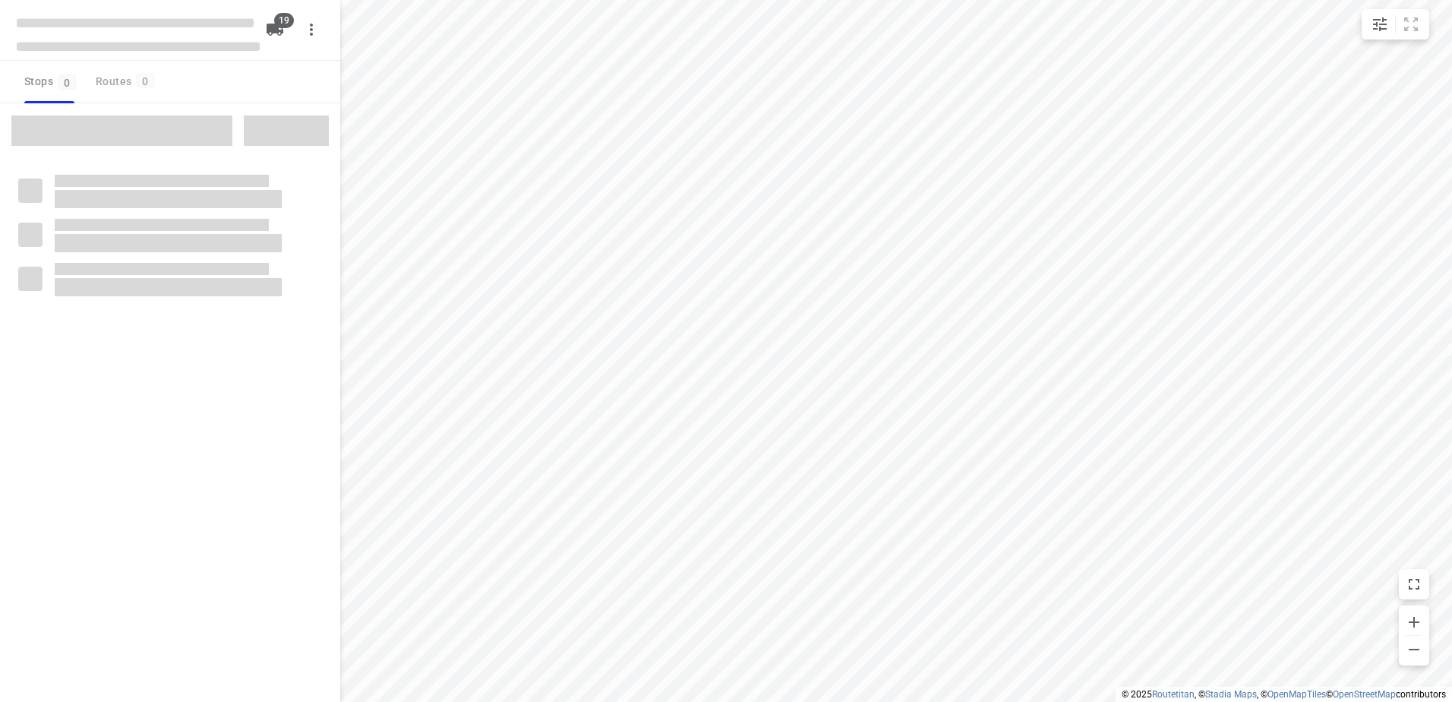
checkbox input "true"
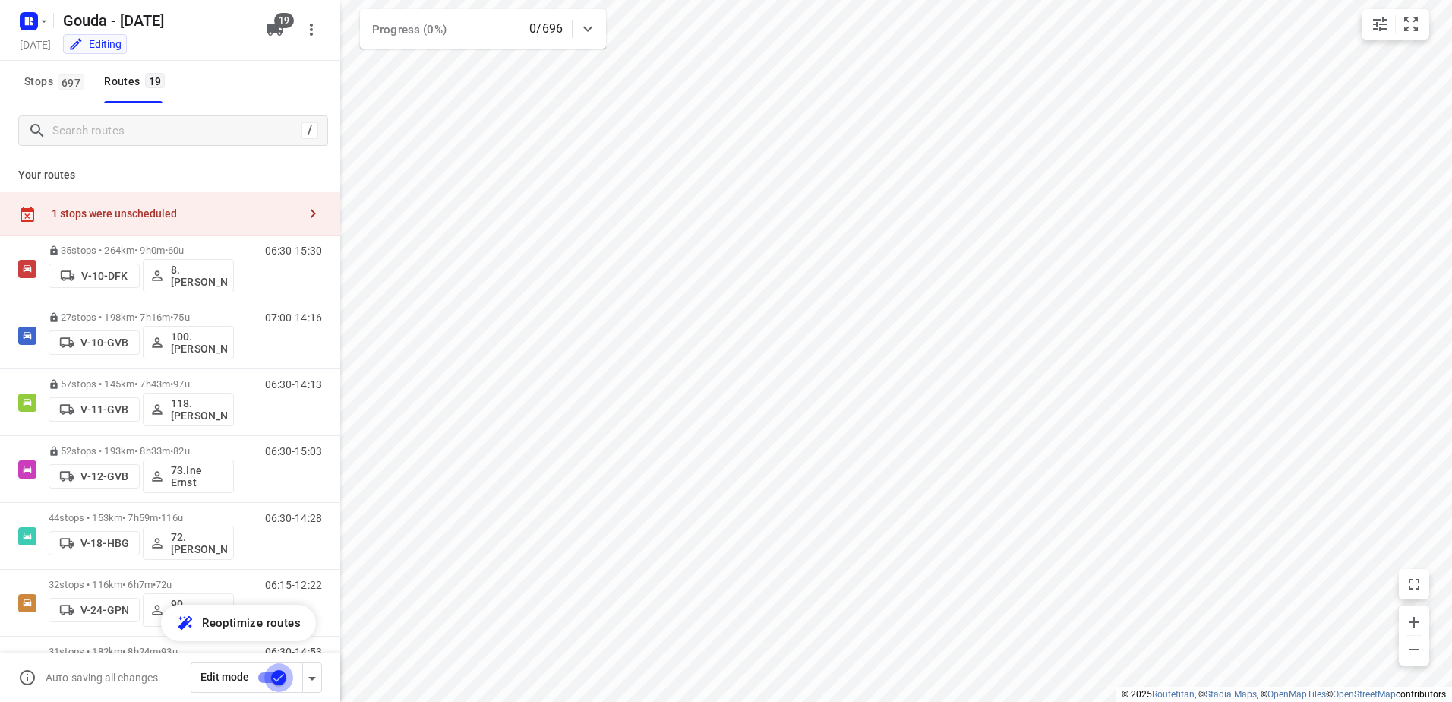
click at [279, 679] on input "checkbox" at bounding box center [278, 677] width 87 height 29
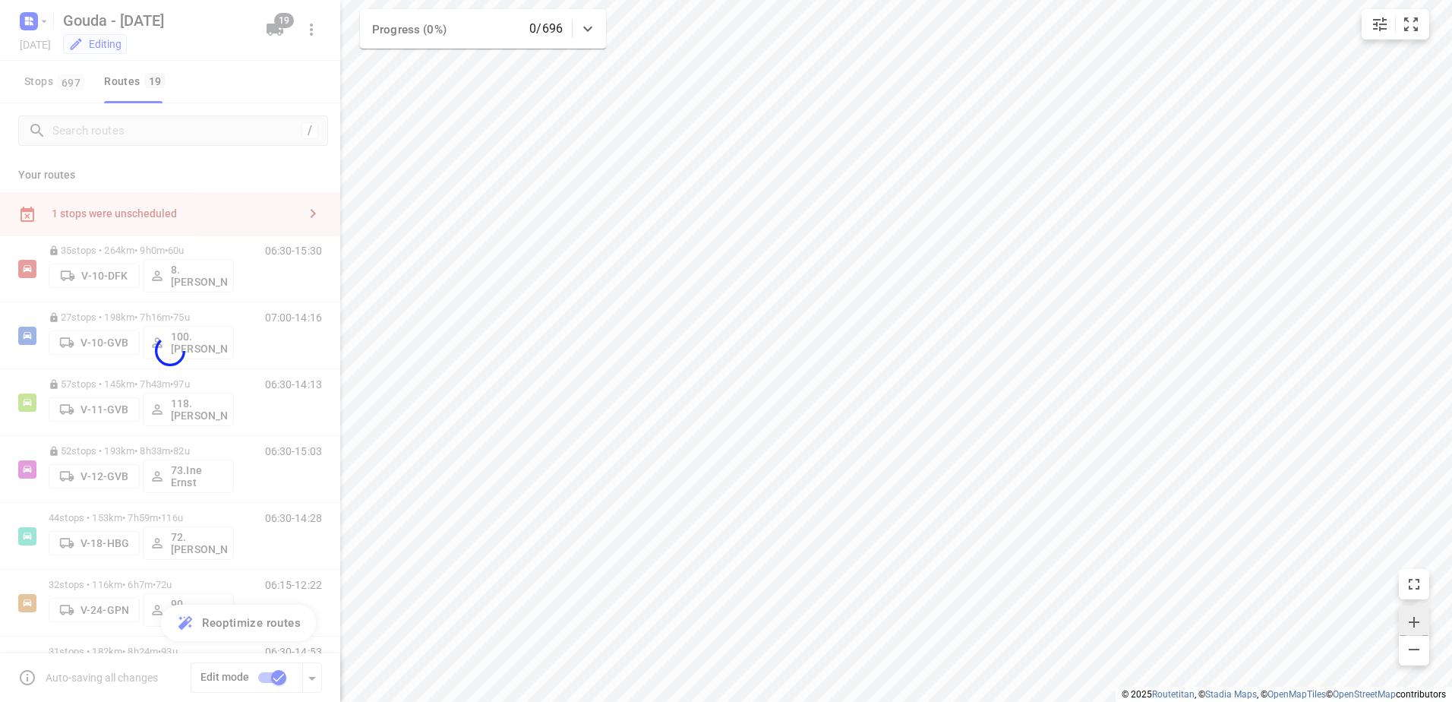
checkbox input "false"
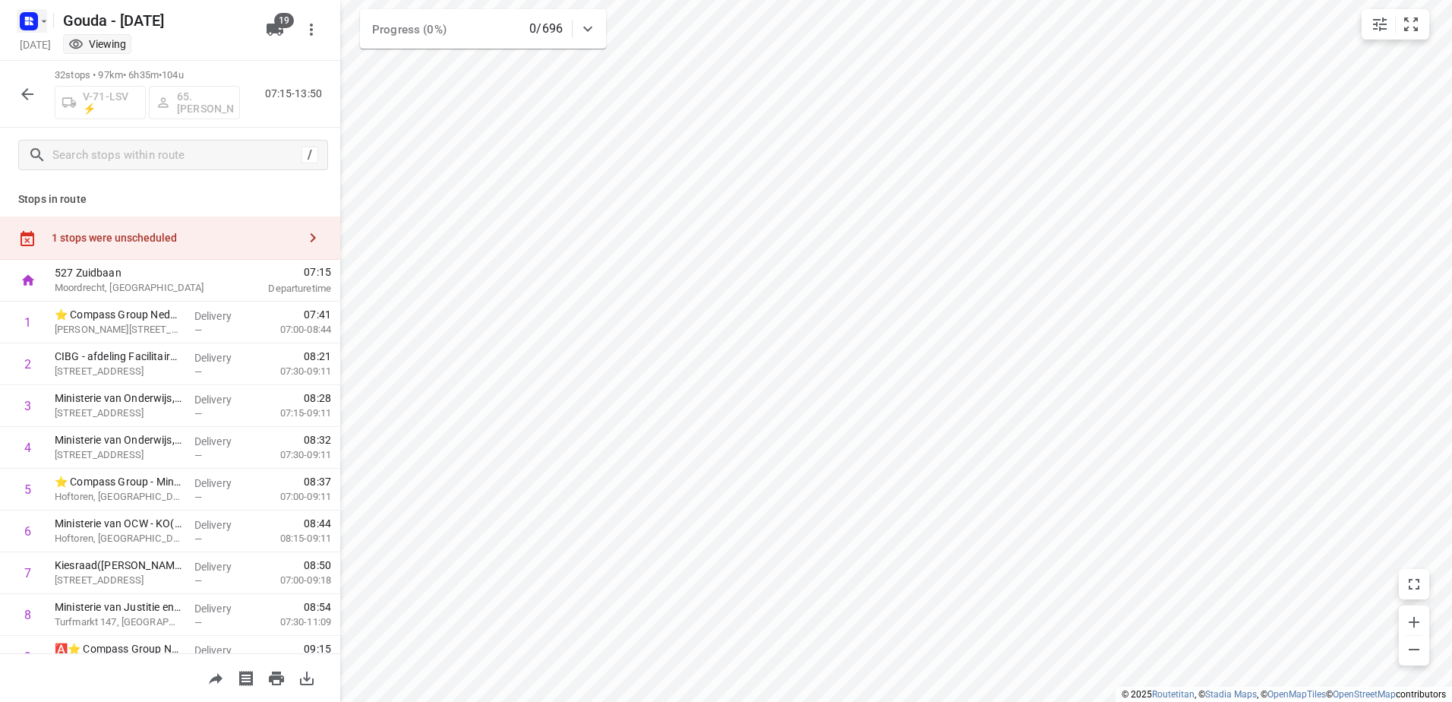
click at [33, 17] on rect "button" at bounding box center [29, 21] width 18 height 18
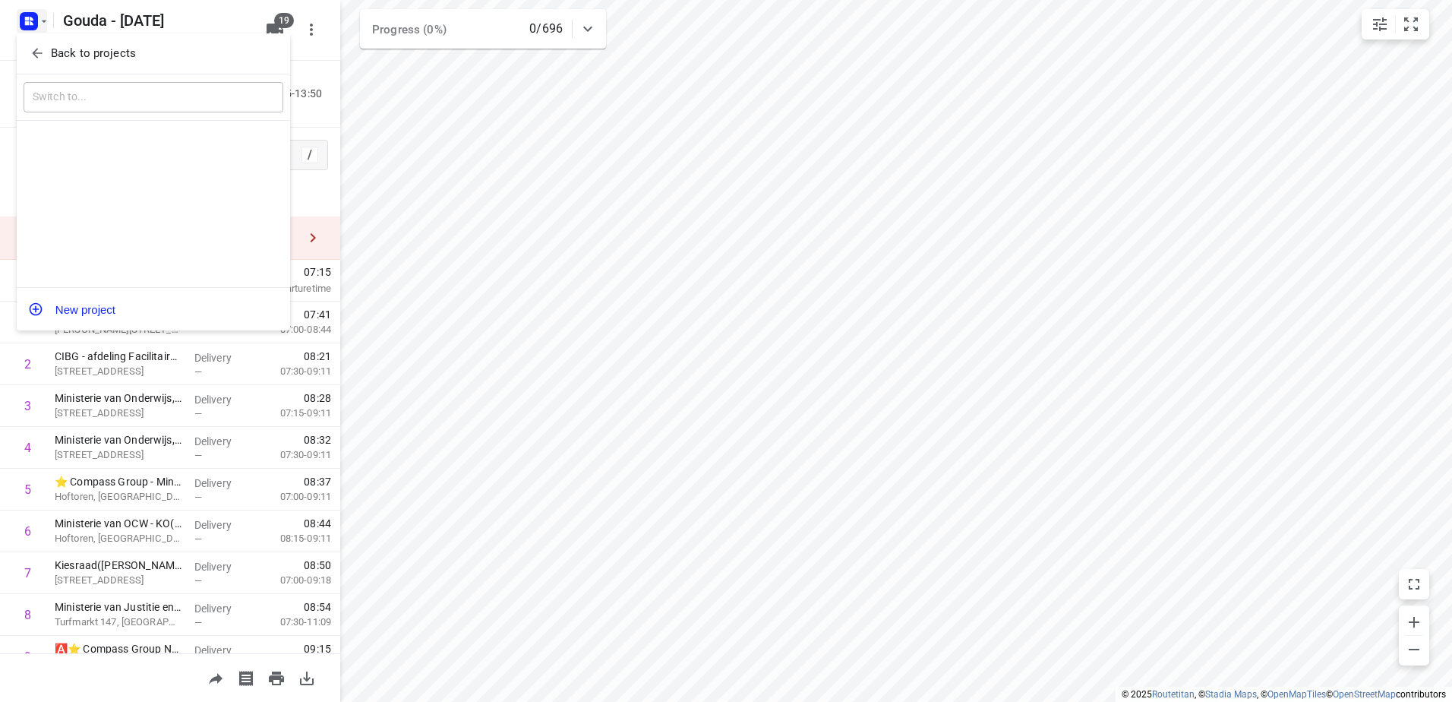
click at [80, 56] on p "Back to projects" at bounding box center [93, 53] width 85 height 17
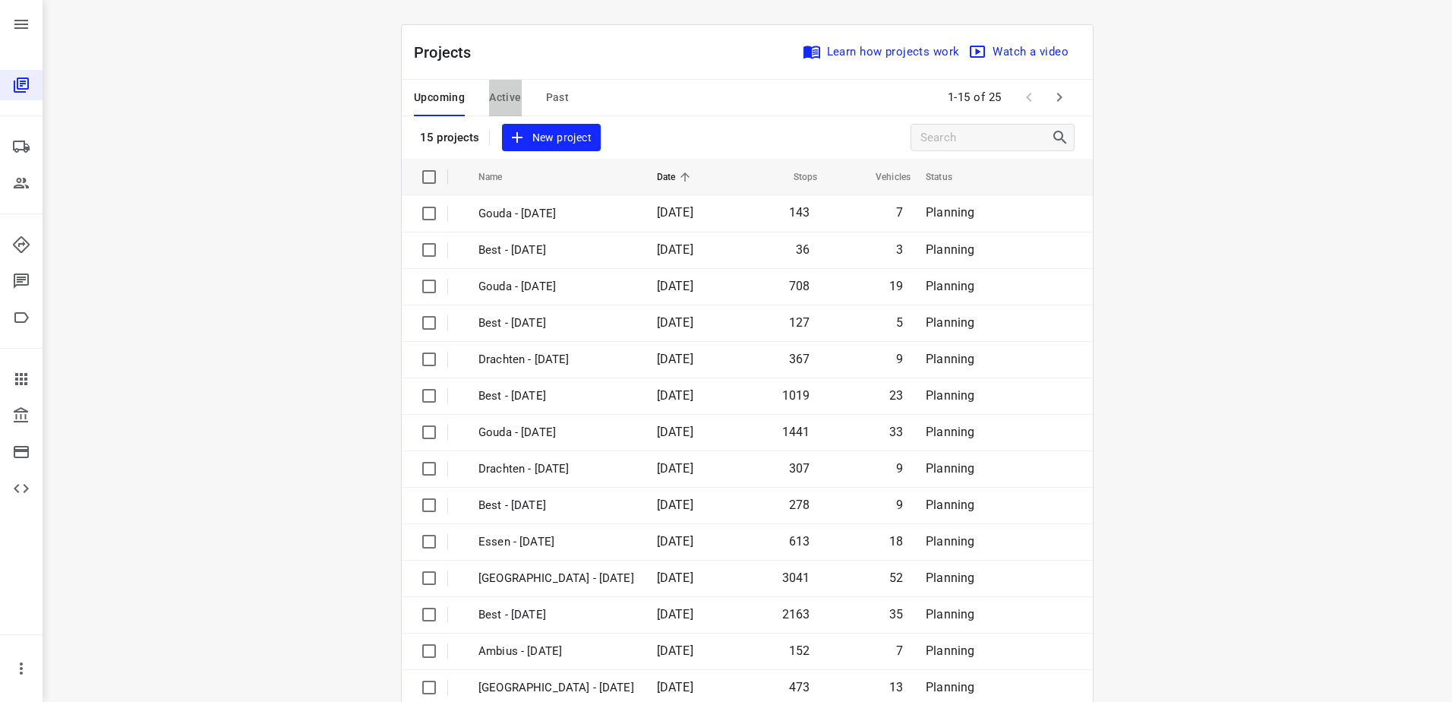
click at [492, 94] on span "Active" at bounding box center [505, 97] width 32 height 19
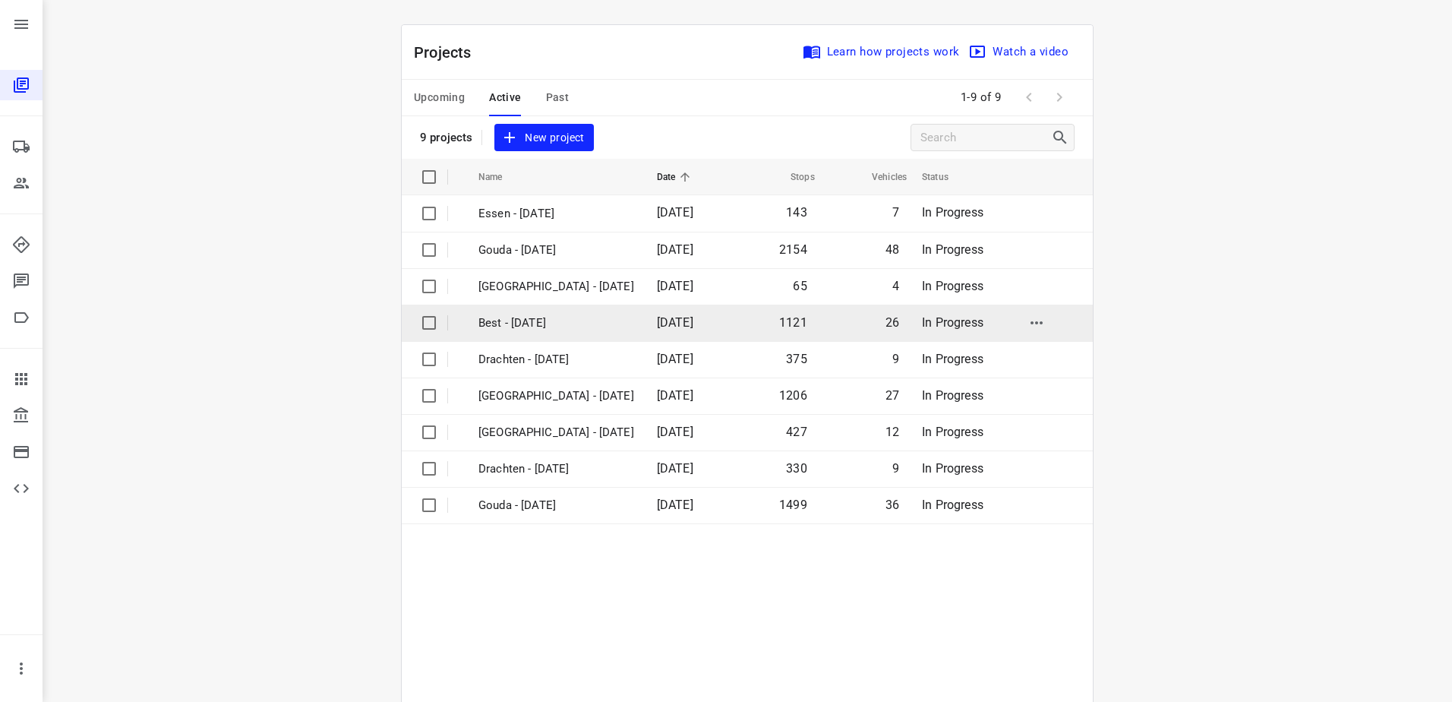
click at [583, 321] on p "Best - [DATE]" at bounding box center [557, 322] width 156 height 17
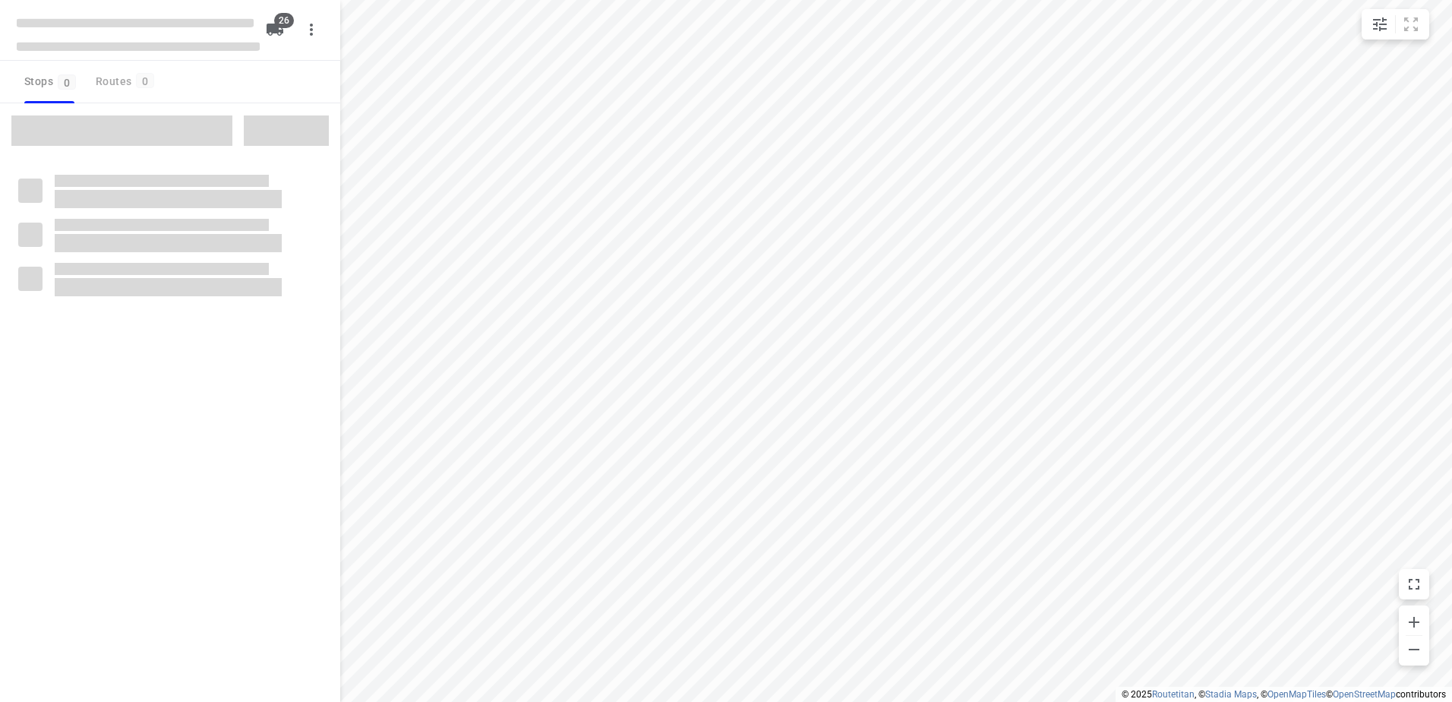
checkbox input "true"
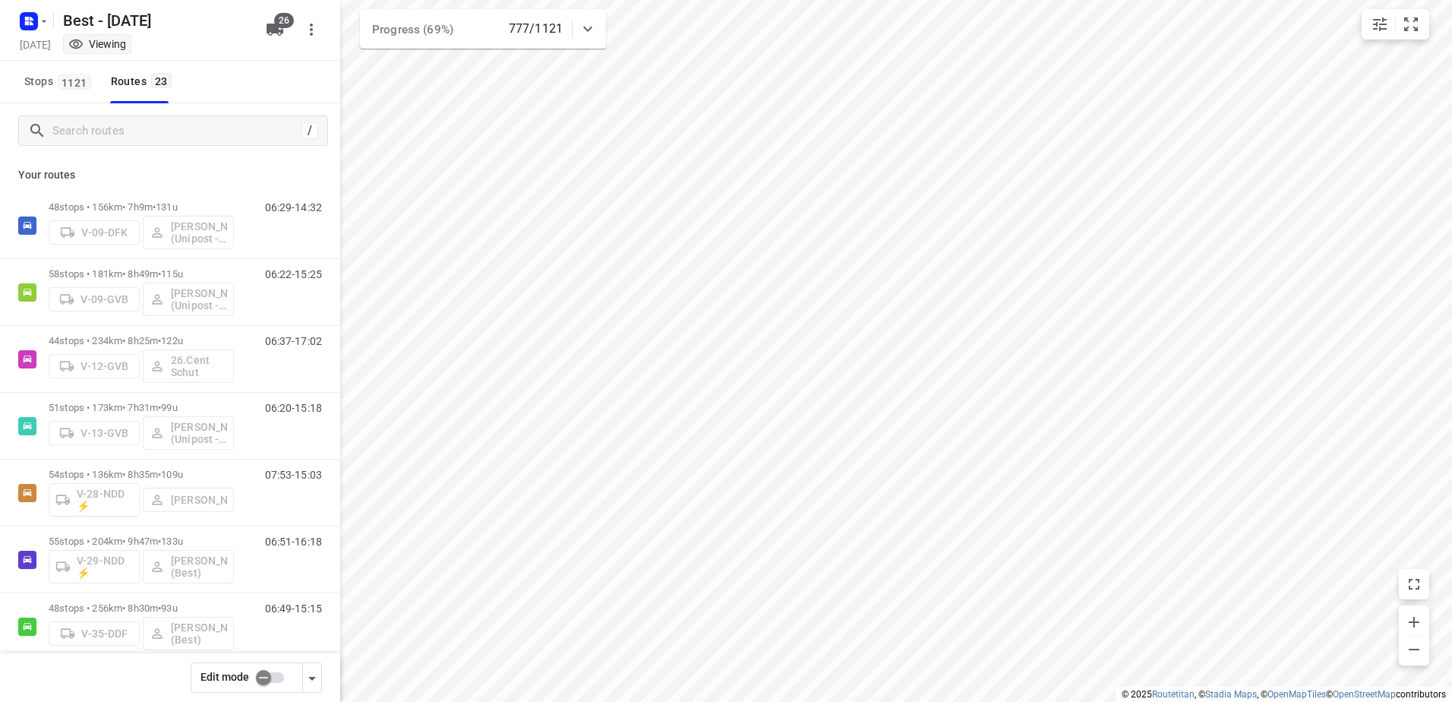
click at [176, 150] on div "/" at bounding box center [170, 130] width 340 height 55
click at [191, 131] on input "Search routes" at bounding box center [189, 131] width 273 height 24
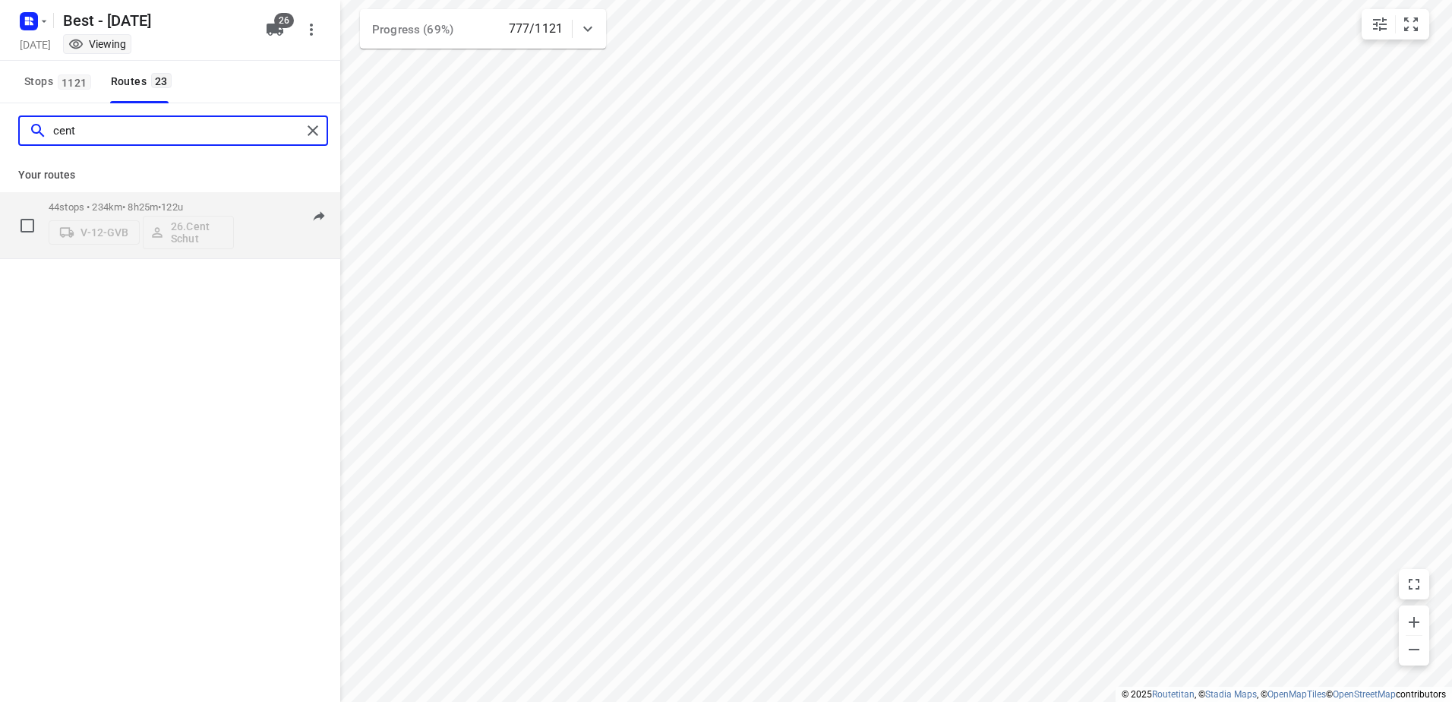
type input "cent"
click at [158, 203] on p "44 stops • 234km • 8h25m • 122u" at bounding box center [141, 206] width 185 height 11
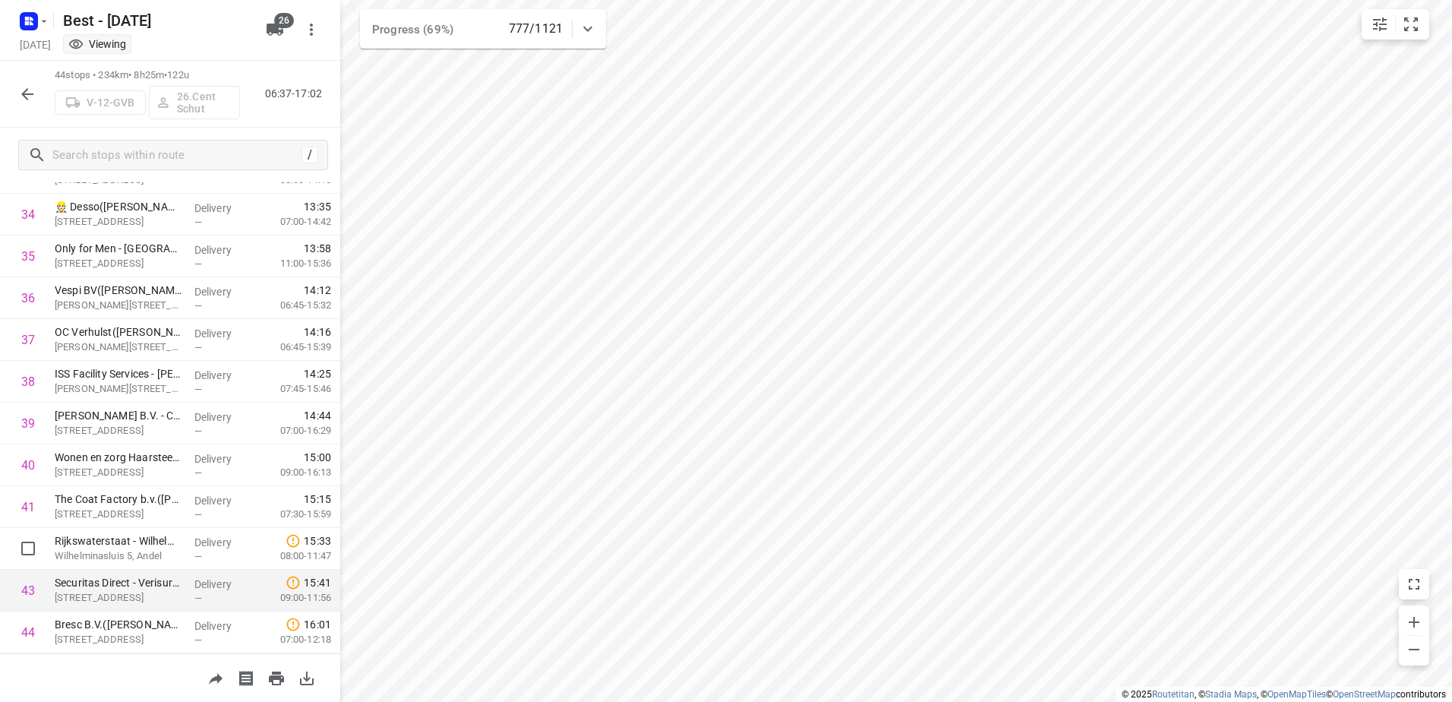
scroll to position [1485, 0]
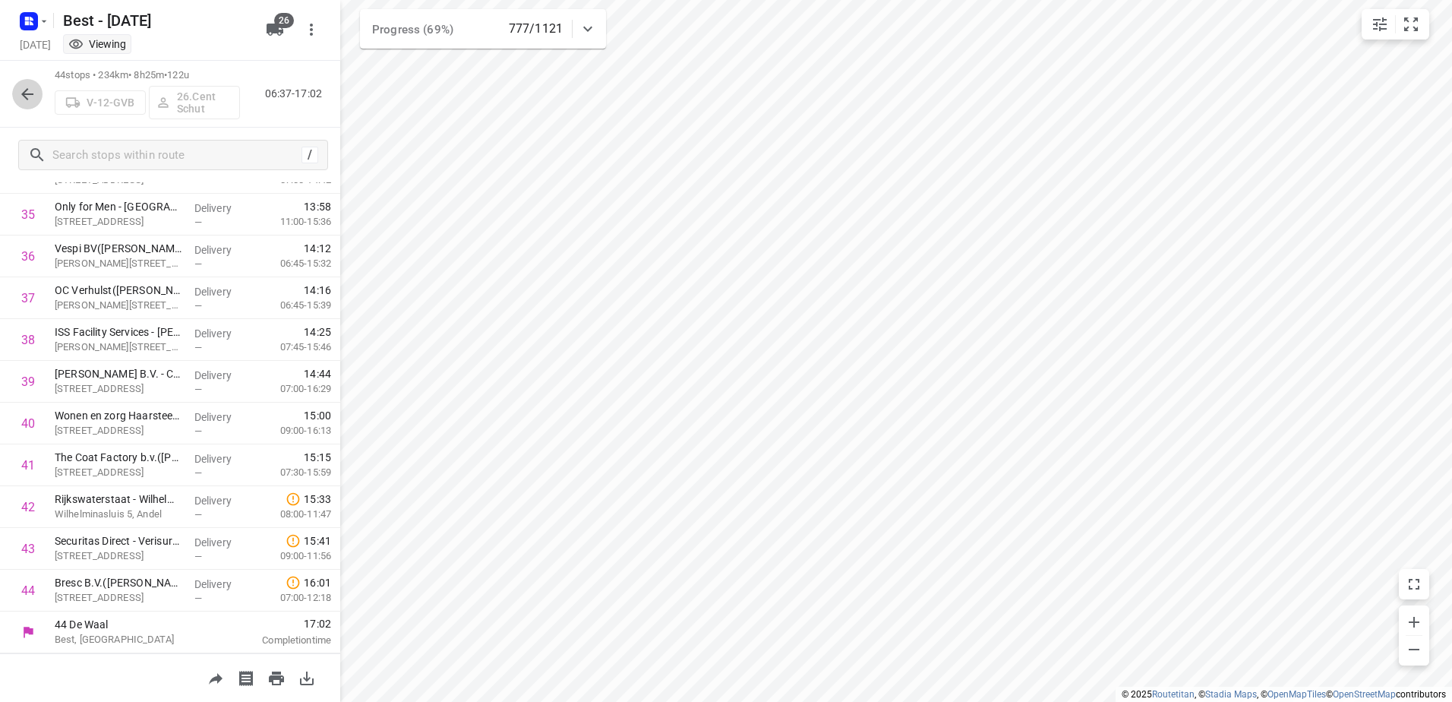
click at [21, 87] on icon "button" at bounding box center [27, 94] width 18 height 18
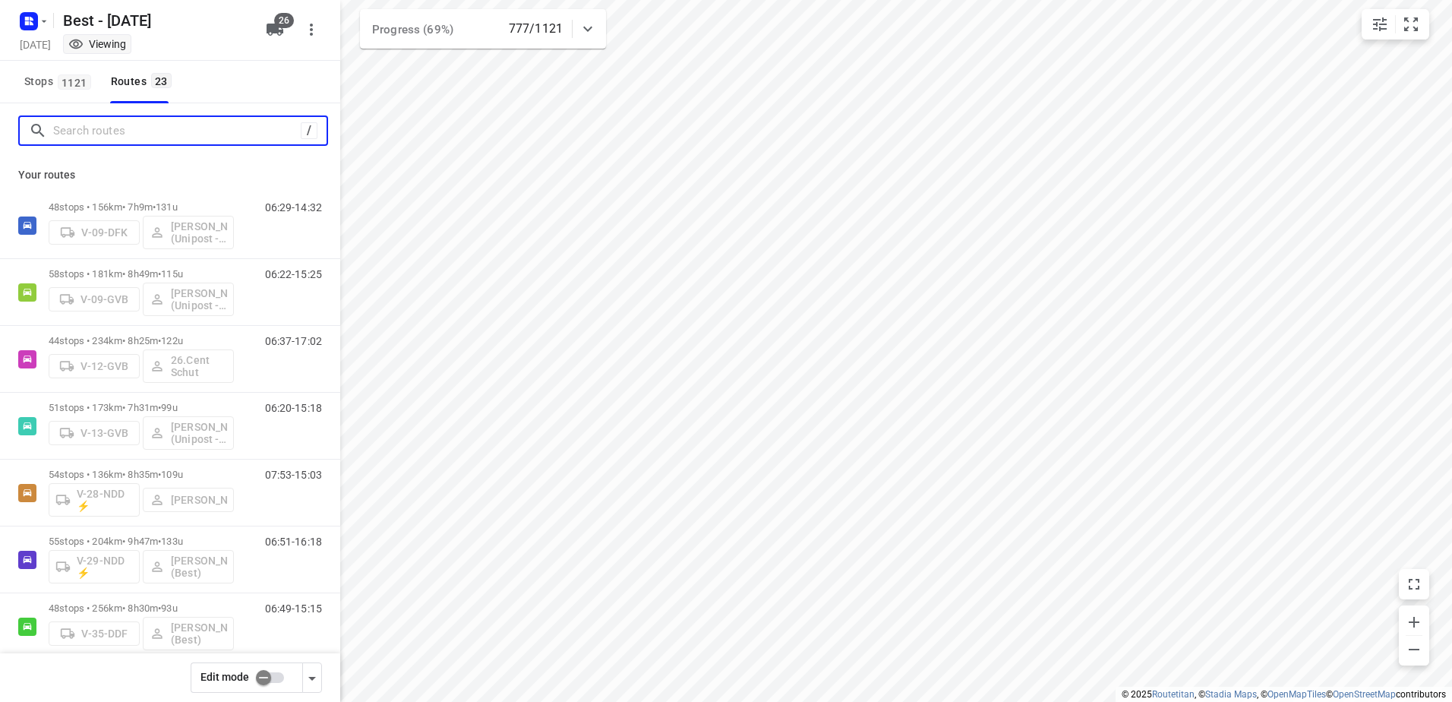
click at [187, 137] on input "Search routes" at bounding box center [177, 131] width 248 height 24
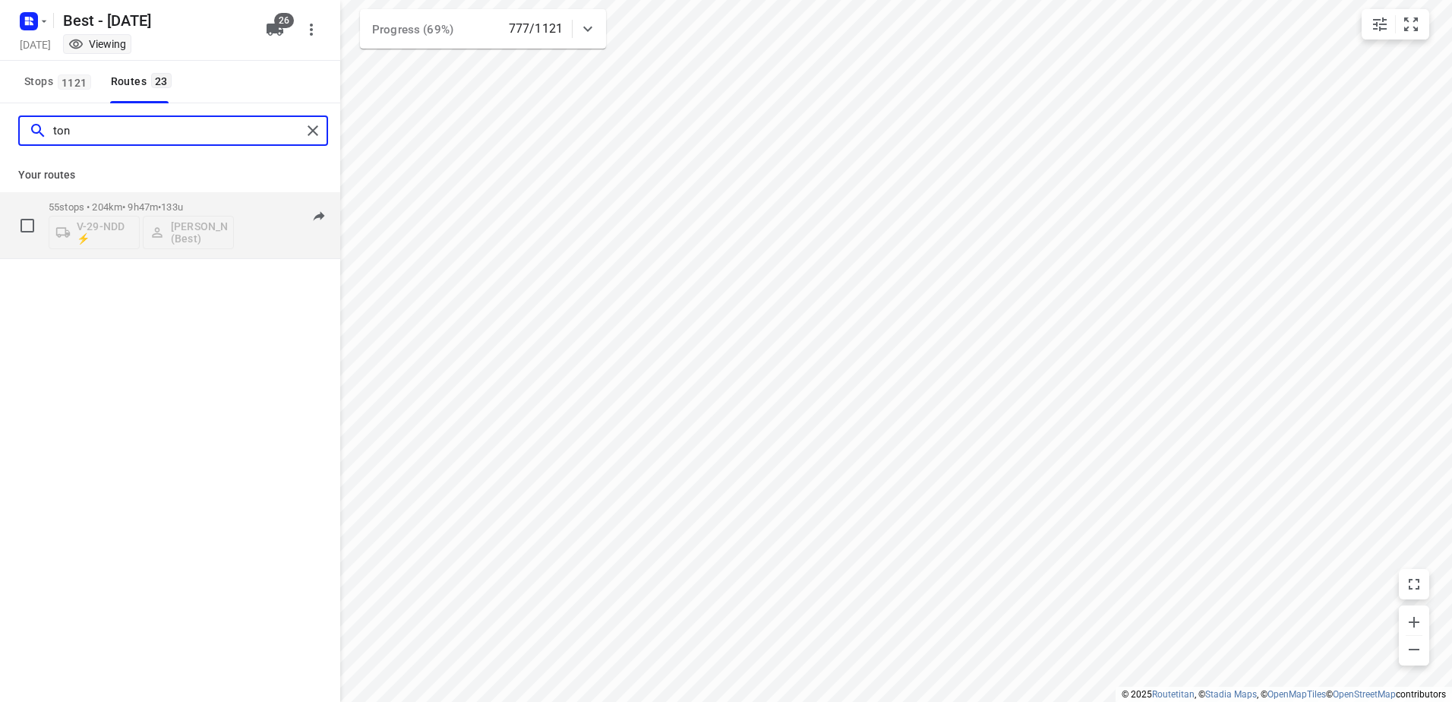
type input "ton"
click at [161, 204] on p "55 stops • 204km • 9h47m • 133u" at bounding box center [141, 206] width 185 height 11
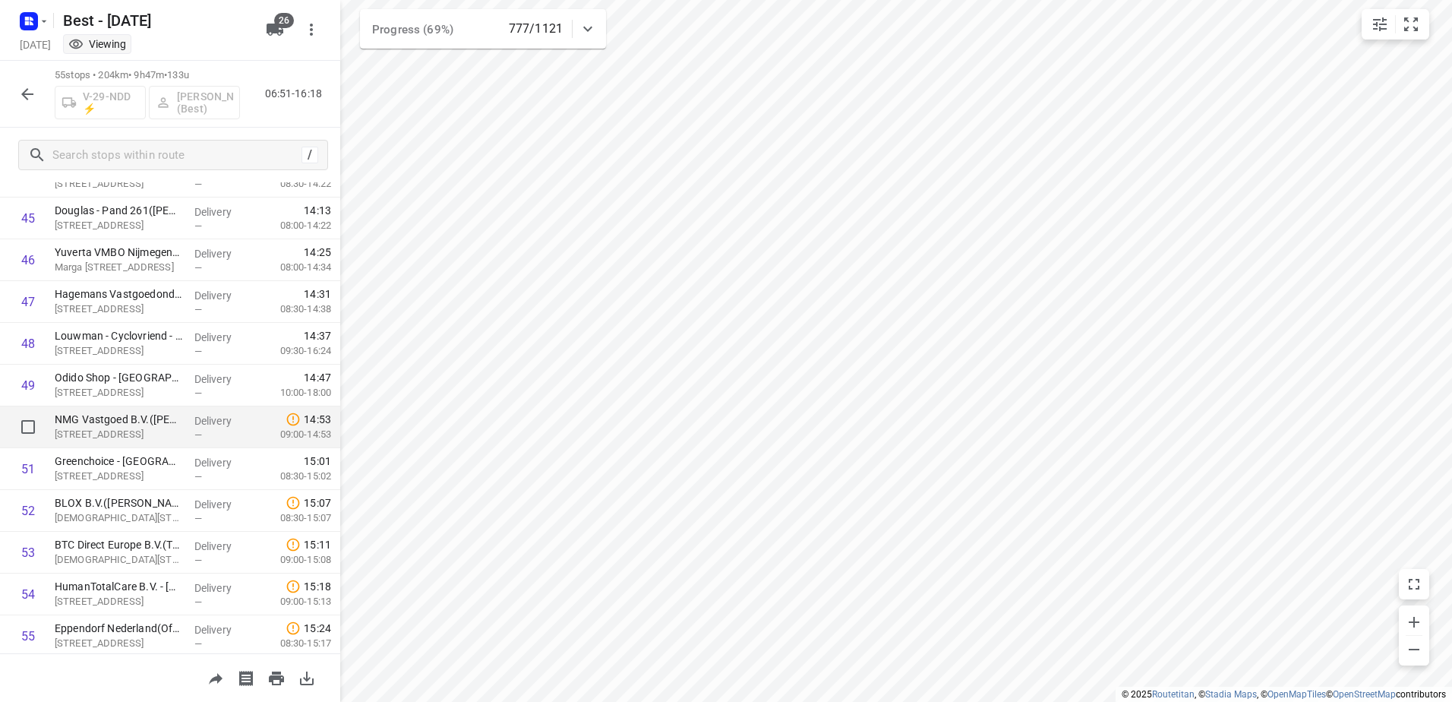
scroll to position [1945, 0]
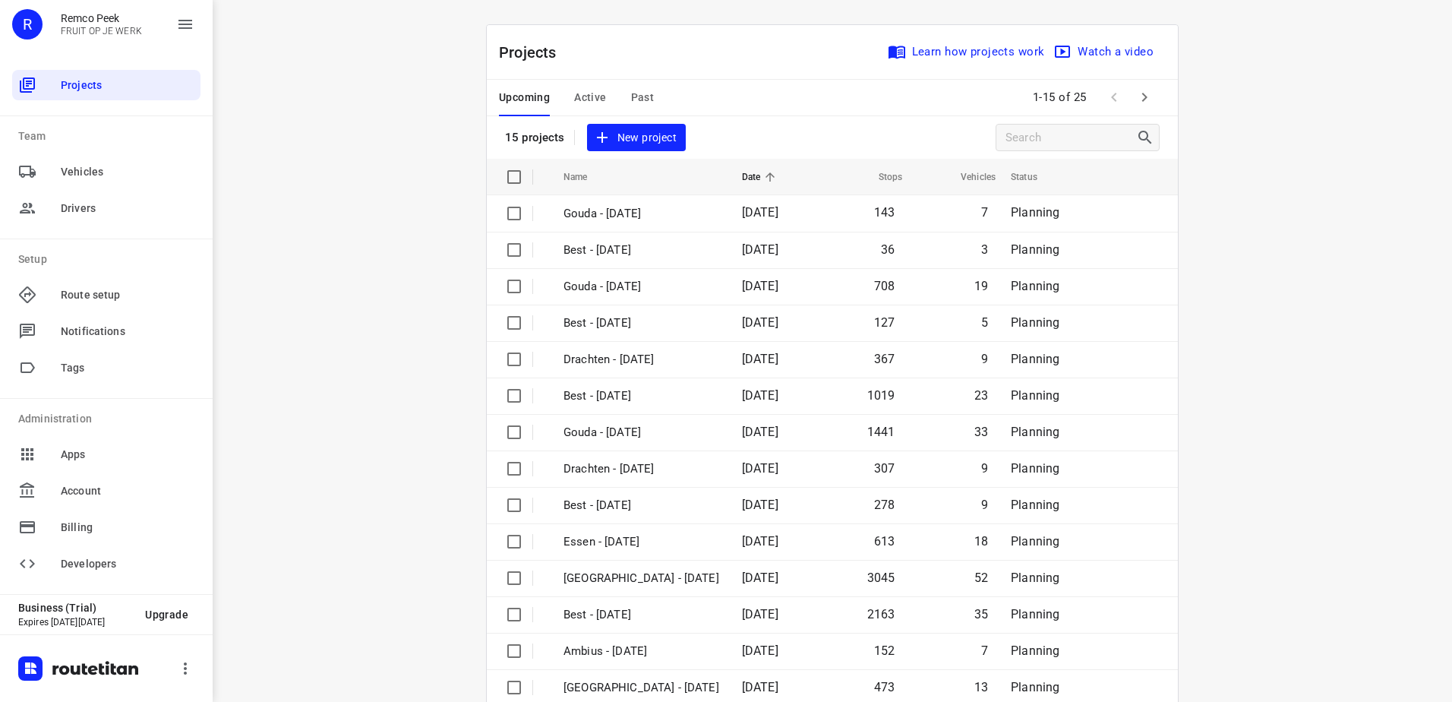
click at [924, 103] on div "Upcoming Active Past 1-15 of 25" at bounding box center [832, 98] width 691 height 36
click at [1152, 100] on button "button" at bounding box center [1144, 97] width 30 height 30
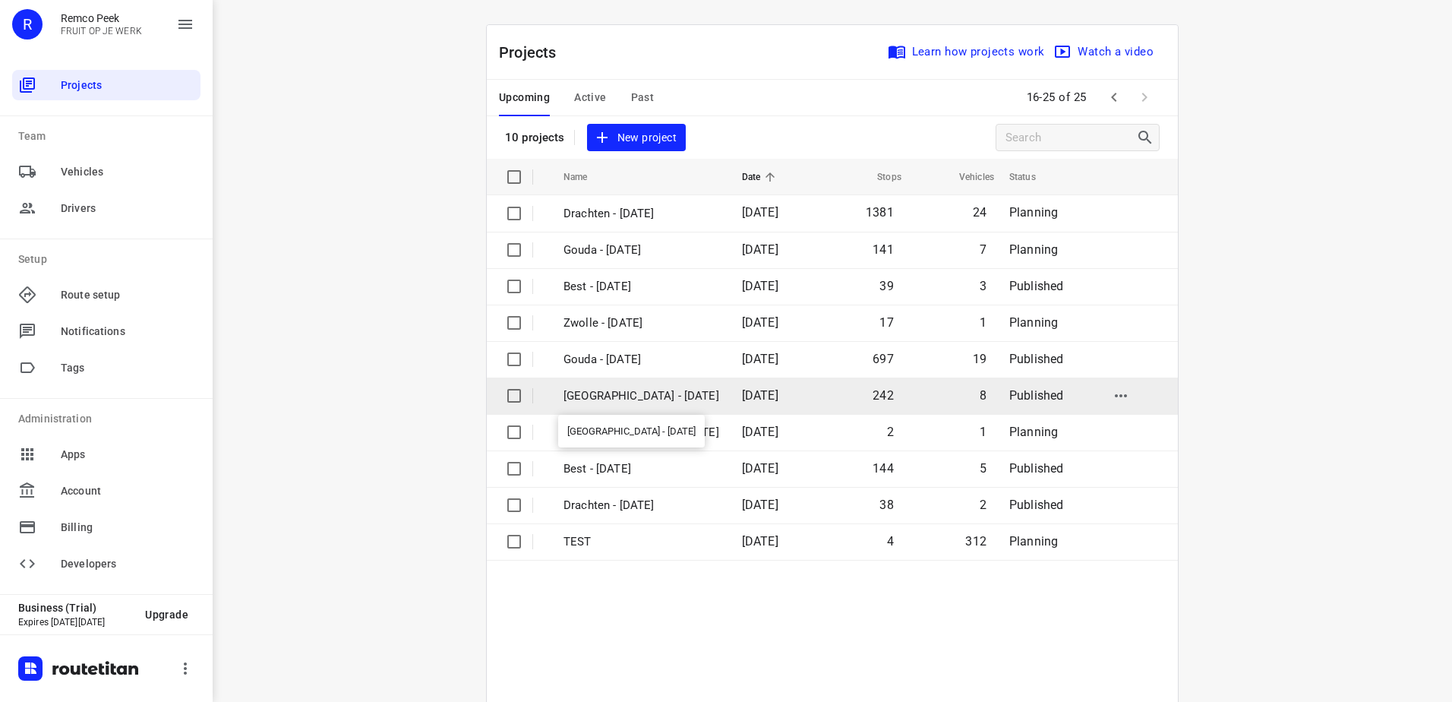
click at [618, 400] on p "[GEOGRAPHIC_DATA] - [DATE]" at bounding box center [642, 395] width 156 height 17
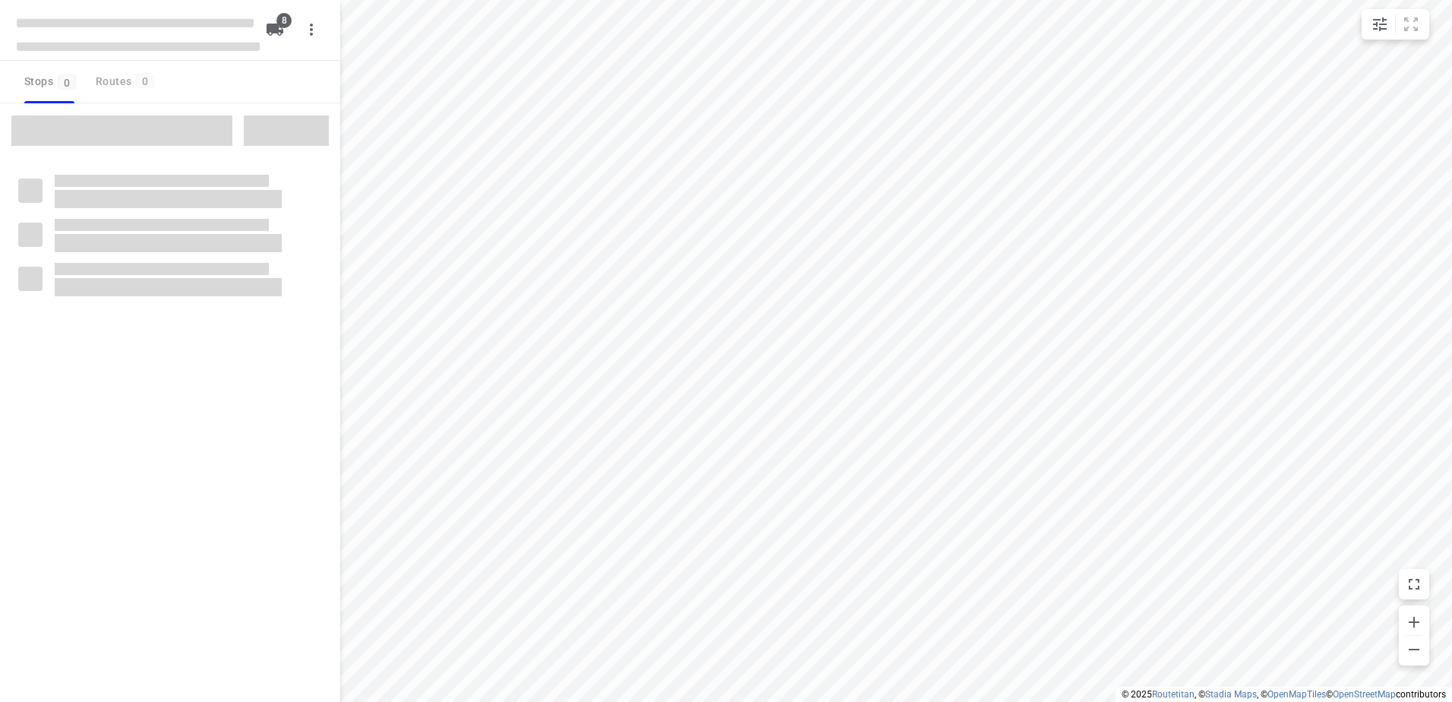
checkbox input "true"
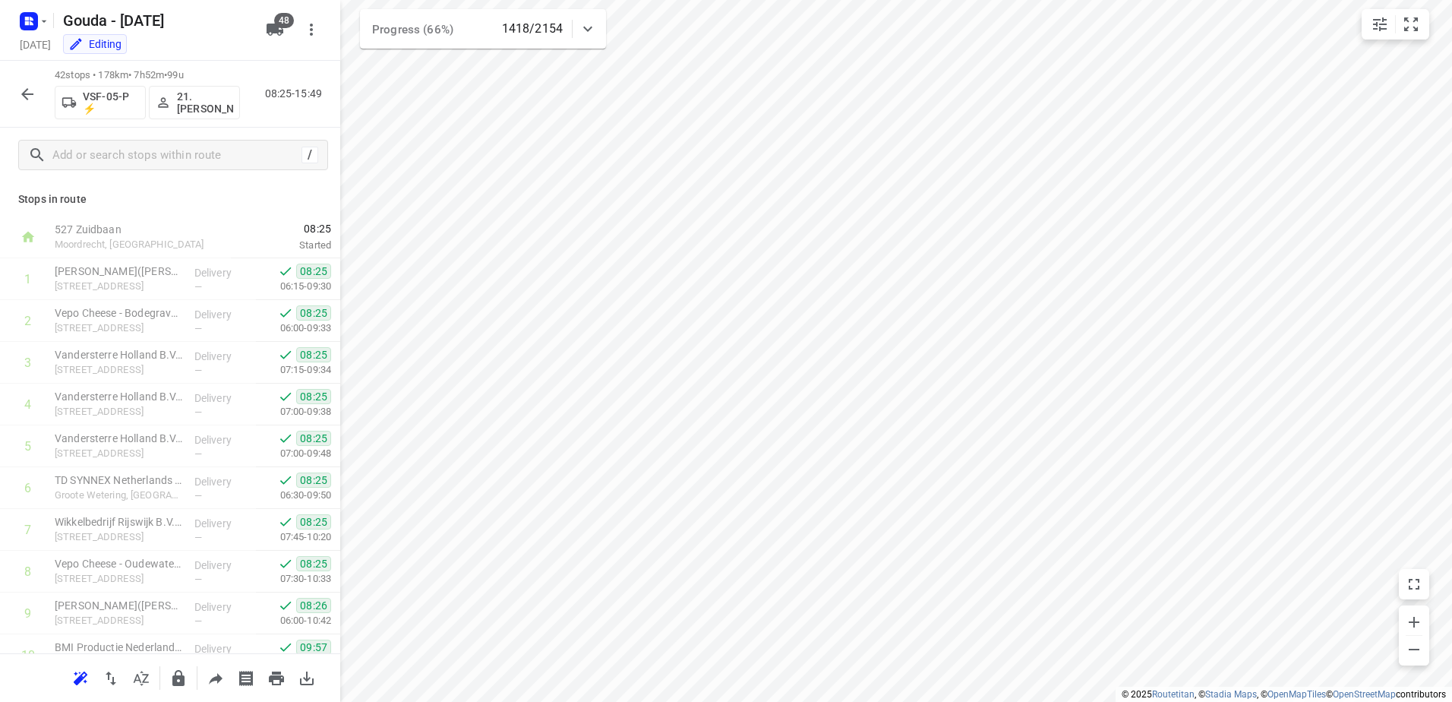
click at [33, 103] on button "button" at bounding box center [27, 94] width 30 height 30
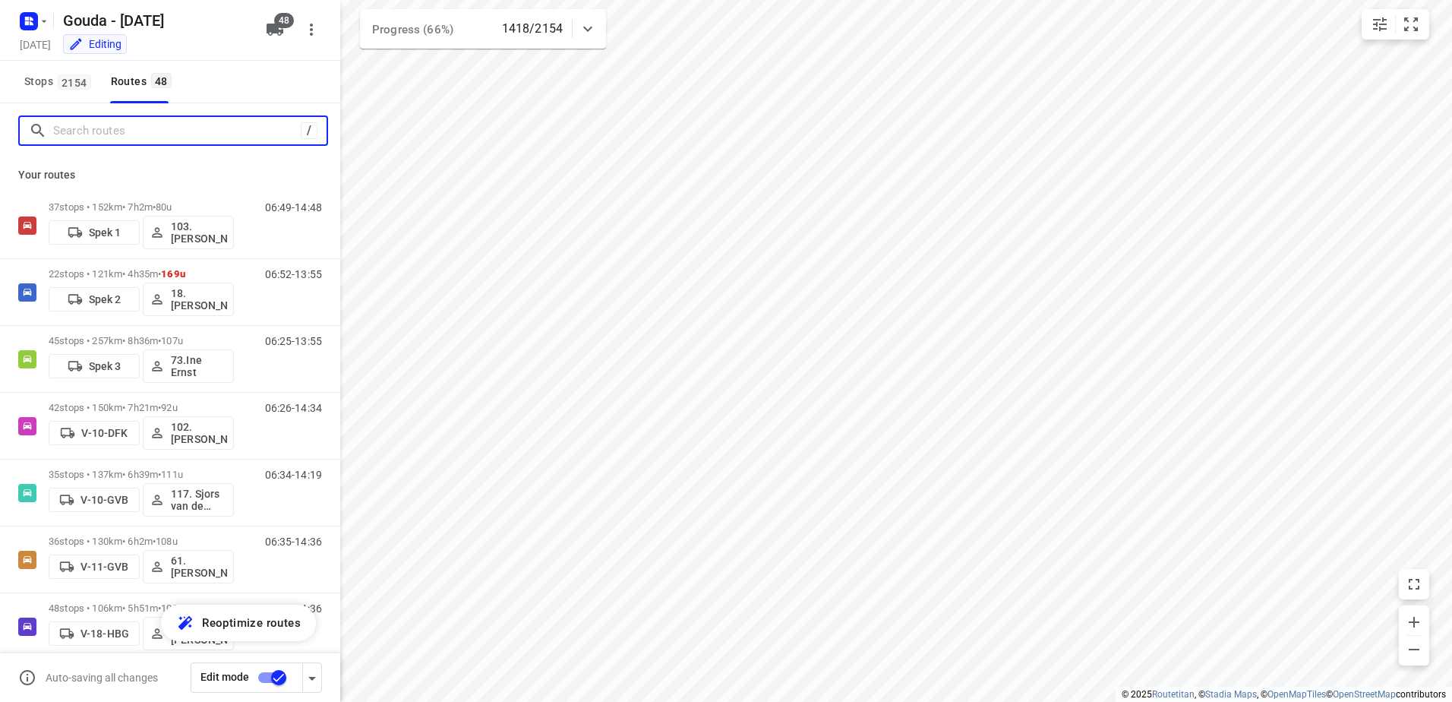
click at [106, 122] on input "Search routes" at bounding box center [177, 131] width 248 height 24
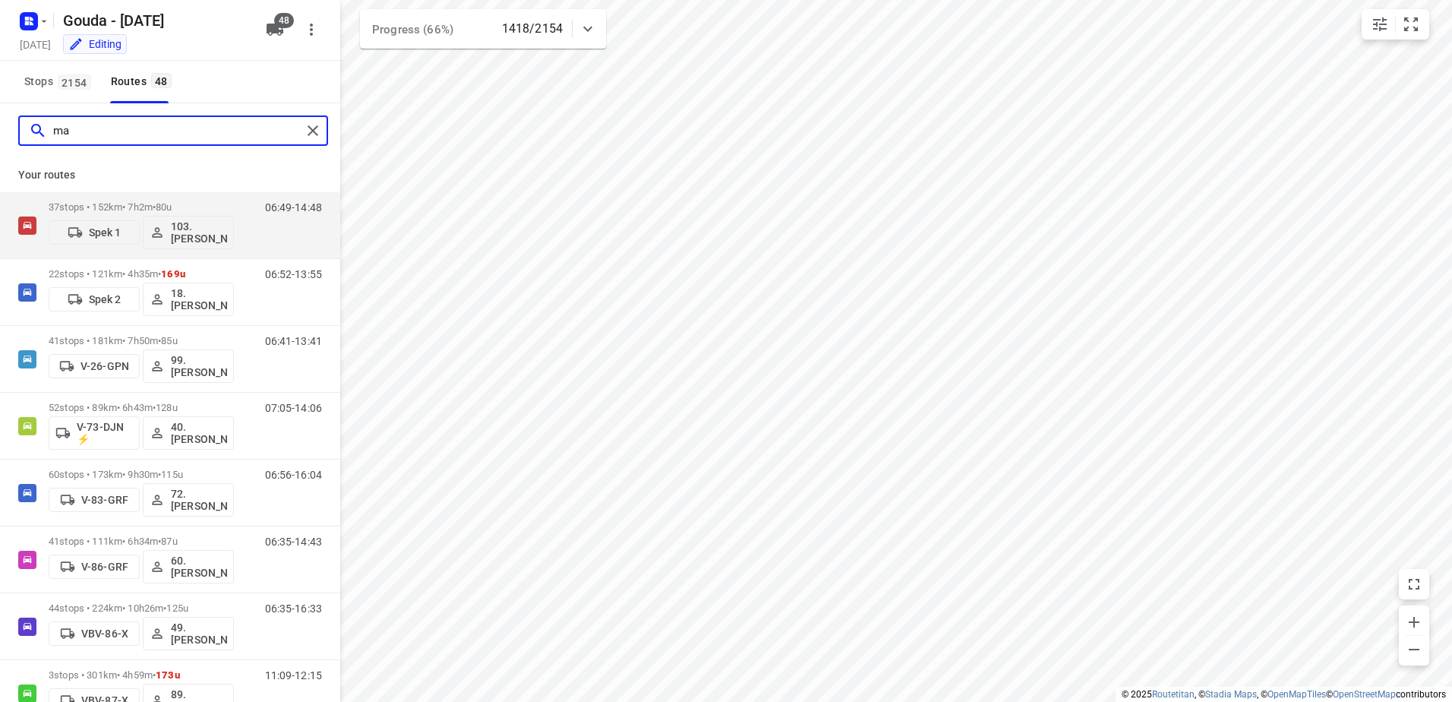
type input "mar"
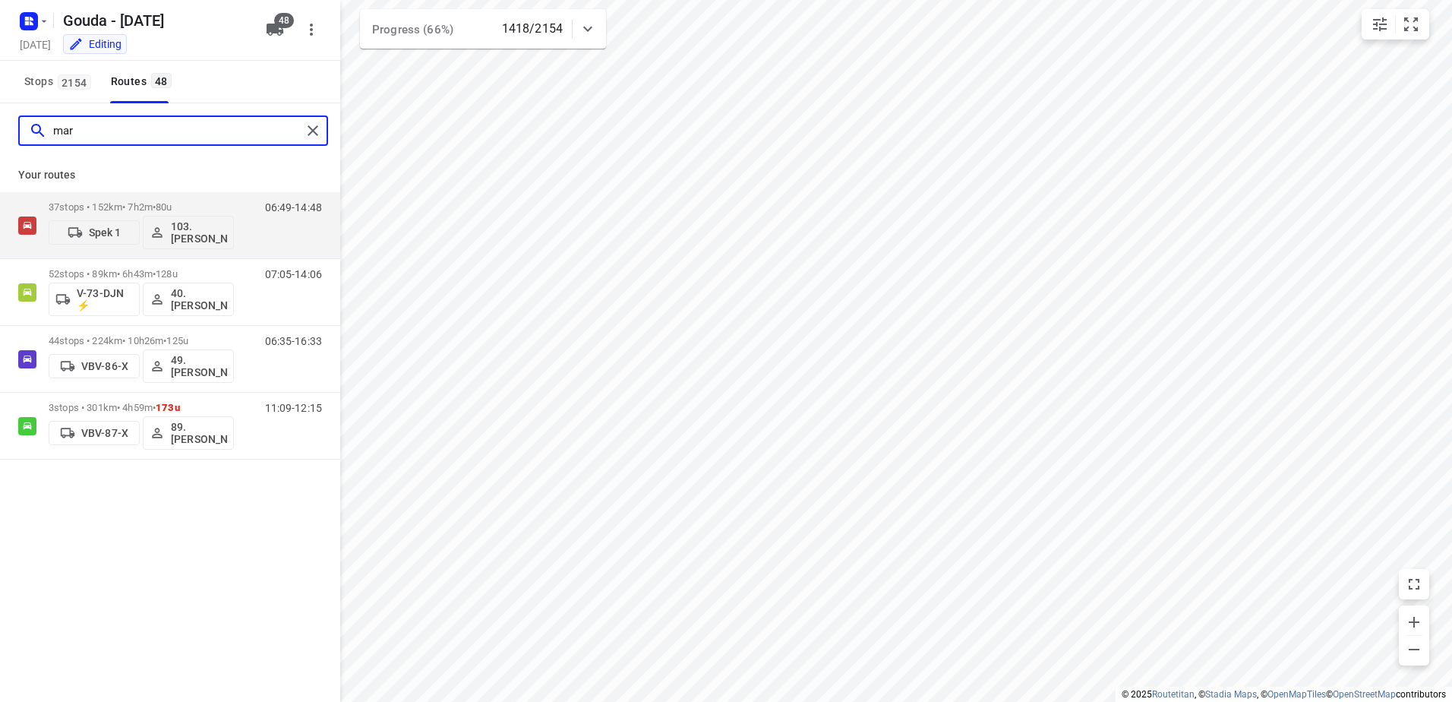
click at [0, 125] on html "i © 2025 Routetitan , © Stadia Maps , © OpenMapTiles © OpenStreetMap contributo…" at bounding box center [726, 351] width 1452 height 702
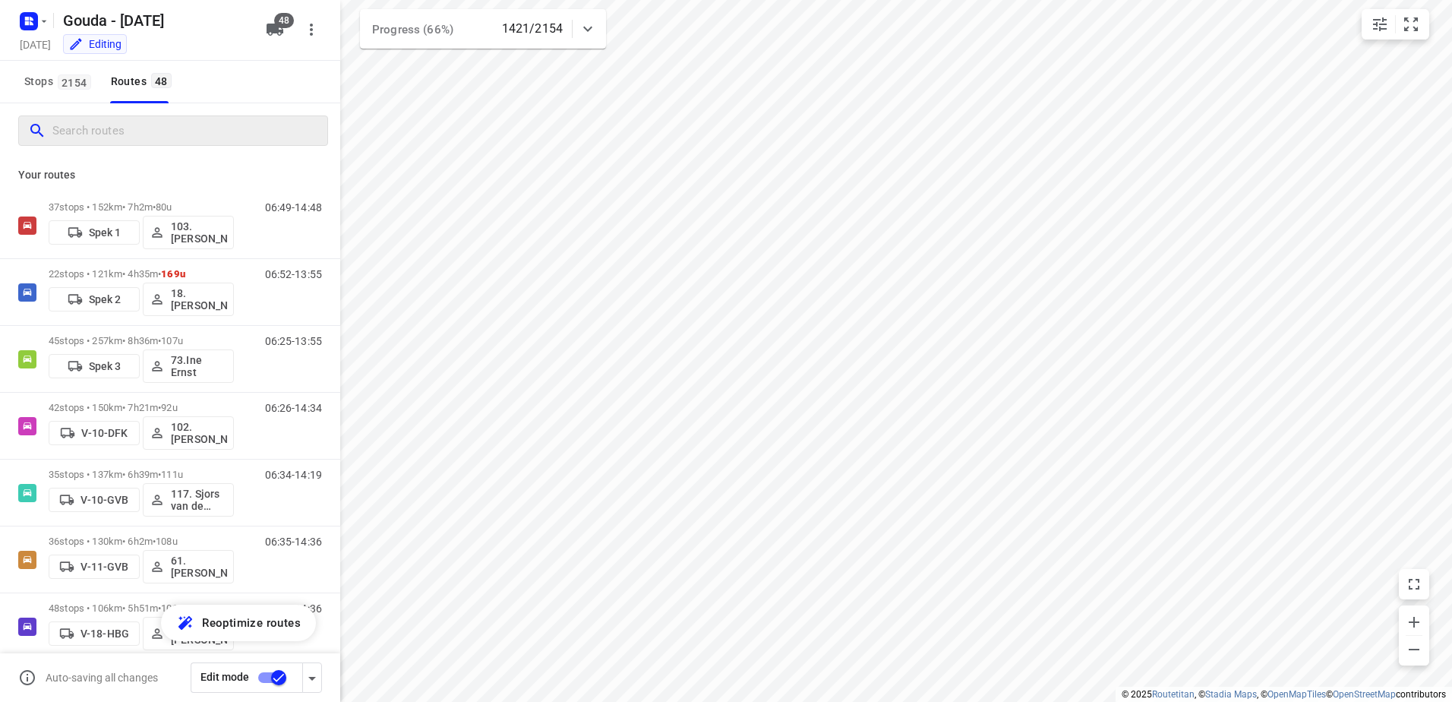
click at [205, 143] on div at bounding box center [173, 130] width 310 height 30
click at [226, 128] on input "Search routes" at bounding box center [177, 131] width 248 height 24
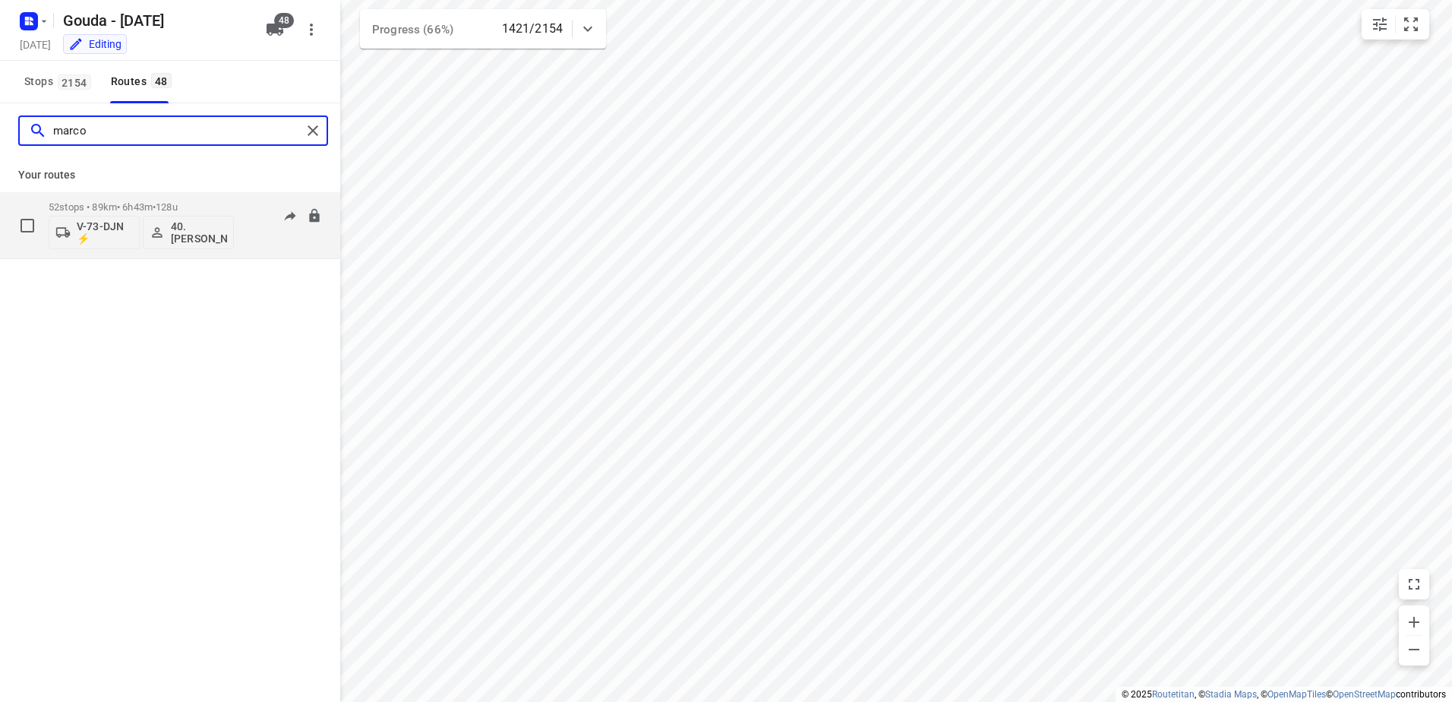
type input "marco"
click at [217, 204] on p "52 stops • 89km • 6h43m • 128u" at bounding box center [141, 206] width 185 height 11
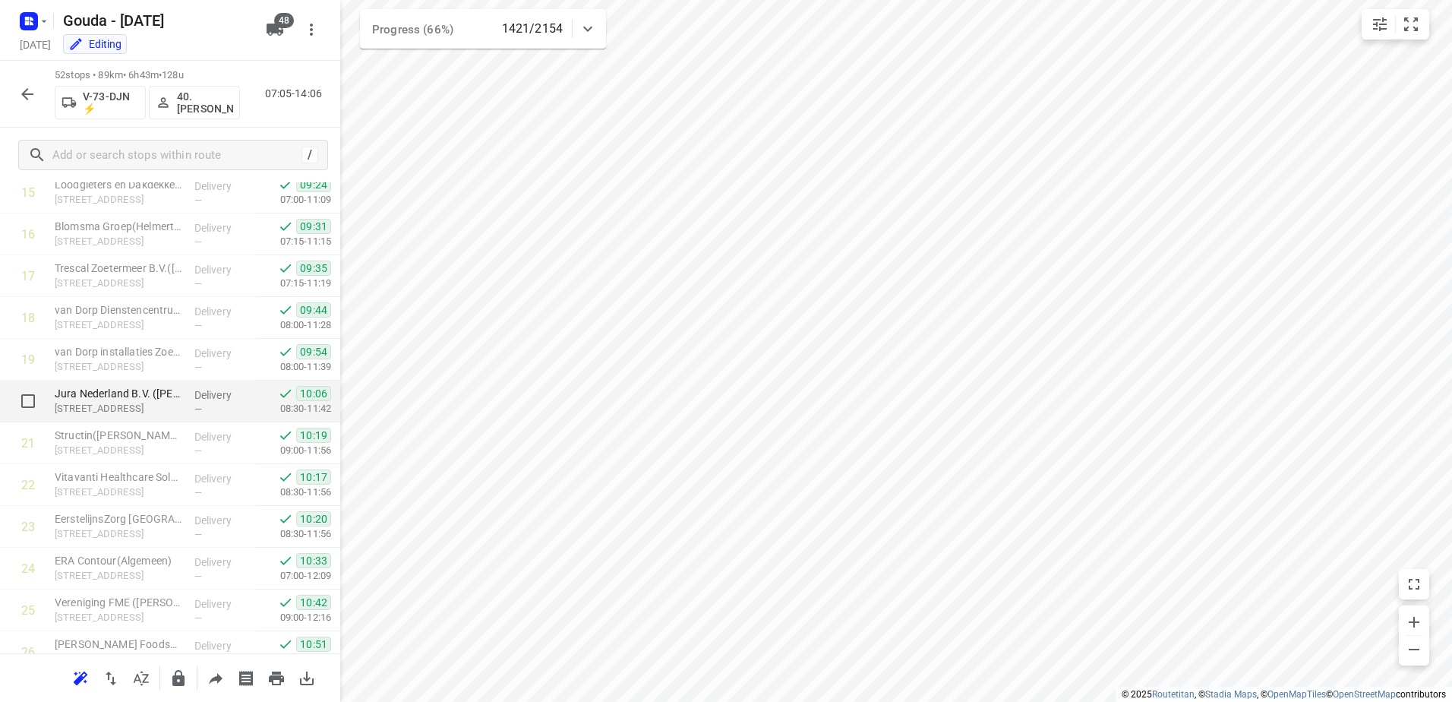
scroll to position [684, 0]
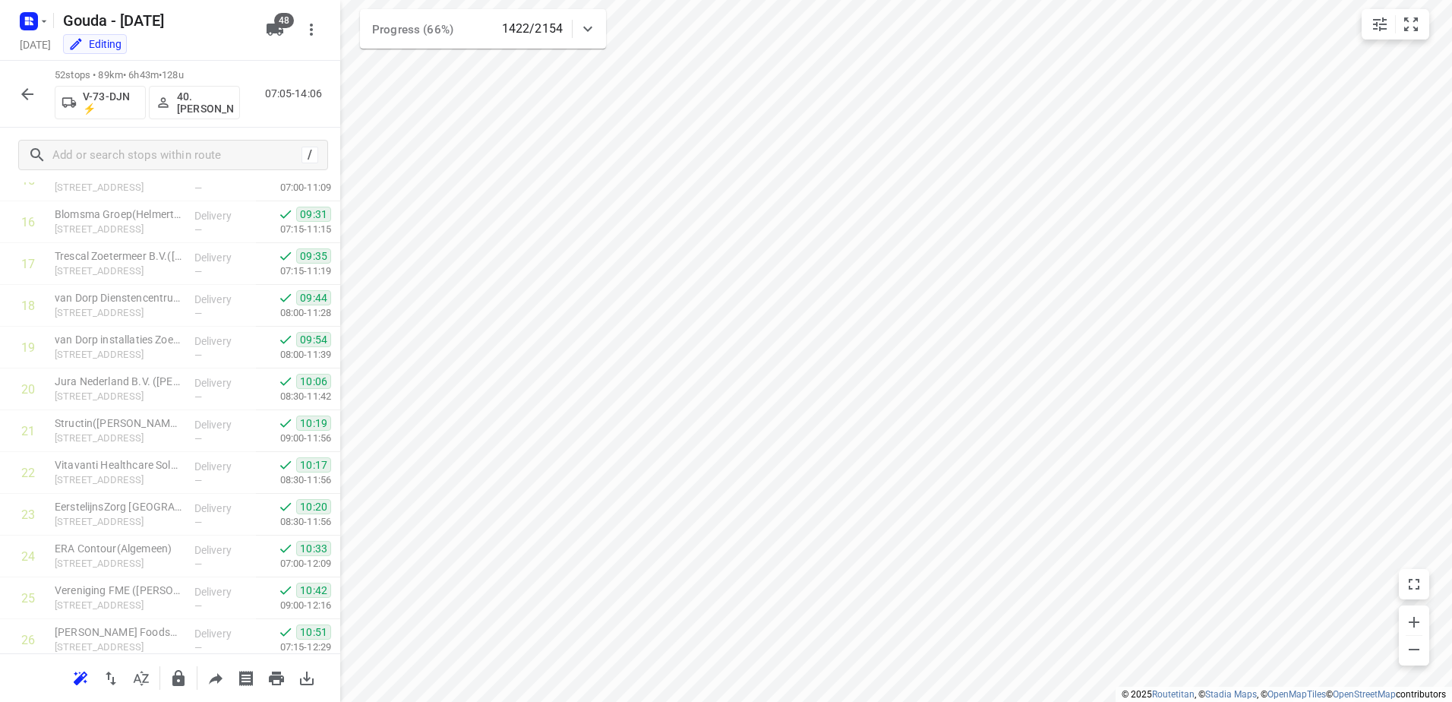
click at [27, 98] on icon "button" at bounding box center [27, 94] width 12 height 12
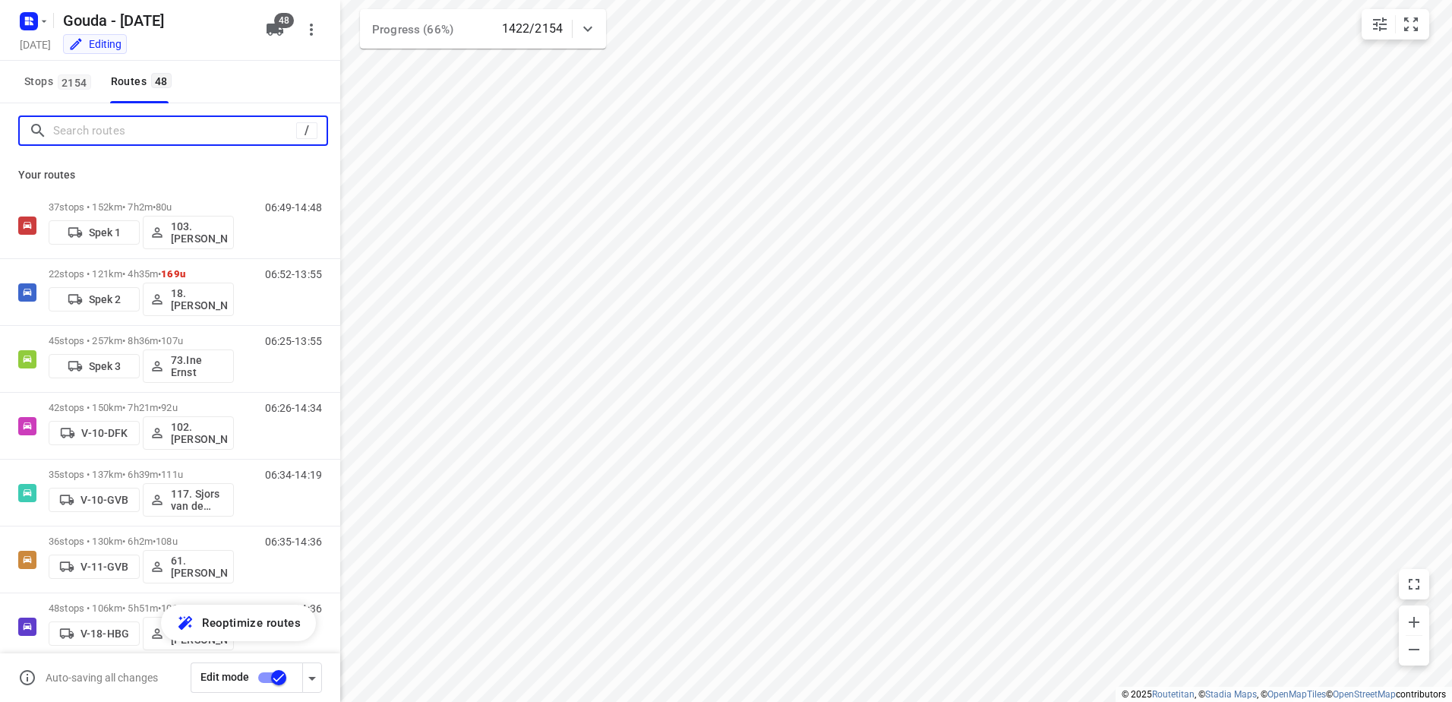
click at [83, 134] on input "Search routes" at bounding box center [174, 131] width 243 height 24
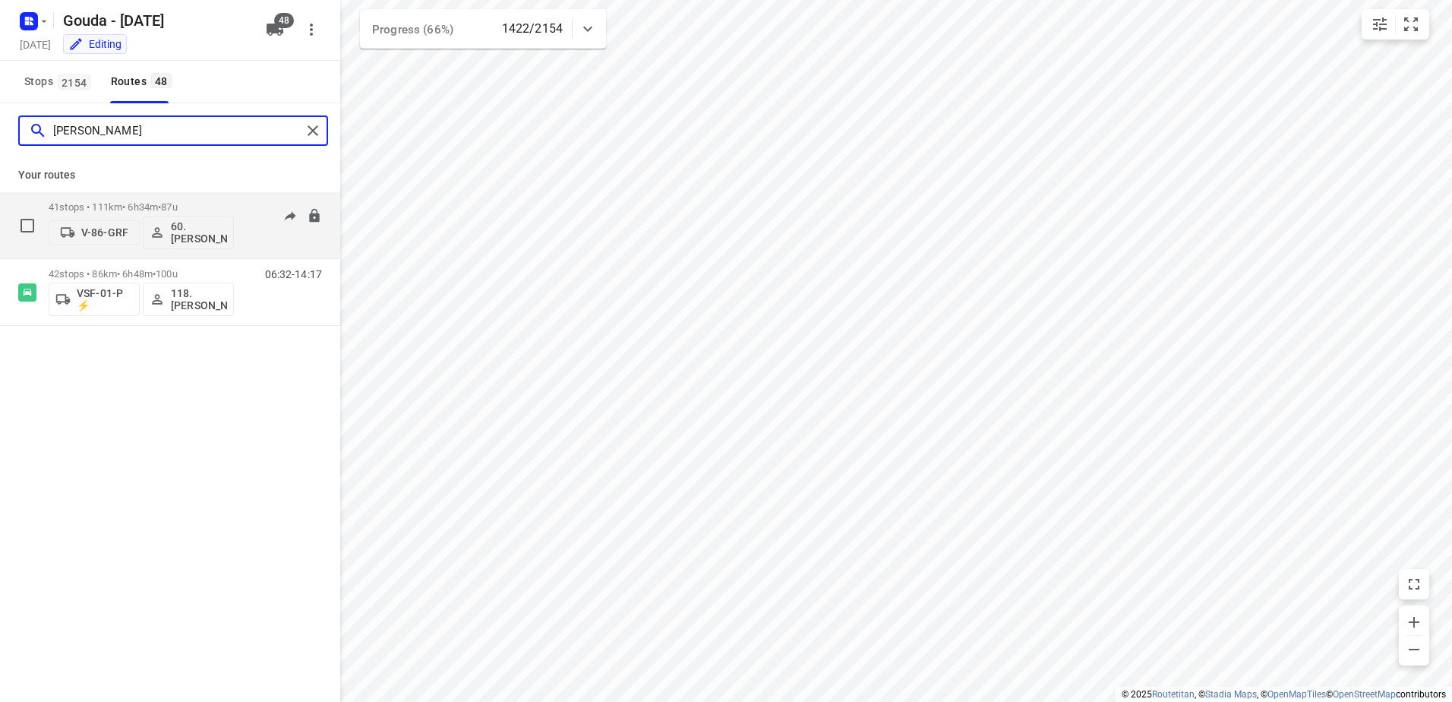
type input "peter"
click at [122, 196] on div "41 stops • 111km • 6h34m • 87u V-86-GRF 60. Peter Stuurman" at bounding box center [141, 225] width 185 height 63
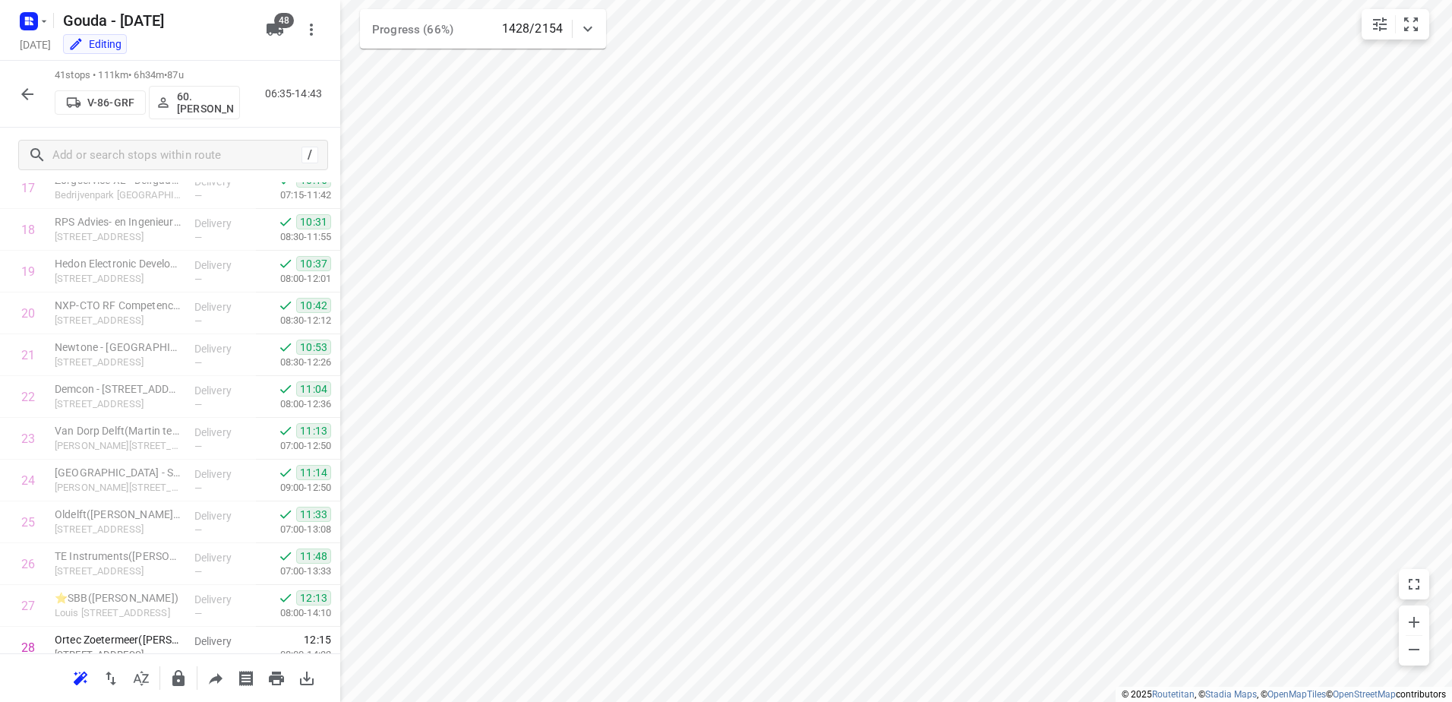
scroll to position [1360, 0]
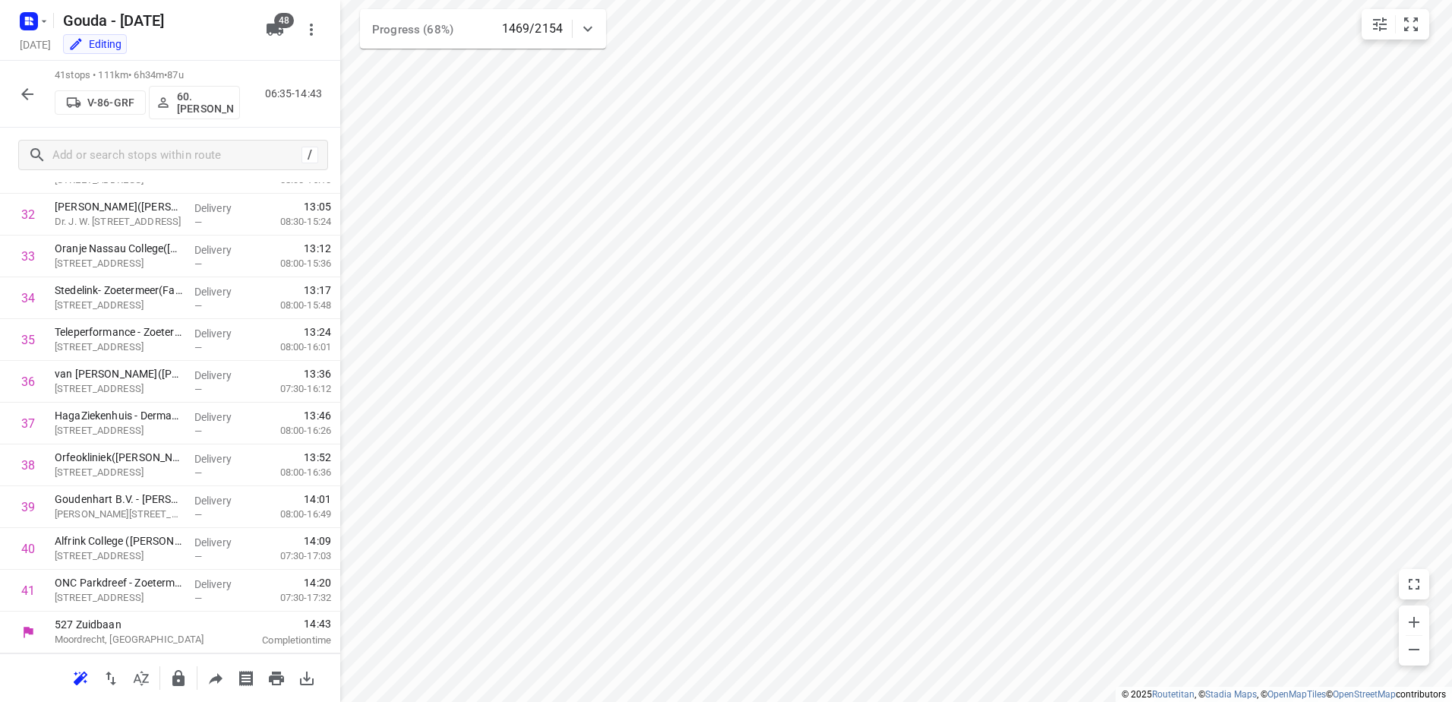
click at [38, 84] on button "button" at bounding box center [27, 94] width 30 height 30
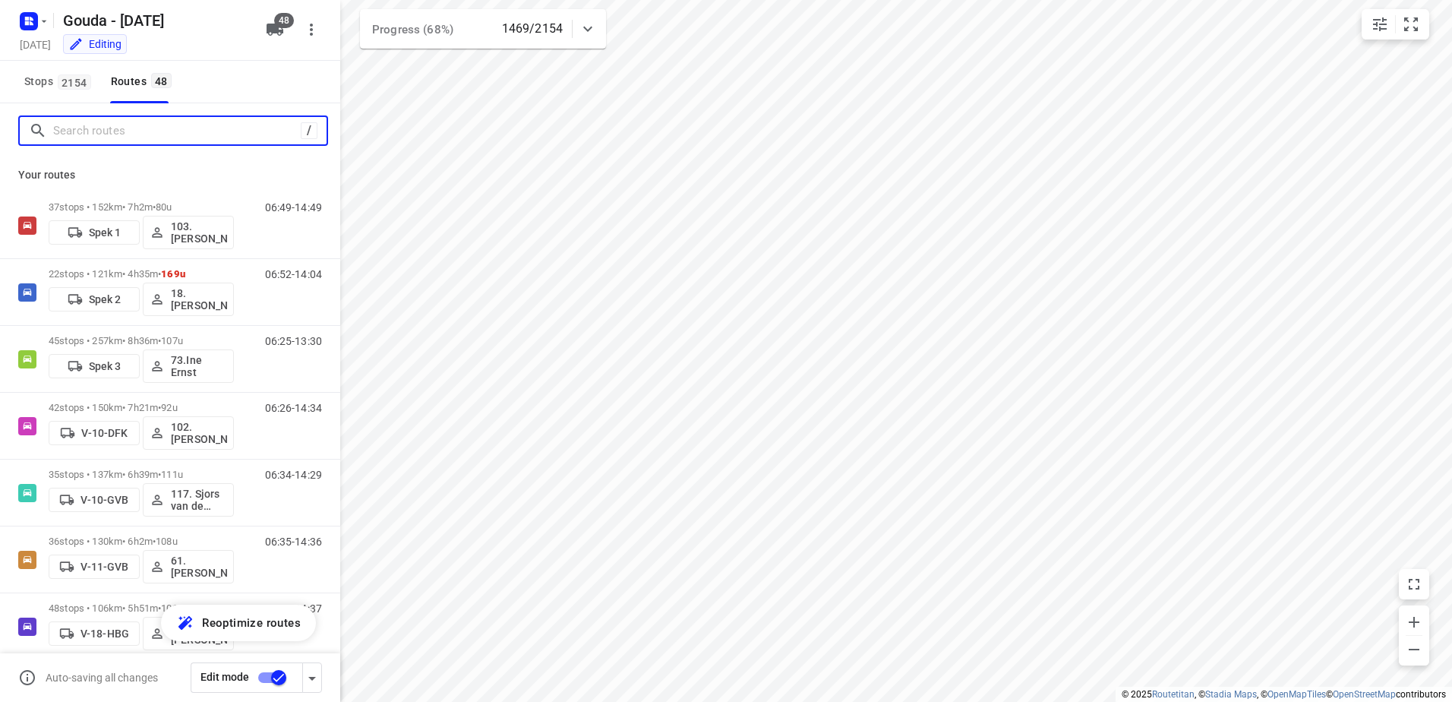
click at [108, 126] on input "Search routes" at bounding box center [177, 131] width 248 height 24
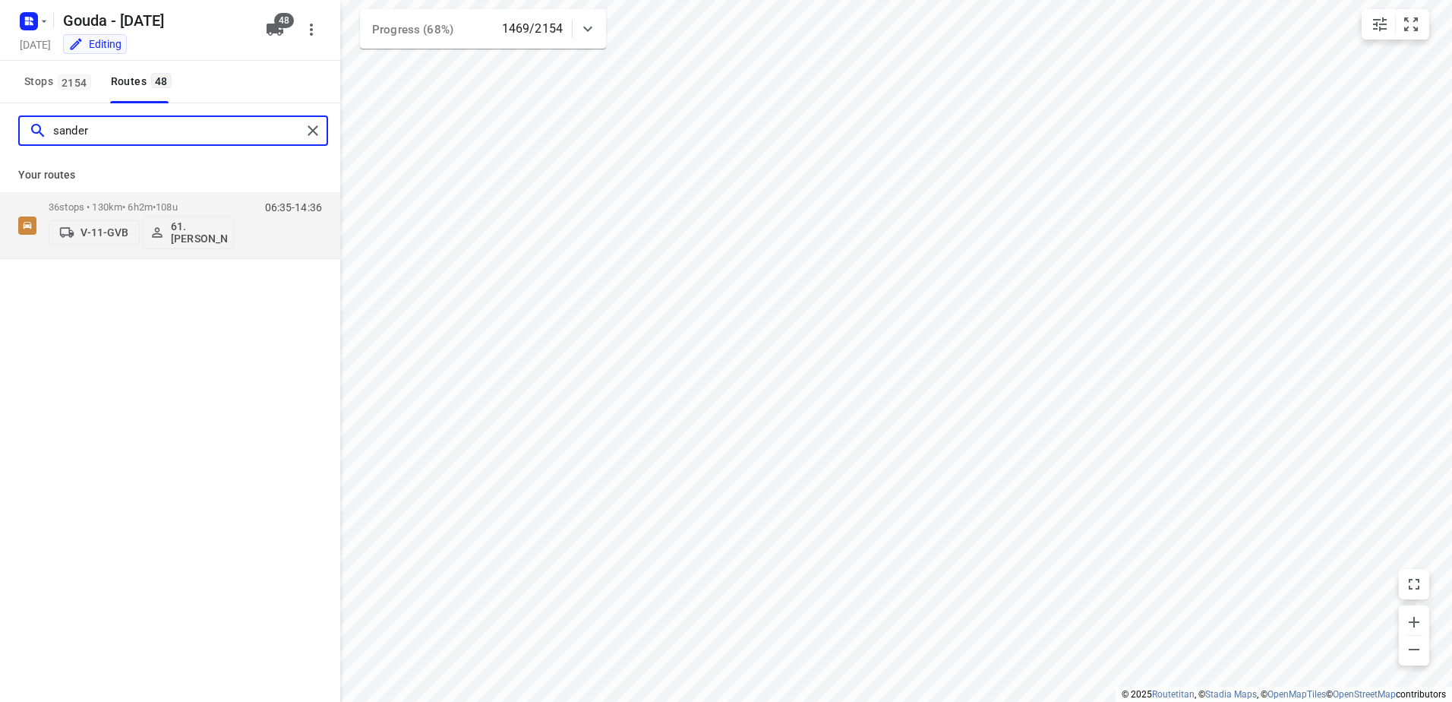
type input "sander"
click at [128, 190] on div "Your routes 36 stops • 130km • 6h2m • 108u V-11-GVB 61.Sander Bos 06:35-14:36" at bounding box center [170, 208] width 340 height 101
click at [134, 207] on p "36 stops • 130km • 6h2m • 108u" at bounding box center [141, 206] width 185 height 11
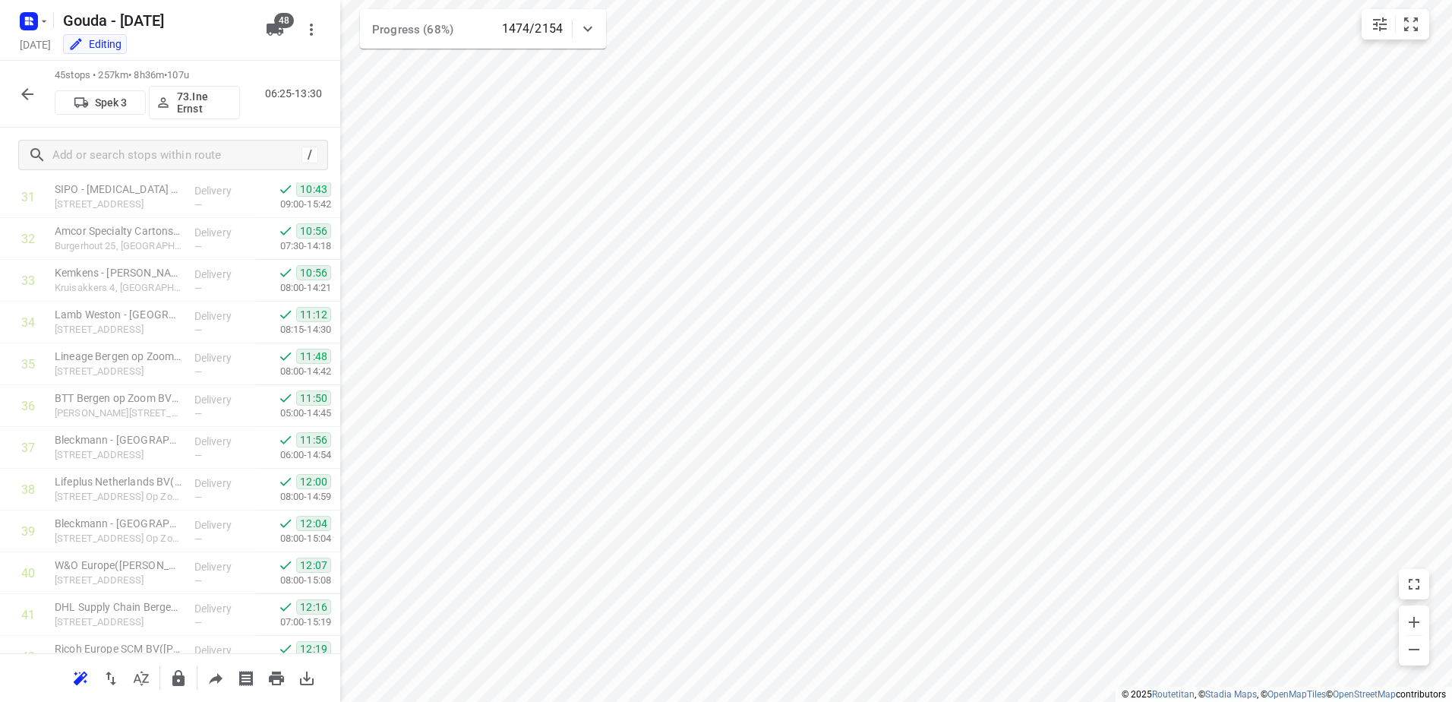
scroll to position [1527, 0]
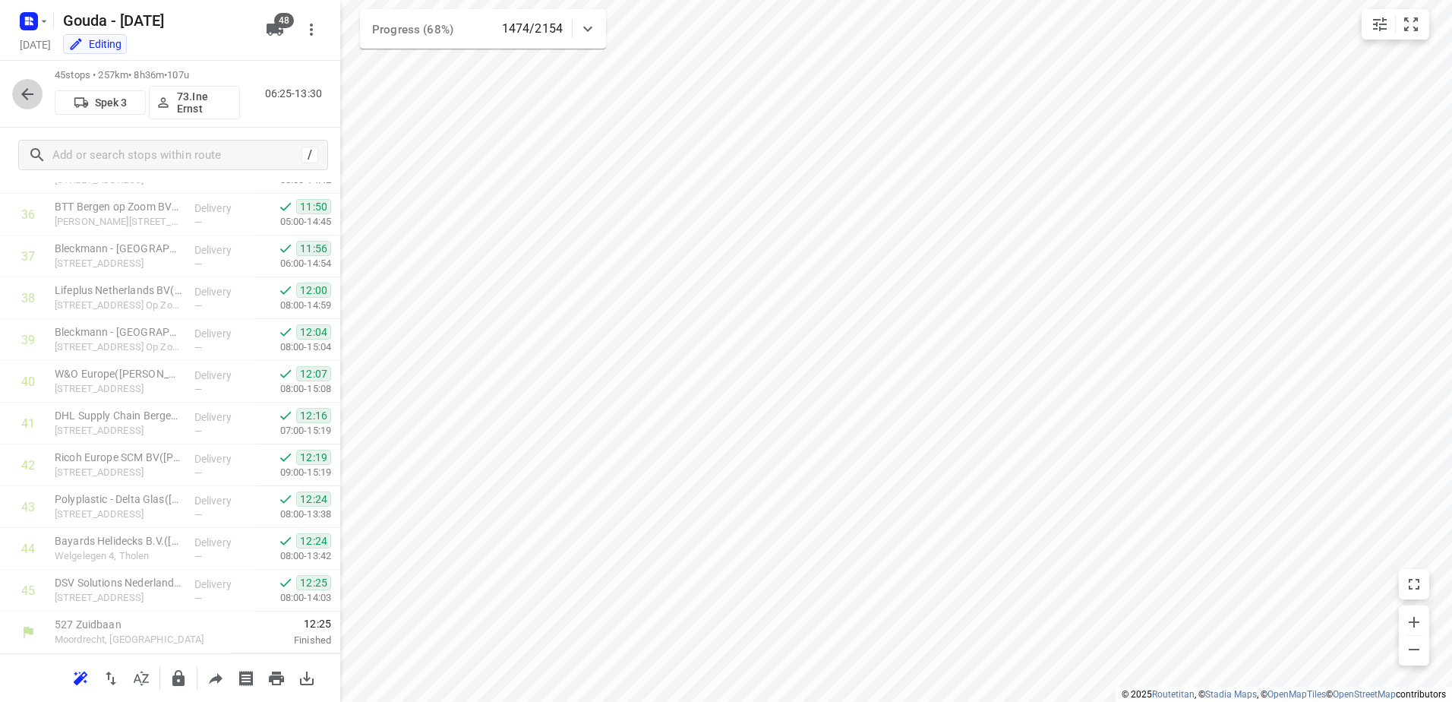
click at [26, 107] on button "button" at bounding box center [27, 94] width 30 height 30
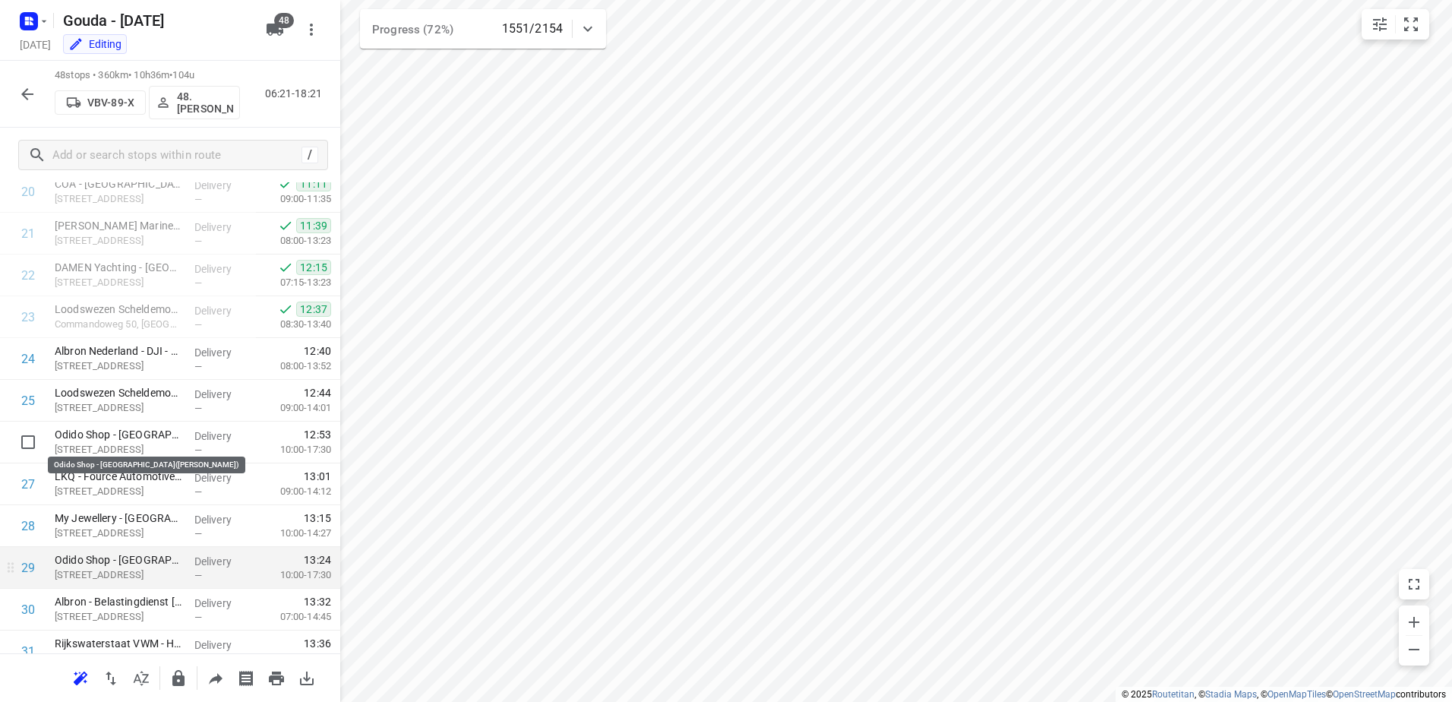
scroll to position [877, 0]
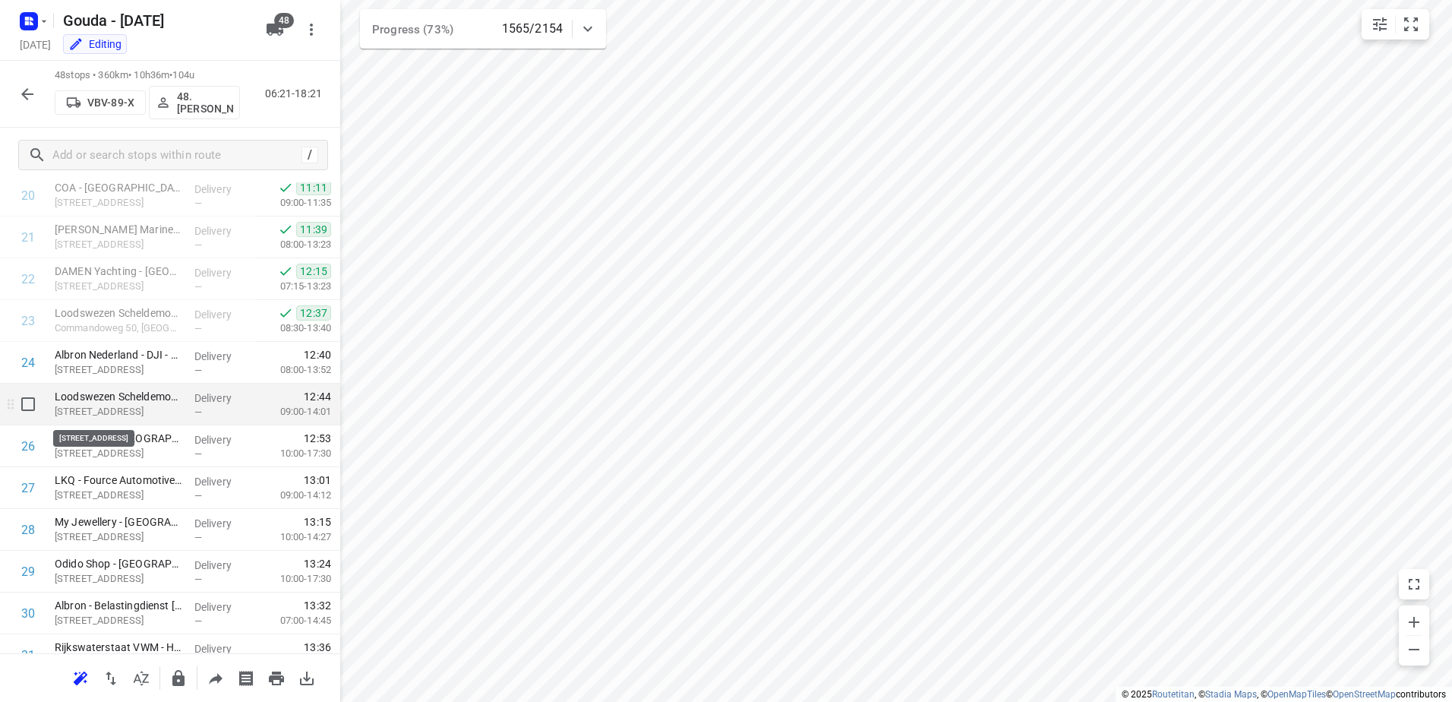
click at [137, 408] on p "Boulevard de Ruyter 8, Vlissingen" at bounding box center [119, 411] width 128 height 15
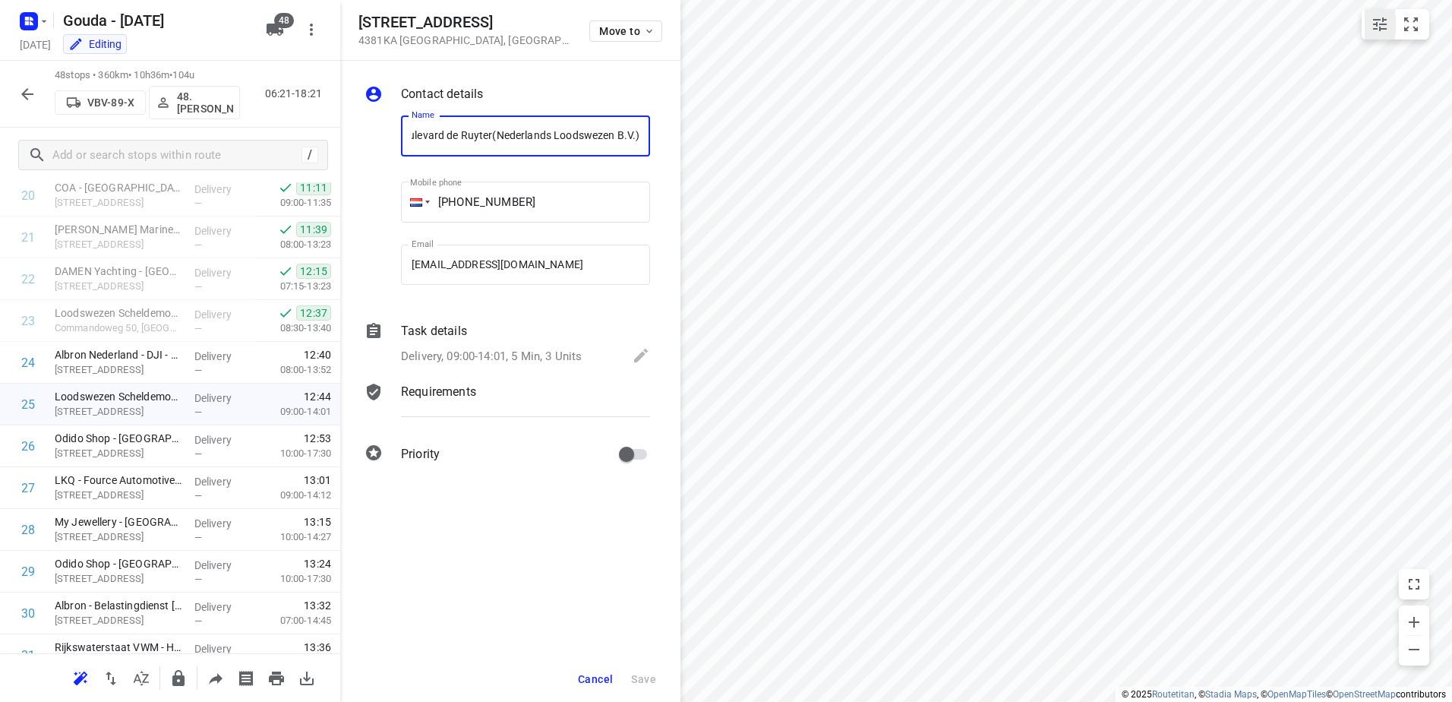
scroll to position [0, 0]
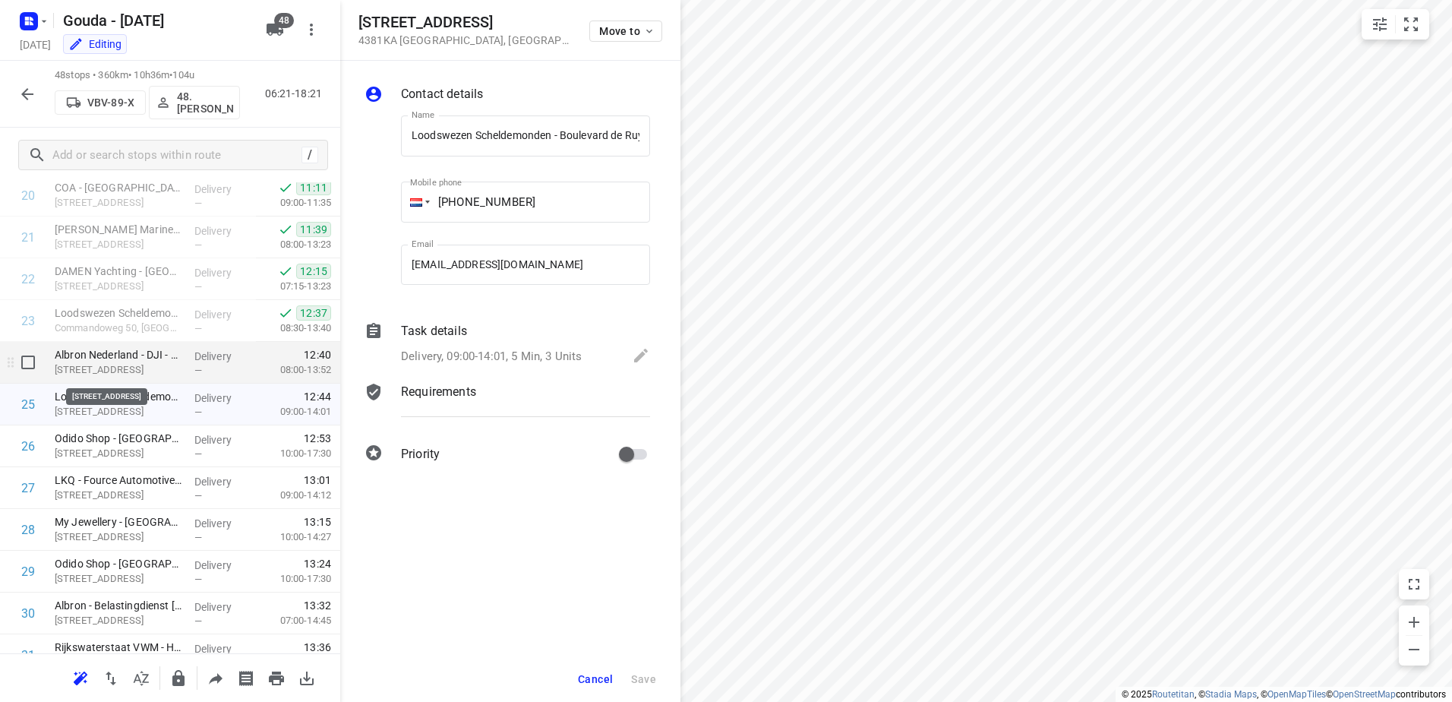
drag, startPoint x: 98, startPoint y: 359, endPoint x: 152, endPoint y: 368, distance: 54.8
click at [98, 359] on p "Albron Nederland - DJI - SKC Vlissingen - 7961(Frans Kolijn)" at bounding box center [119, 354] width 128 height 15
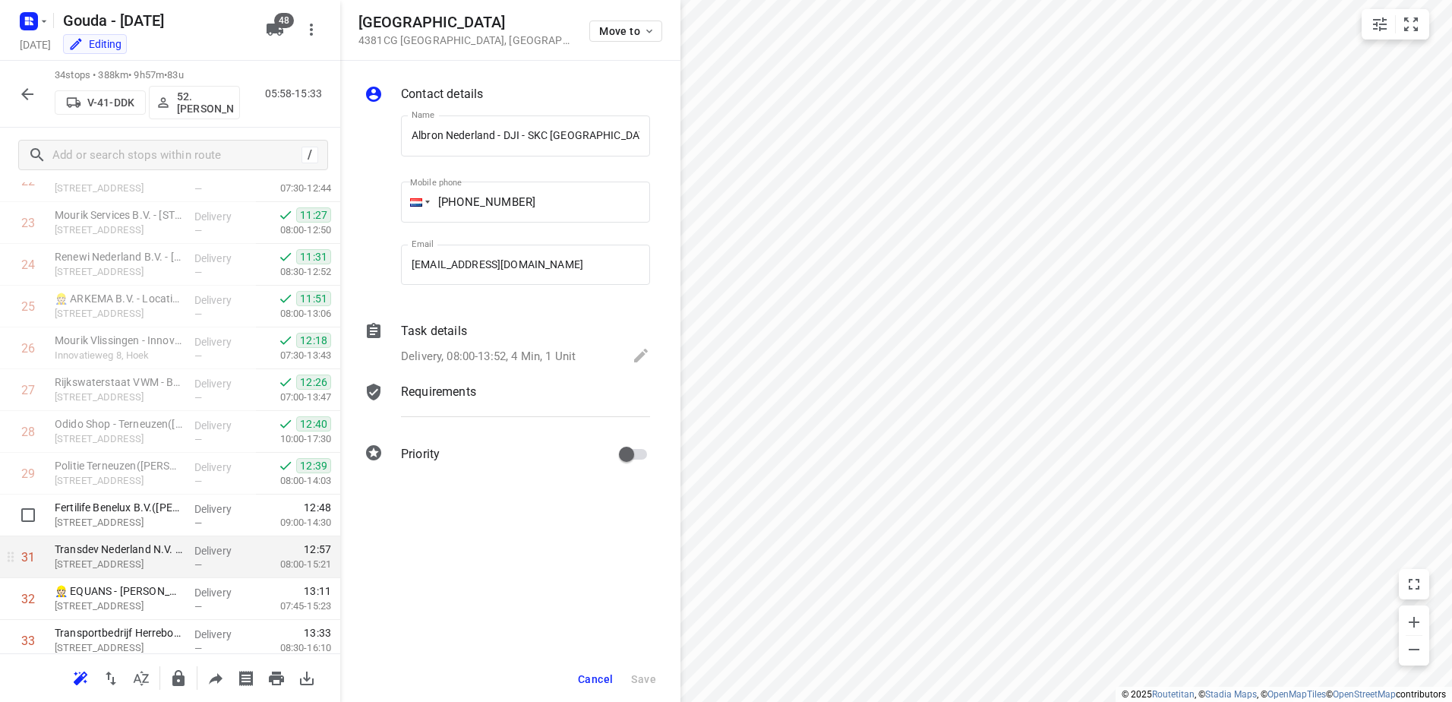
scroll to position [1067, 0]
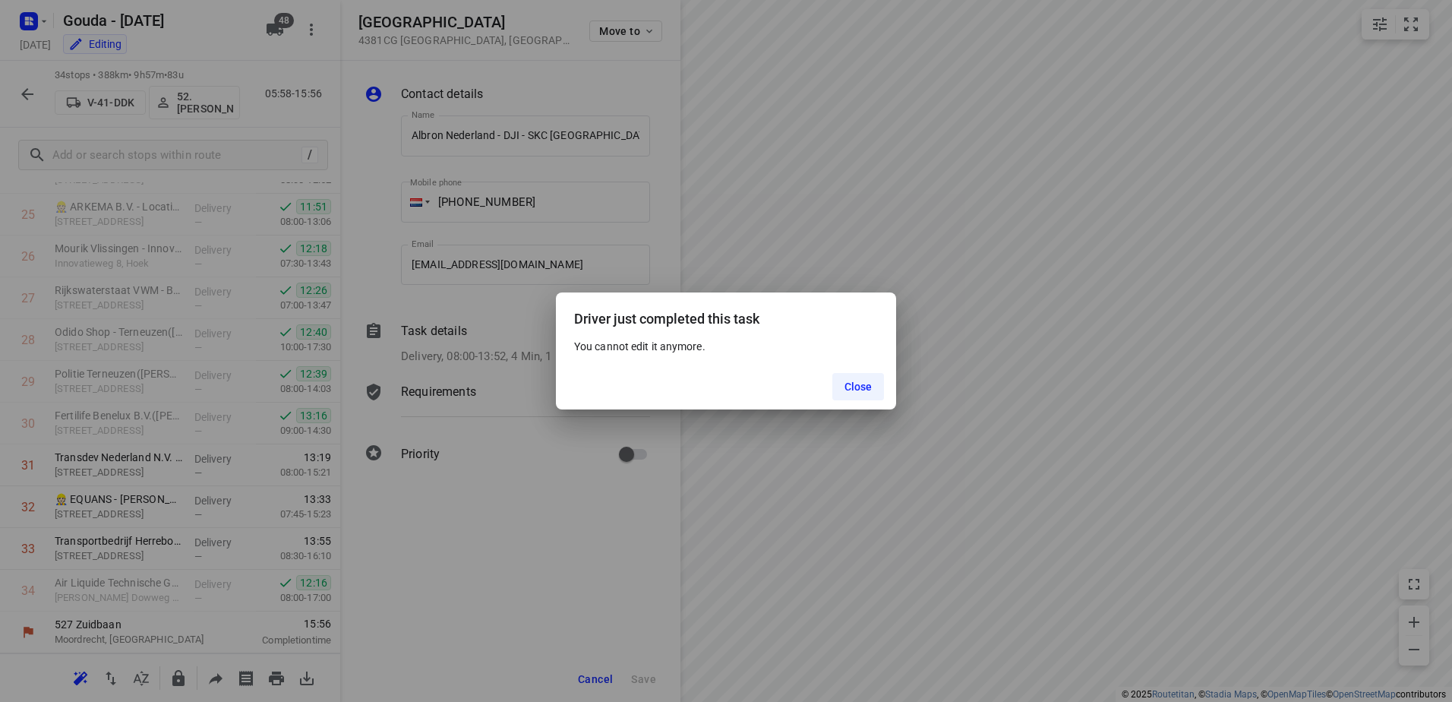
drag, startPoint x: 858, startPoint y: 387, endPoint x: 838, endPoint y: 387, distance: 19.7
click at [857, 387] on span "Close" at bounding box center [859, 387] width 28 height 12
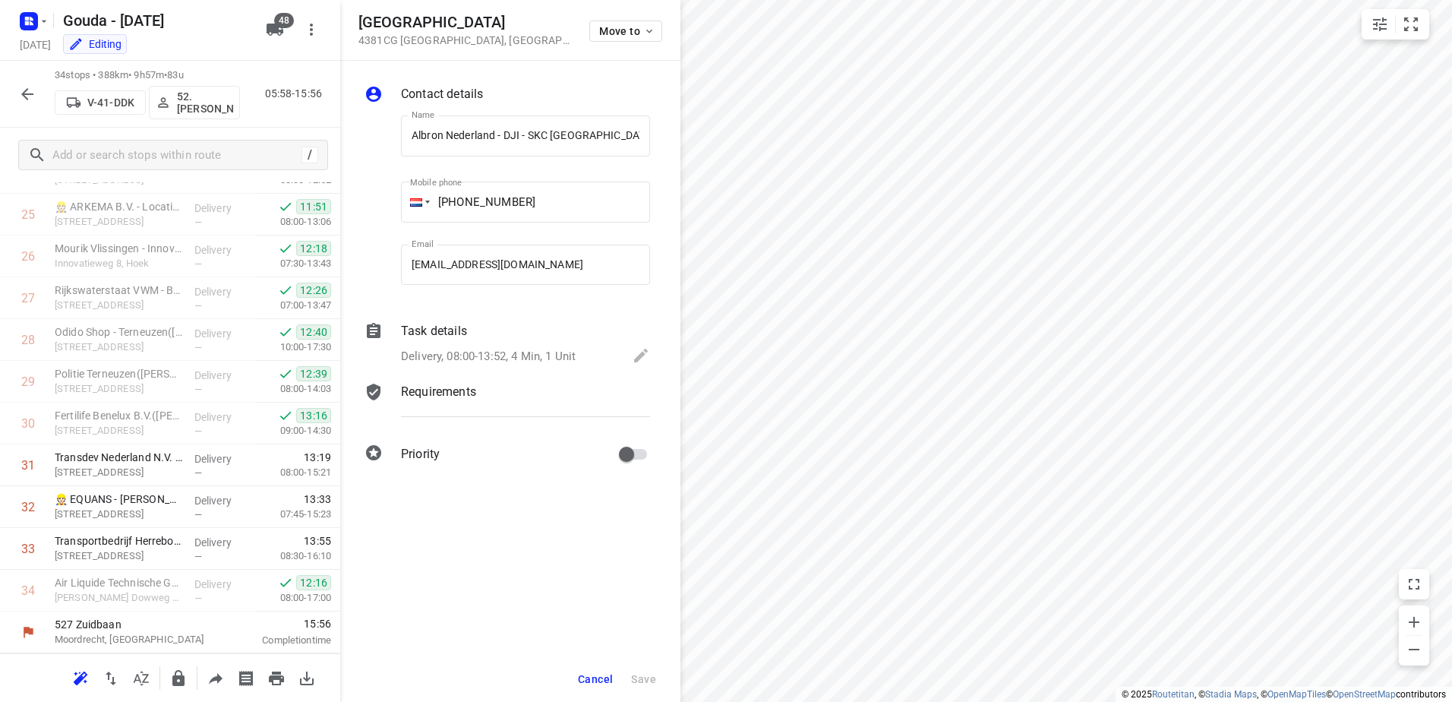
click at [17, 94] on button "button" at bounding box center [27, 94] width 30 height 30
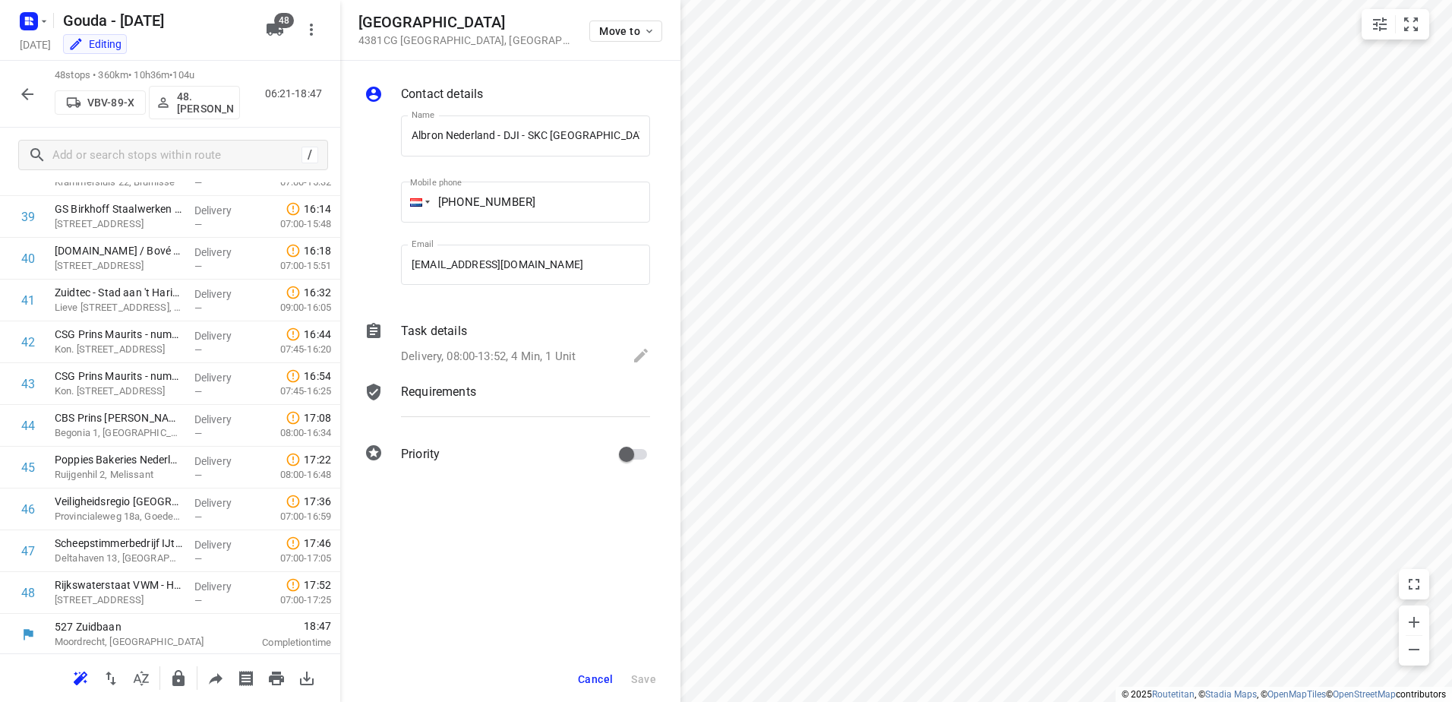
scroll to position [1652, 0]
click at [30, 93] on icon "button" at bounding box center [27, 94] width 18 height 18
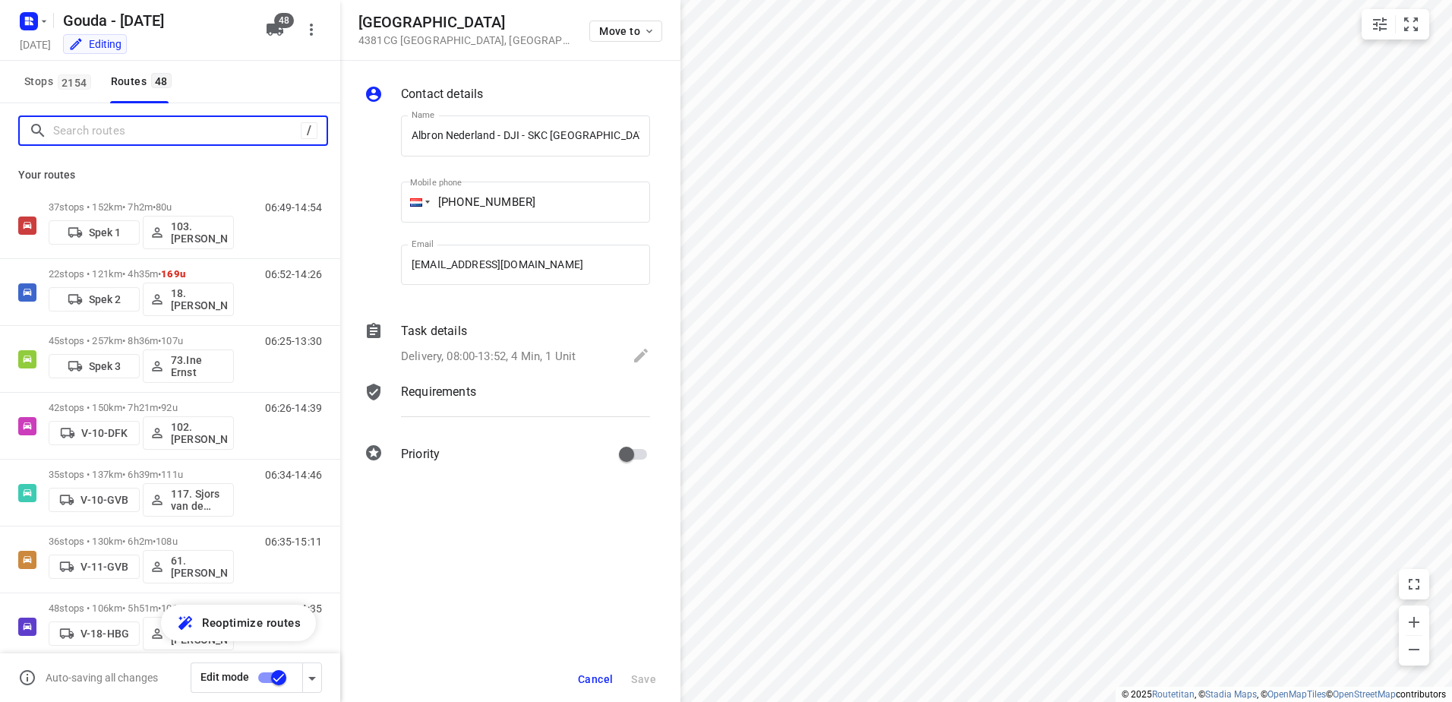
click at [172, 138] on input "Search routes" at bounding box center [177, 131] width 248 height 24
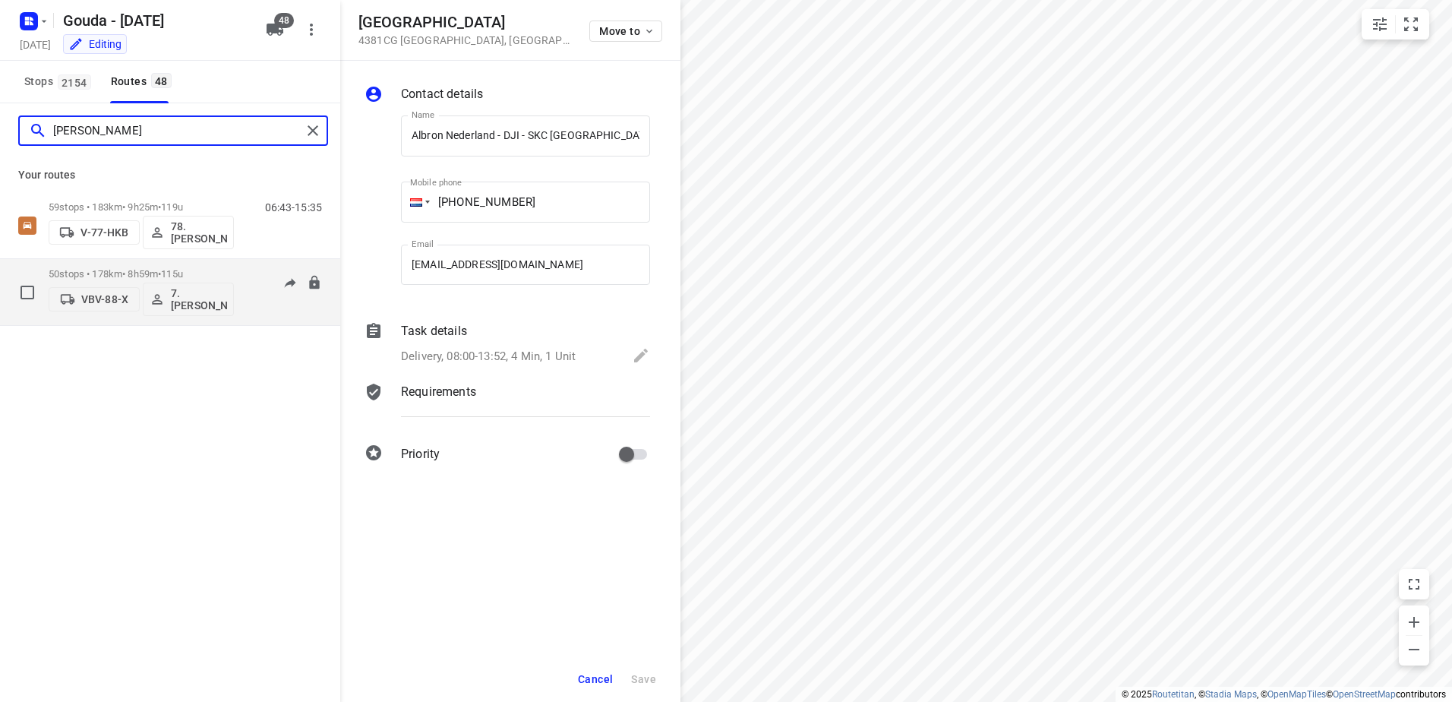
type input "jesse"
click at [178, 273] on span "115u" at bounding box center [172, 273] width 22 height 11
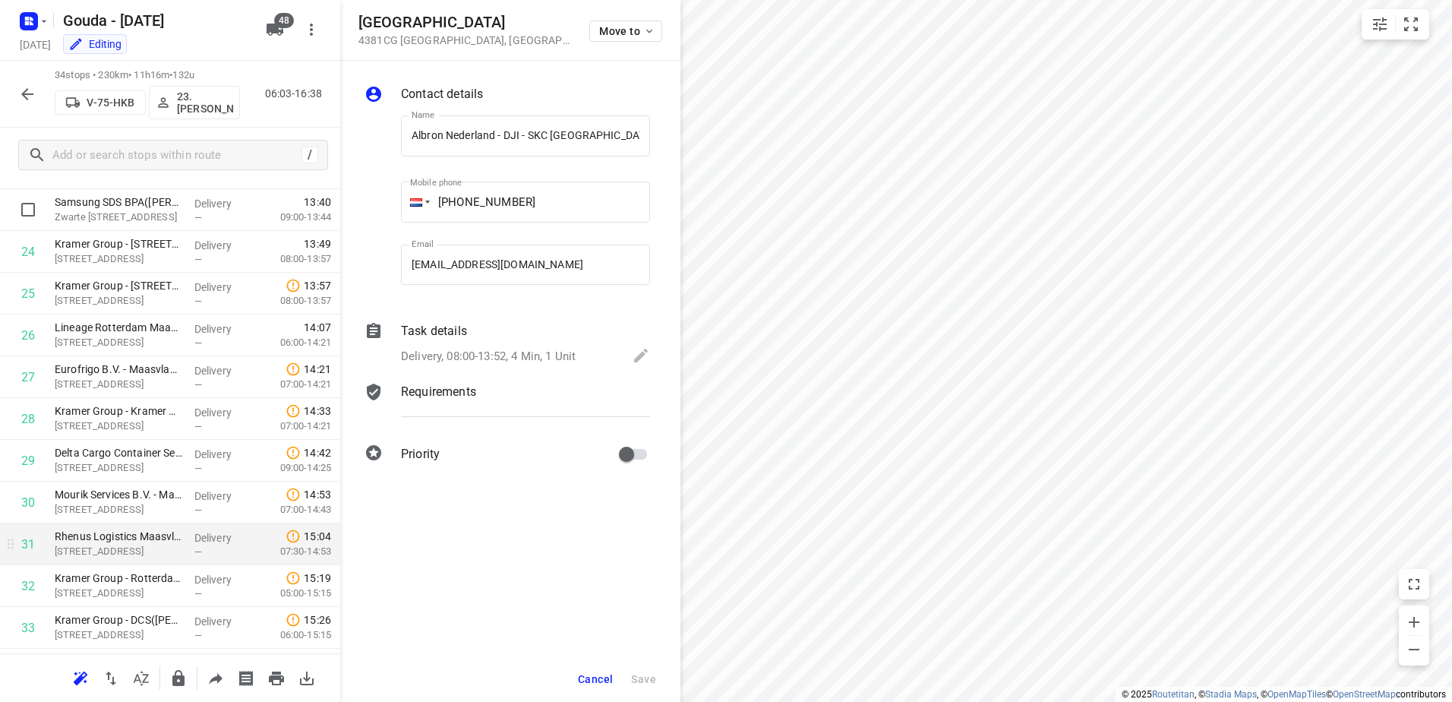
scroll to position [1067, 0]
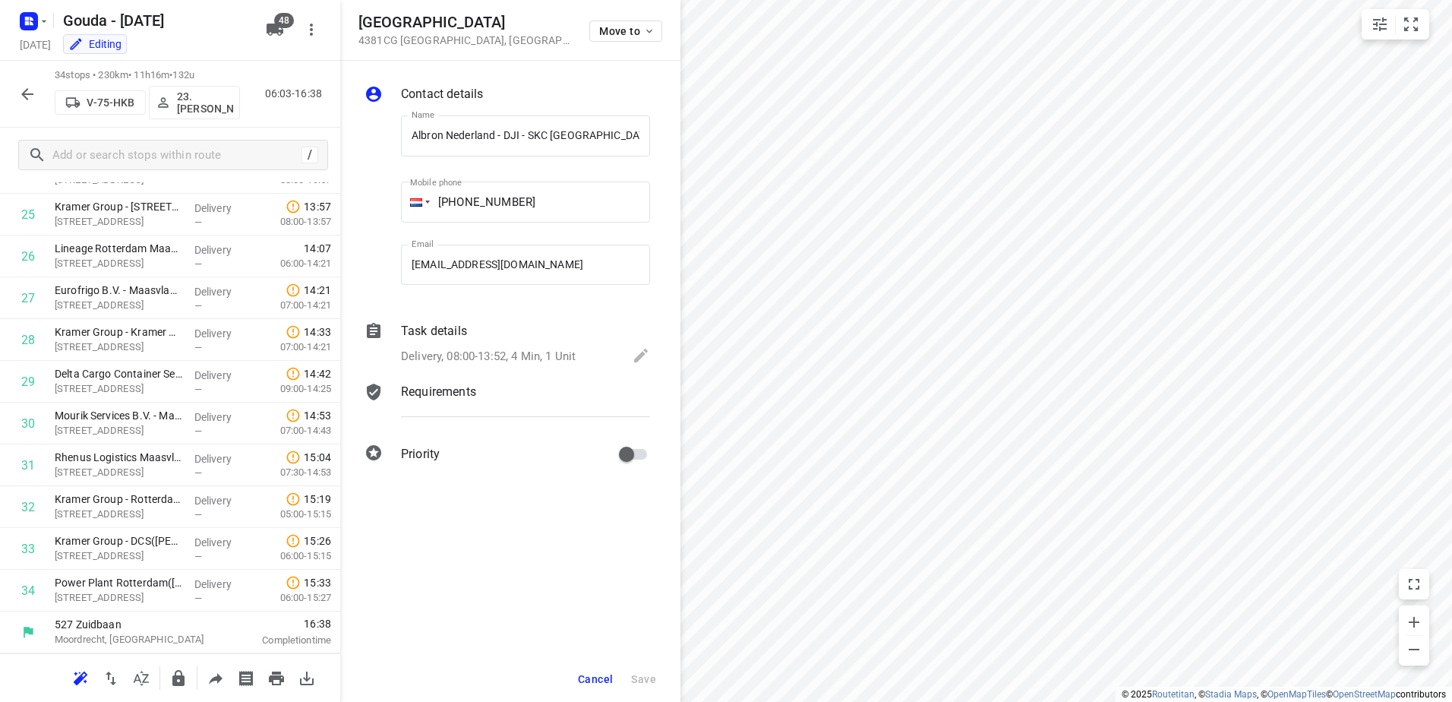
click at [33, 92] on icon "button" at bounding box center [27, 94] width 18 height 18
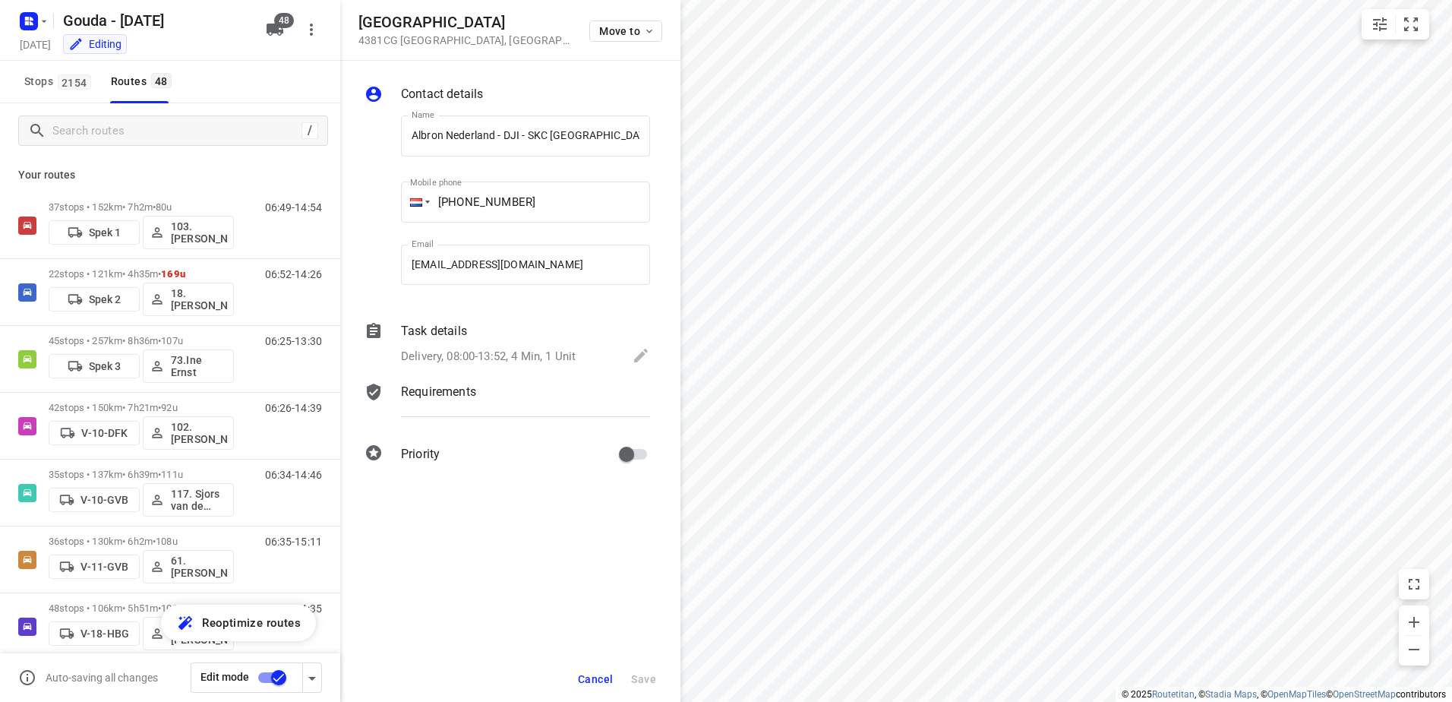
click at [110, 146] on div "/" at bounding box center [170, 130] width 340 height 55
click at [141, 134] on input "Search routes" at bounding box center [177, 131] width 248 height 24
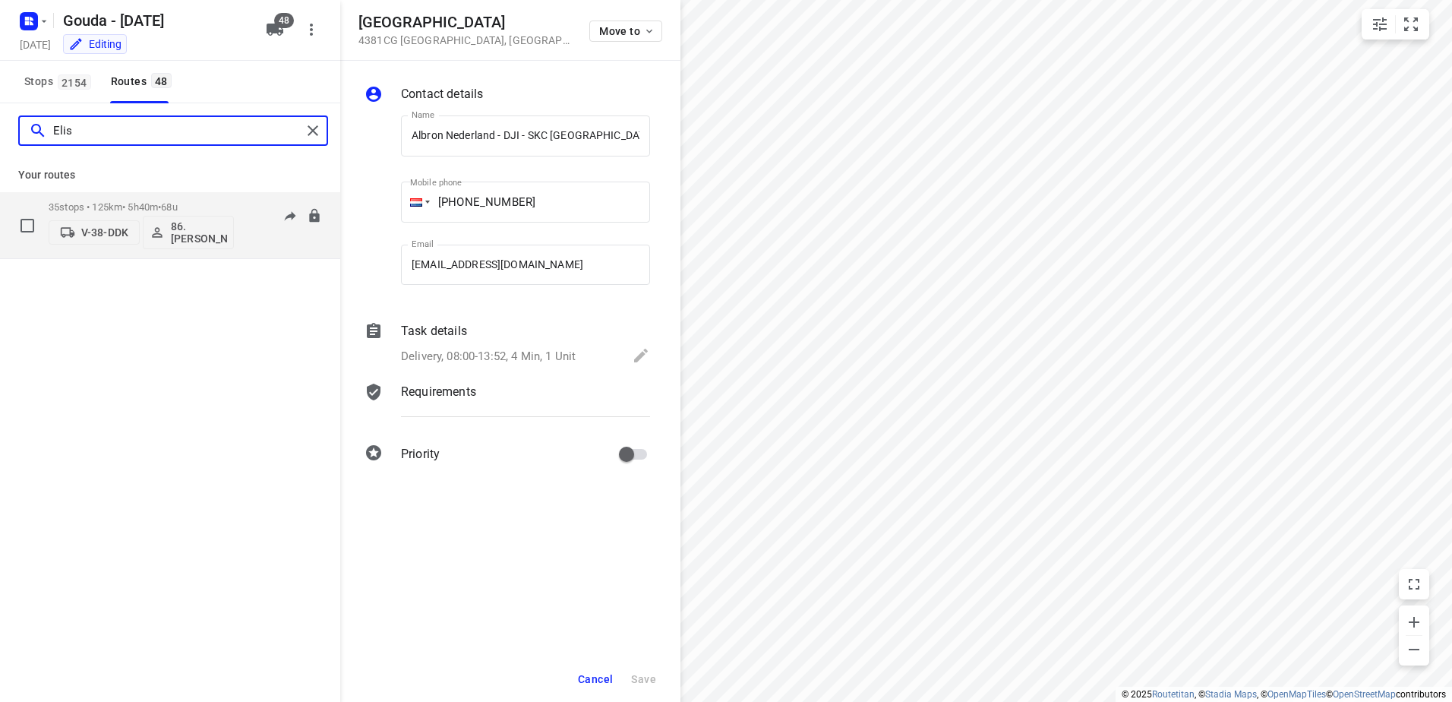
type input "Elis"
click at [156, 200] on div "35 stops • 125km • 5h40m • 68u V-38-DDK 86.Elisabeth Roos-Ernst" at bounding box center [141, 225] width 185 height 63
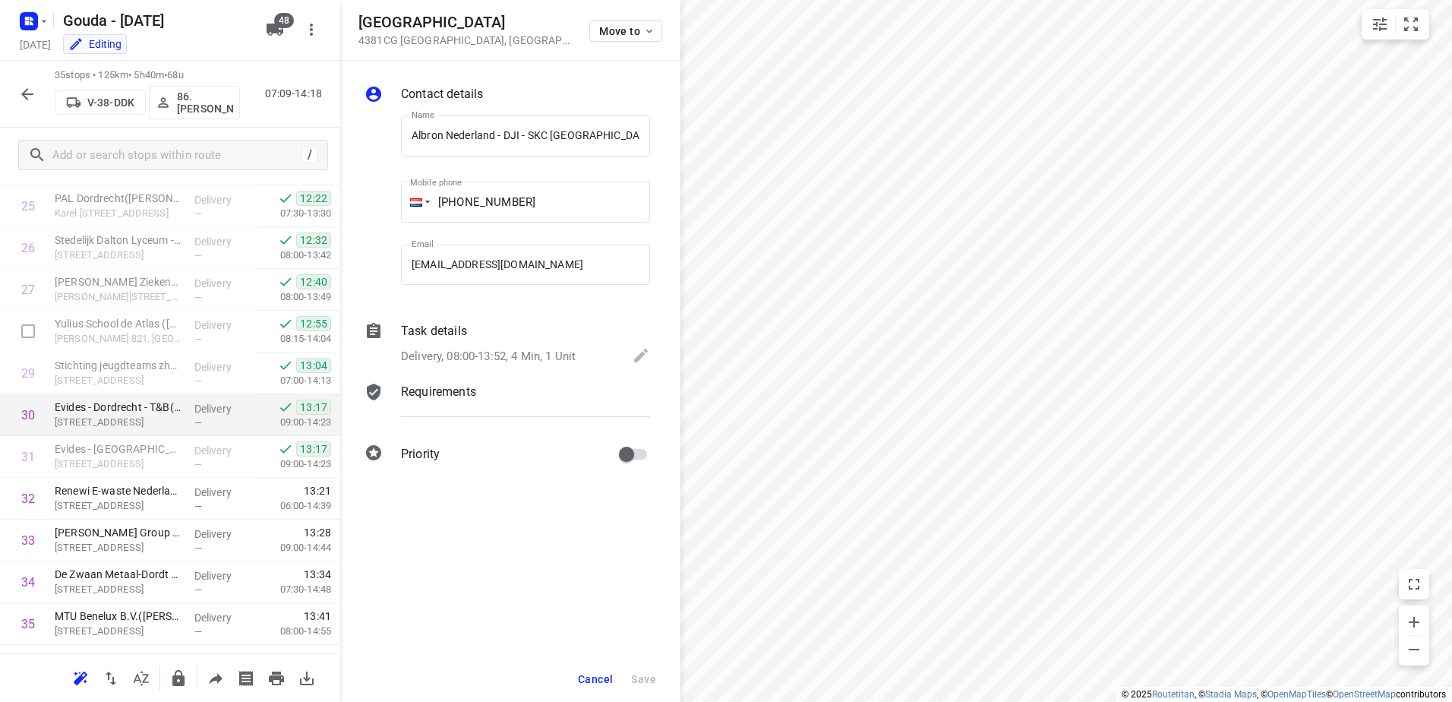
scroll to position [1109, 0]
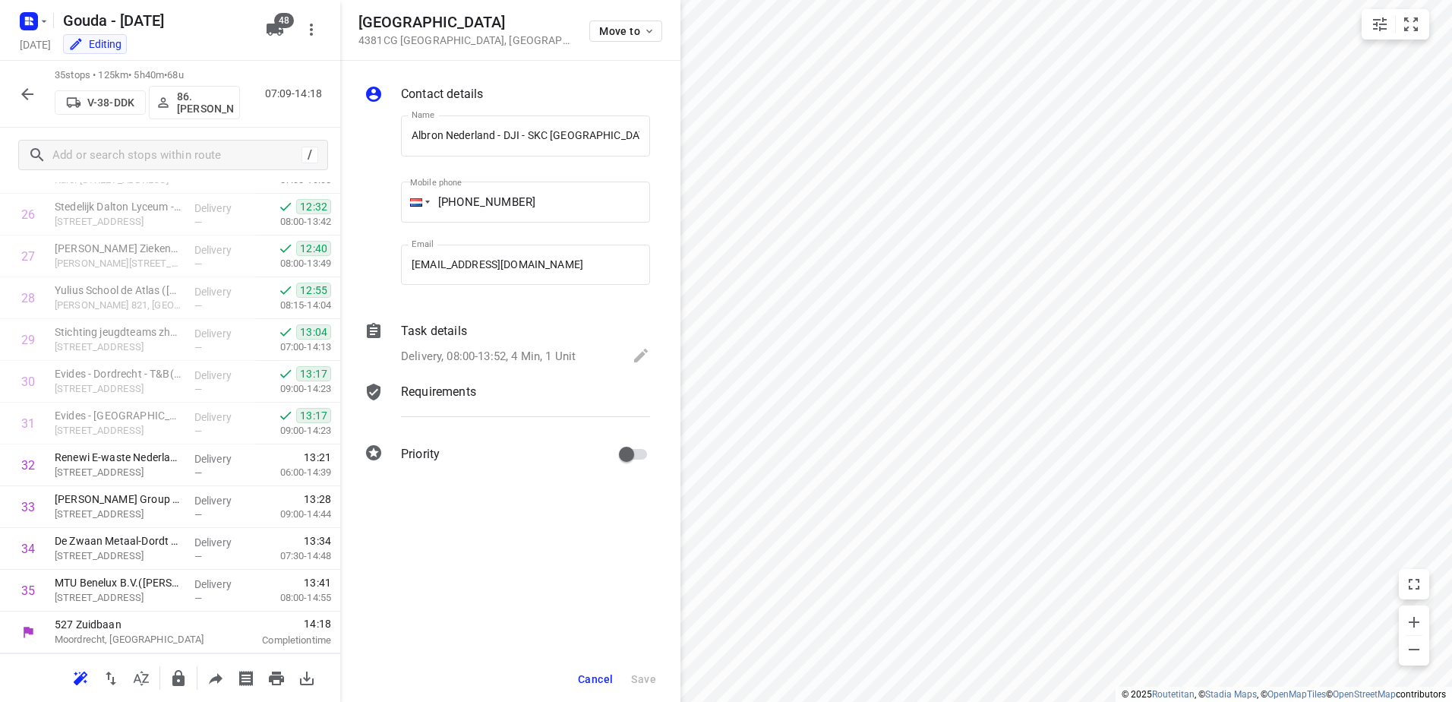
click at [586, 677] on span "Cancel" at bounding box center [595, 679] width 35 height 12
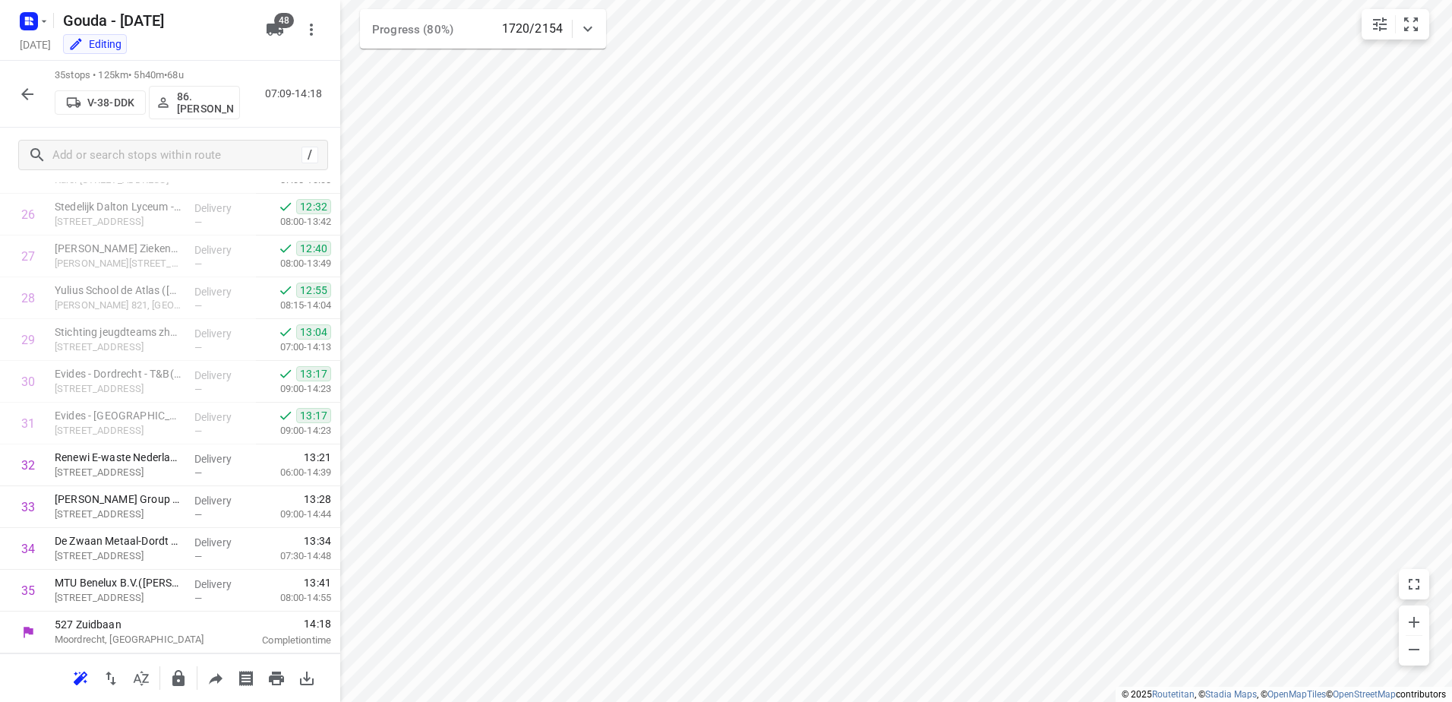
click at [17, 88] on button "button" at bounding box center [27, 94] width 30 height 30
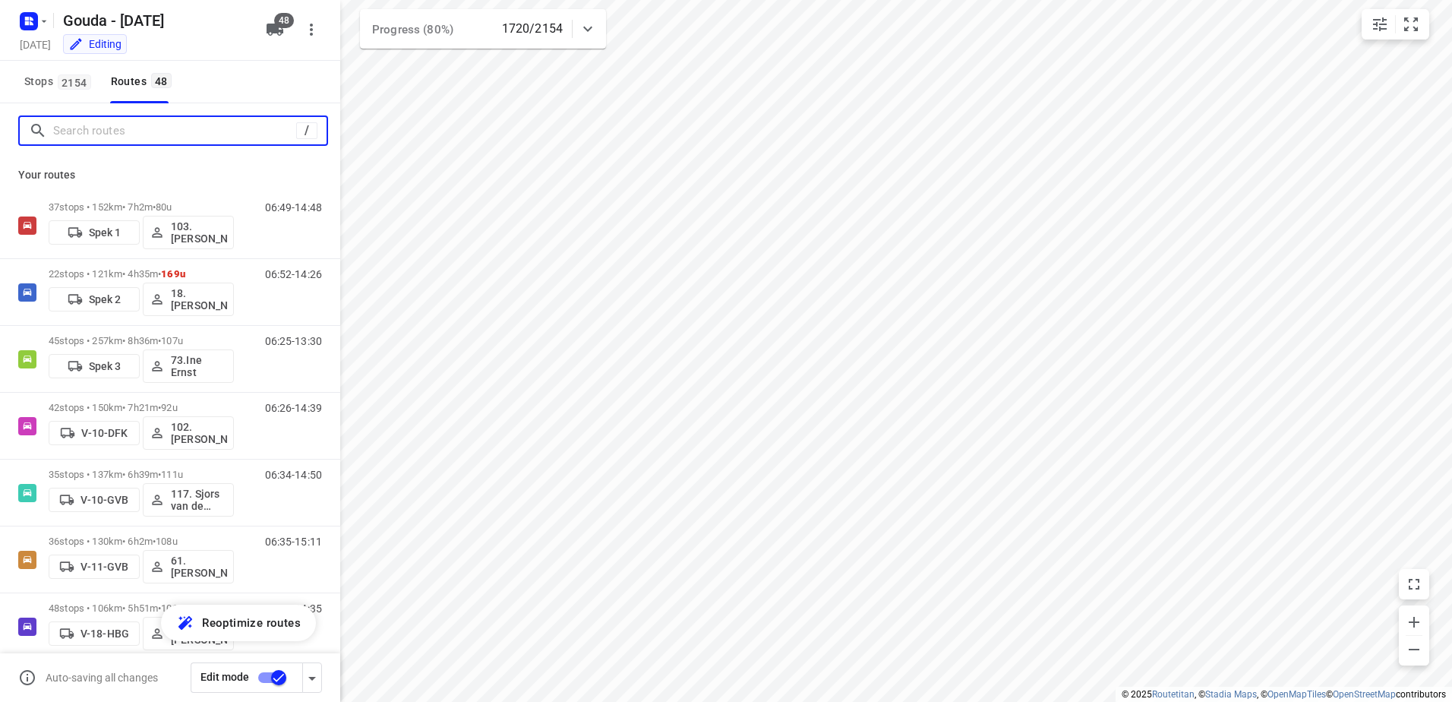
click at [122, 134] on input "Search routes" at bounding box center [174, 131] width 243 height 24
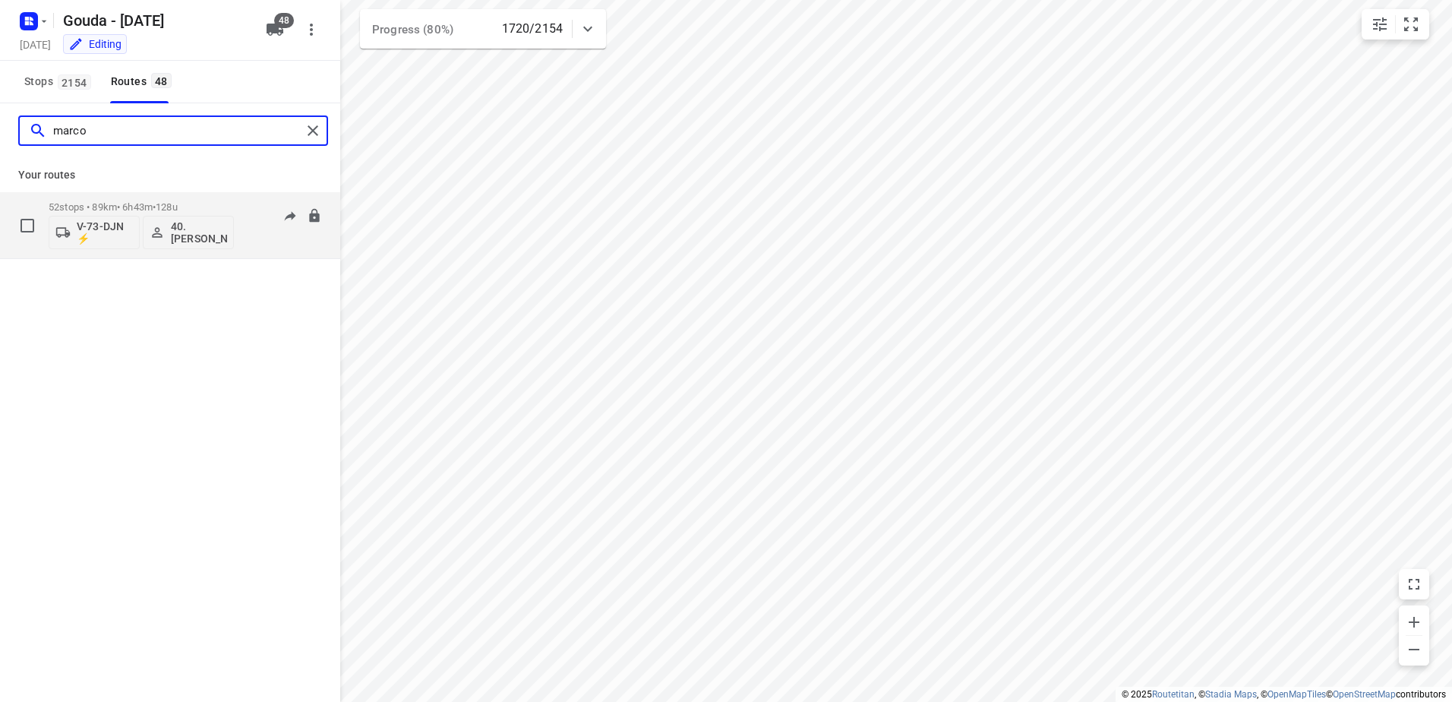
type input "marco"
drag, startPoint x: 176, startPoint y: 216, endPoint x: 174, endPoint y: 206, distance: 10.9
click at [174, 206] on div "52 stops • 89km • 6h43m • 128u V-73-DJN ⚡ 40.Marco van den Heuvel" at bounding box center [141, 225] width 185 height 48
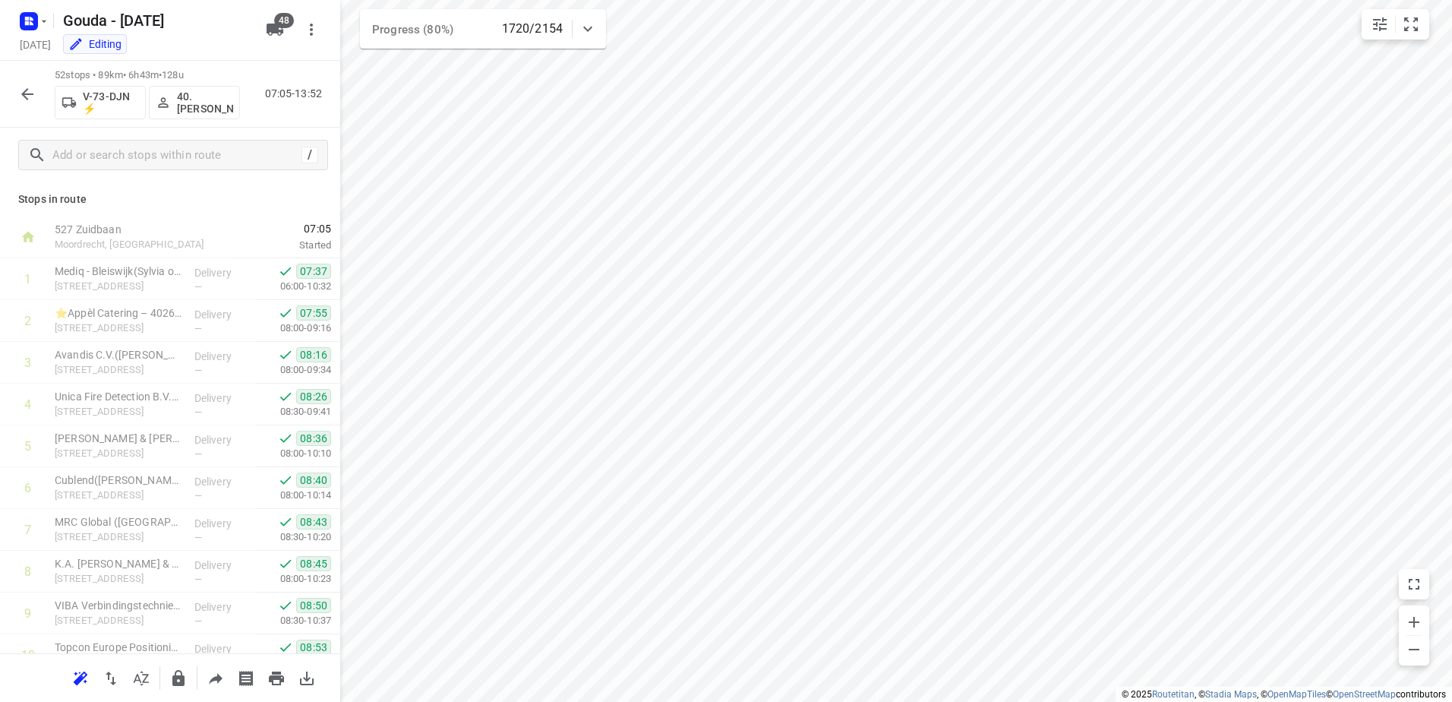
click at [174, 206] on p "Stops in route" at bounding box center [170, 199] width 304 height 16
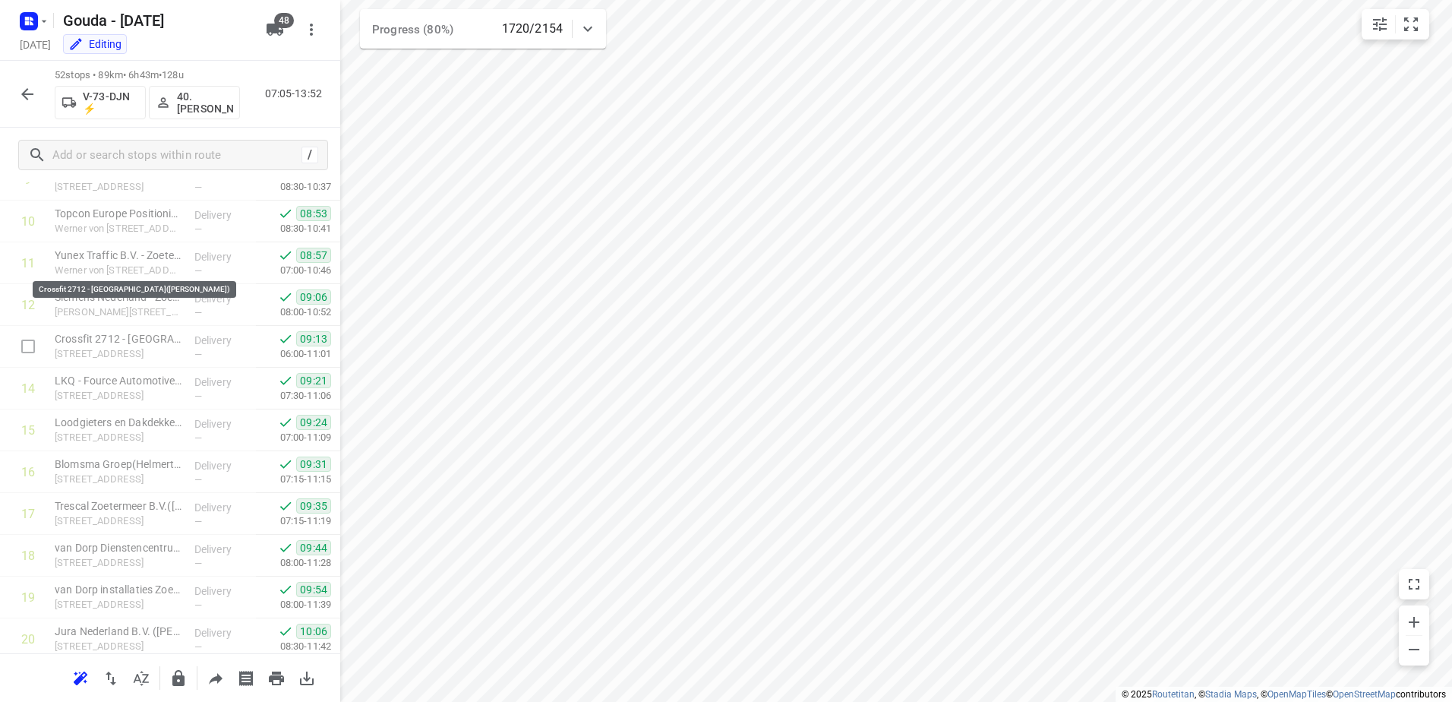
scroll to position [380, 0]
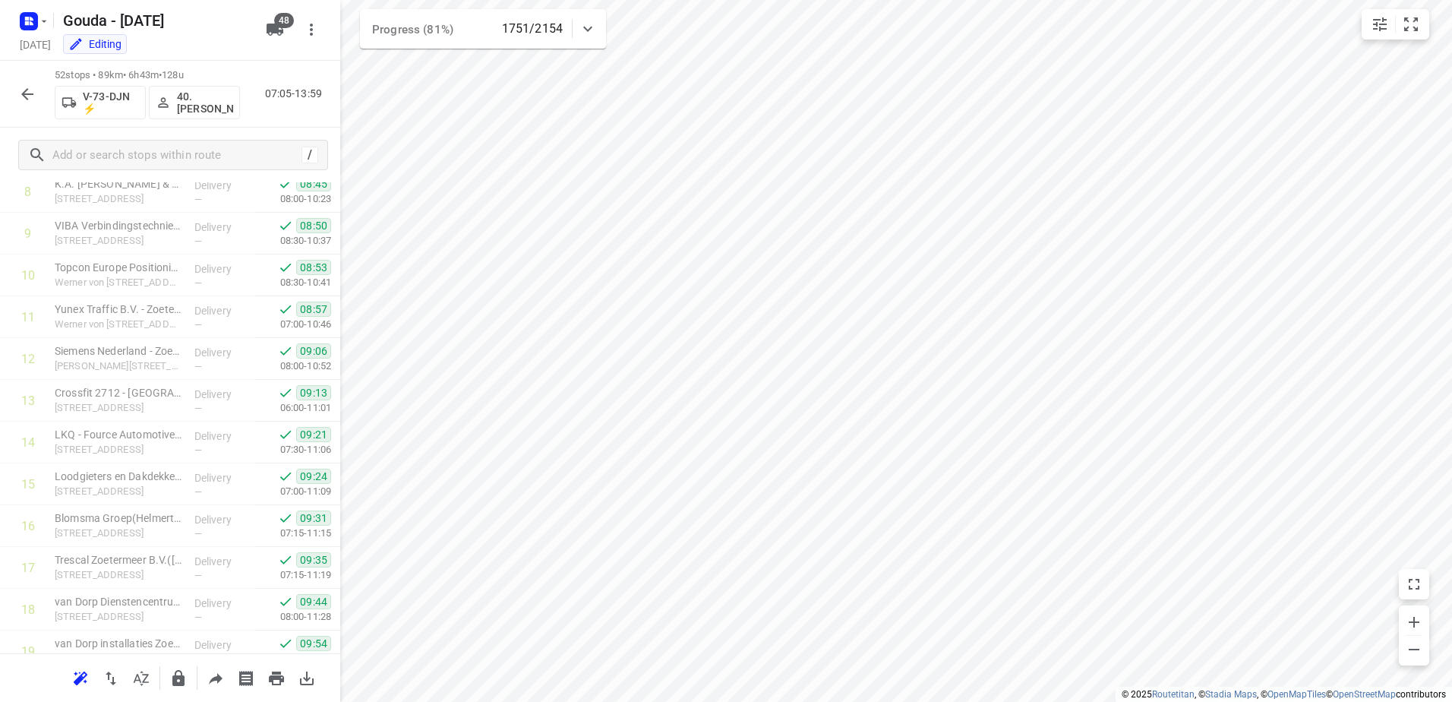
click at [35, 106] on button "button" at bounding box center [27, 94] width 30 height 30
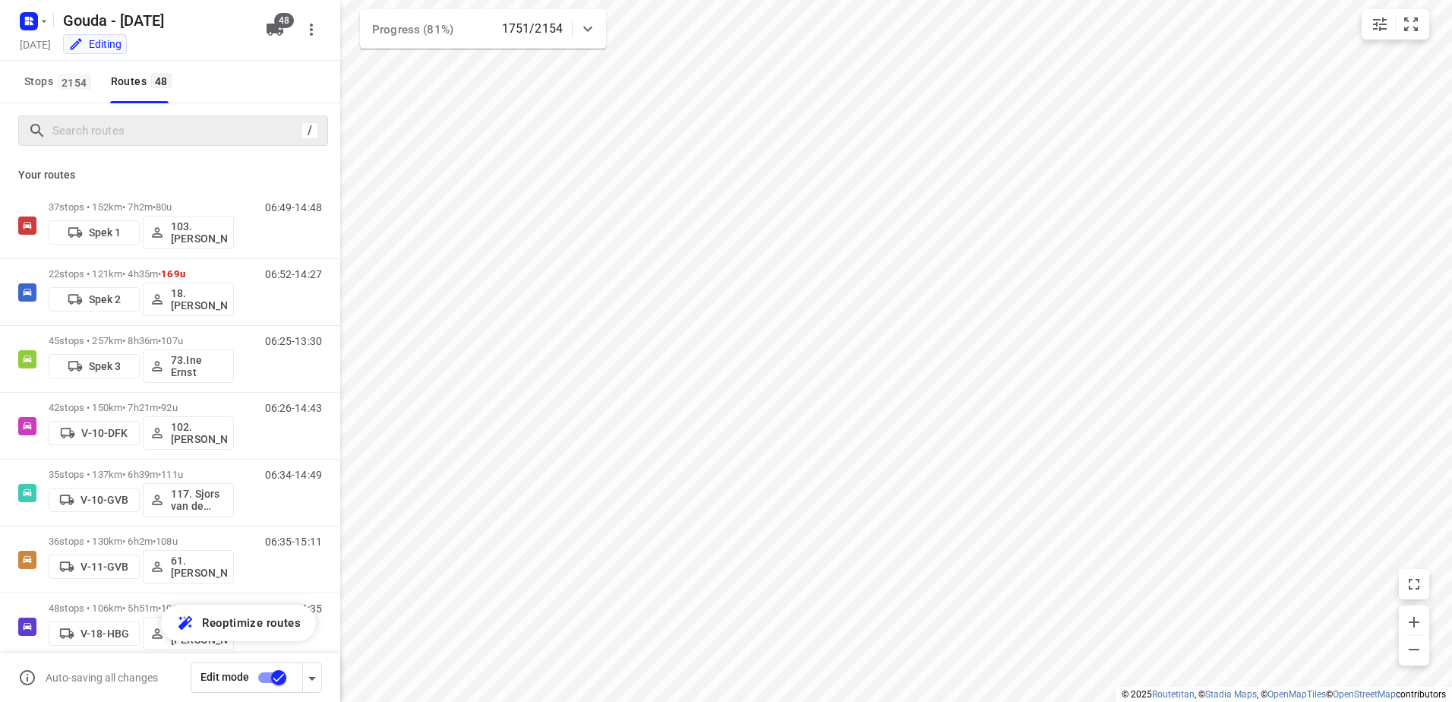
drag, startPoint x: 91, startPoint y: 147, endPoint x: 112, endPoint y: 129, distance: 27.4
click at [95, 141] on div "/" at bounding box center [170, 130] width 340 height 55
click at [112, 129] on input "Search routes" at bounding box center [177, 131] width 248 height 24
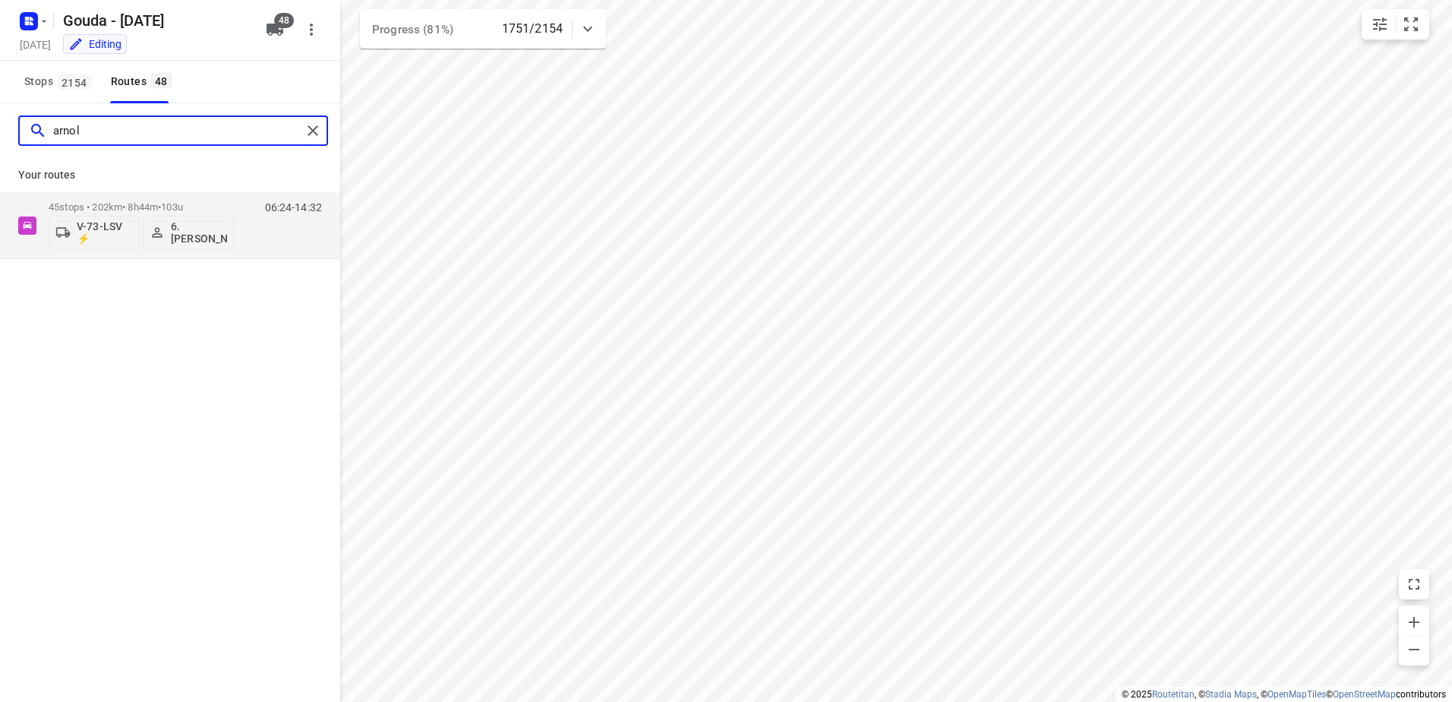
type input "arnol"
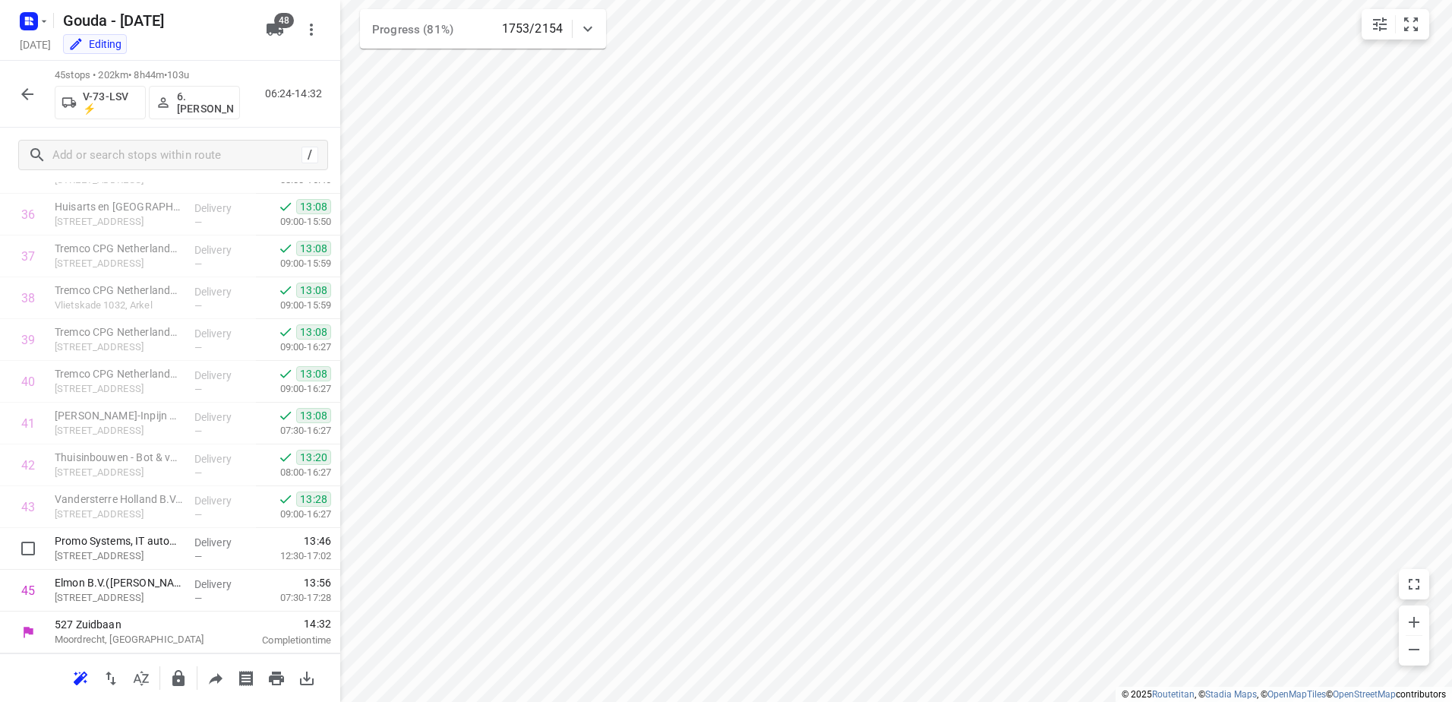
scroll to position [843, 0]
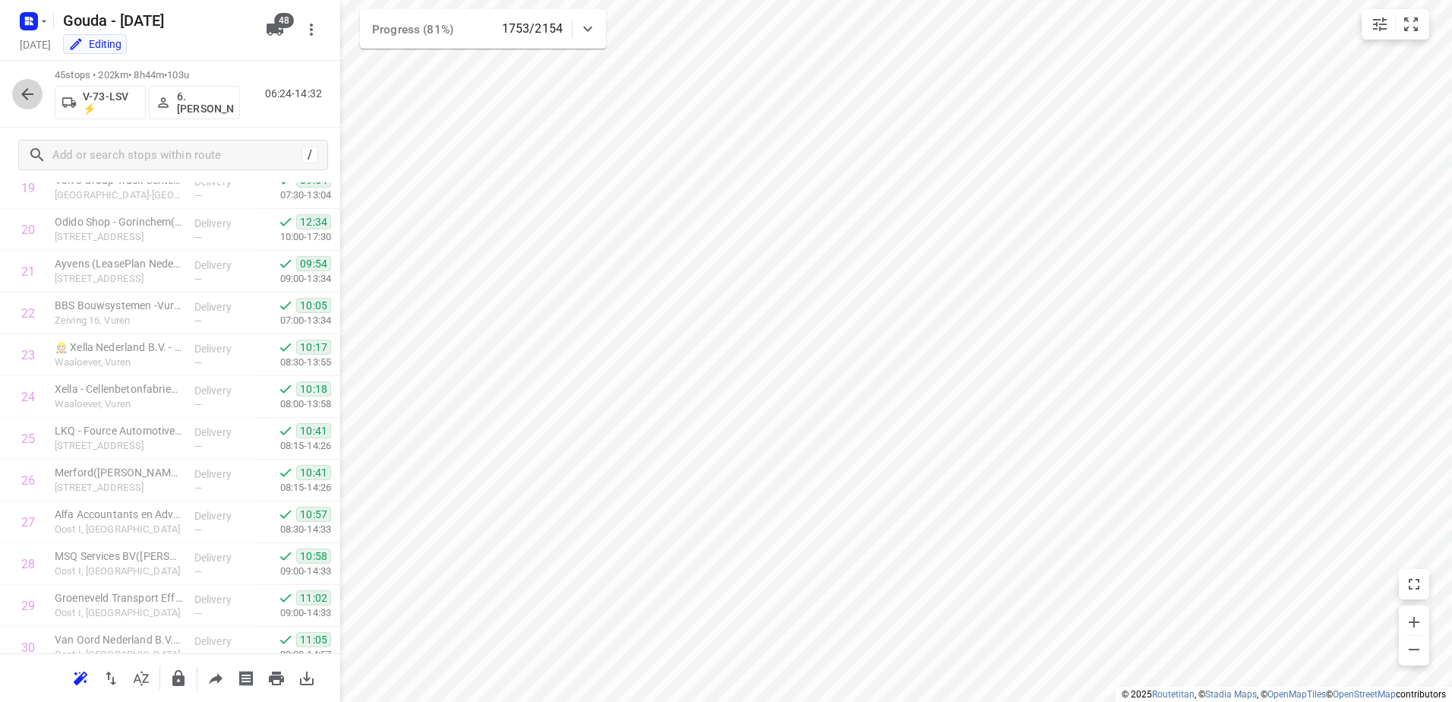
click at [21, 85] on icon "button" at bounding box center [27, 94] width 18 height 18
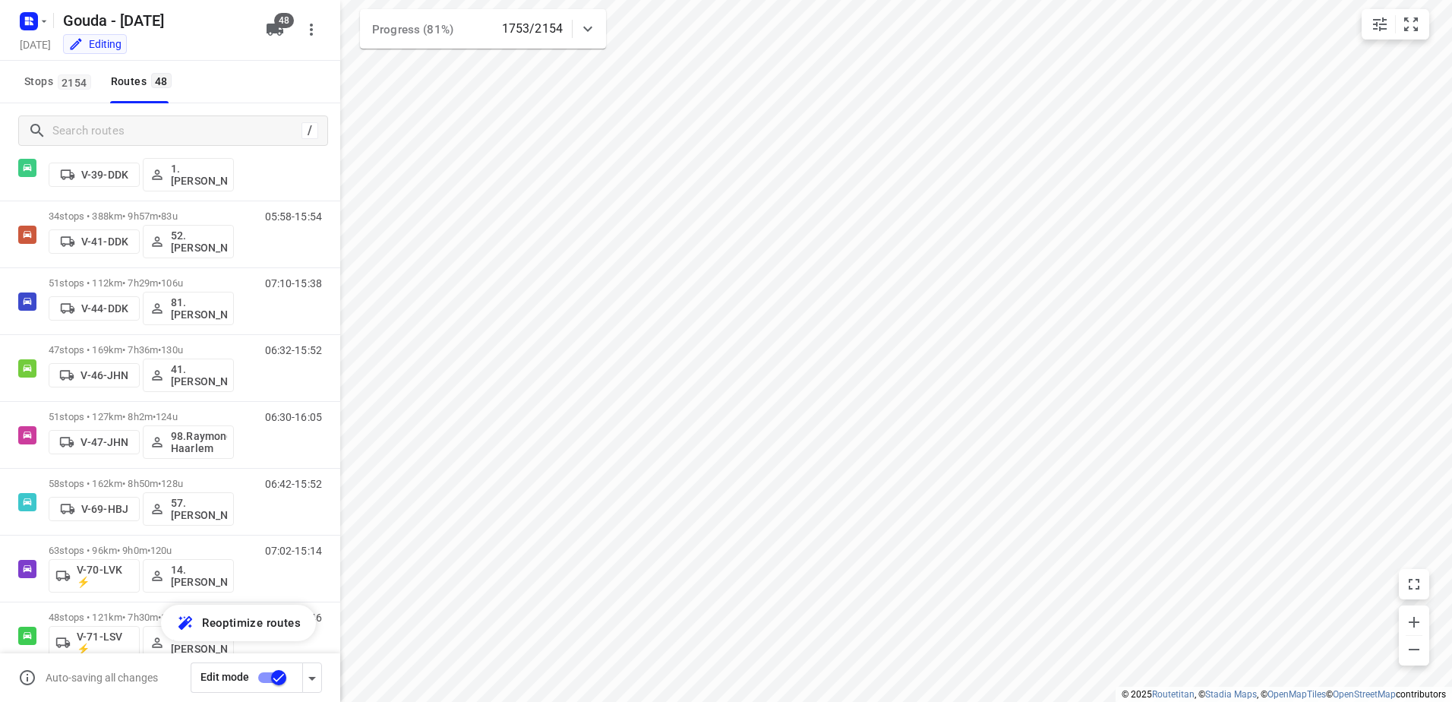
scroll to position [798, 0]
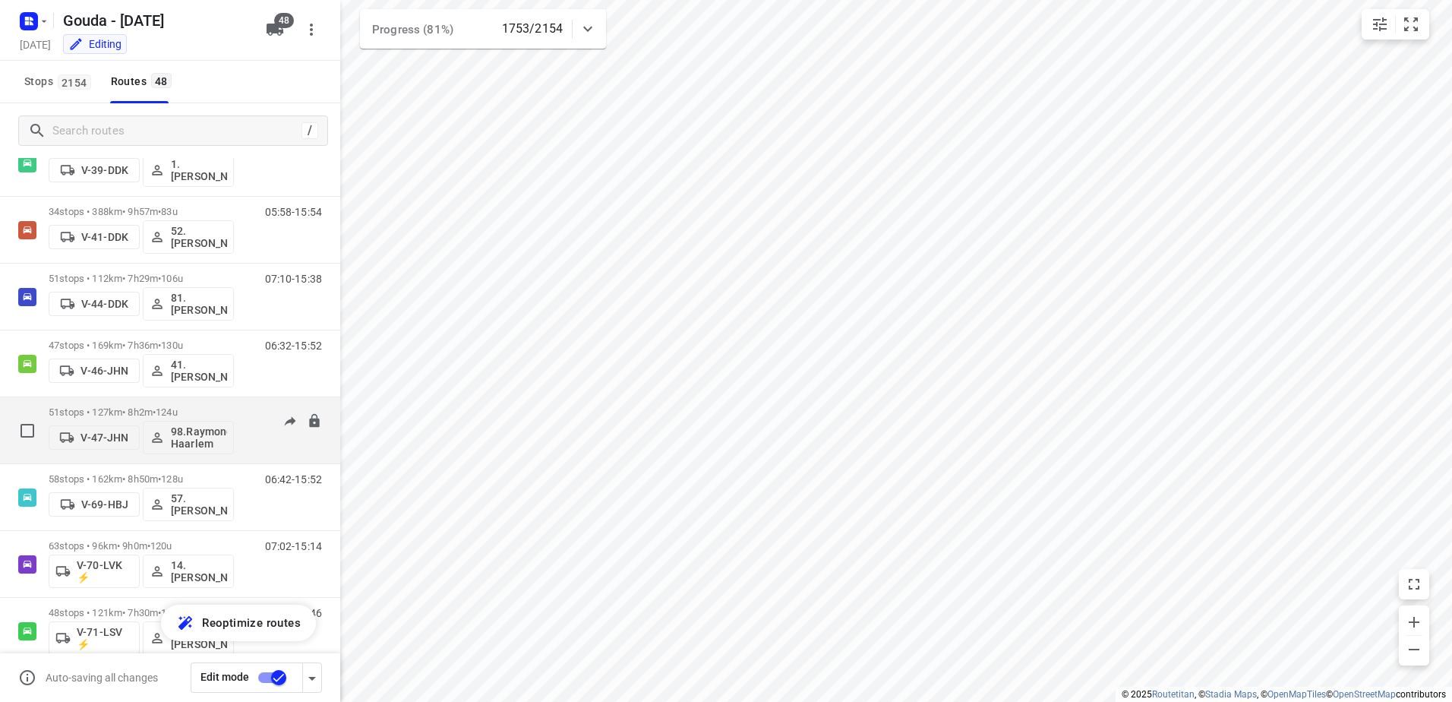
click at [191, 422] on button "98.Raymond Haarlem" at bounding box center [188, 437] width 91 height 33
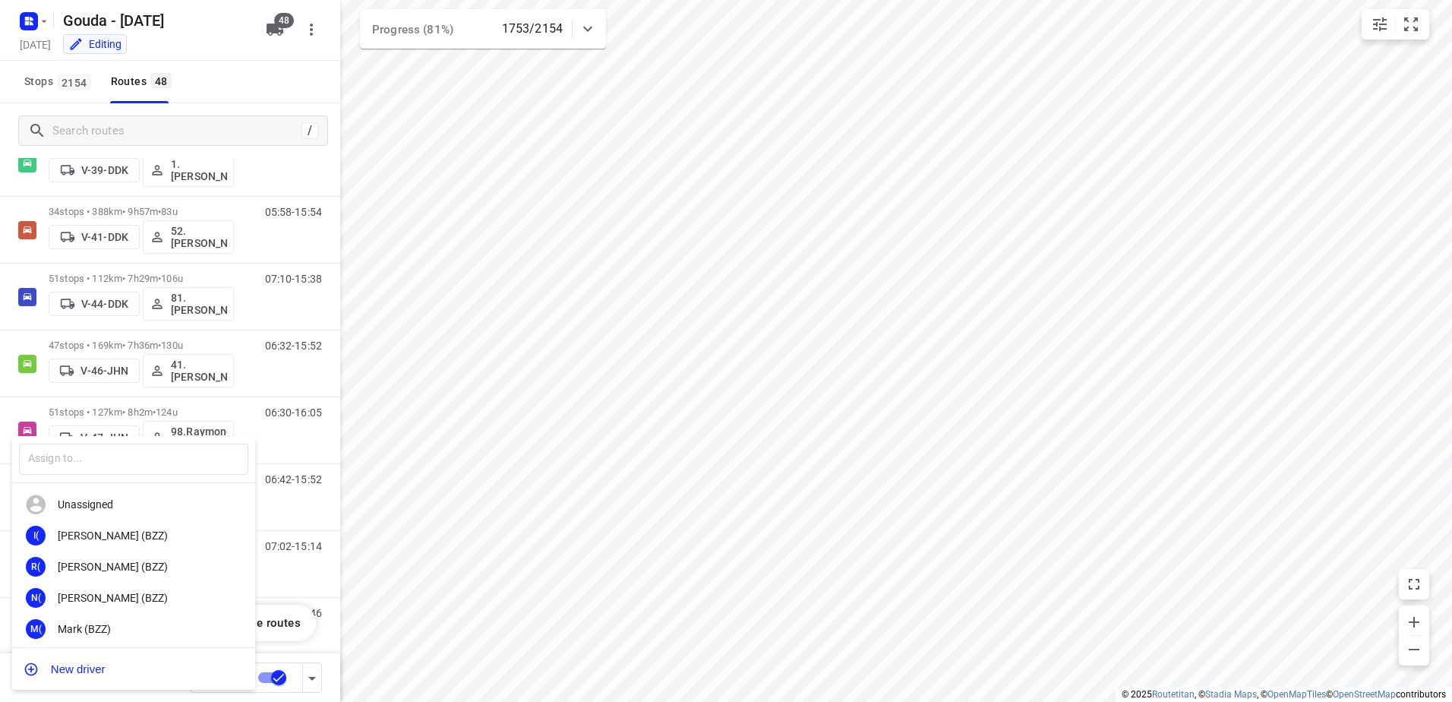
click at [155, 406] on div at bounding box center [726, 351] width 1452 height 702
click at [155, 406] on div "​ Unassigned I( Ismail (BZZ) R( Ronan (BZZ) N( Nolan (BZZ) M( Mark (BZZ) F( Fur…" at bounding box center [726, 351] width 1452 height 702
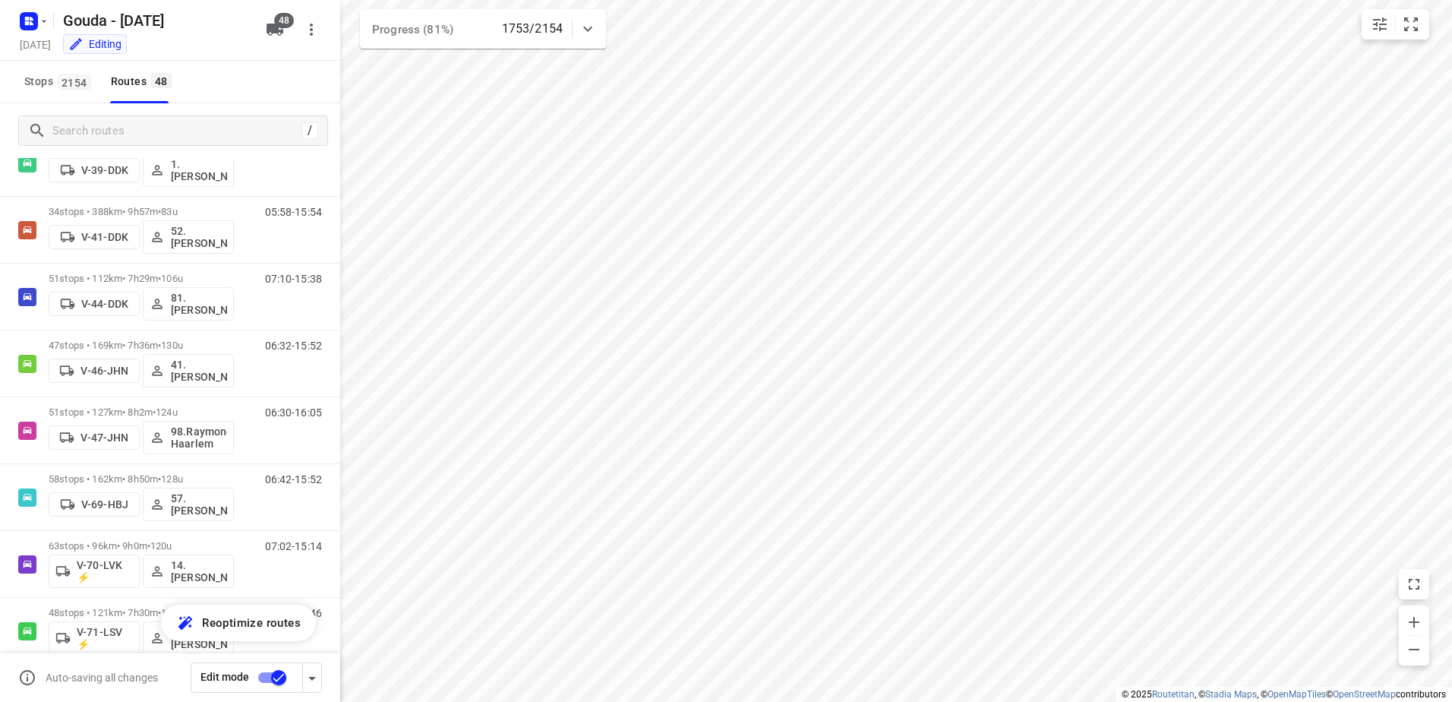
click at [156, 407] on span "•" at bounding box center [154, 411] width 3 height 11
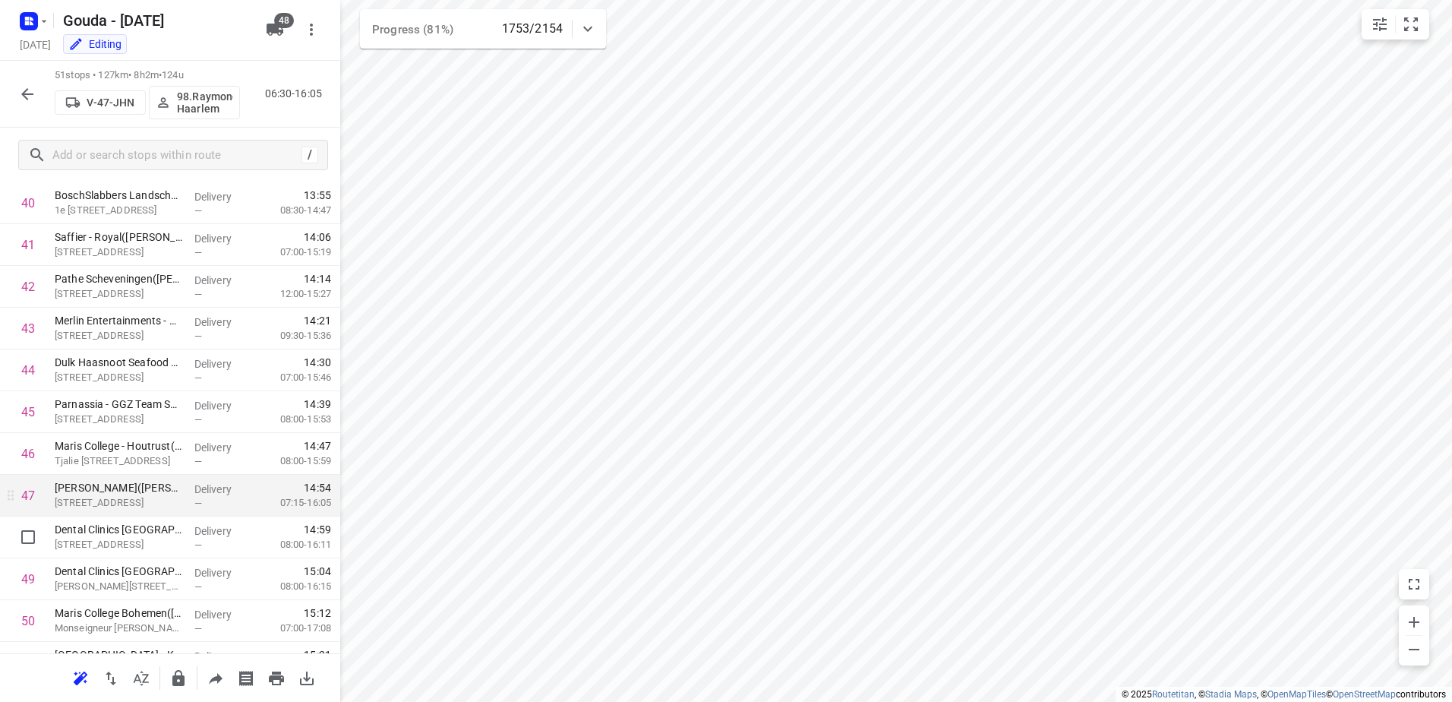
scroll to position [1777, 0]
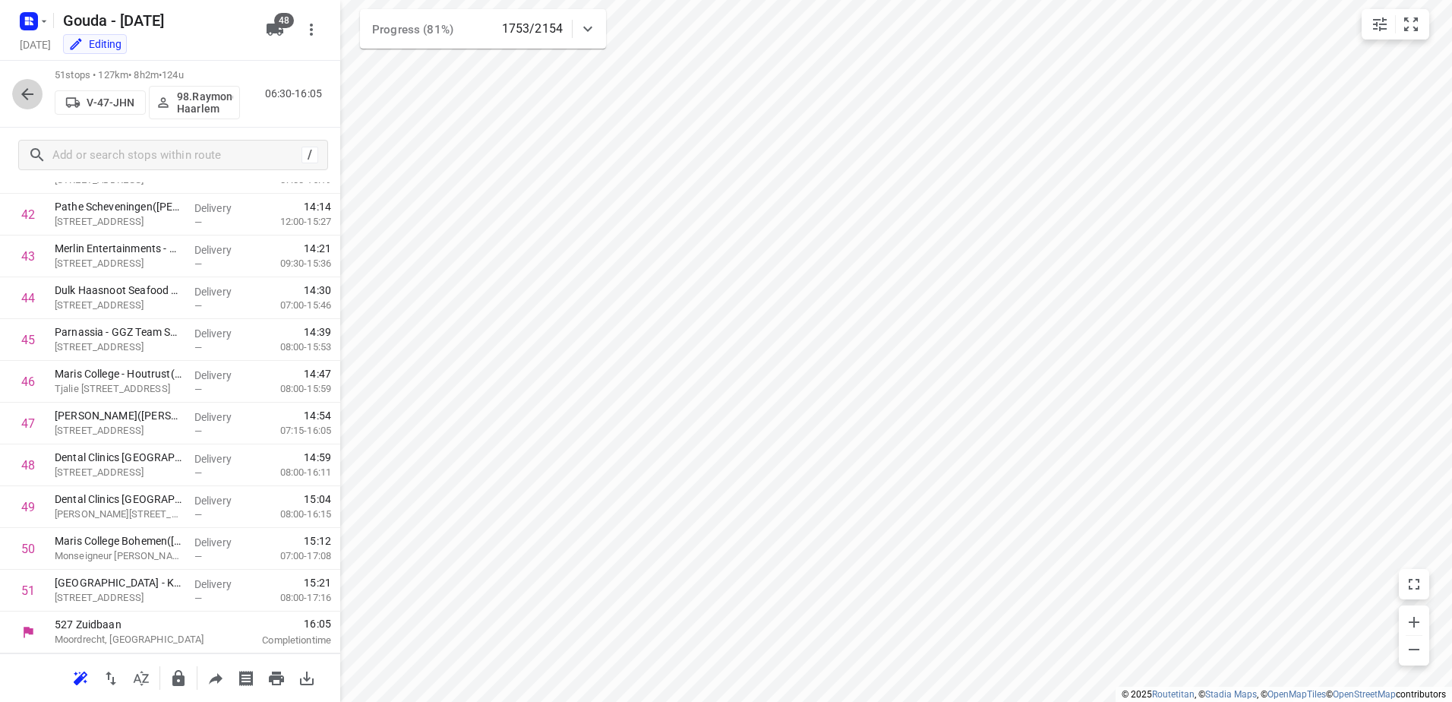
click at [39, 102] on button "button" at bounding box center [27, 94] width 30 height 30
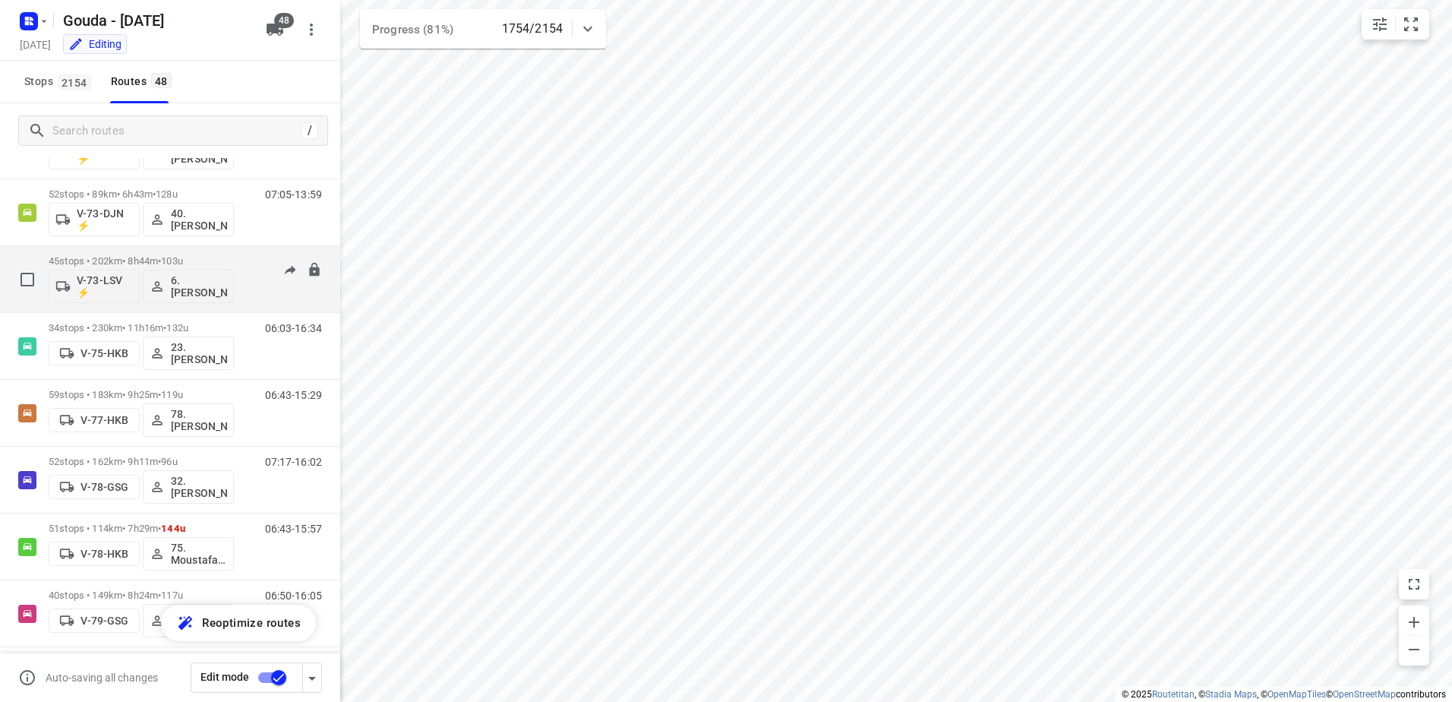
scroll to position [1443, 0]
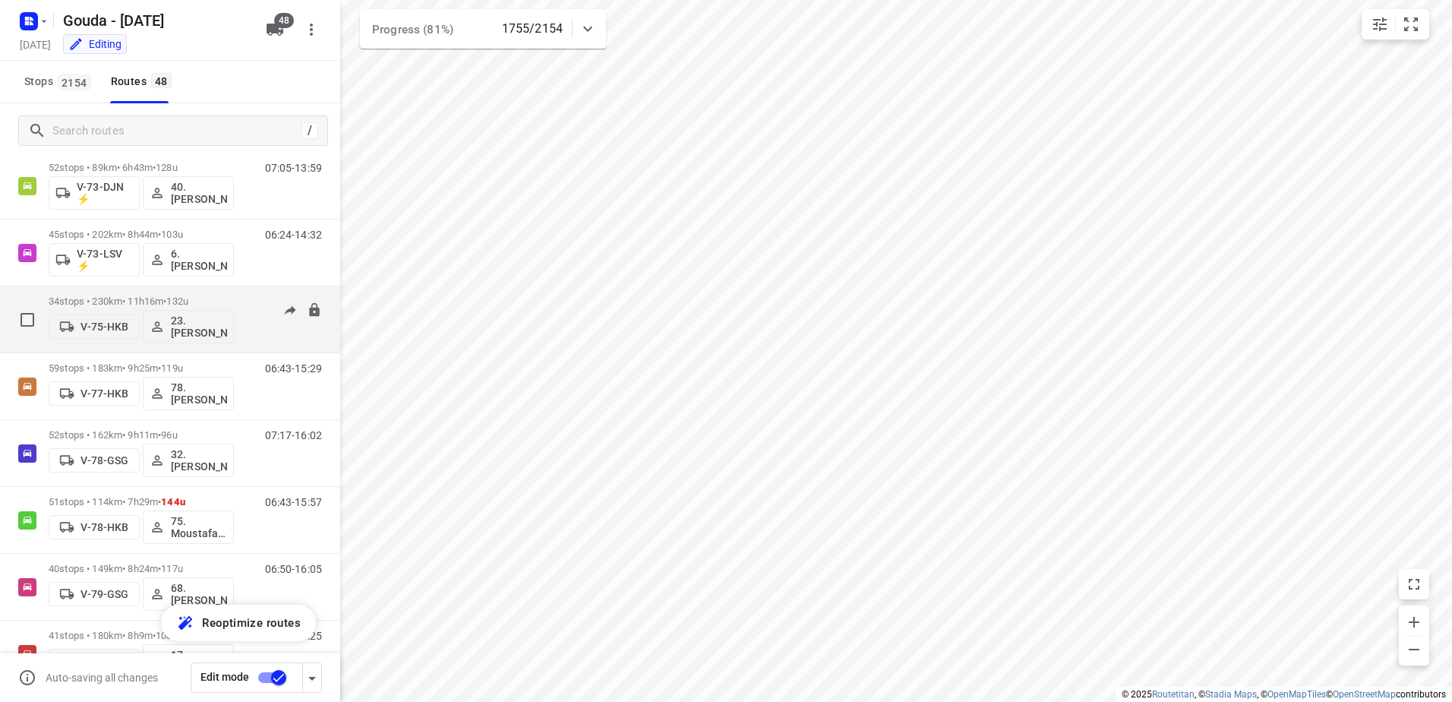
click at [224, 292] on div "34 stops • 230km • 11h16m • 132u V-75-HKB 23.Johan de Wit" at bounding box center [141, 319] width 185 height 63
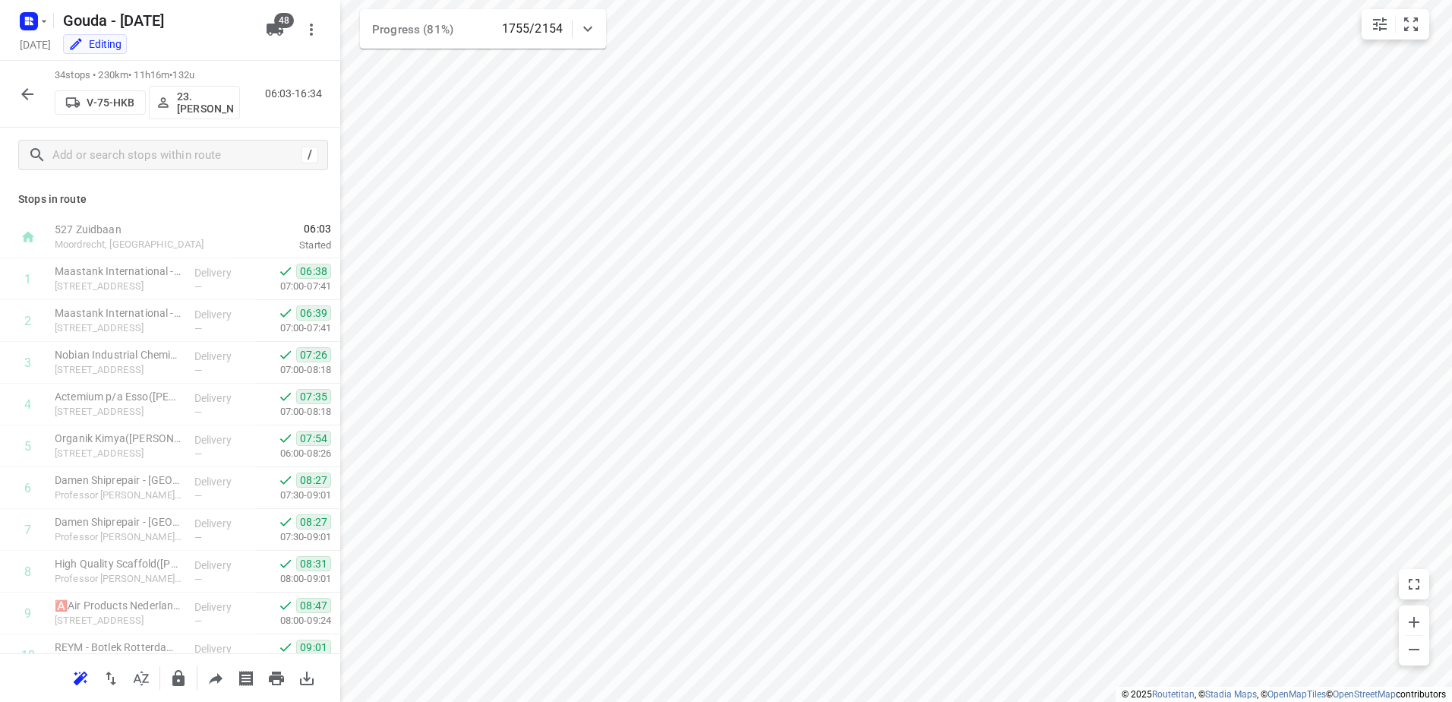
click at [23, 93] on icon "button" at bounding box center [27, 94] width 12 height 12
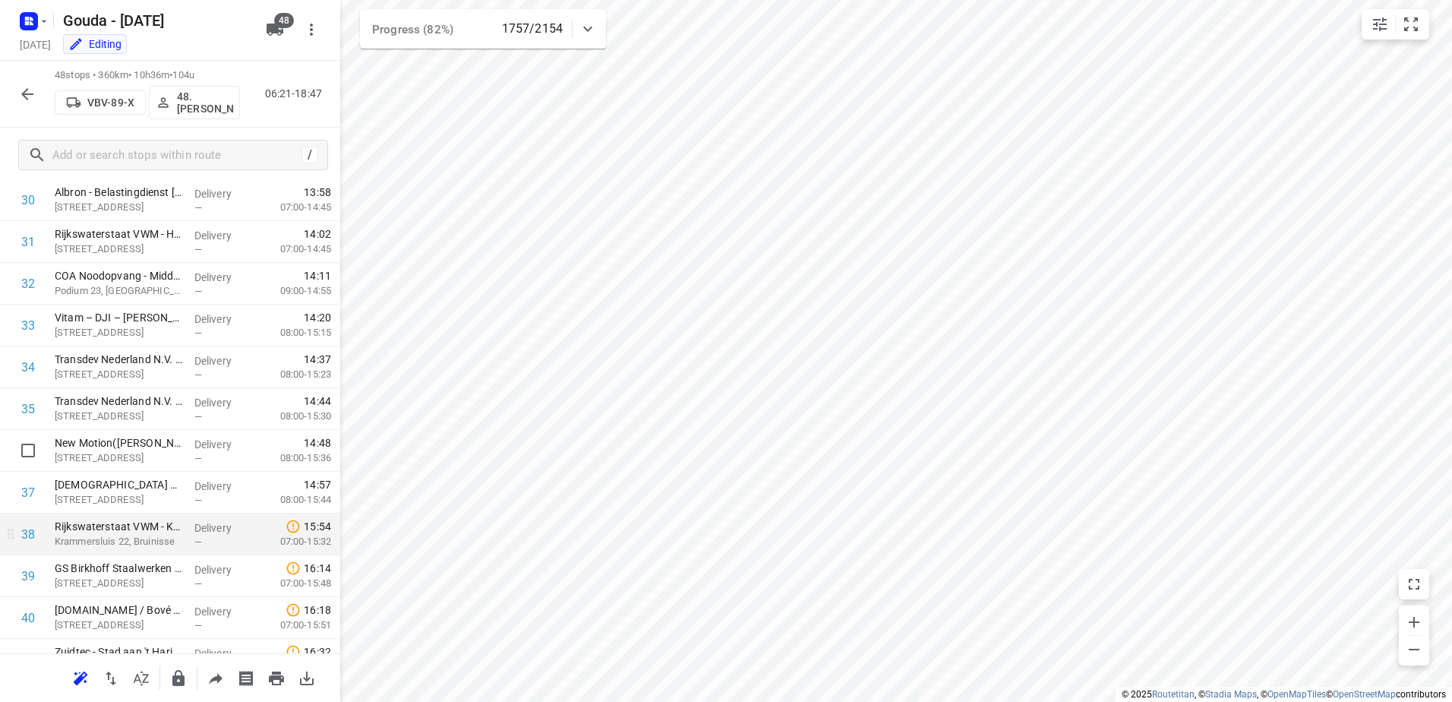
scroll to position [1424, 0]
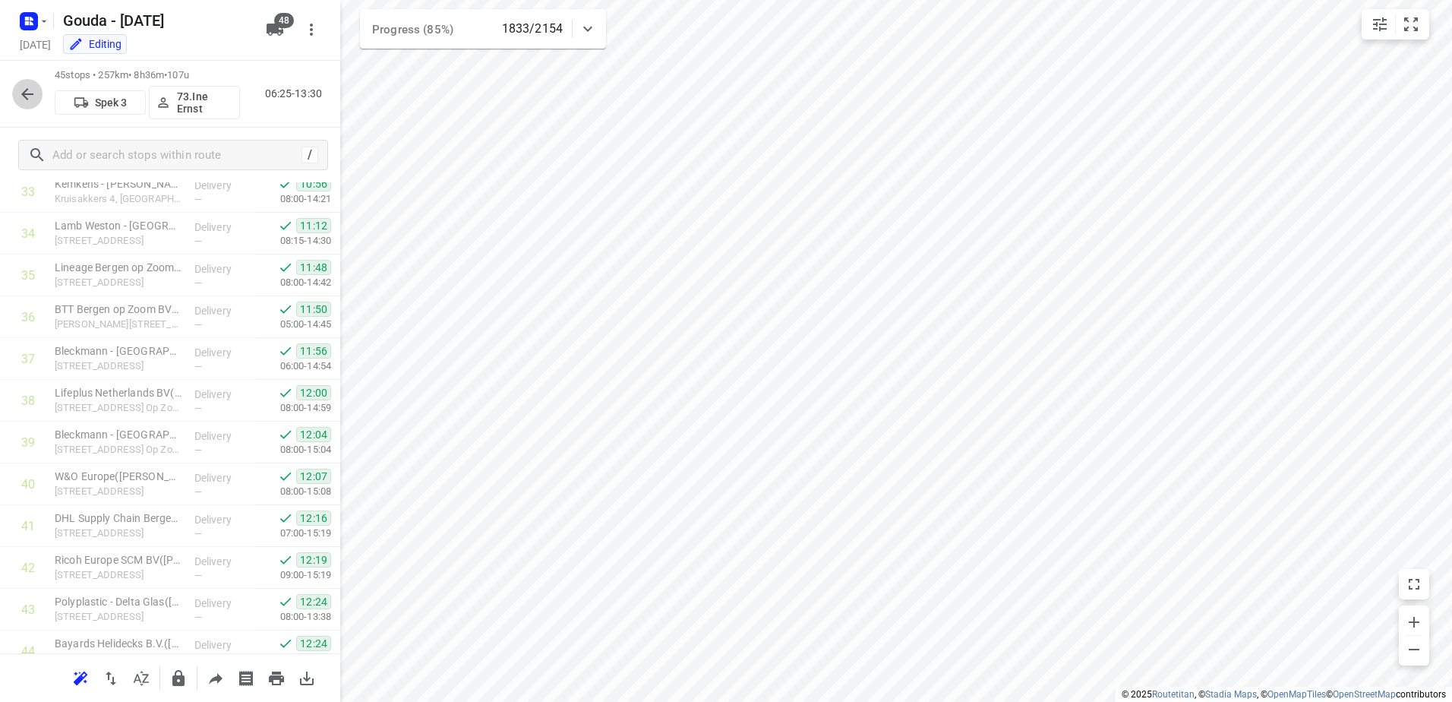
click at [37, 88] on button "button" at bounding box center [27, 94] width 30 height 30
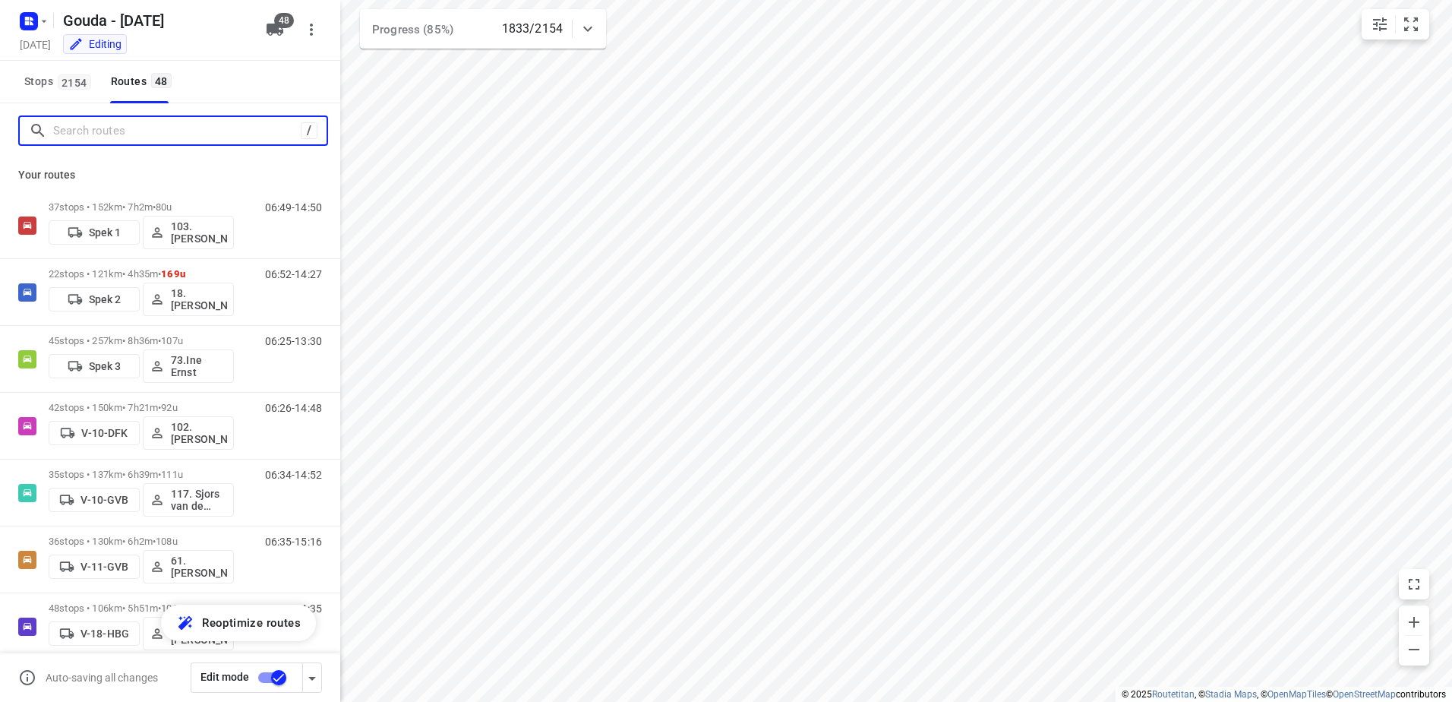
click at [160, 130] on input "Search routes" at bounding box center [177, 131] width 248 height 24
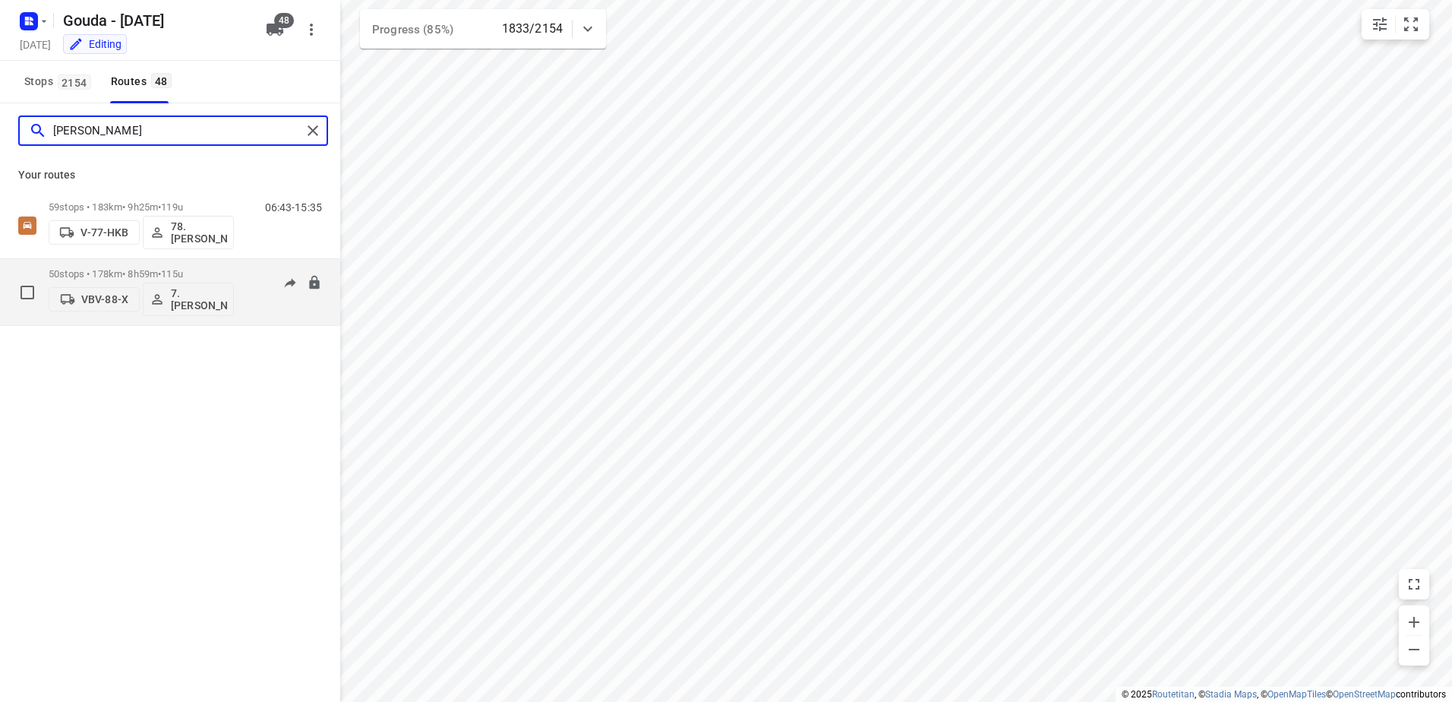
type input "jesse"
click at [180, 266] on div "50 stops • 178km • 8h59m • 115u VBV-88-X 7.Jesse Koemans" at bounding box center [141, 292] width 185 height 63
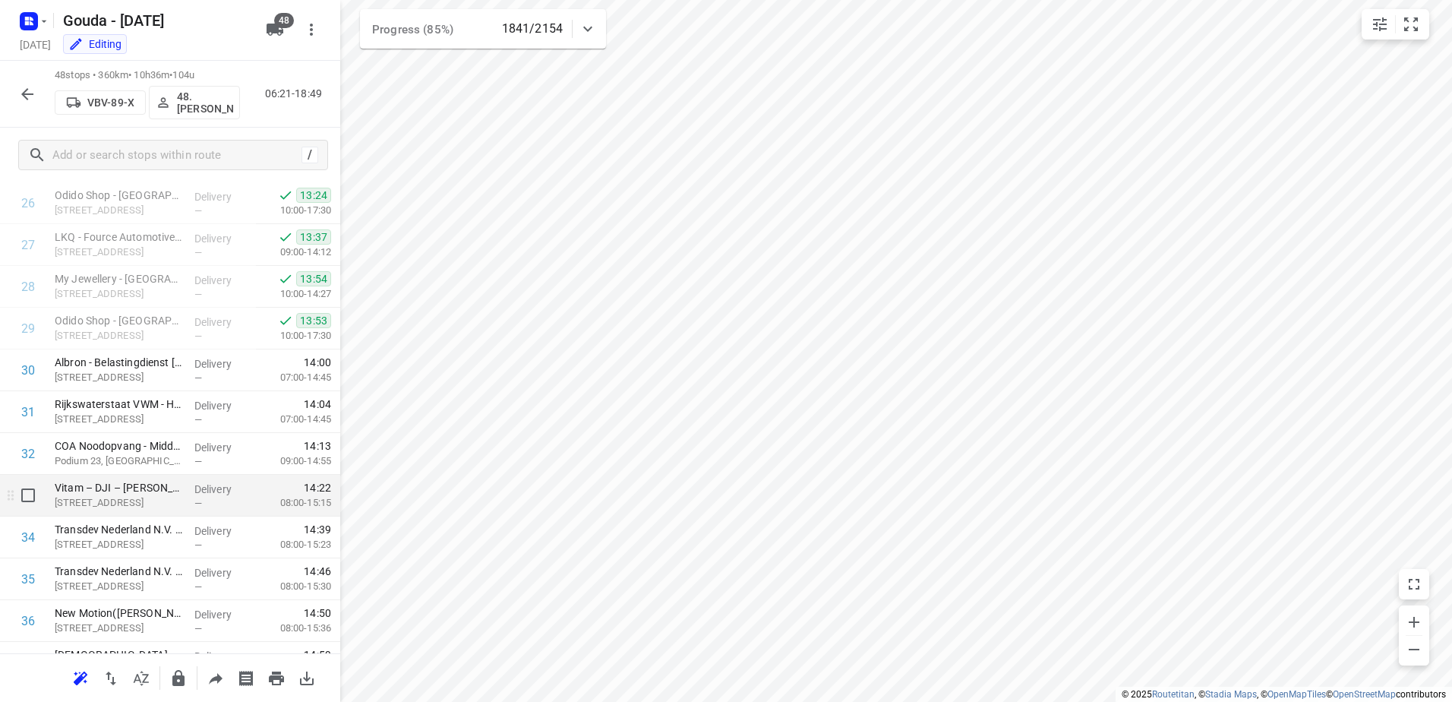
scroll to position [1196, 0]
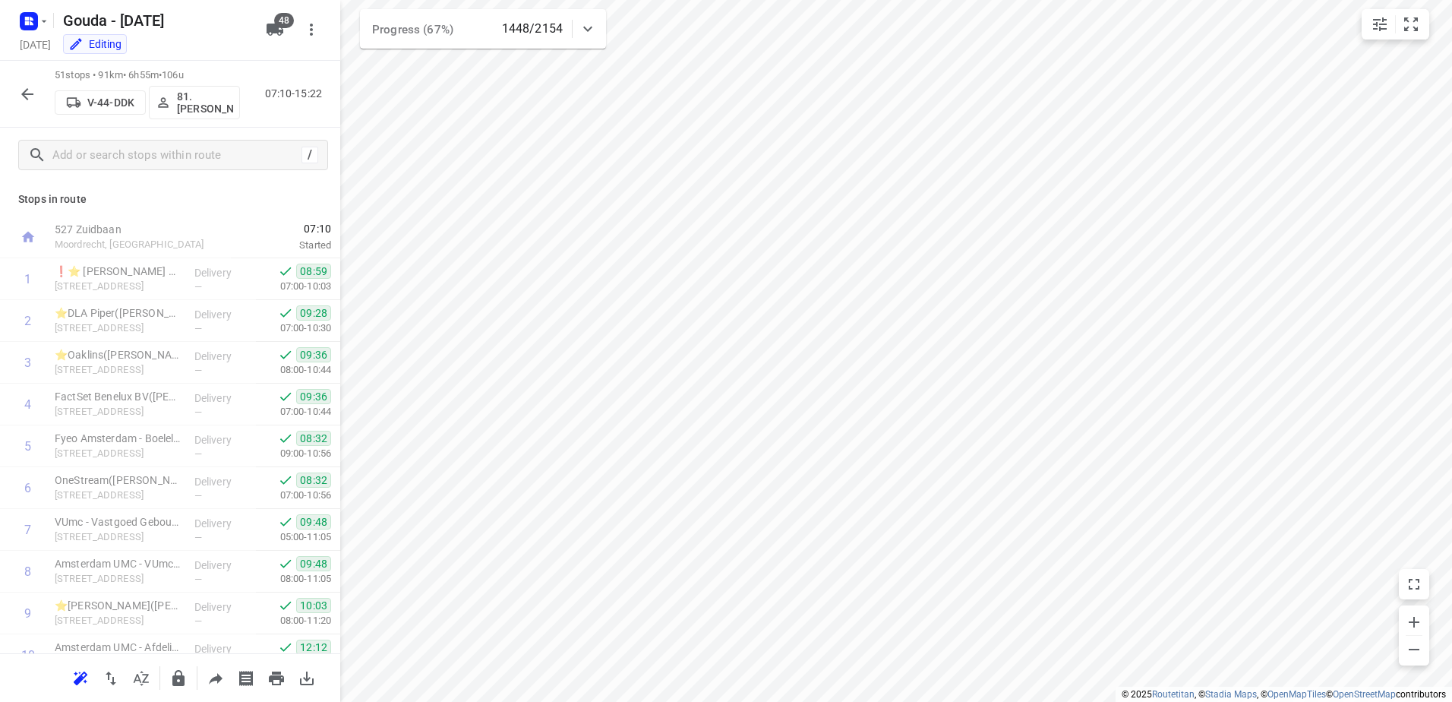
scroll to position [638, 0]
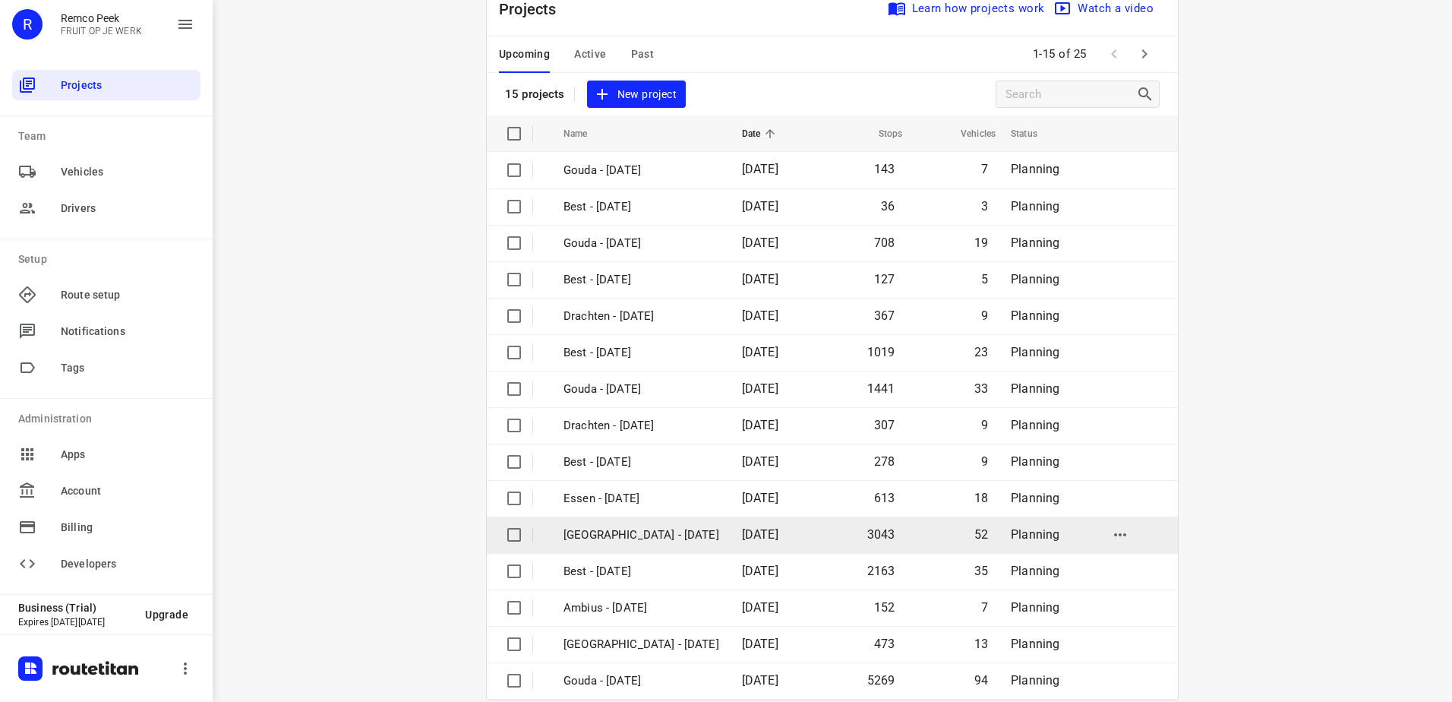
scroll to position [66, 0]
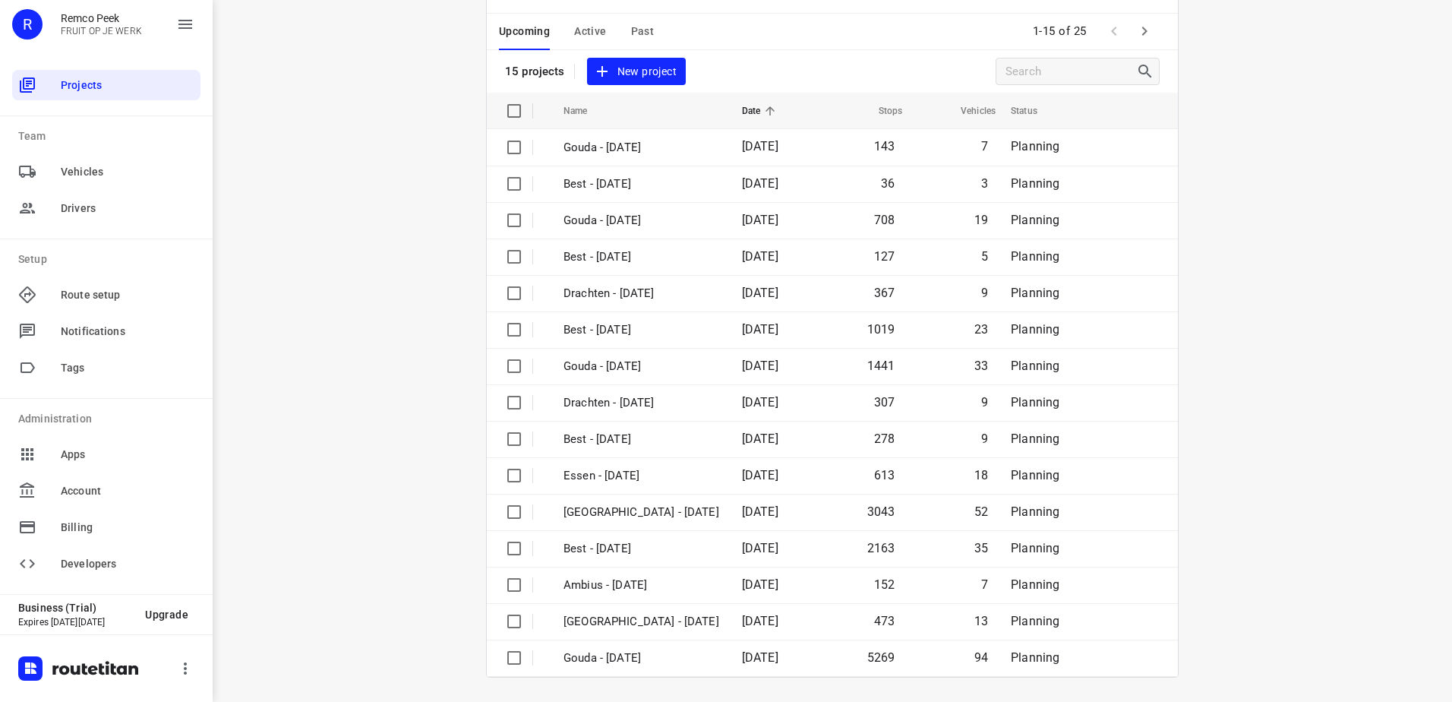
click at [380, 261] on div "i © 2025 Routetitan , © Stadia Maps , © OpenMapTiles © OpenStreetMap contributo…" at bounding box center [833, 351] width 1240 height 702
click at [562, 25] on div "Upcoming Active Past" at bounding box center [588, 32] width 179 height 36
click at [567, 25] on div "Upcoming Active Past" at bounding box center [588, 32] width 179 height 36
click at [589, 38] on span "Active" at bounding box center [590, 31] width 32 height 19
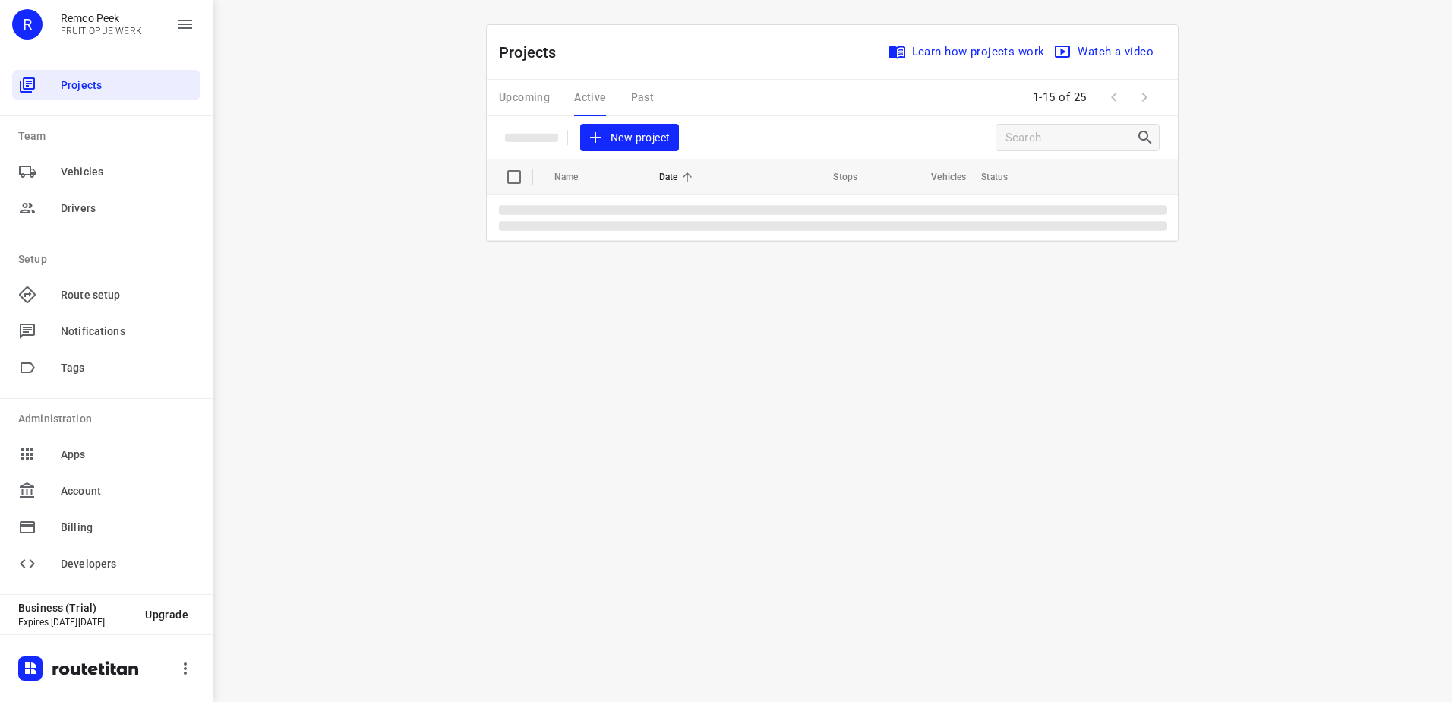
scroll to position [0, 0]
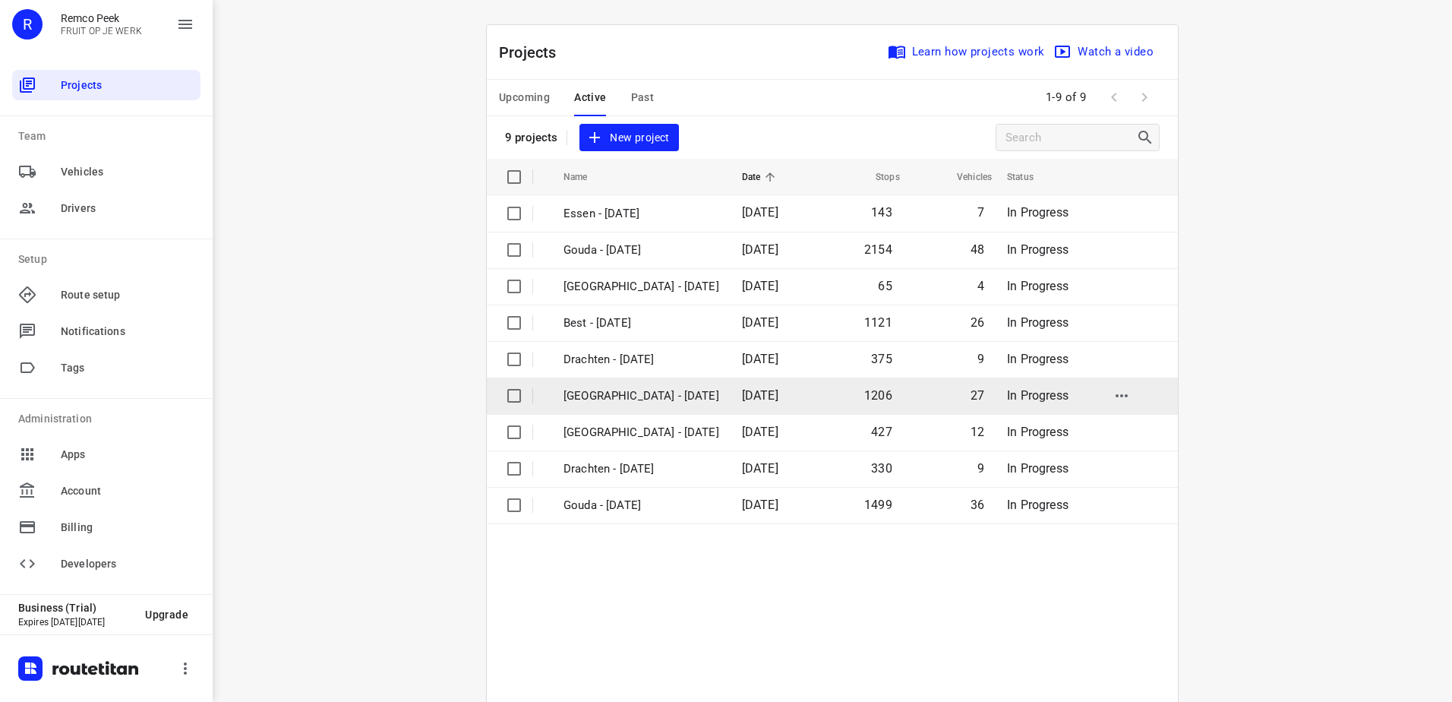
click at [678, 393] on p "[GEOGRAPHIC_DATA] - [DATE]" at bounding box center [642, 395] width 156 height 17
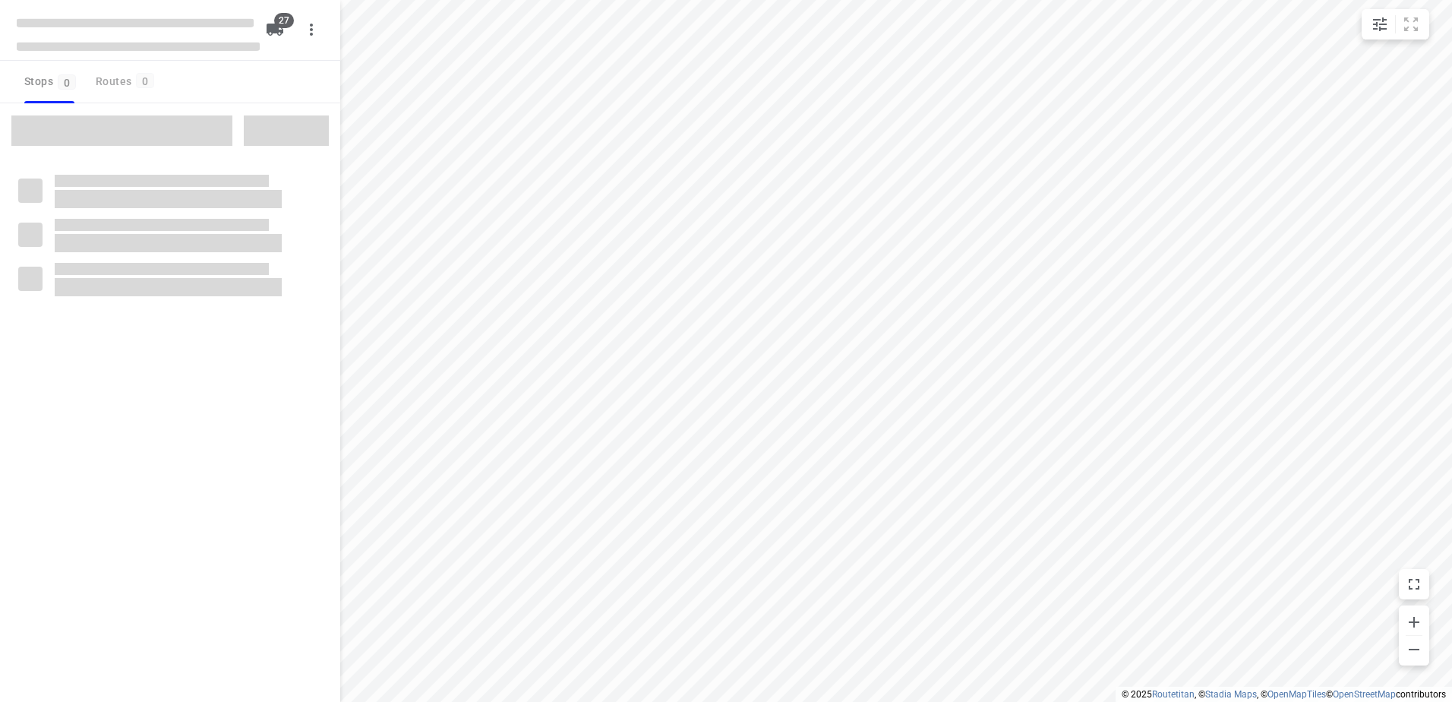
checkbox input "true"
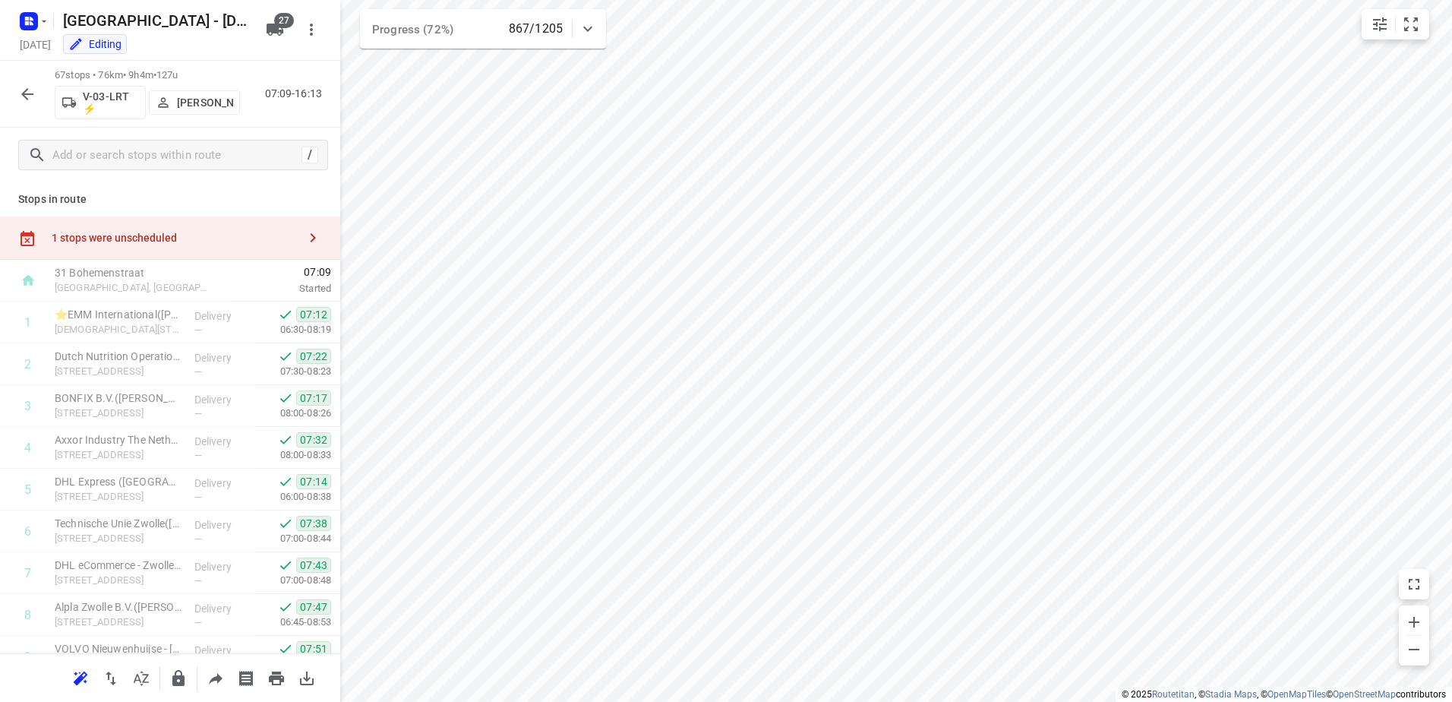
click at [146, 245] on div "1 stops were unscheduled" at bounding box center [170, 237] width 340 height 43
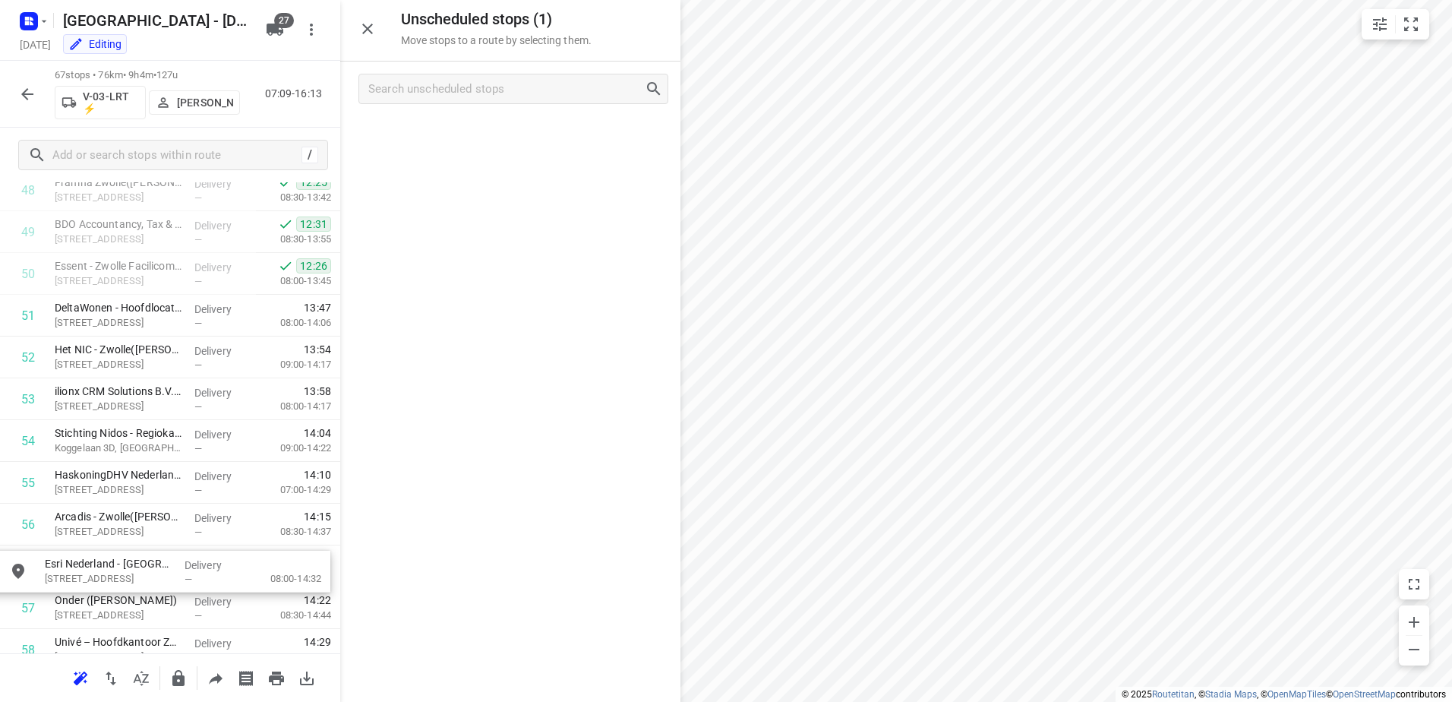
scroll to position [2096, 0]
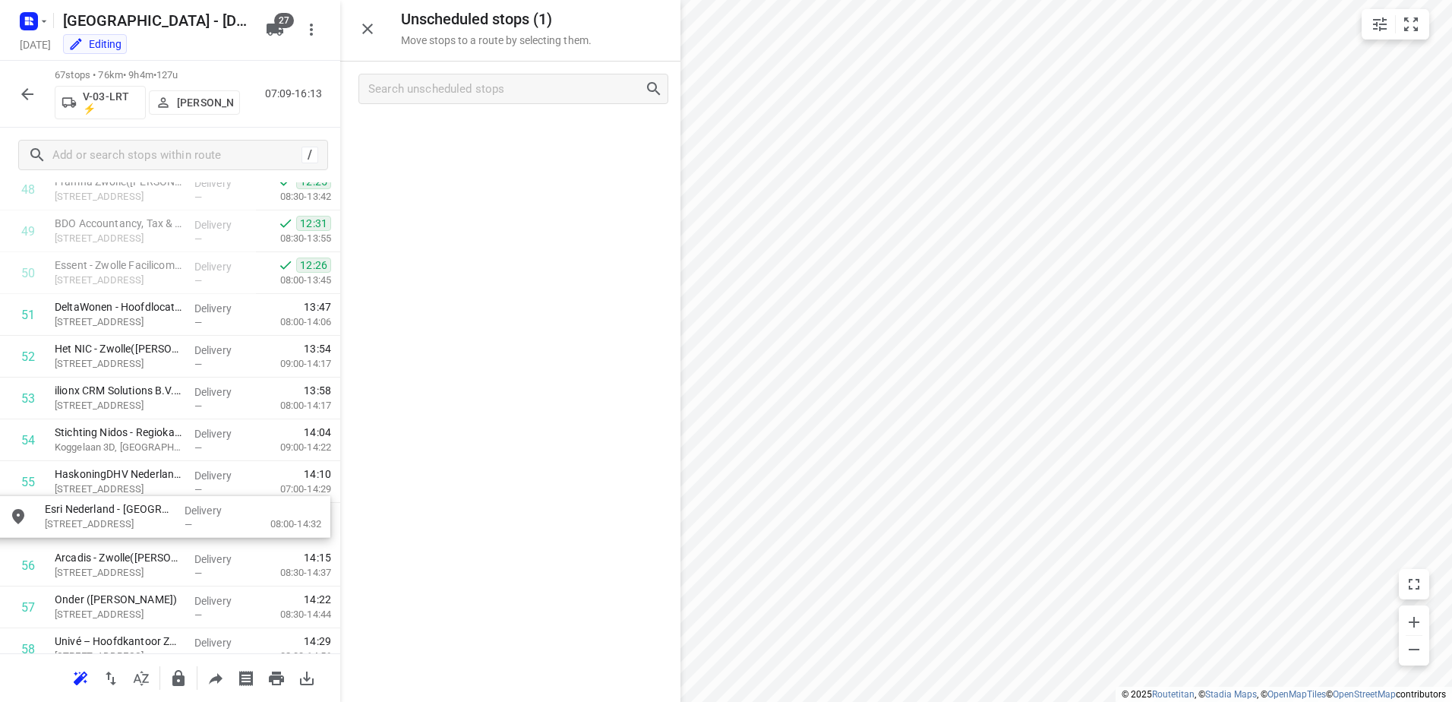
drag, startPoint x: 523, startPoint y: 142, endPoint x: 172, endPoint y: 529, distance: 521.6
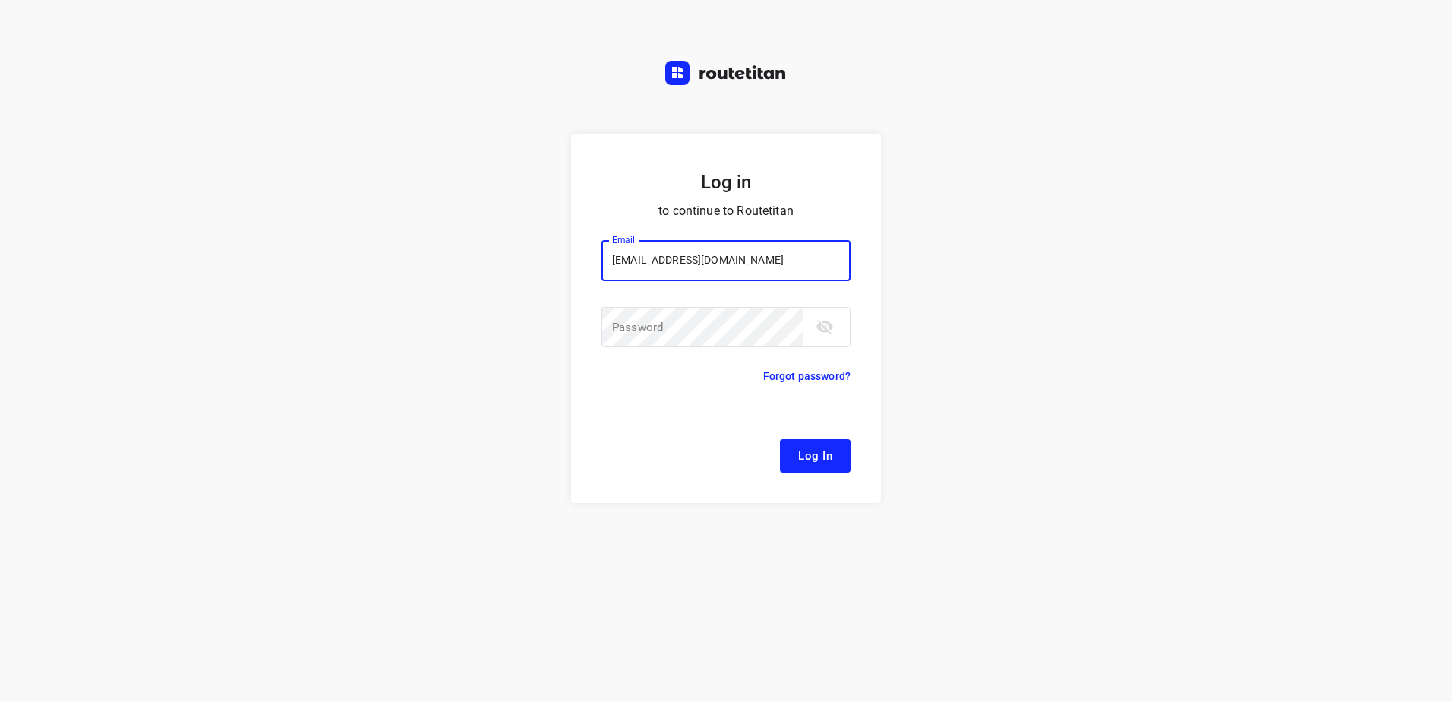
type input "[EMAIL_ADDRESS][DOMAIN_NAME]"
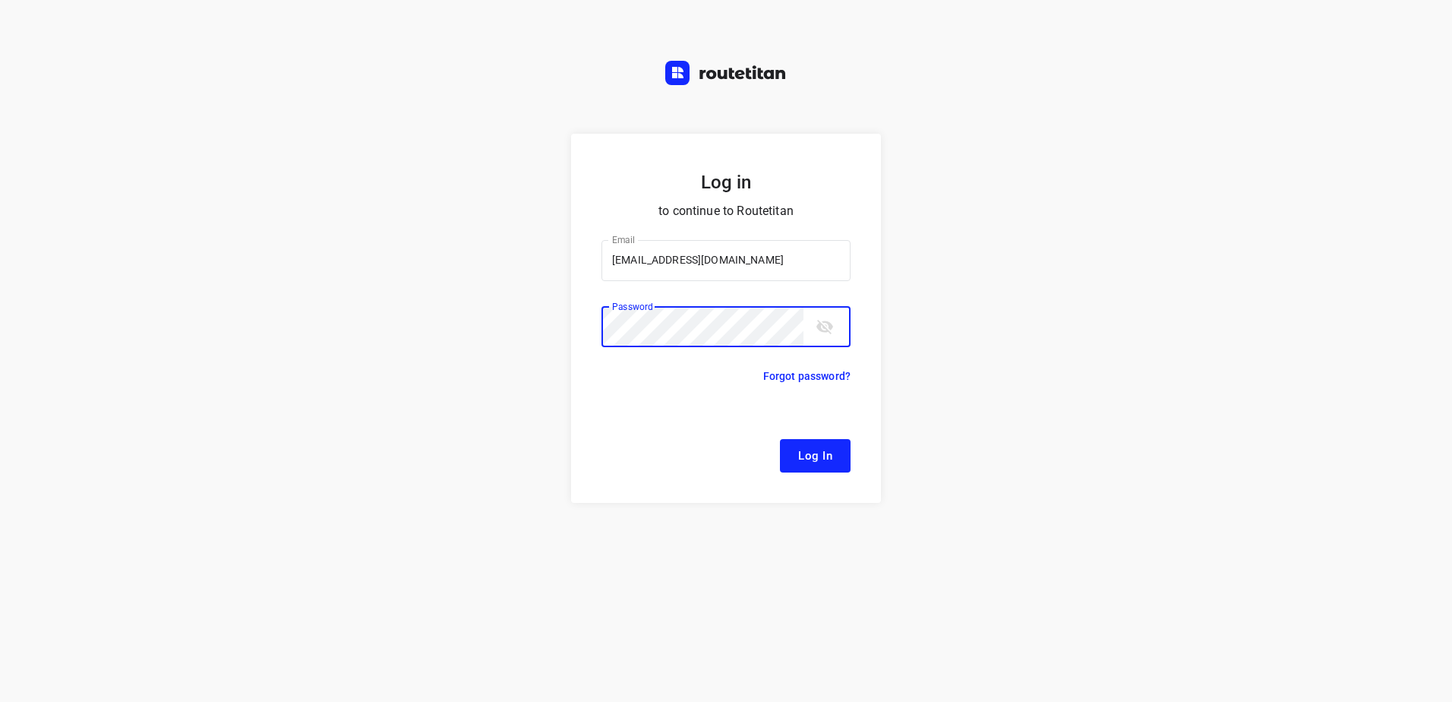
click at [780, 439] on button "Log In" at bounding box center [815, 455] width 71 height 33
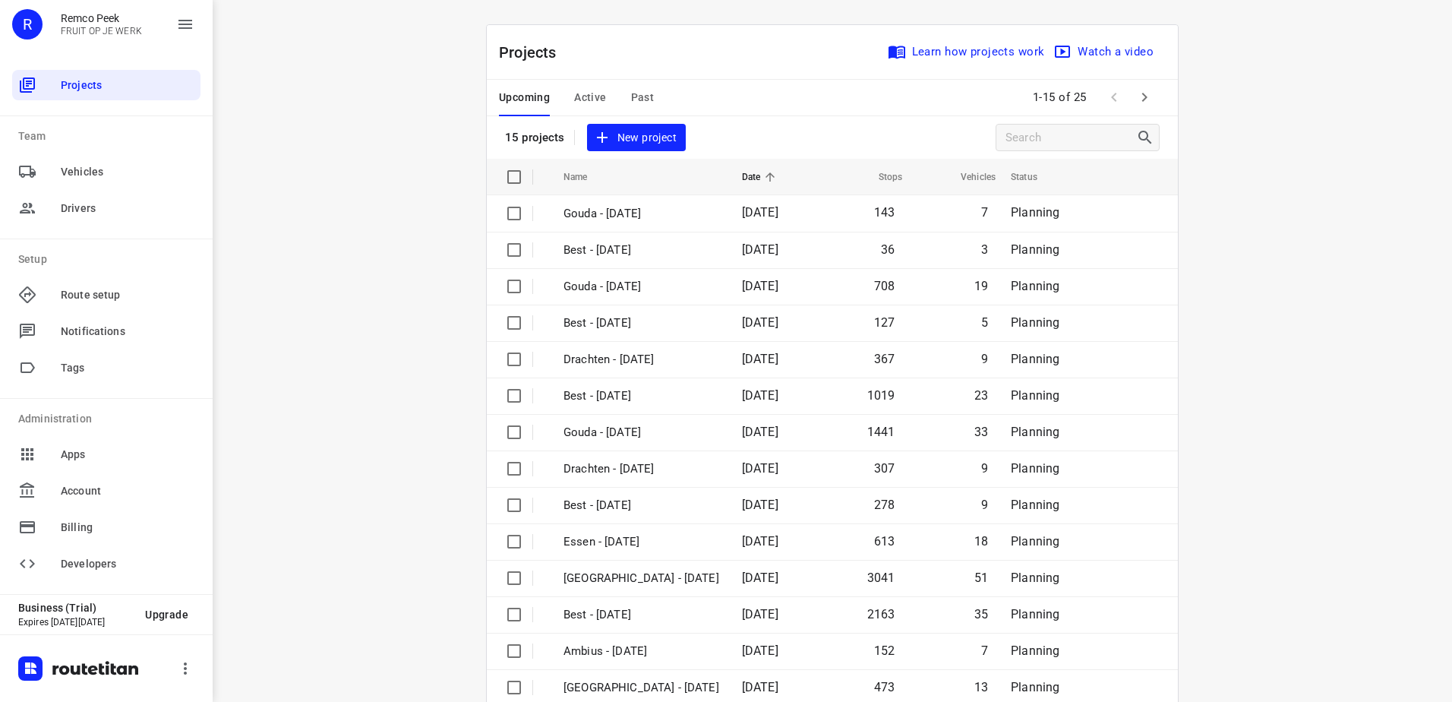
click at [595, 103] on span "Active" at bounding box center [590, 97] width 32 height 19
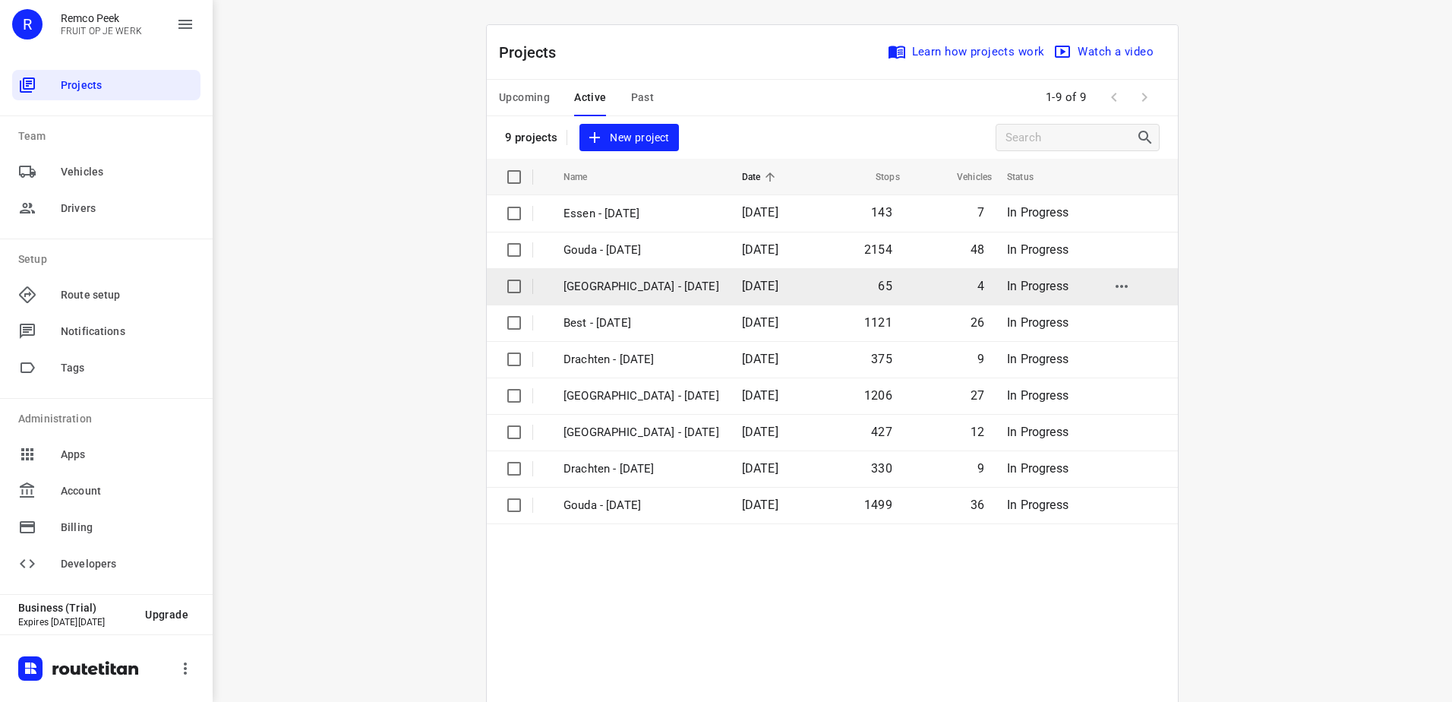
click at [659, 280] on p "[GEOGRAPHIC_DATA] - [DATE]" at bounding box center [642, 286] width 156 height 17
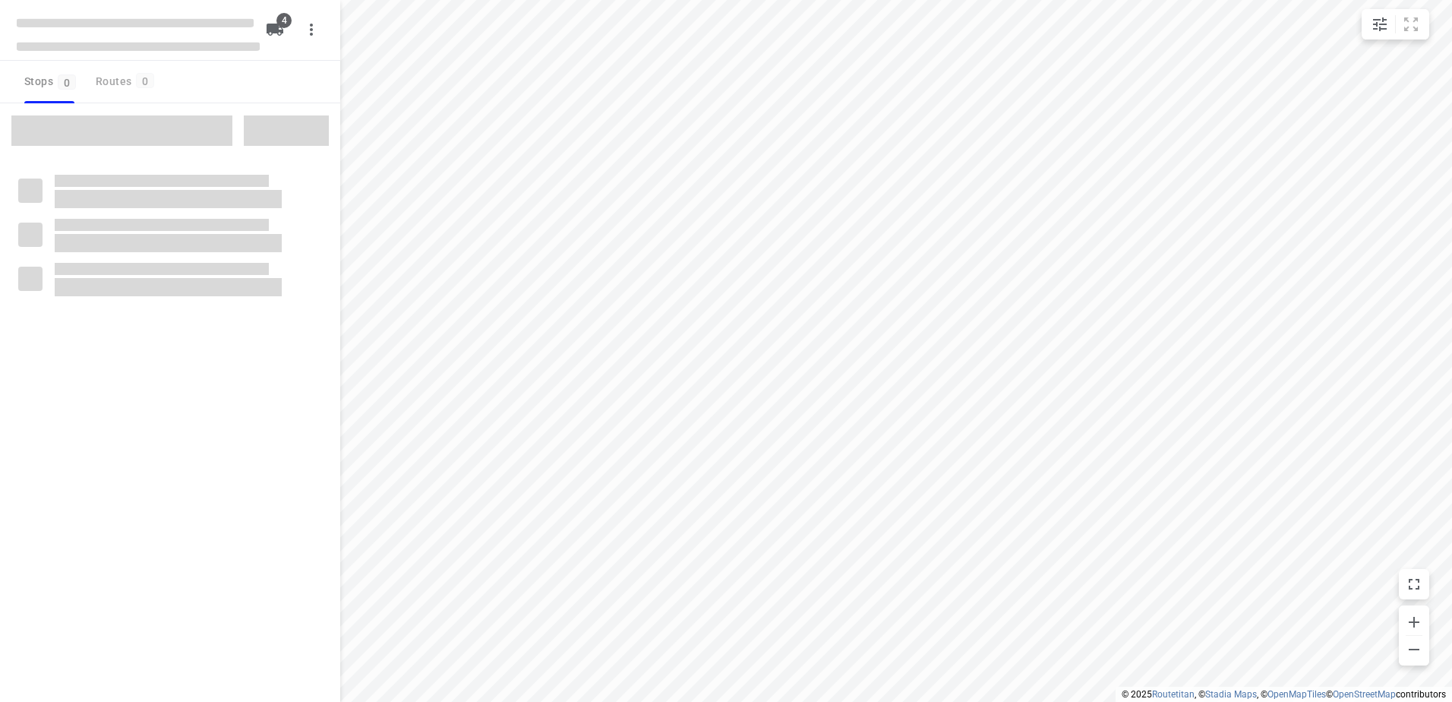
checkbox input "true"
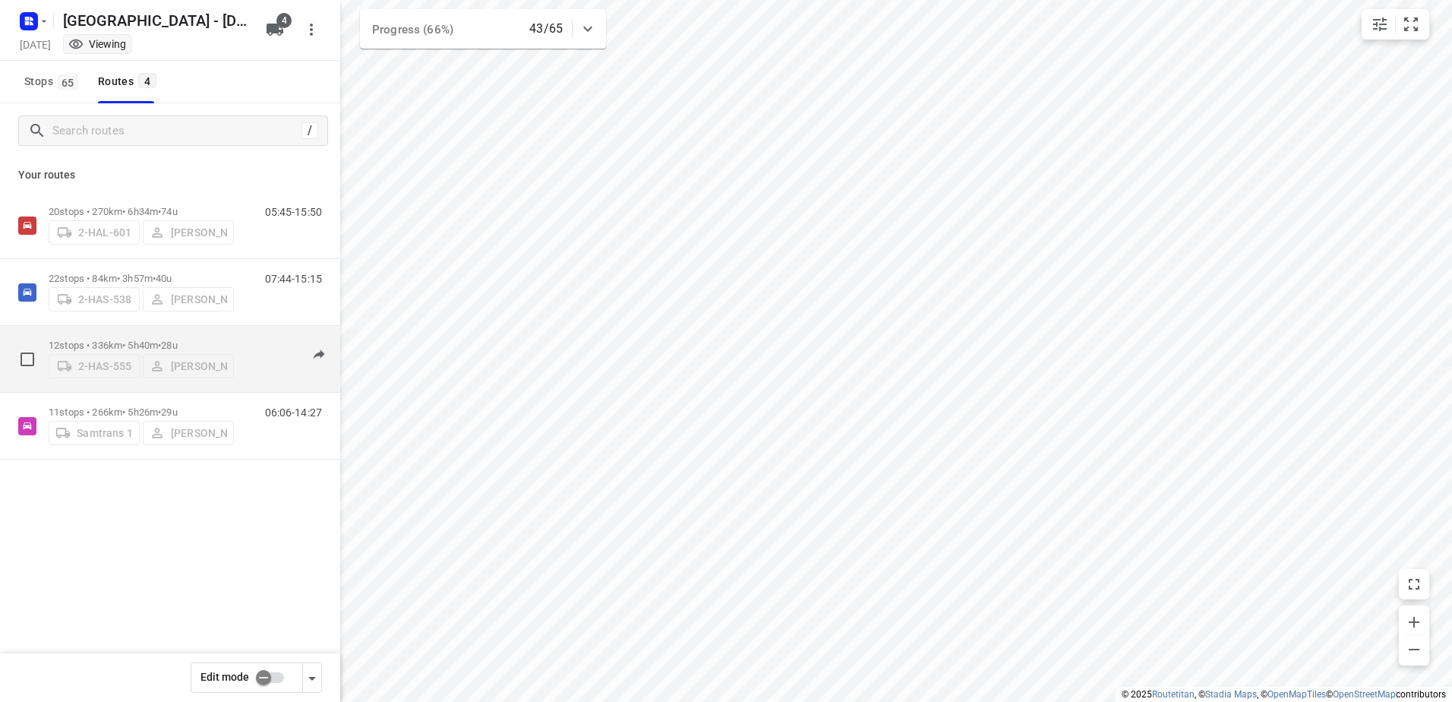
click at [177, 340] on span "28u" at bounding box center [169, 345] width 16 height 11
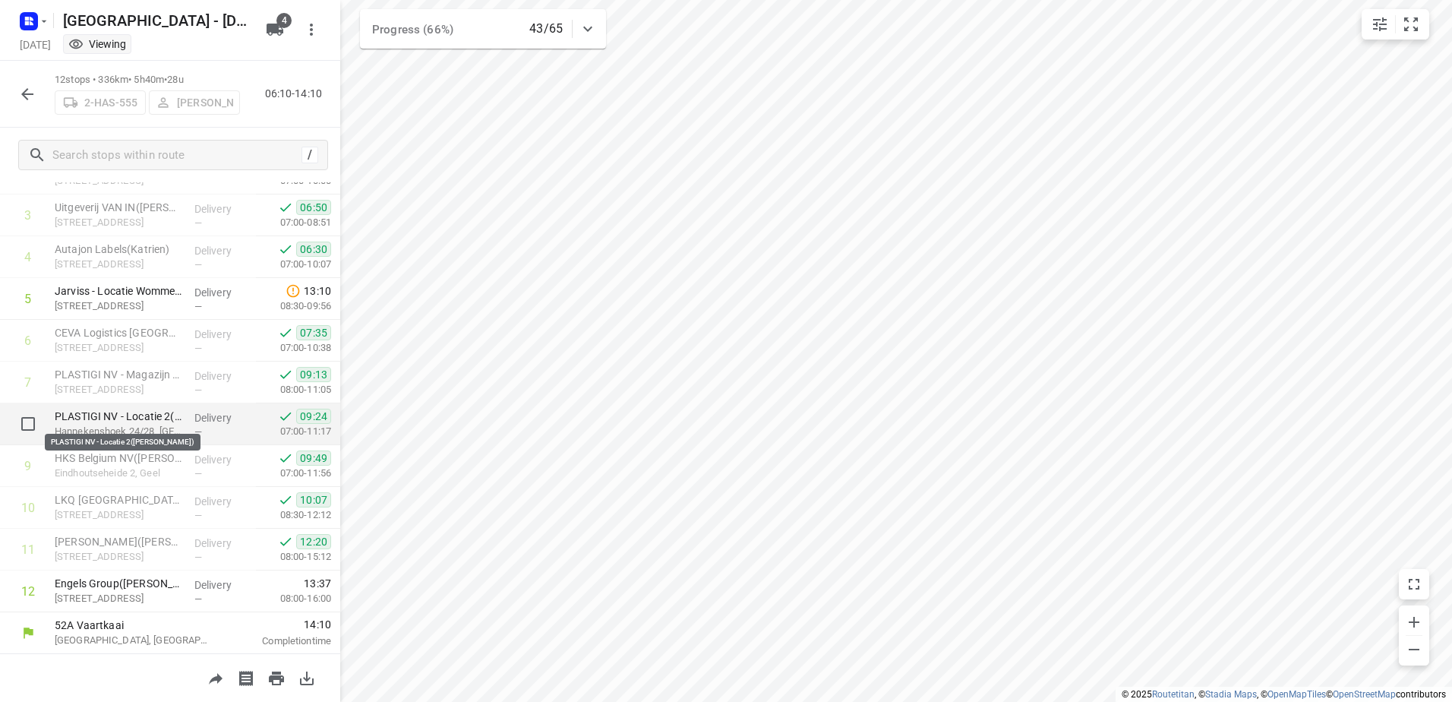
scroll to position [148, 0]
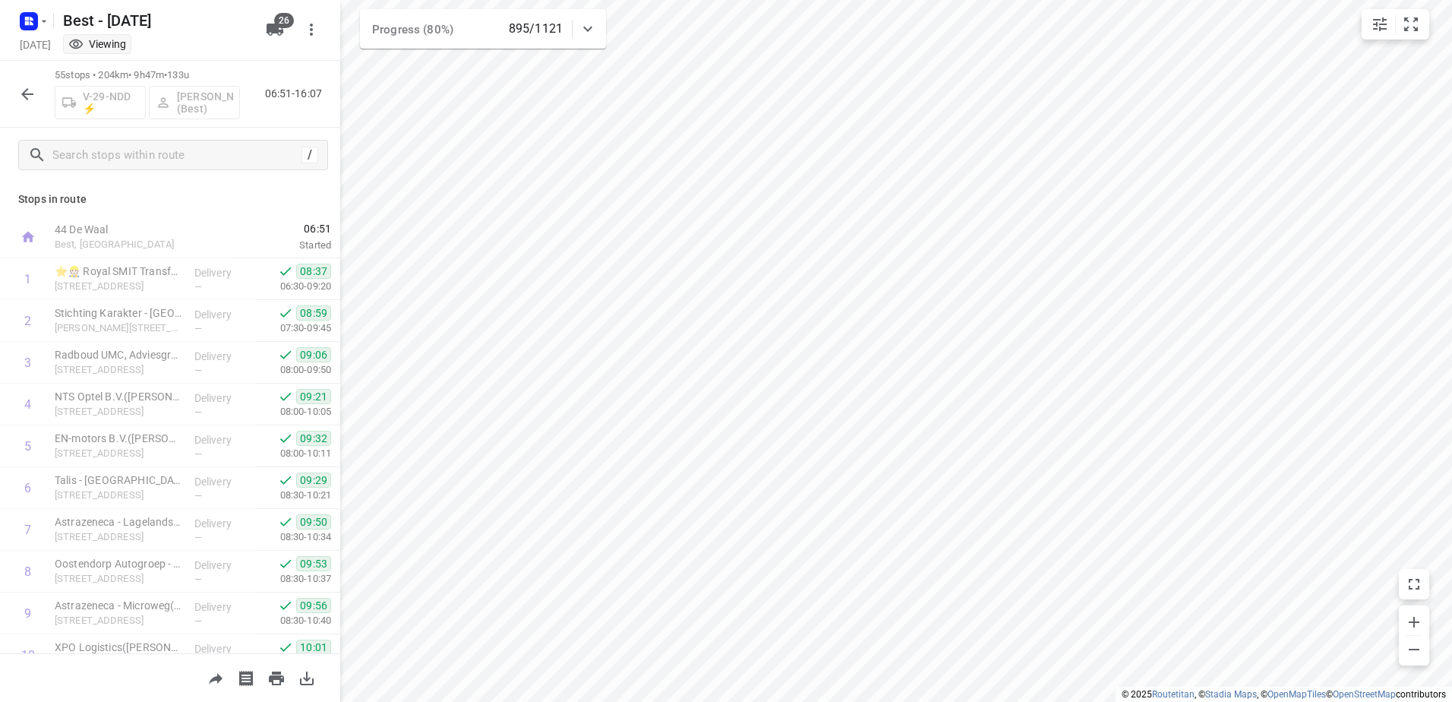
scroll to position [1945, 0]
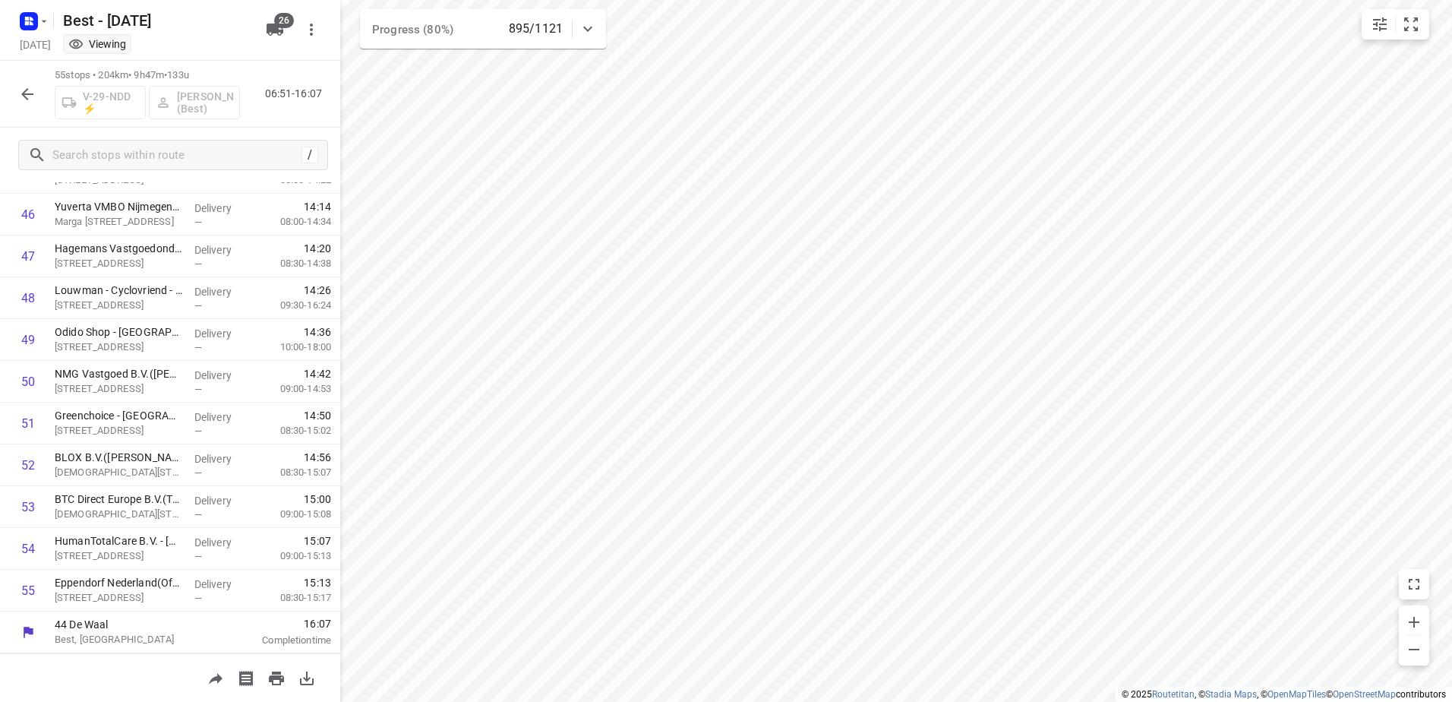
click at [30, 93] on icon "button" at bounding box center [27, 94] width 18 height 18
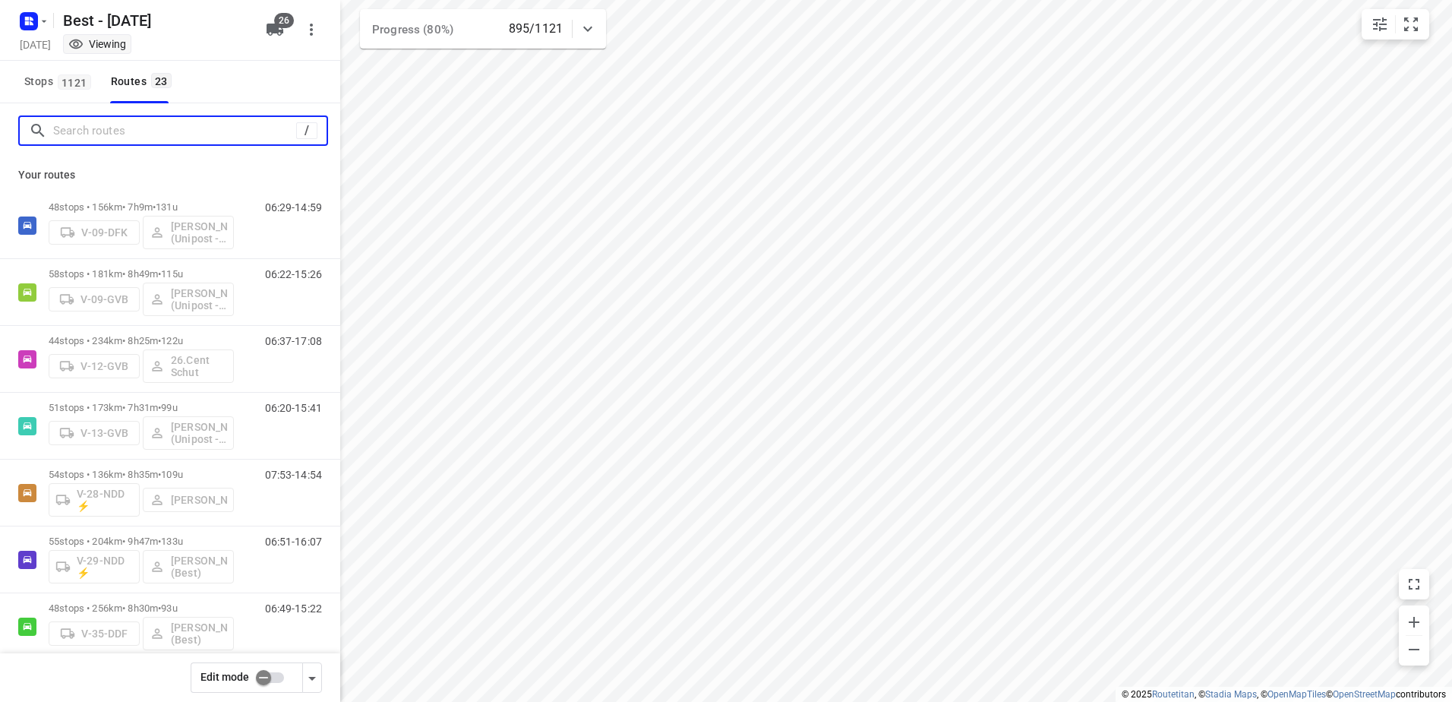
click at [109, 132] on input "Search routes" at bounding box center [174, 131] width 243 height 24
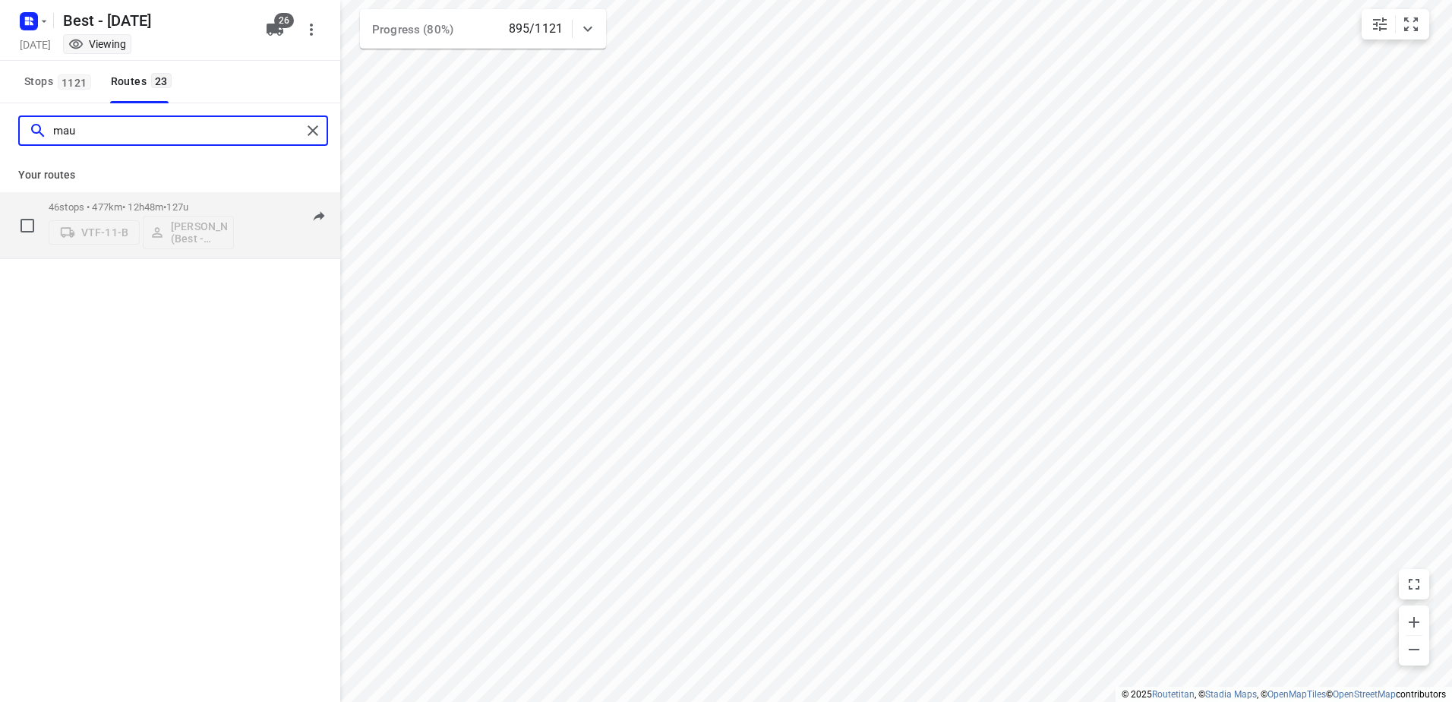
type input "mau"
click at [187, 197] on div "46 stops • 477km • 12h48m • 127u VTF-11-B [PERSON_NAME] (Best - ZZP)" at bounding box center [141, 225] width 185 height 63
